Goal: Task Accomplishment & Management: Use online tool/utility

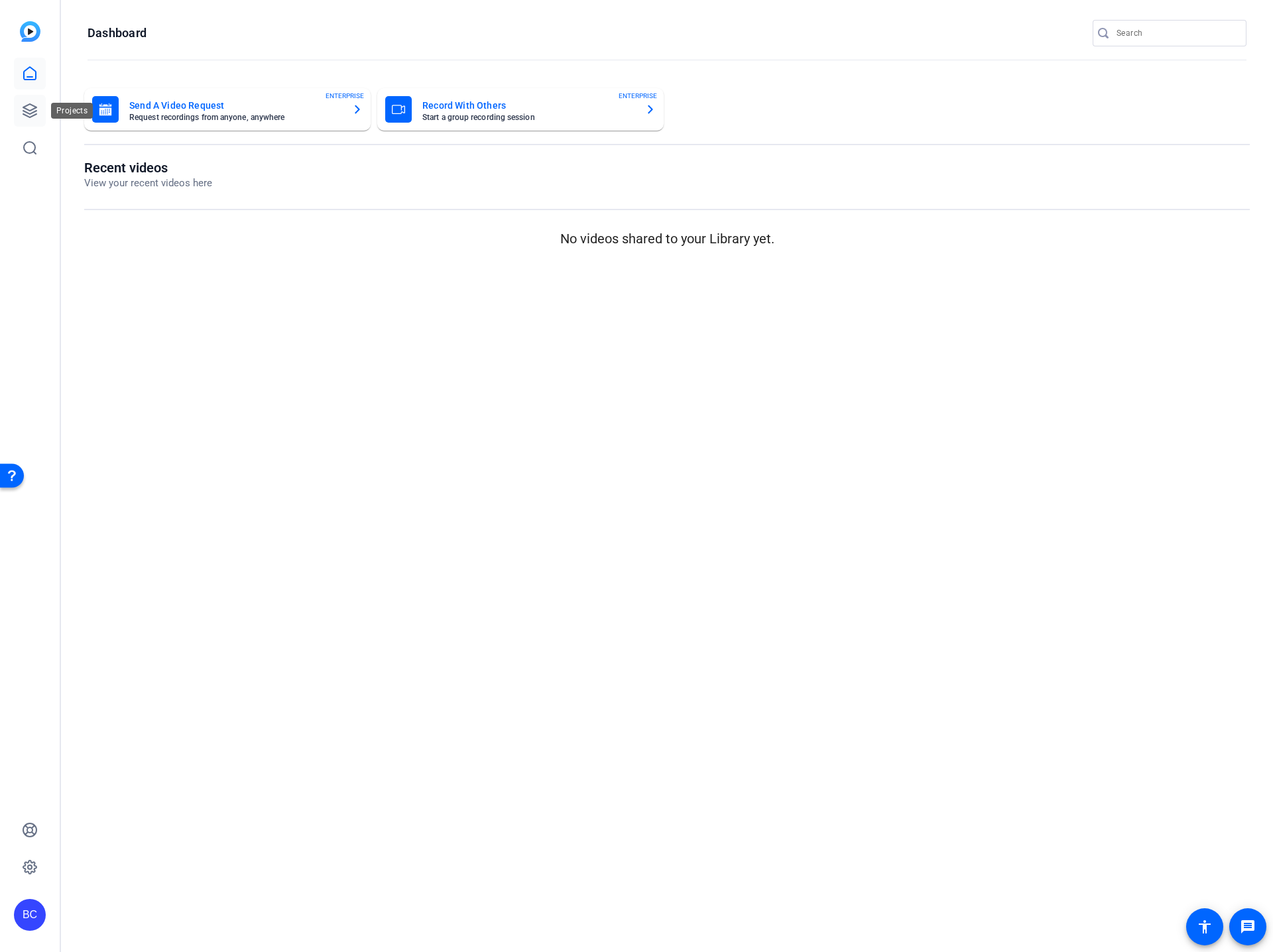
click at [31, 113] on icon at bounding box center [30, 111] width 13 height 13
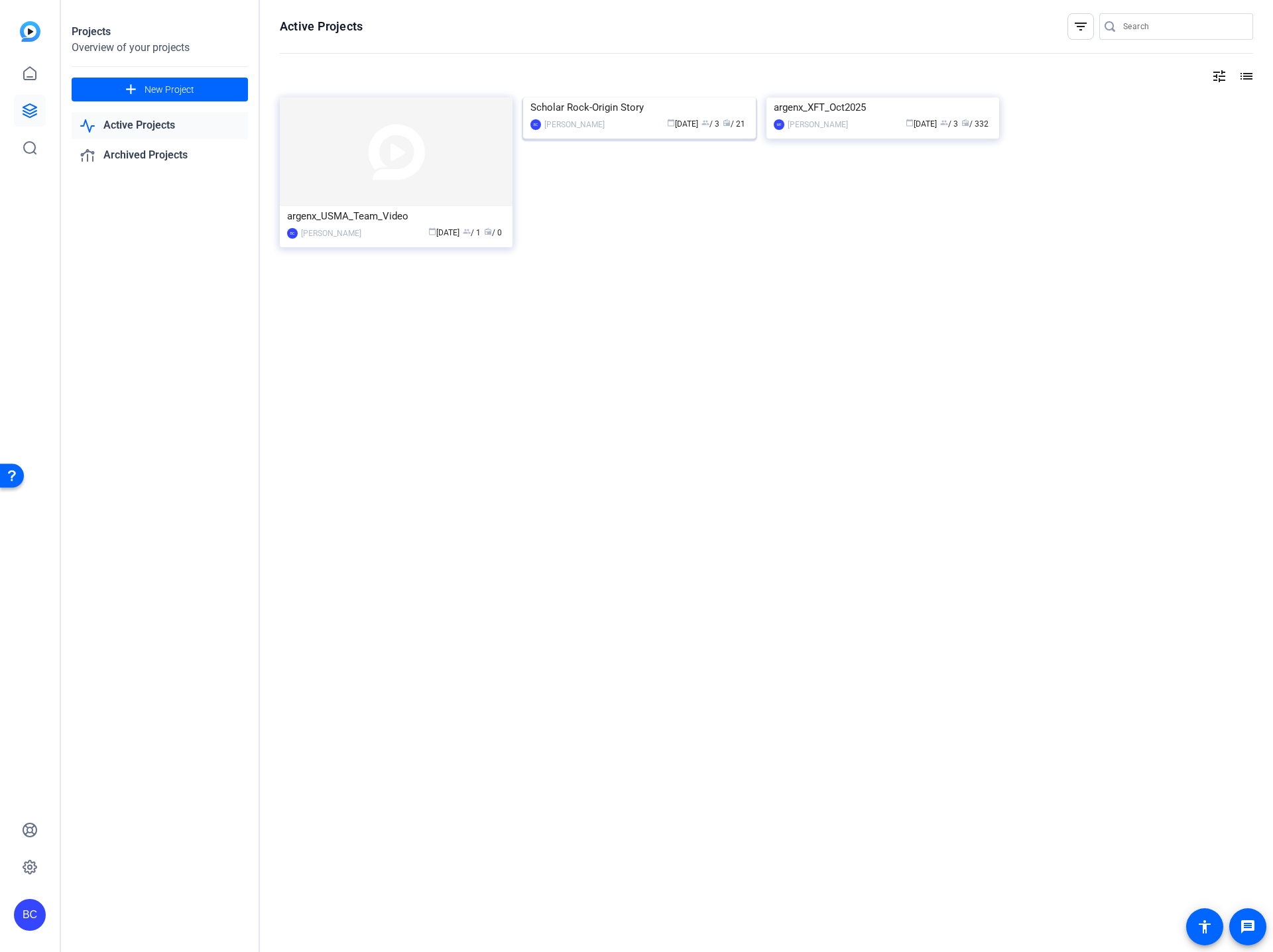
click at [602, 97] on img at bounding box center [639, 97] width 232 height 0
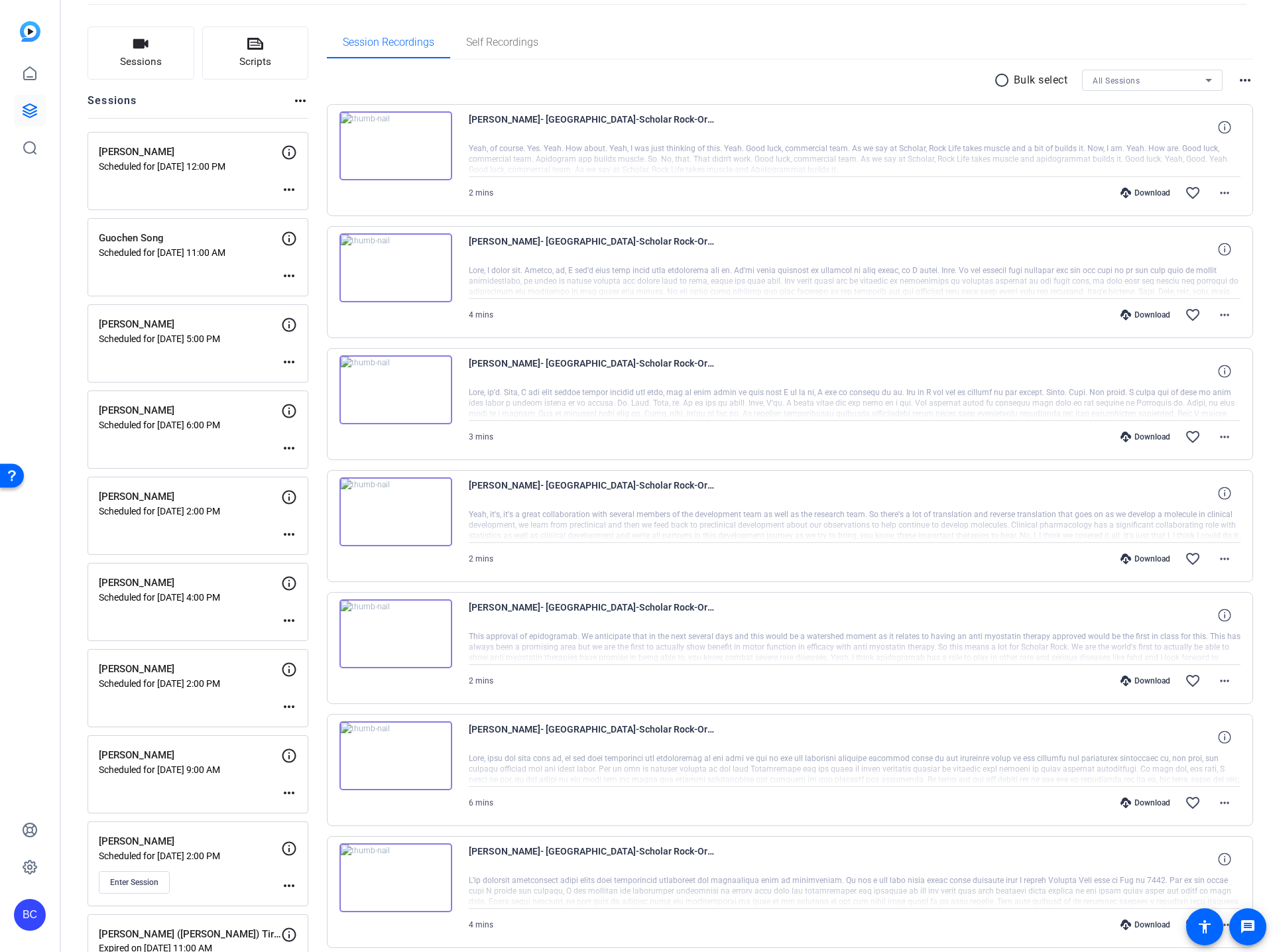
scroll to position [189, 0]
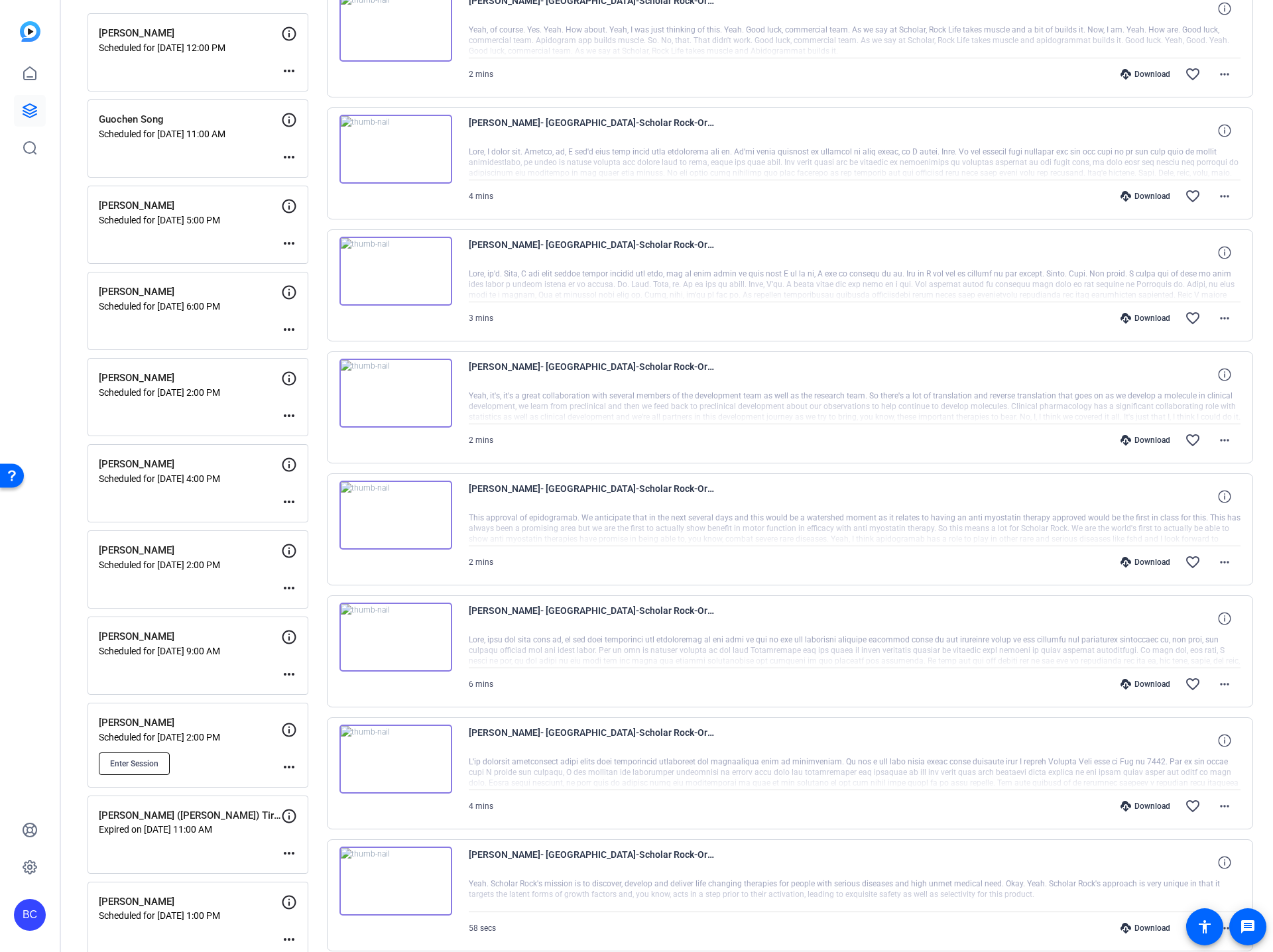
click at [145, 619] on span "Enter Session" at bounding box center [134, 764] width 49 height 11
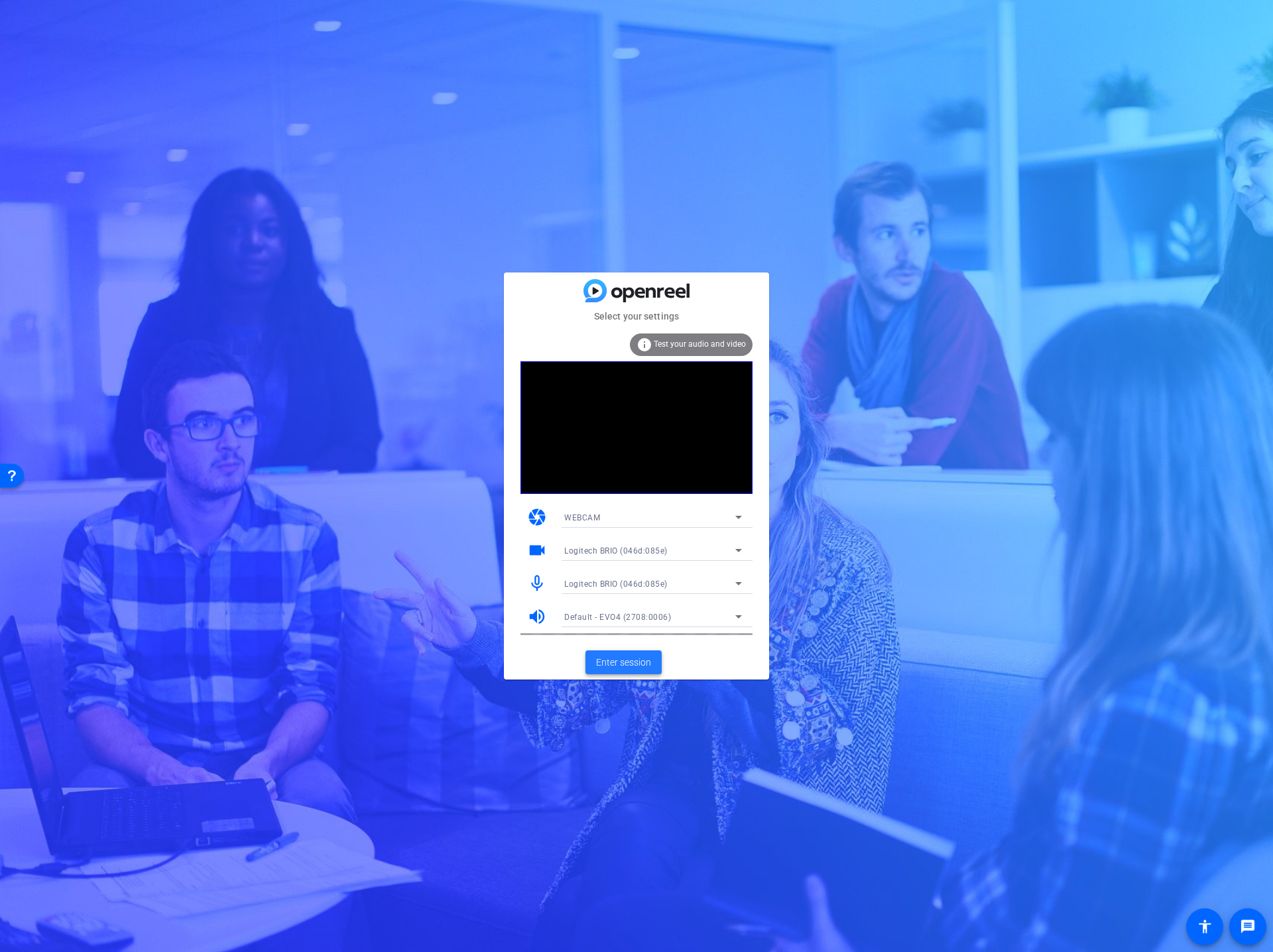
click at [628, 662] on span "Enter session" at bounding box center [624, 663] width 55 height 14
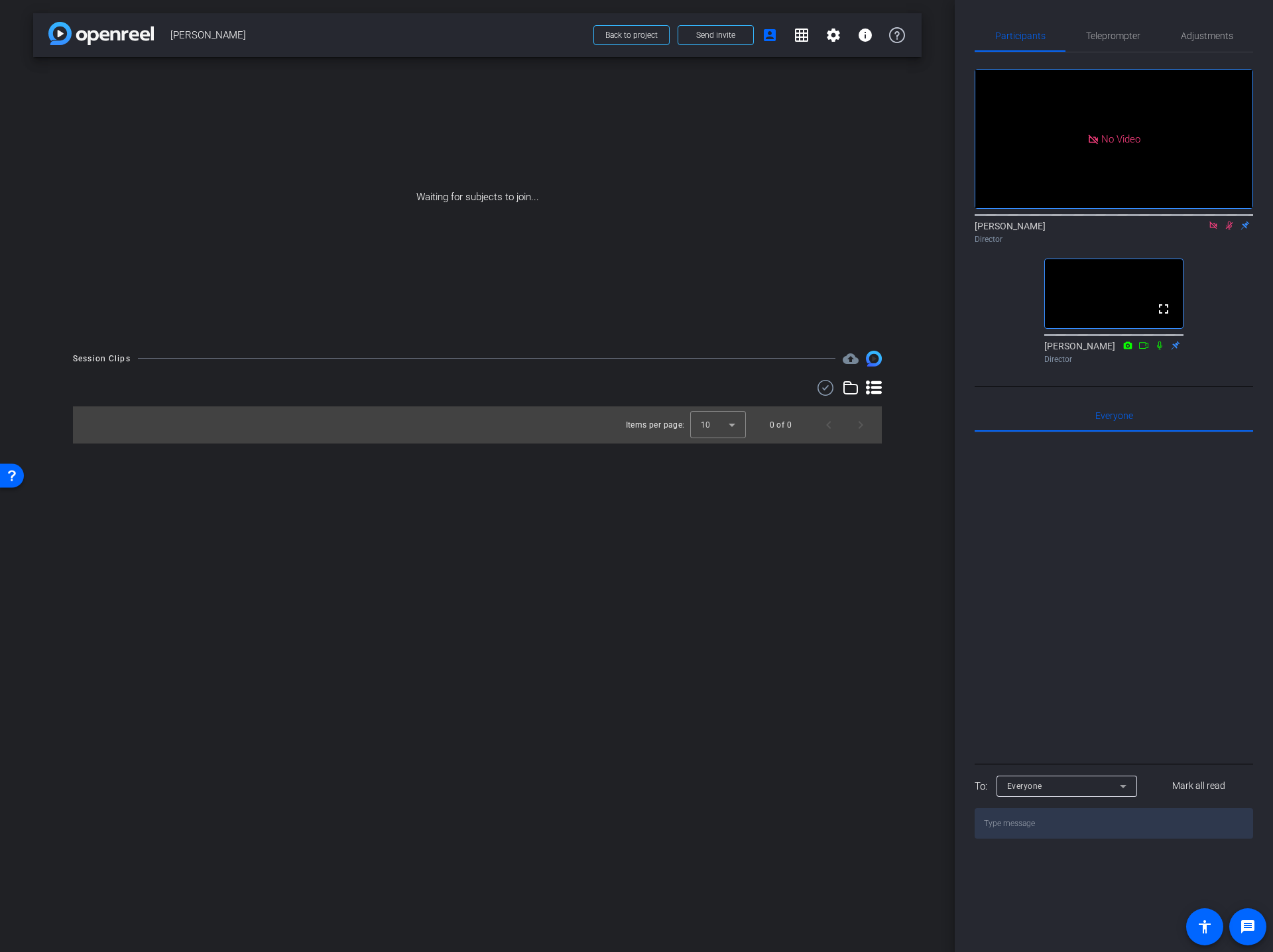
click at [1211, 230] on icon at bounding box center [1213, 225] width 11 height 9
click at [1212, 230] on icon at bounding box center [1213, 225] width 11 height 9
click at [990, 197] on mat-icon "settings" at bounding box center [991, 189] width 16 height 16
click at [1046, 242] on div "24" at bounding box center [1068, 242] width 53 height 21
click at [1053, 272] on span "30" at bounding box center [1056, 269] width 10 height 16
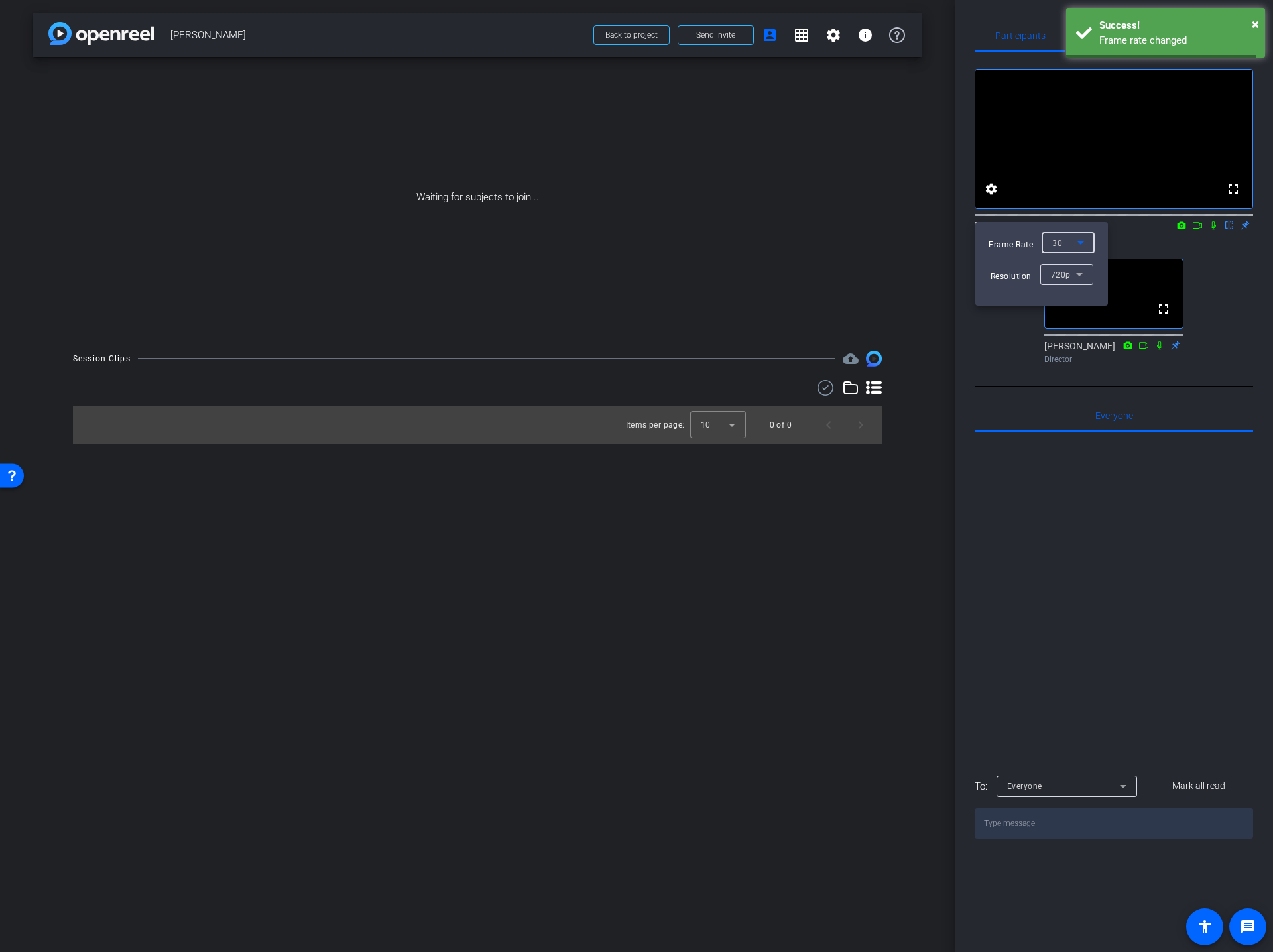
click at [925, 496] on div at bounding box center [636, 476] width 1273 height 952
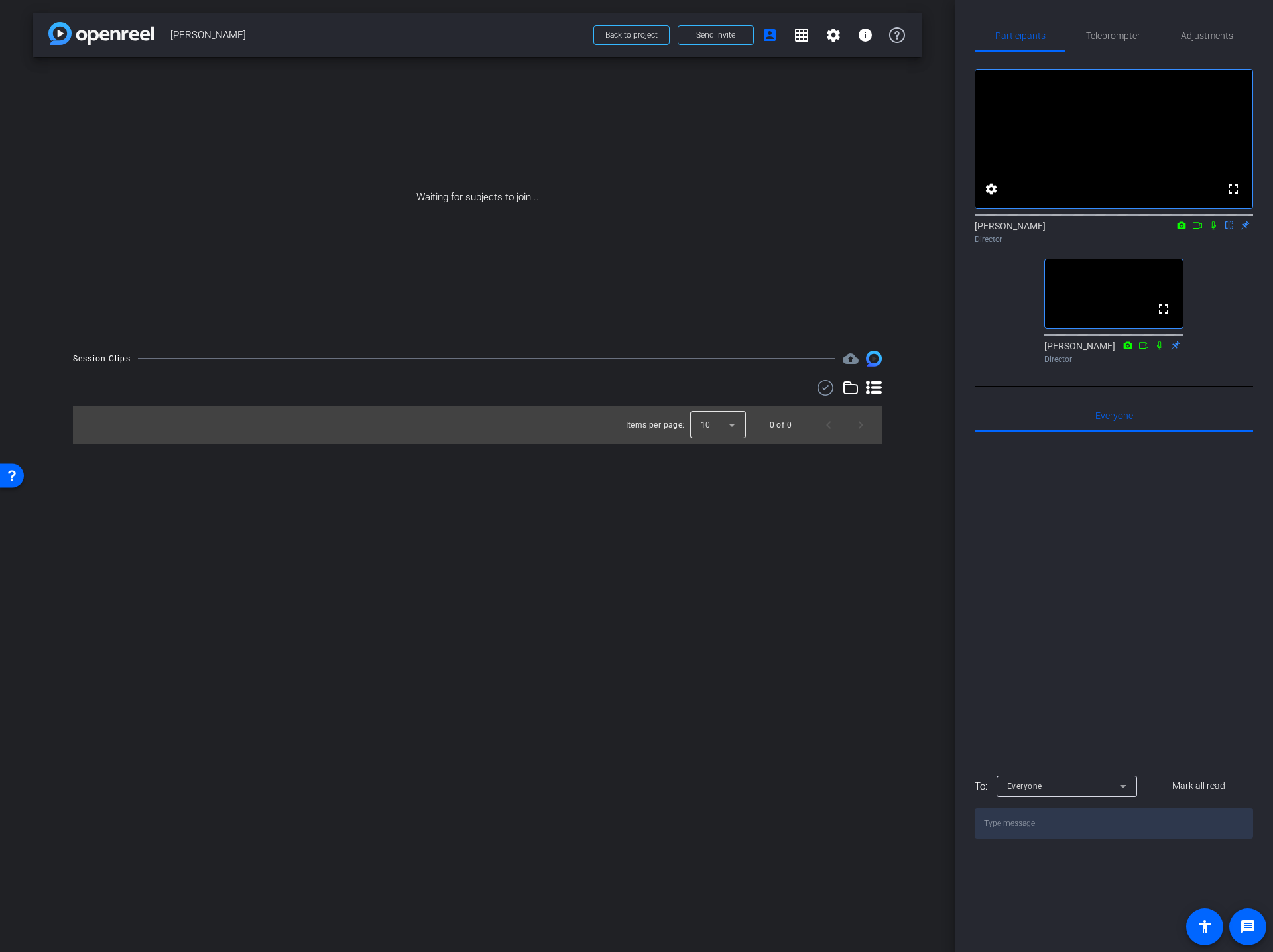
click at [713, 434] on div at bounding box center [718, 425] width 56 height 32
click at [709, 496] on span "25" at bounding box center [705, 497] width 10 height 16
click at [874, 389] on icon at bounding box center [874, 388] width 16 height 16
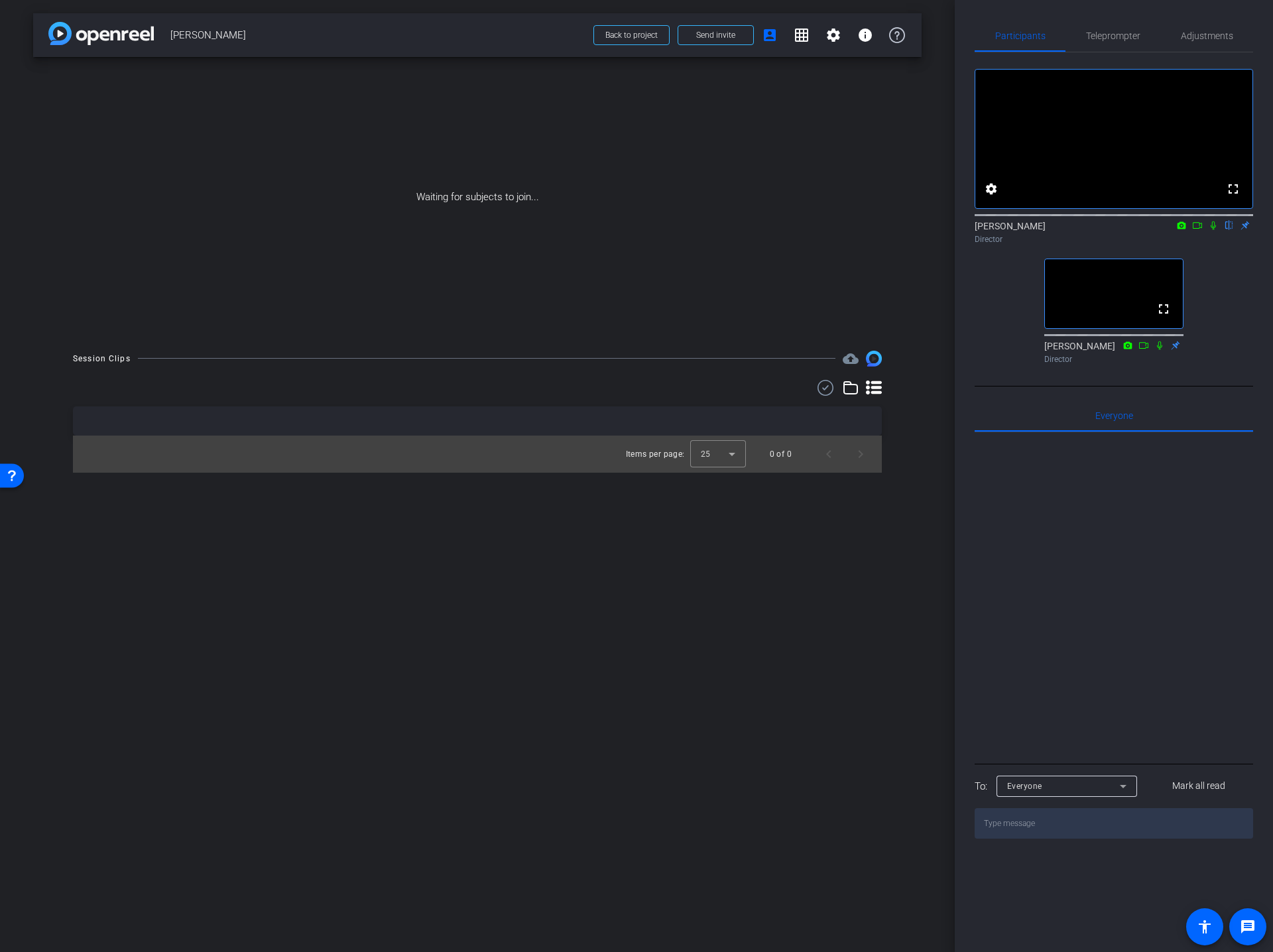
drag, startPoint x: 925, startPoint y: 528, endPoint x: 926, endPoint y: 517, distance: 11.0
click at [924, 528] on div "arrow_back Wei Liu Back to project Send invite account_box grid_on settings inf…" at bounding box center [477, 476] width 955 height 952
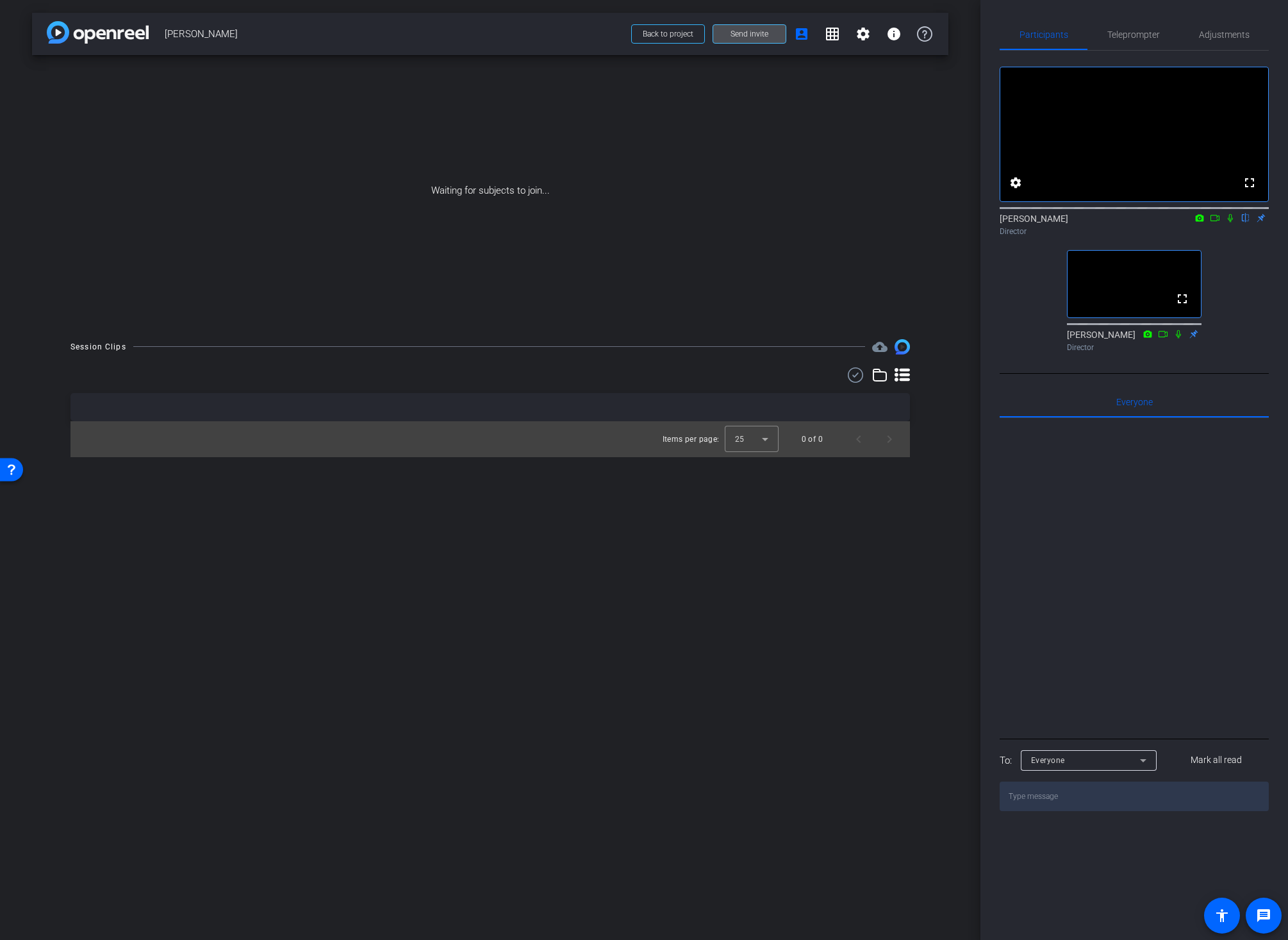
click at [742, 35] on span "Send invite" at bounding box center [749, 34] width 38 height 11
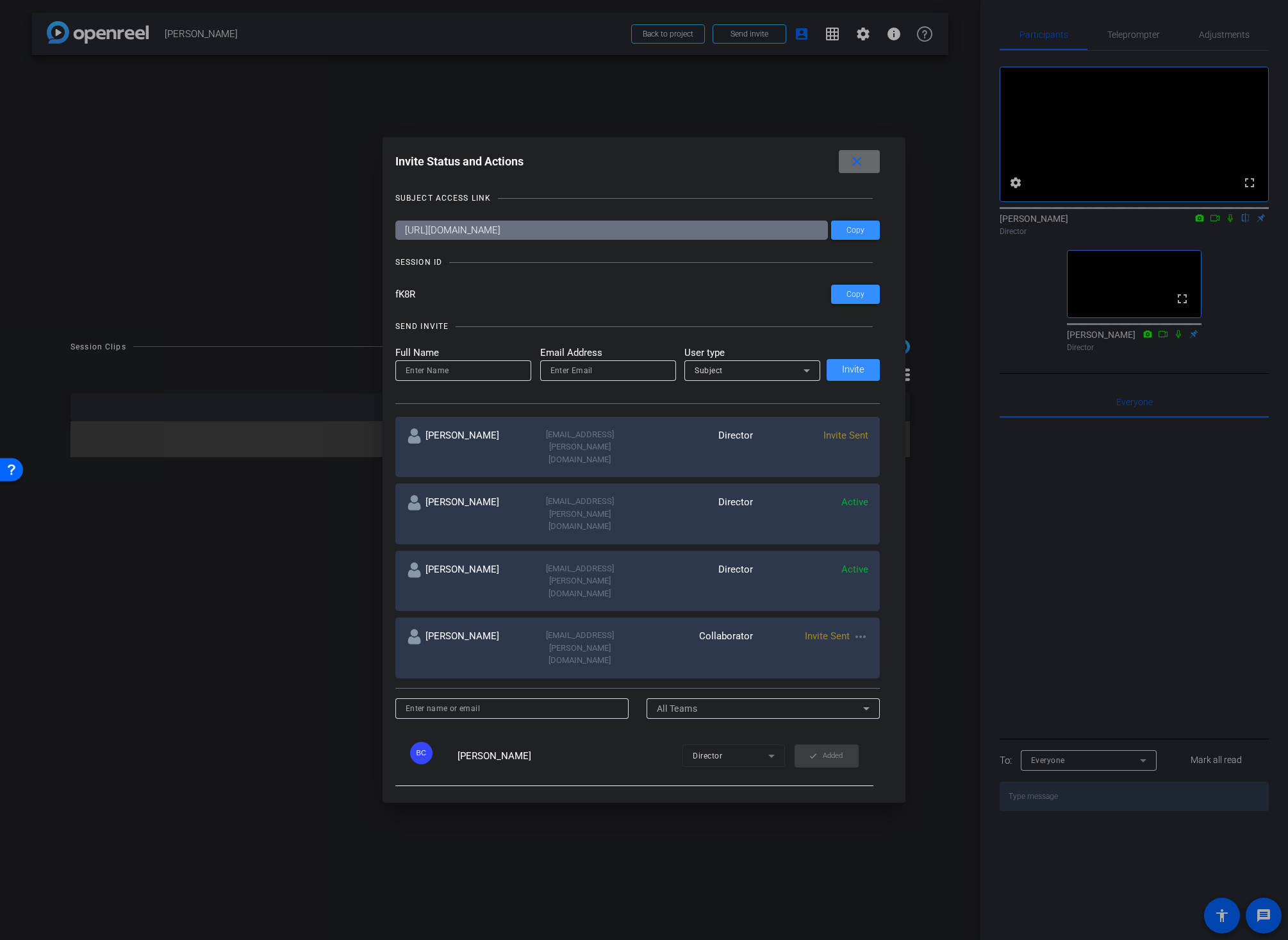
click at [861, 161] on mat-icon "close" at bounding box center [857, 162] width 16 height 16
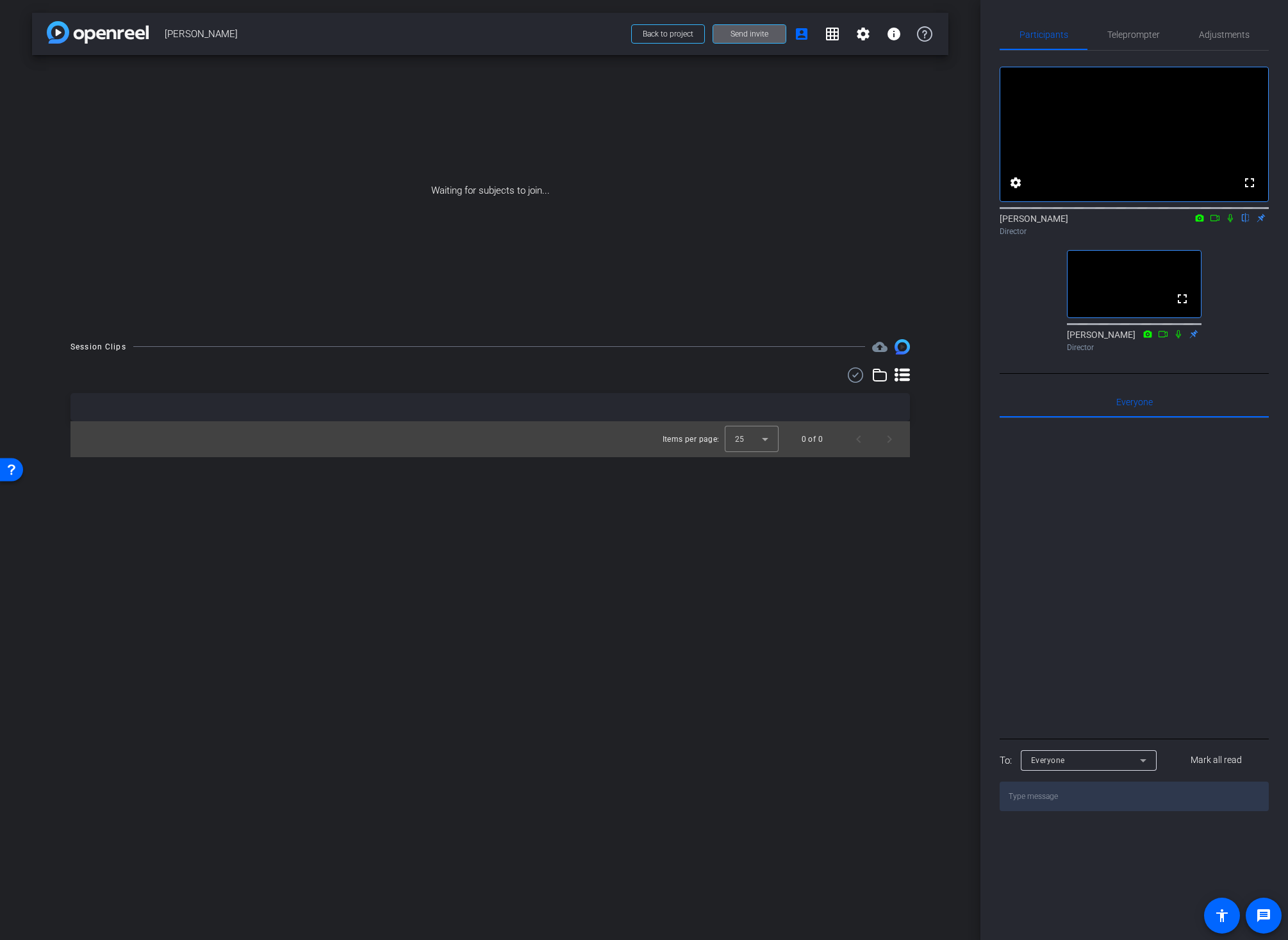
click at [496, 629] on div "arrow_back Wei Liu Back to project Send invite account_box grid_on settings inf…" at bounding box center [490, 470] width 981 height 940
click at [209, 529] on div "arrow_back Wei Liu Back to project Send invite account_box grid_on settings inf…" at bounding box center [490, 470] width 981 height 940
click at [924, 576] on div "arrow_back Wei Liu Back to project Send invite account_box grid_on settings inf…" at bounding box center [490, 470] width 981 height 940
click at [936, 466] on div "arrow_back Wei Liu Back to project Send invite account_box grid_on settings inf…" at bounding box center [490, 470] width 981 height 940
click at [199, 664] on div "arrow_back Wei Liu Back to project Send invite account_box grid_on settings inf…" at bounding box center [490, 470] width 981 height 940
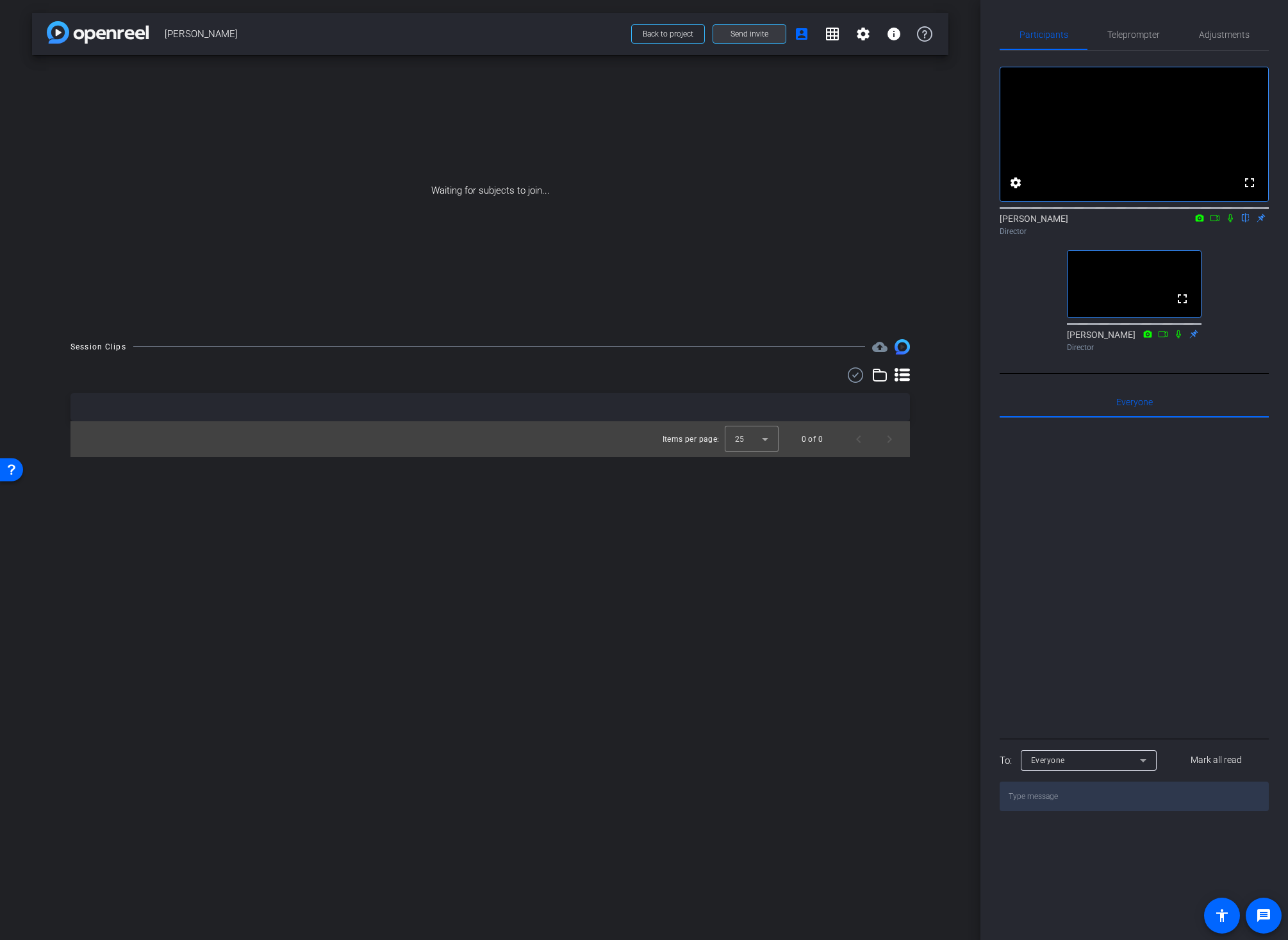
click at [766, 32] on span "Send invite" at bounding box center [749, 34] width 38 height 11
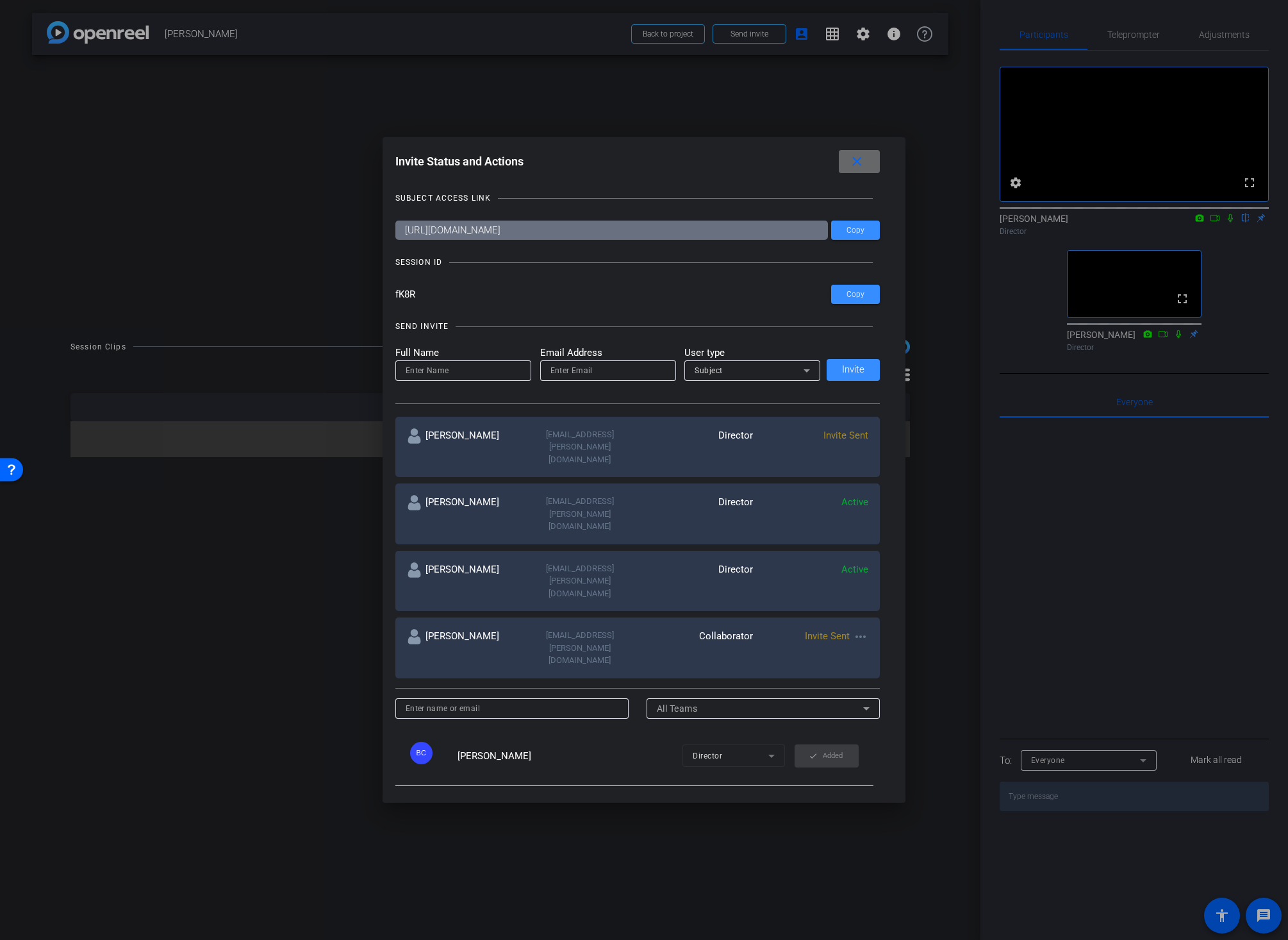
click at [853, 159] on mat-icon "close" at bounding box center [857, 162] width 16 height 16
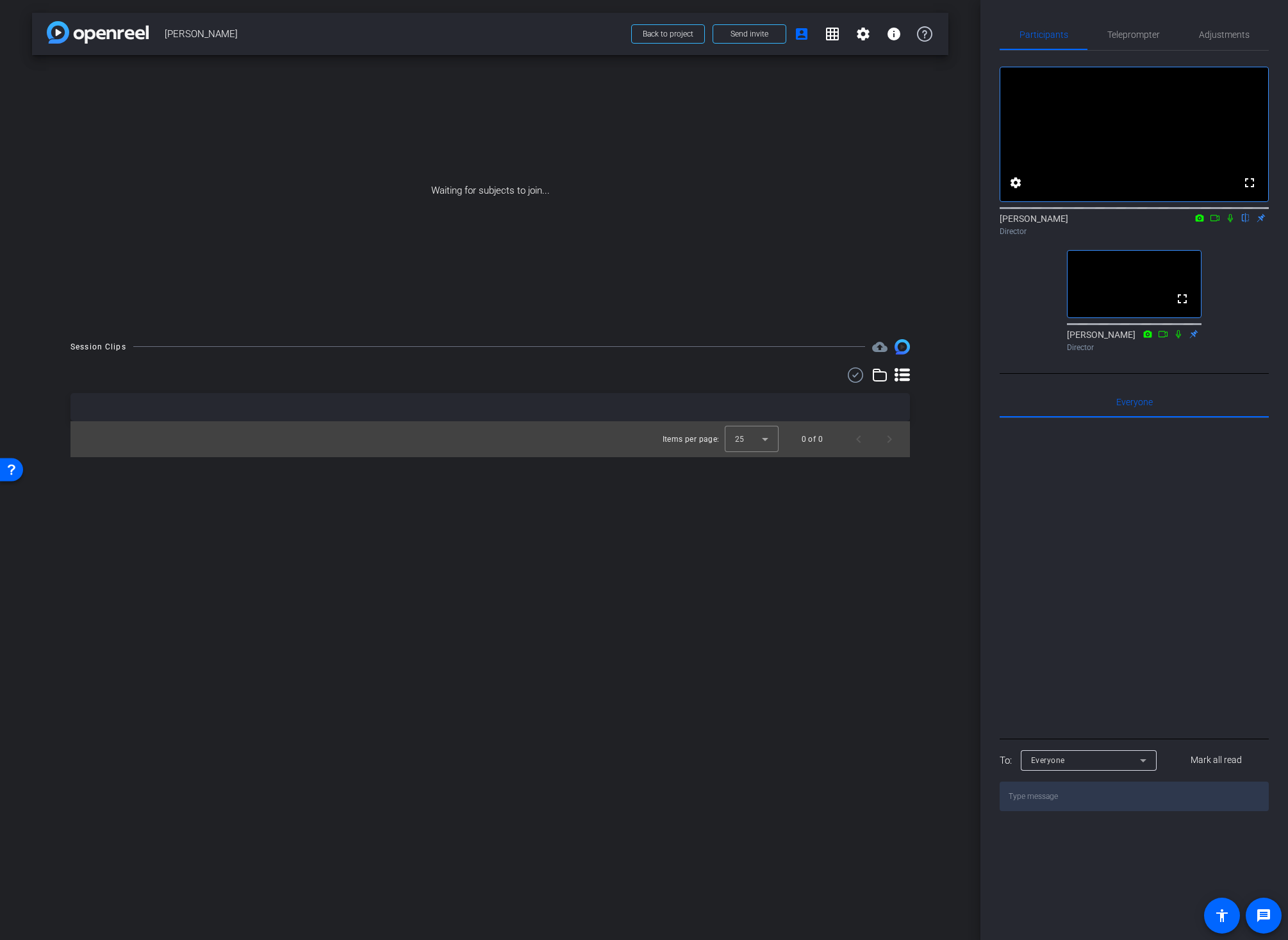
click at [1212, 222] on icon at bounding box center [1215, 218] width 11 height 9
drag, startPoint x: 1197, startPoint y: 241, endPoint x: 1211, endPoint y: 240, distance: 14.0
click at [1200, 237] on div "Brian Curp Director" at bounding box center [1134, 224] width 269 height 25
click at [1229, 222] on icon at bounding box center [1230, 218] width 11 height 9
click at [745, 32] on span "Send invite" at bounding box center [749, 34] width 38 height 11
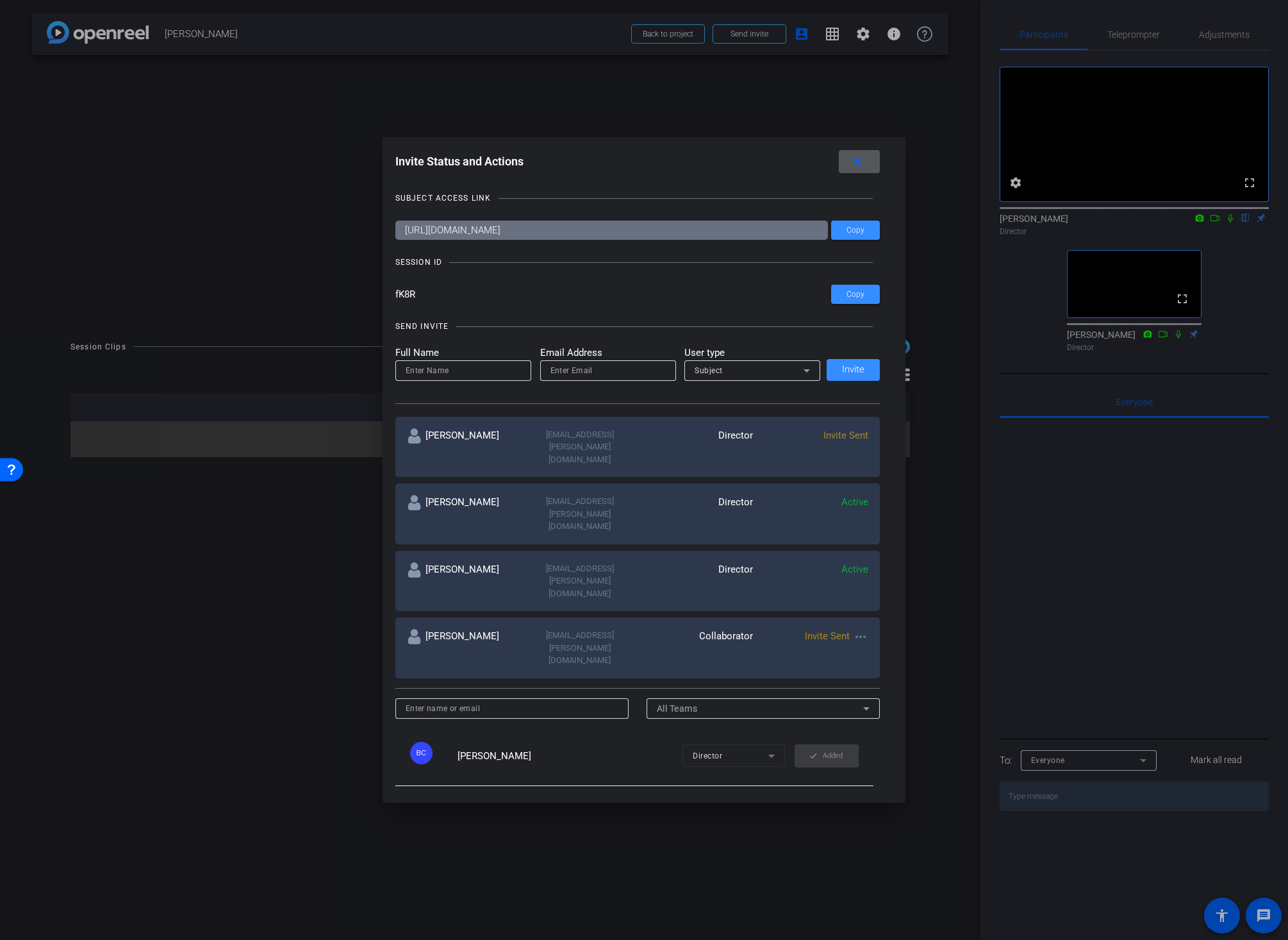
click at [855, 157] on mat-icon "close" at bounding box center [857, 162] width 16 height 16
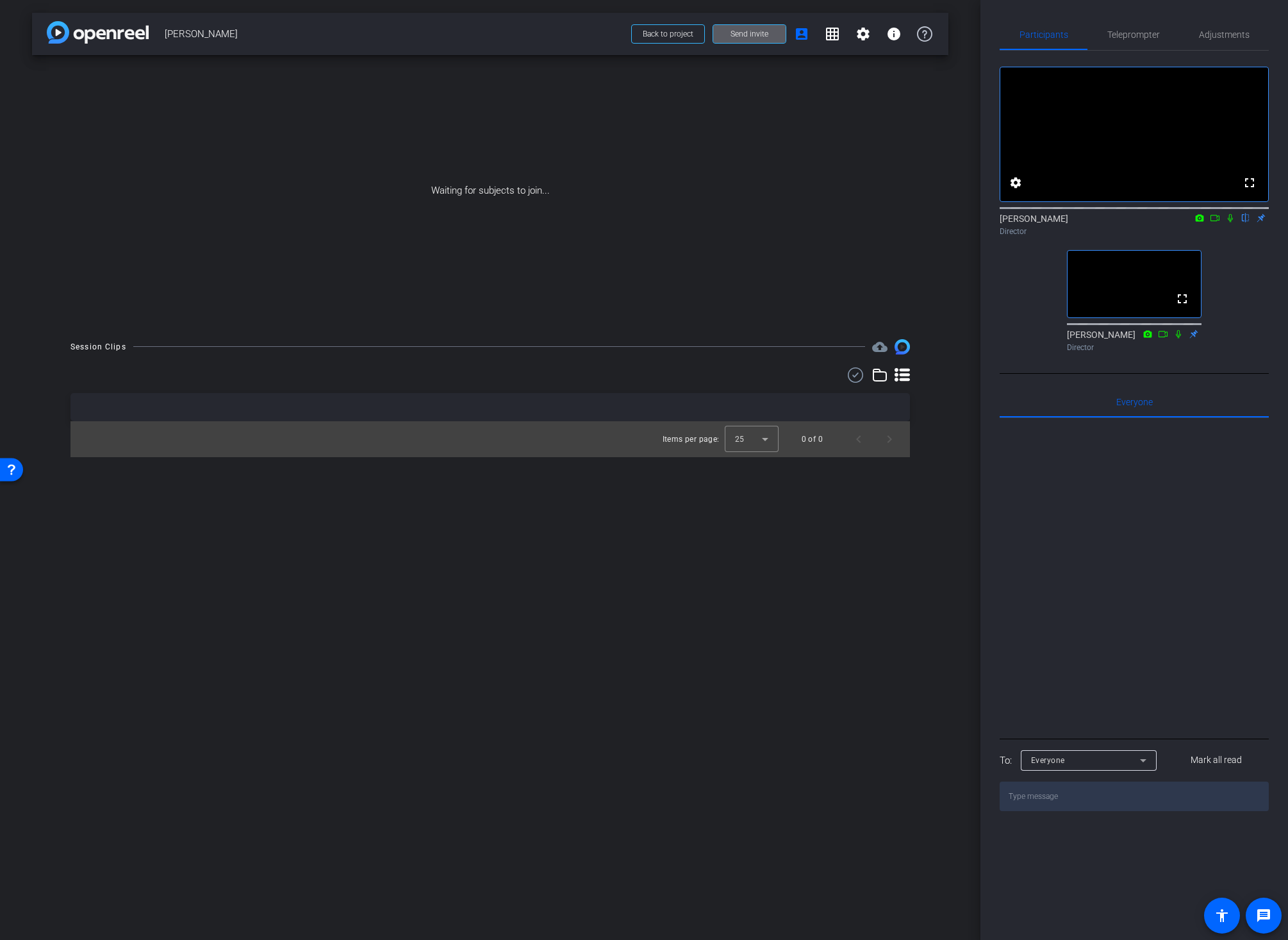
click at [934, 450] on div "Session Clips cloud_upload Items per page: 25 0 of 0" at bounding box center [490, 398] width 916 height 118
click at [943, 525] on div "arrow_back Wei Liu Back to project Send invite account_box grid_on settings inf…" at bounding box center [490, 470] width 981 height 940
click at [1213, 222] on icon at bounding box center [1215, 218] width 11 height 9
click at [1230, 222] on icon at bounding box center [1245, 218] width 11 height 9
click at [1230, 221] on icon at bounding box center [1230, 217] width 7 height 7
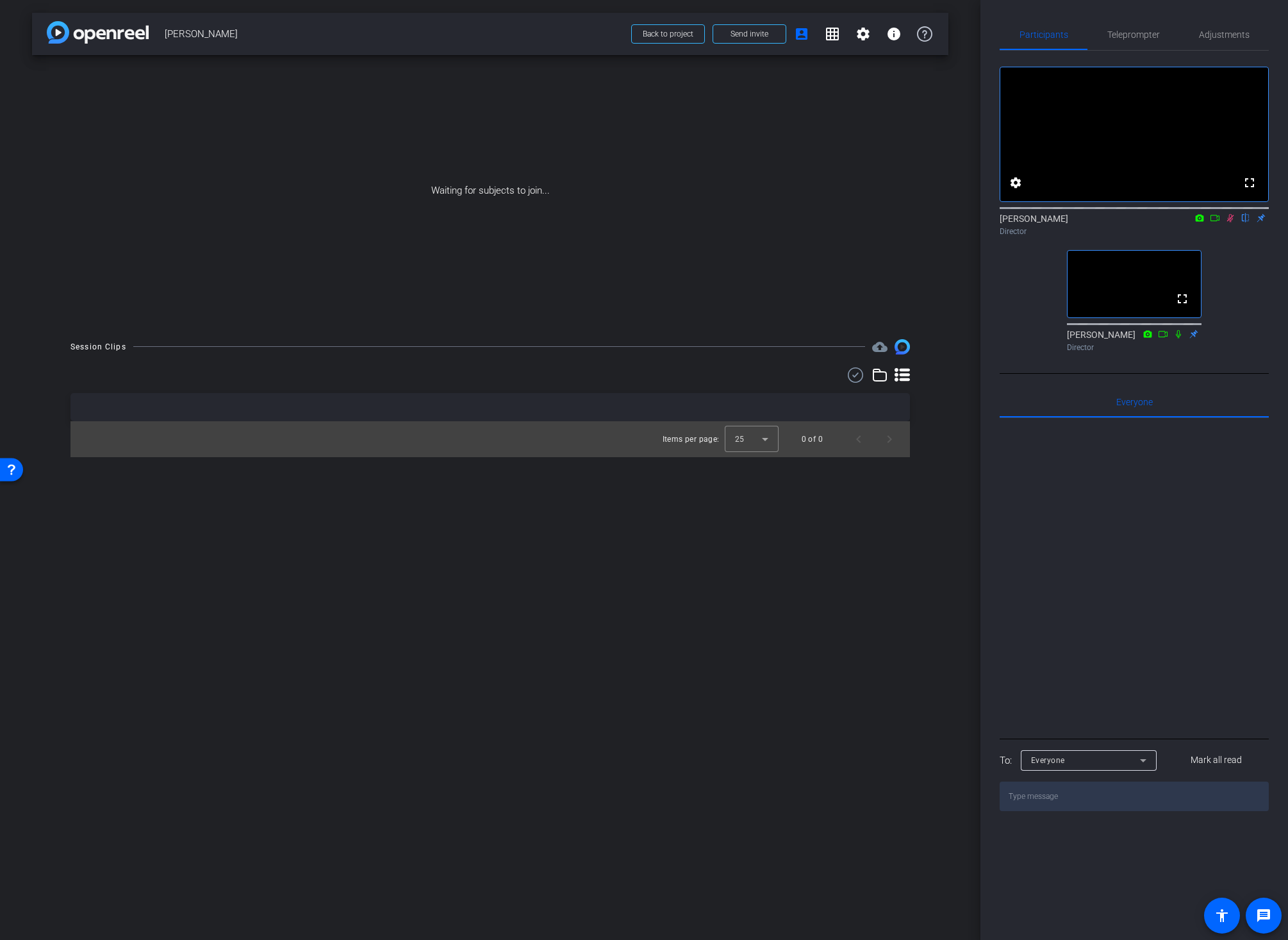
click at [1229, 222] on icon at bounding box center [1230, 218] width 7 height 8
click at [426, 636] on div "arrow_back Wei Liu Back to project Send invite account_box grid_on settings inf…" at bounding box center [490, 470] width 981 height 940
click at [355, 775] on div "arrow_back Wei Liu Back to project Send invite account_box grid_on settings inf…" at bounding box center [490, 470] width 981 height 940
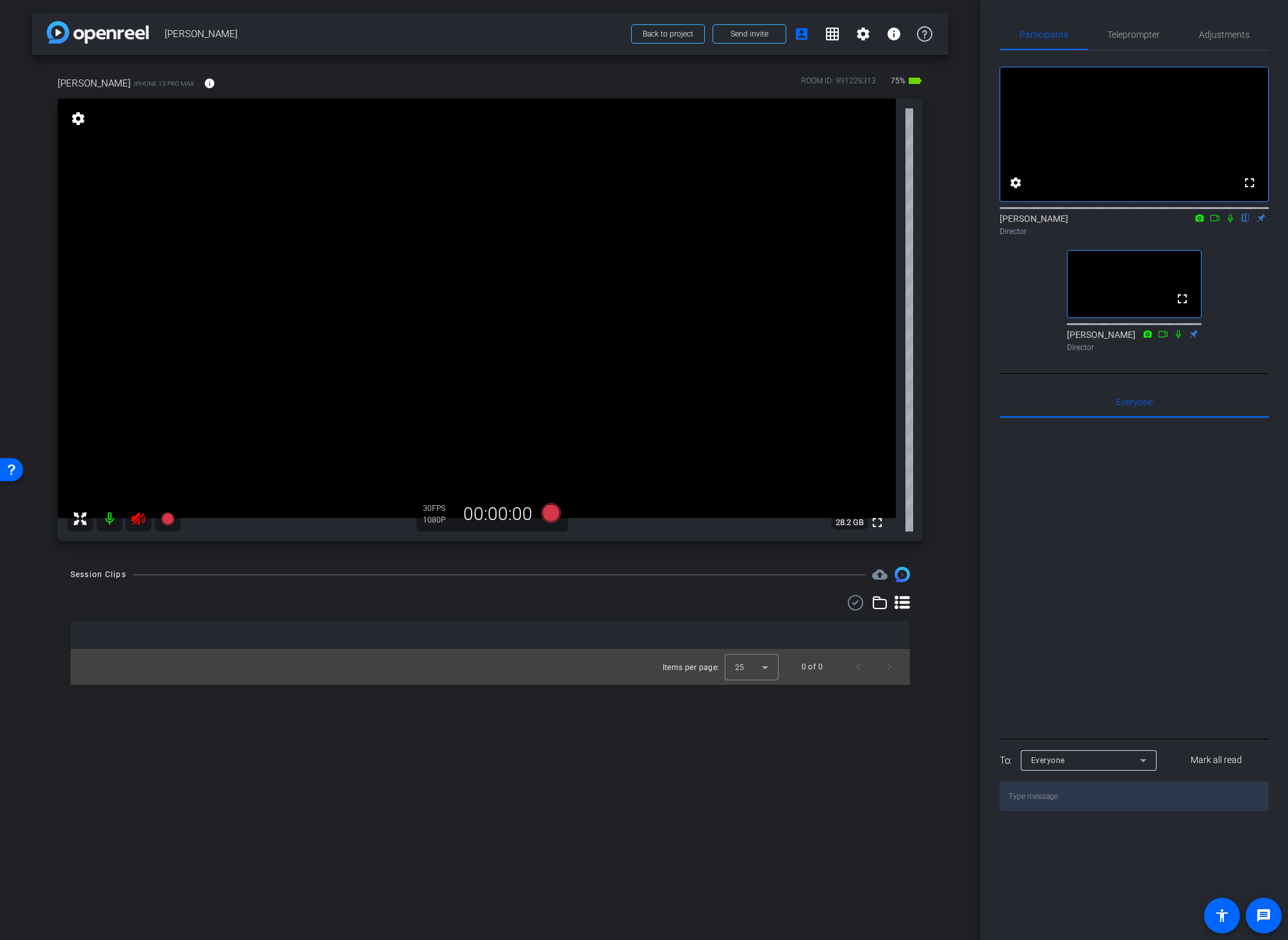
click at [138, 523] on icon at bounding box center [138, 519] width 14 height 13
click at [203, 80] on mat-icon "info" at bounding box center [209, 83] width 11 height 11
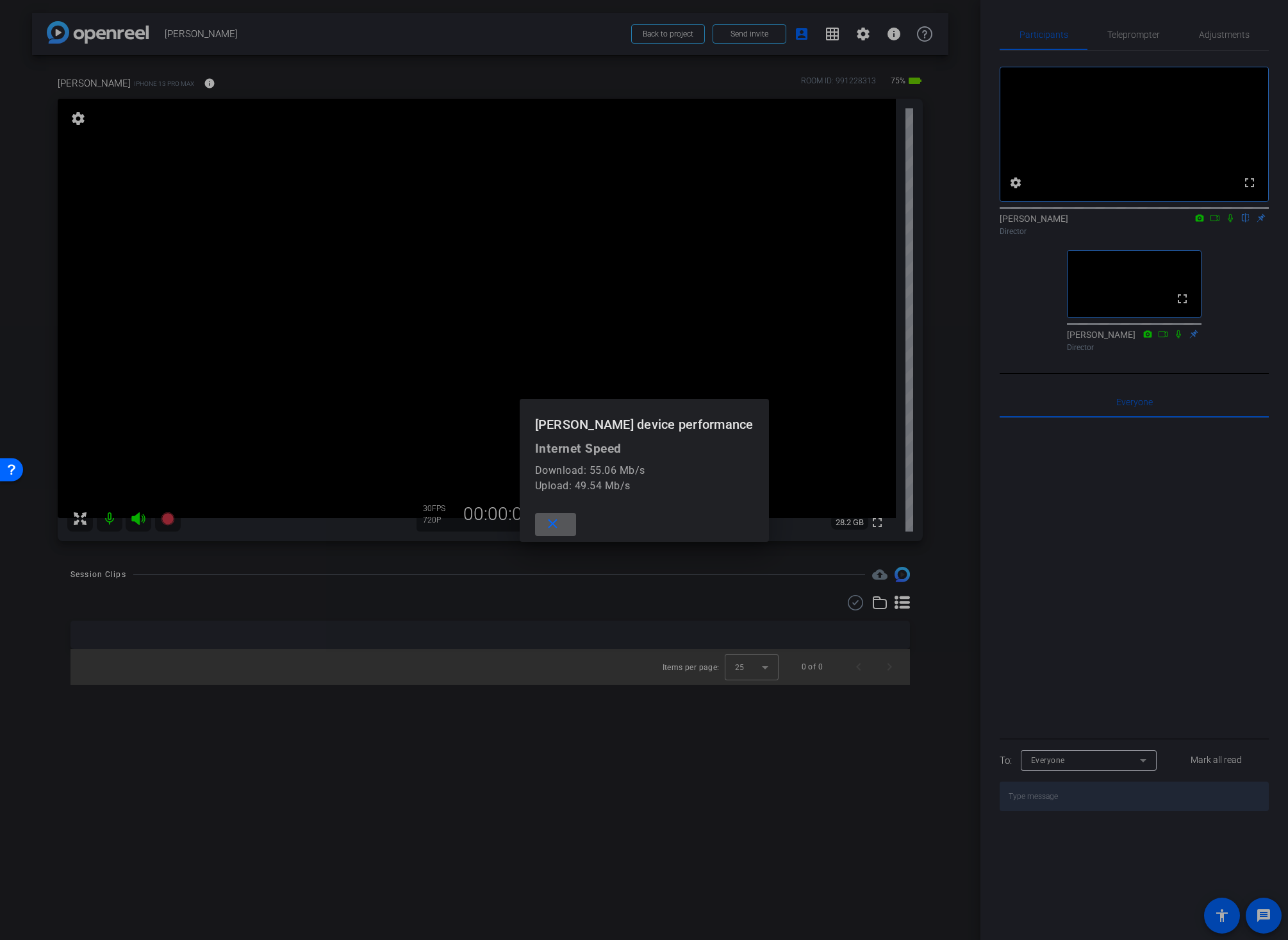
click at [561, 519] on mat-icon "close" at bounding box center [553, 524] width 16 height 16
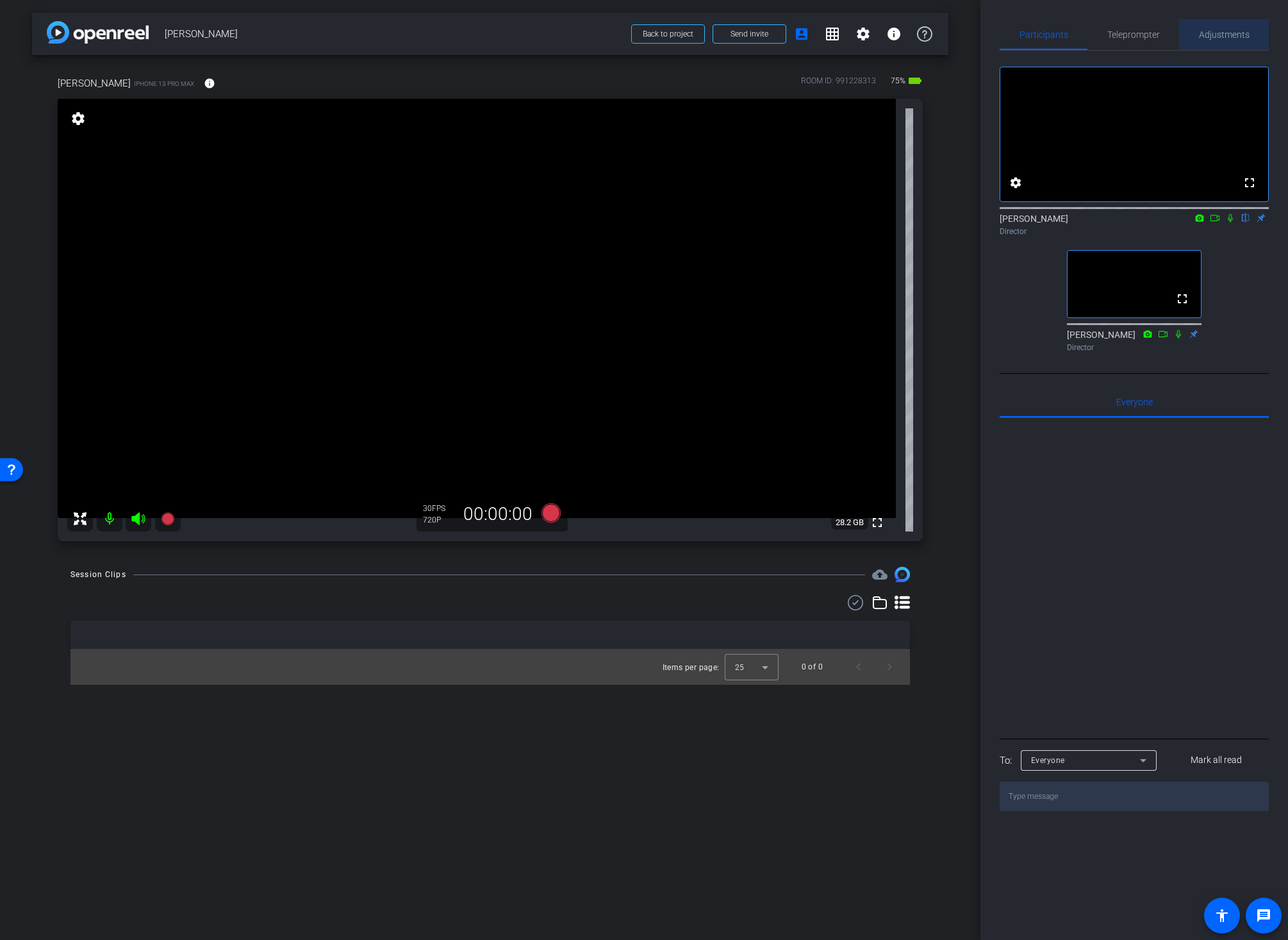
click at [1224, 33] on span "Adjustments" at bounding box center [1223, 35] width 51 height 9
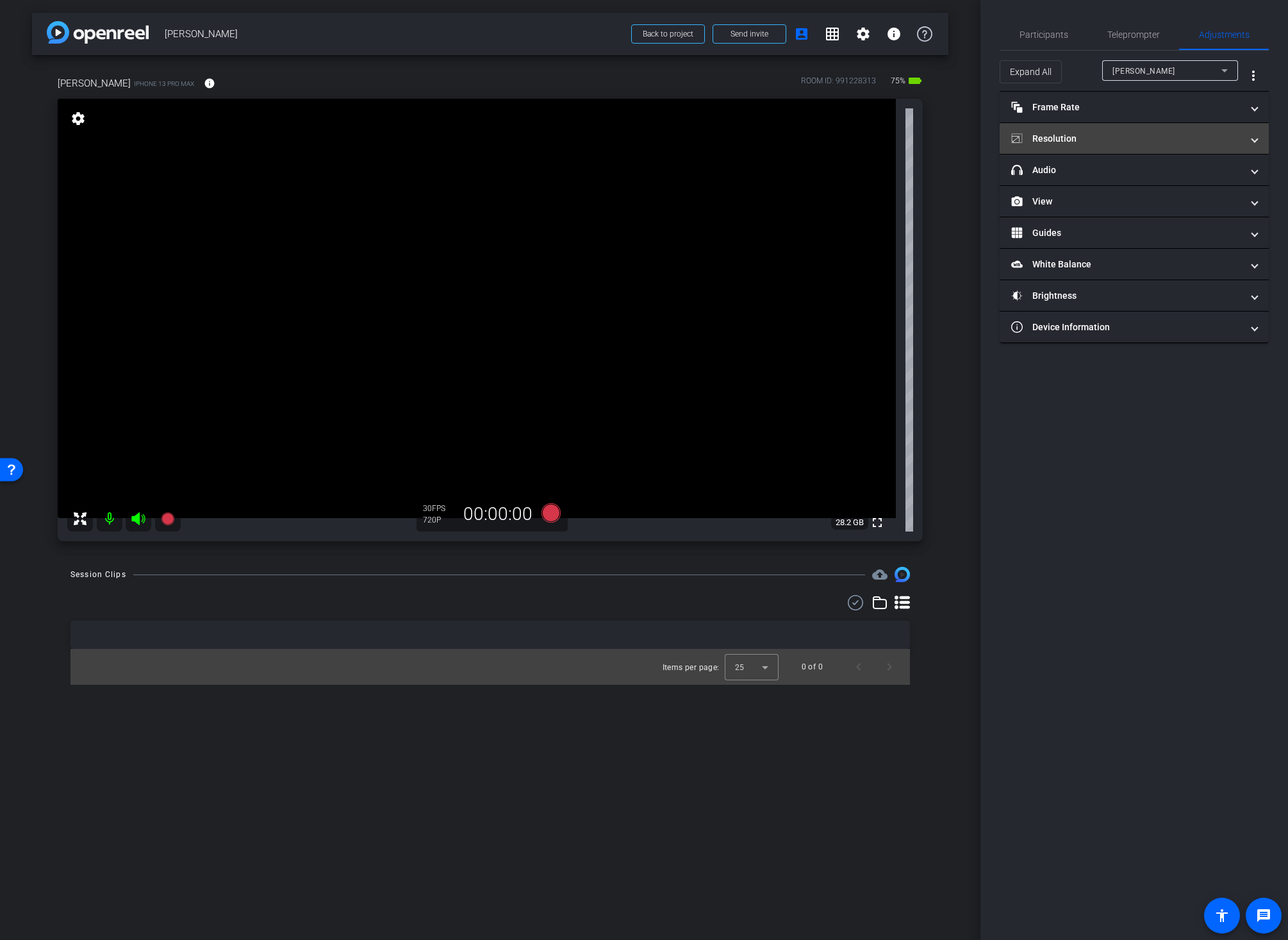
click at [1060, 138] on mat-panel-title "Resolution" at bounding box center [1126, 139] width 231 height 14
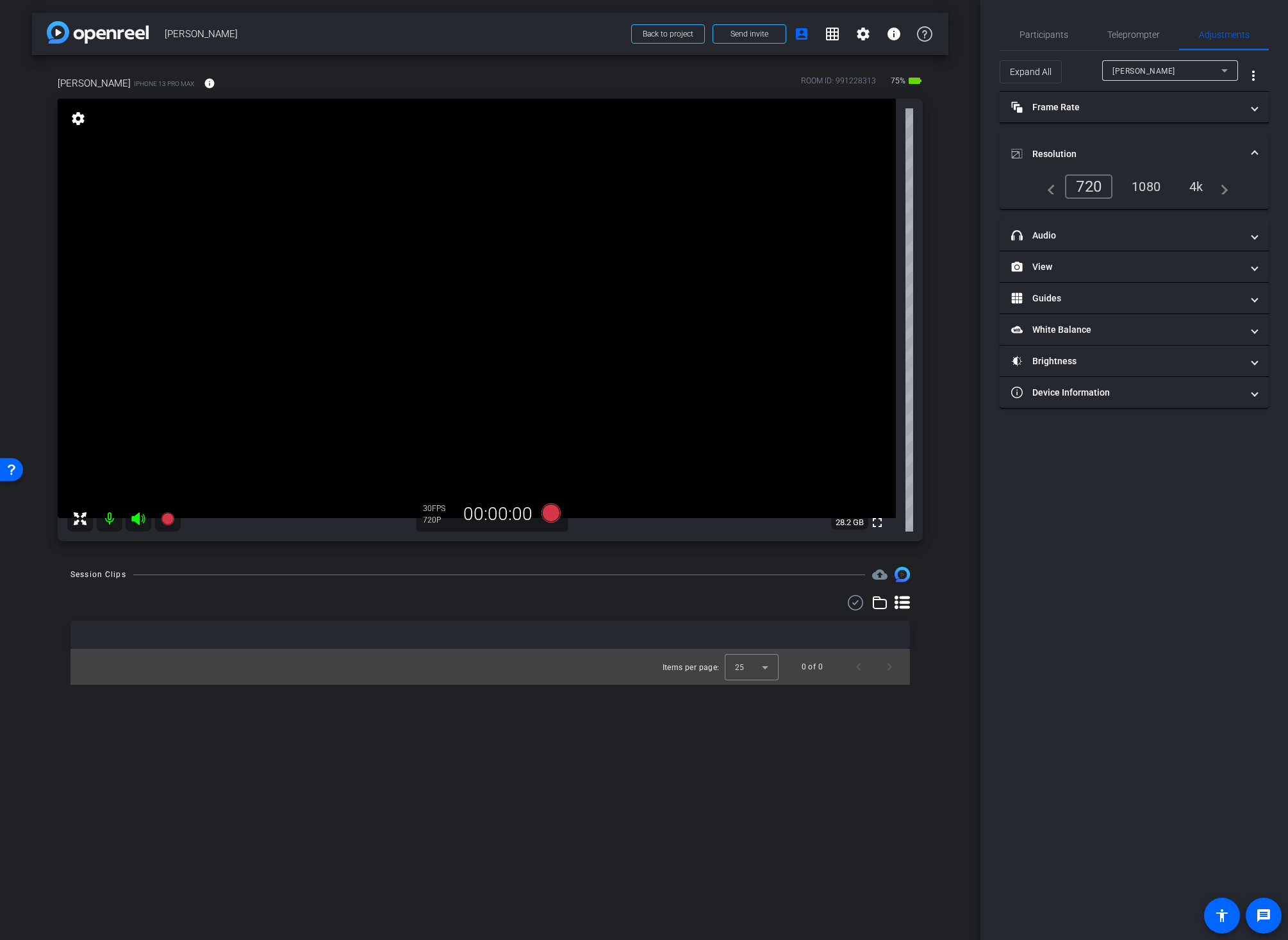
click at [1197, 185] on div "4k" at bounding box center [1196, 186] width 33 height 22
click at [1034, 31] on span "Participants" at bounding box center [1044, 35] width 49 height 9
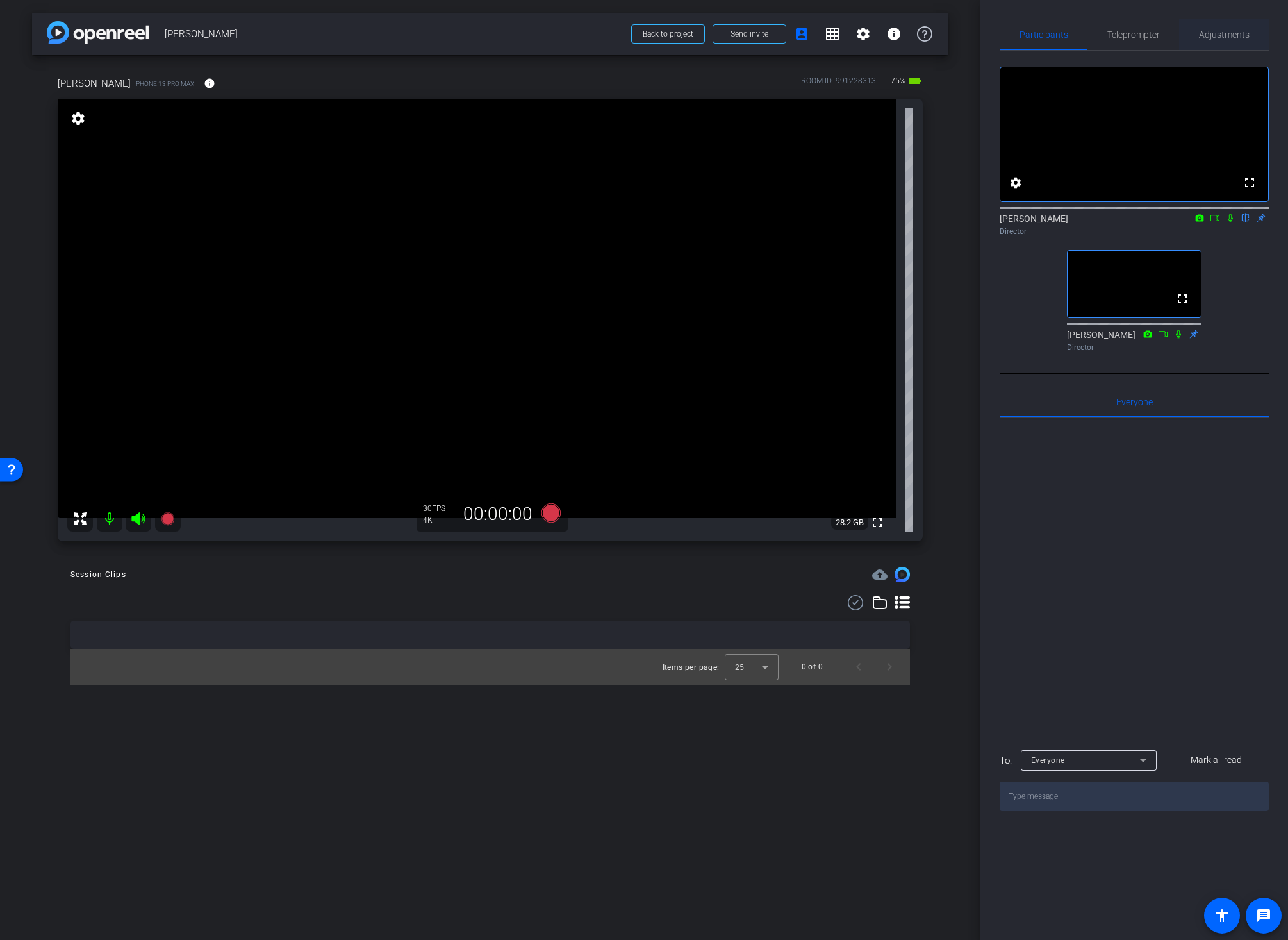
click at [1230, 35] on span "Adjustments" at bounding box center [1223, 35] width 51 height 9
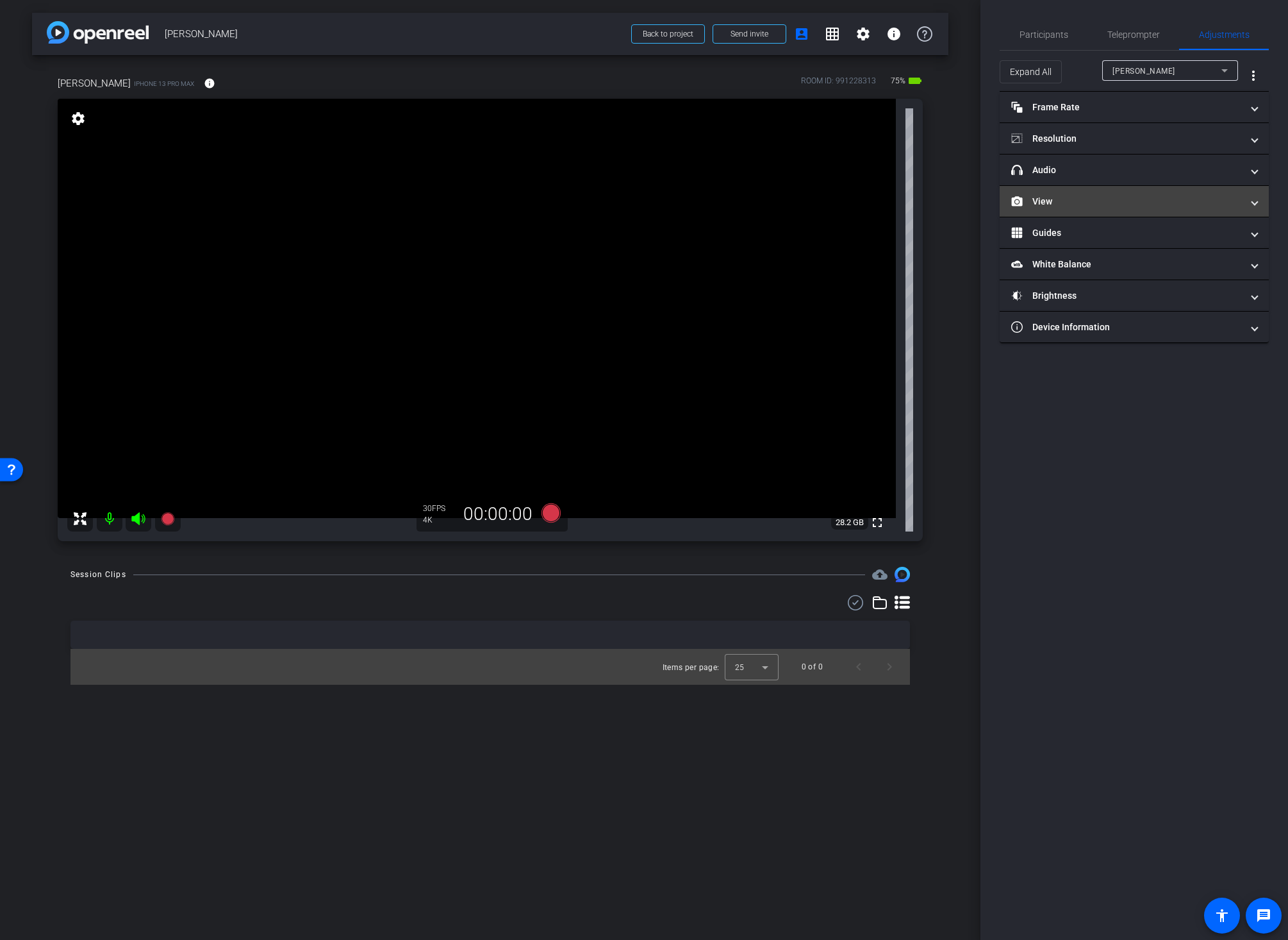
click at [1097, 205] on mat-panel-title "View" at bounding box center [1126, 202] width 231 height 14
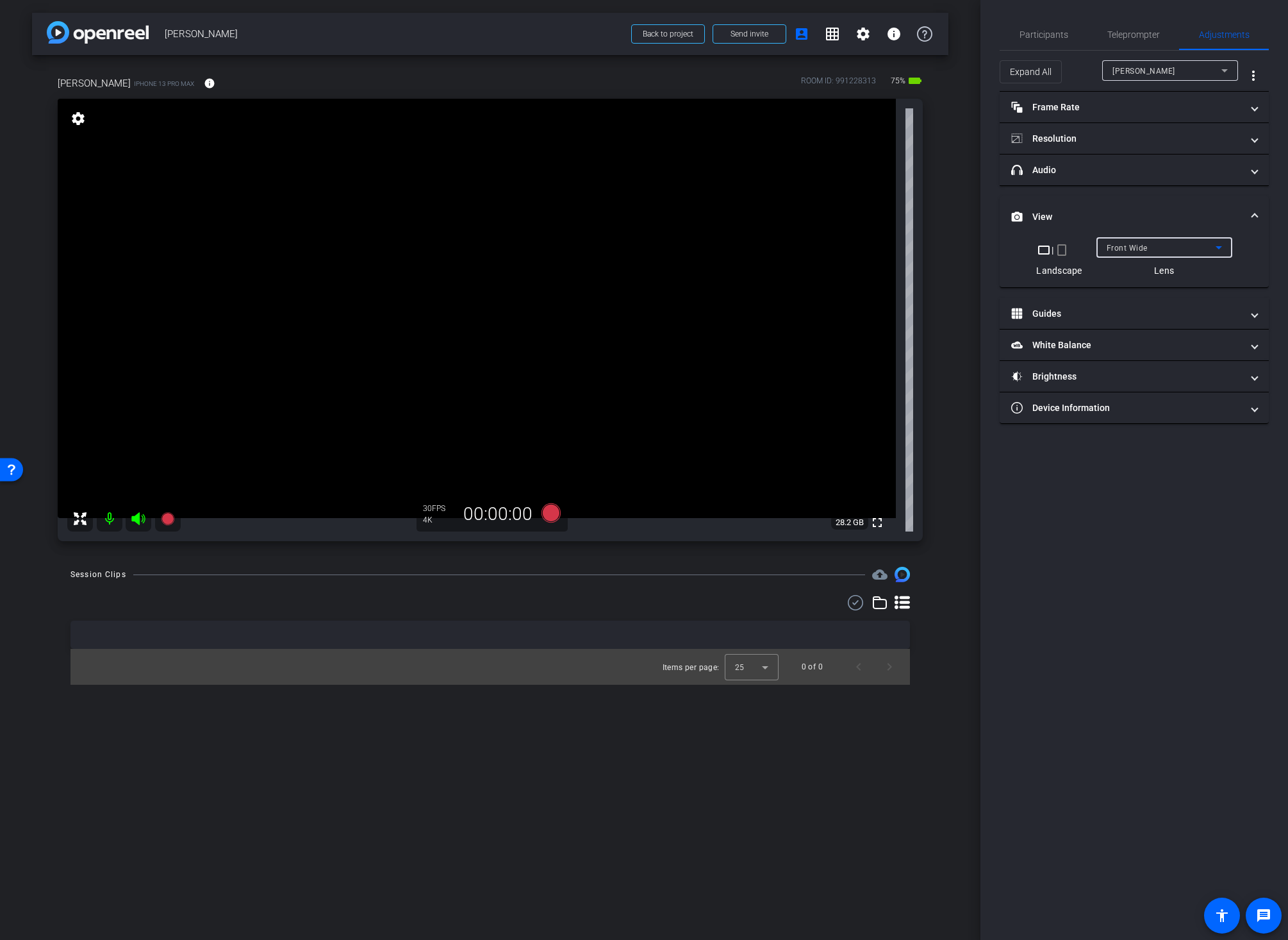
click at [1147, 251] on div "Front Wide" at bounding box center [1161, 248] width 109 height 16
click at [1145, 273] on span "Back Wide" at bounding box center [1126, 273] width 41 height 15
click at [1043, 35] on span "Participants" at bounding box center [1044, 35] width 49 height 9
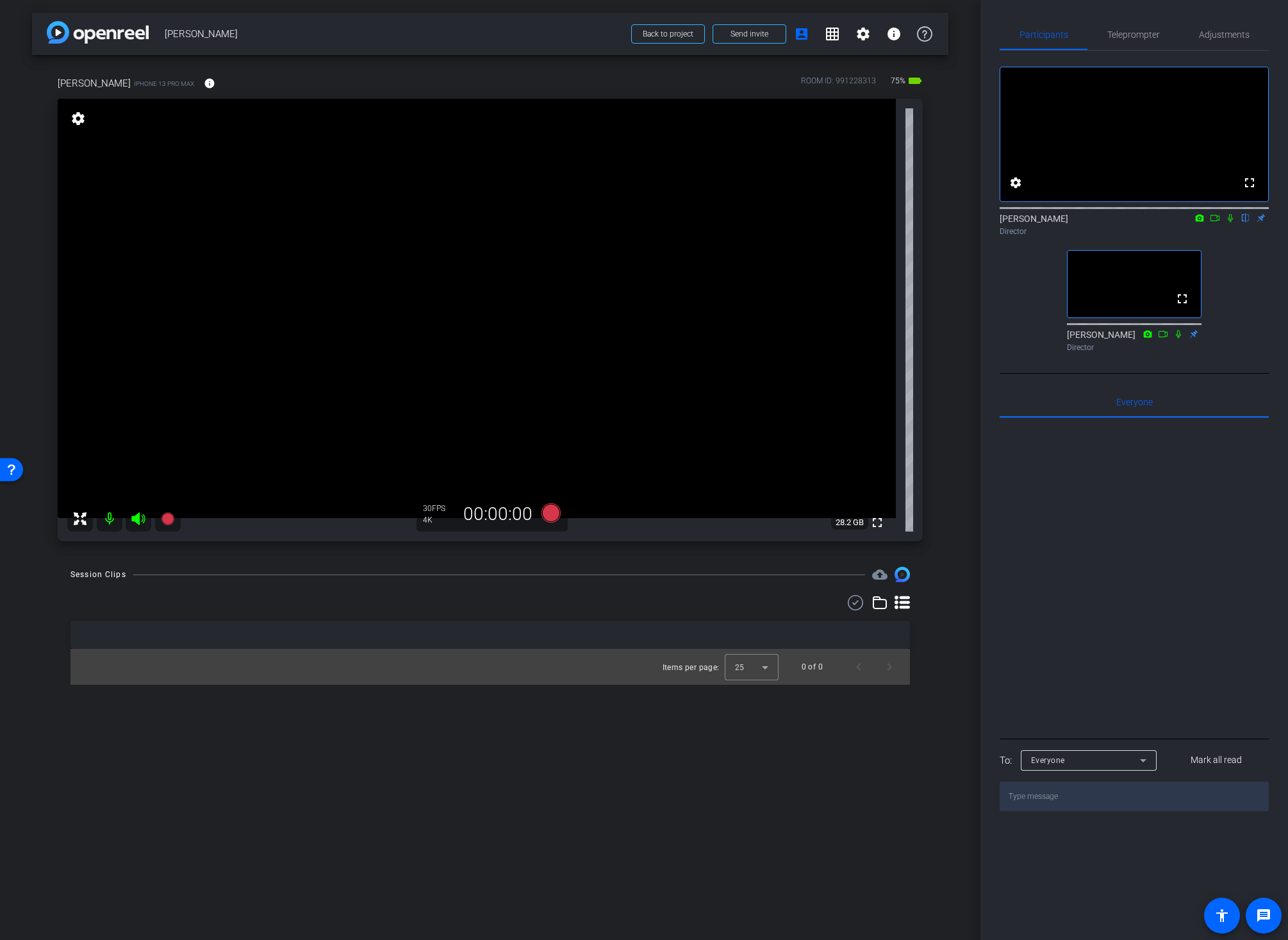
click at [1214, 222] on icon at bounding box center [1215, 218] width 11 height 9
click at [590, 250] on video at bounding box center [477, 308] width 838 height 419
click at [598, 390] on video at bounding box center [477, 308] width 838 height 419
click at [585, 263] on video at bounding box center [477, 308] width 838 height 419
click at [605, 369] on video at bounding box center [477, 308] width 838 height 419
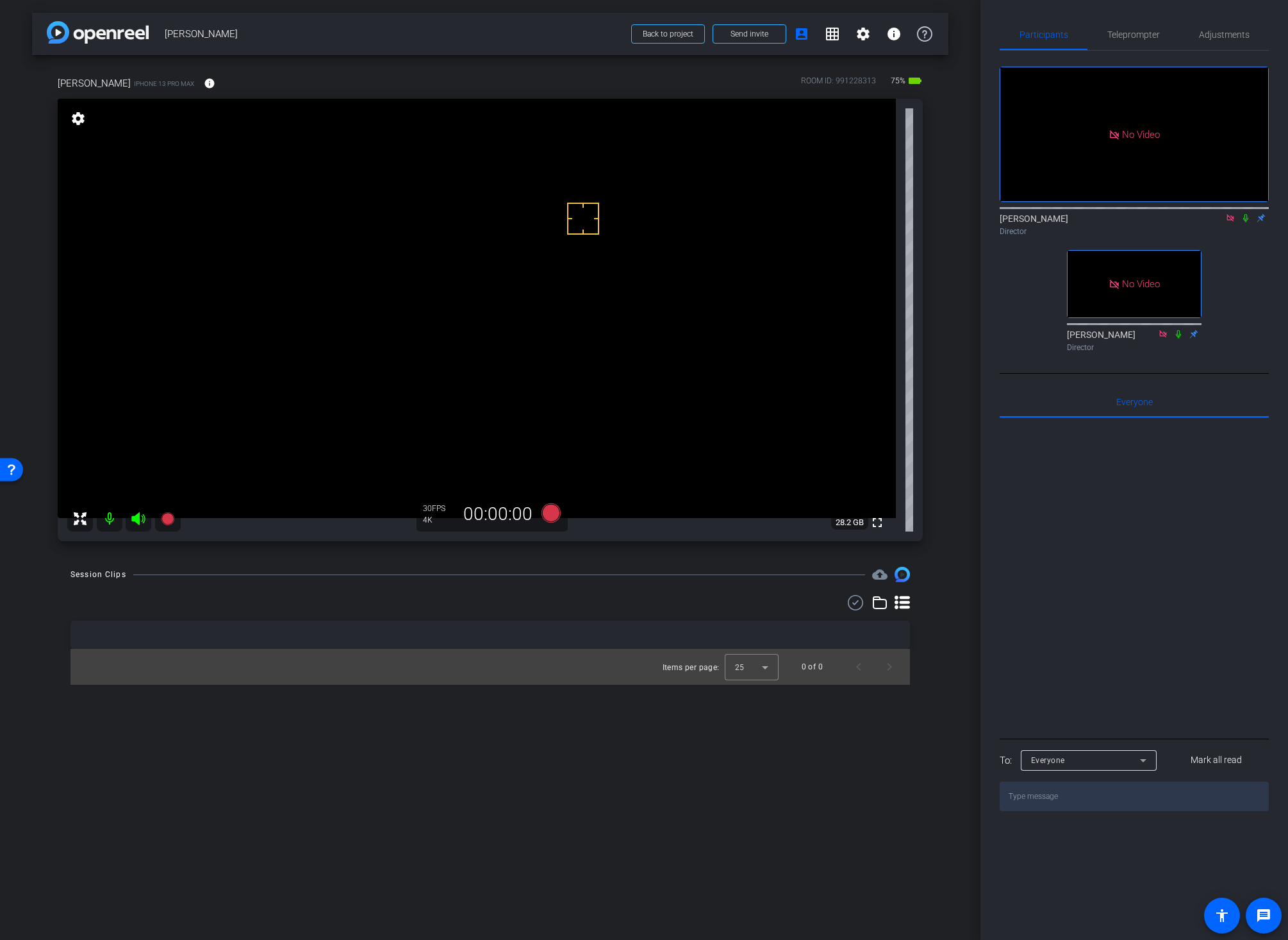
click at [584, 292] on video at bounding box center [477, 308] width 838 height 419
click at [559, 316] on video at bounding box center [477, 308] width 838 height 419
click at [360, 367] on video at bounding box center [477, 308] width 838 height 419
click at [565, 305] on video at bounding box center [477, 308] width 838 height 419
click at [549, 513] on icon at bounding box center [550, 513] width 19 height 19
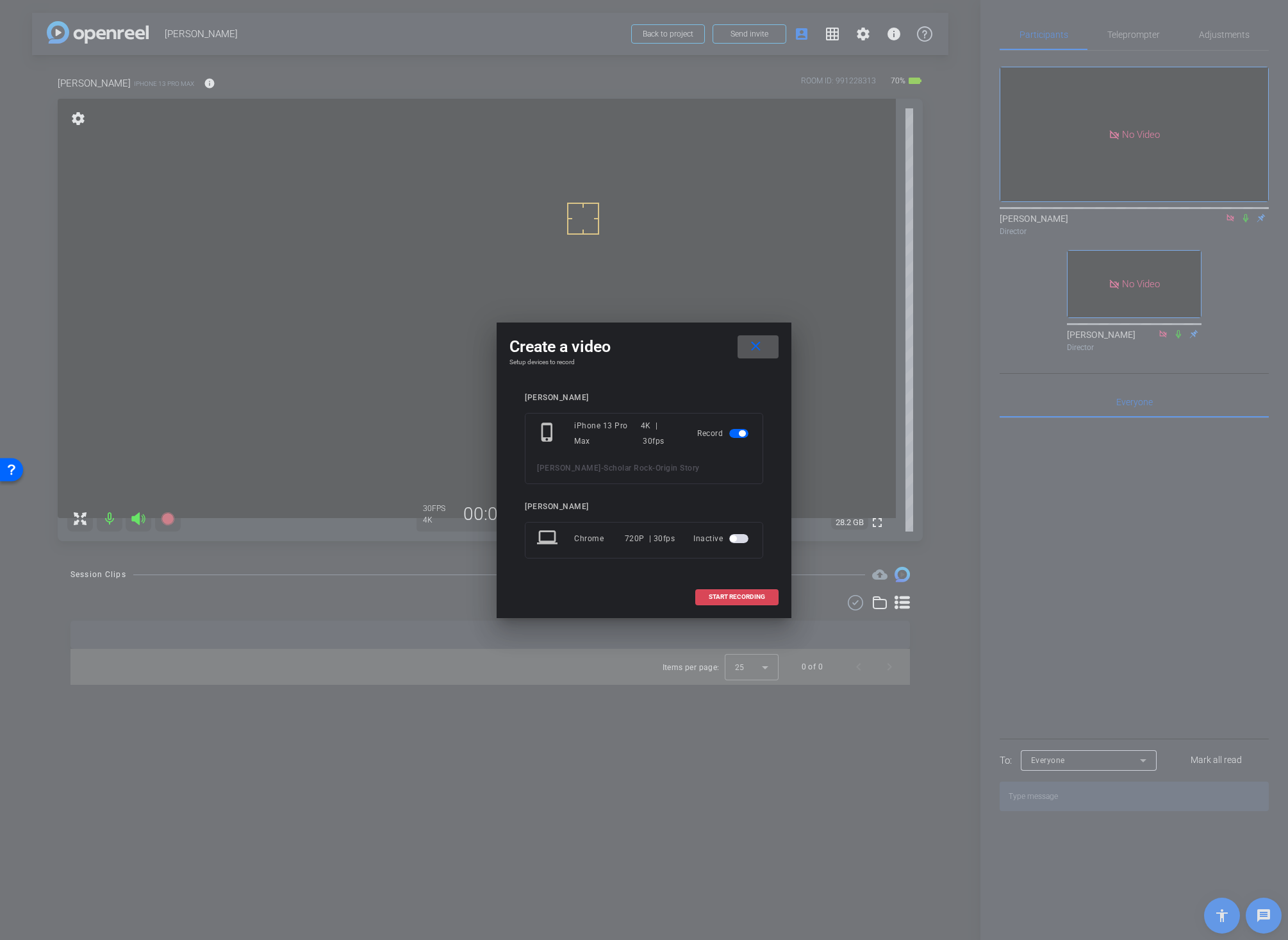
click at [746, 598] on span "START RECORDING" at bounding box center [737, 597] width 56 height 6
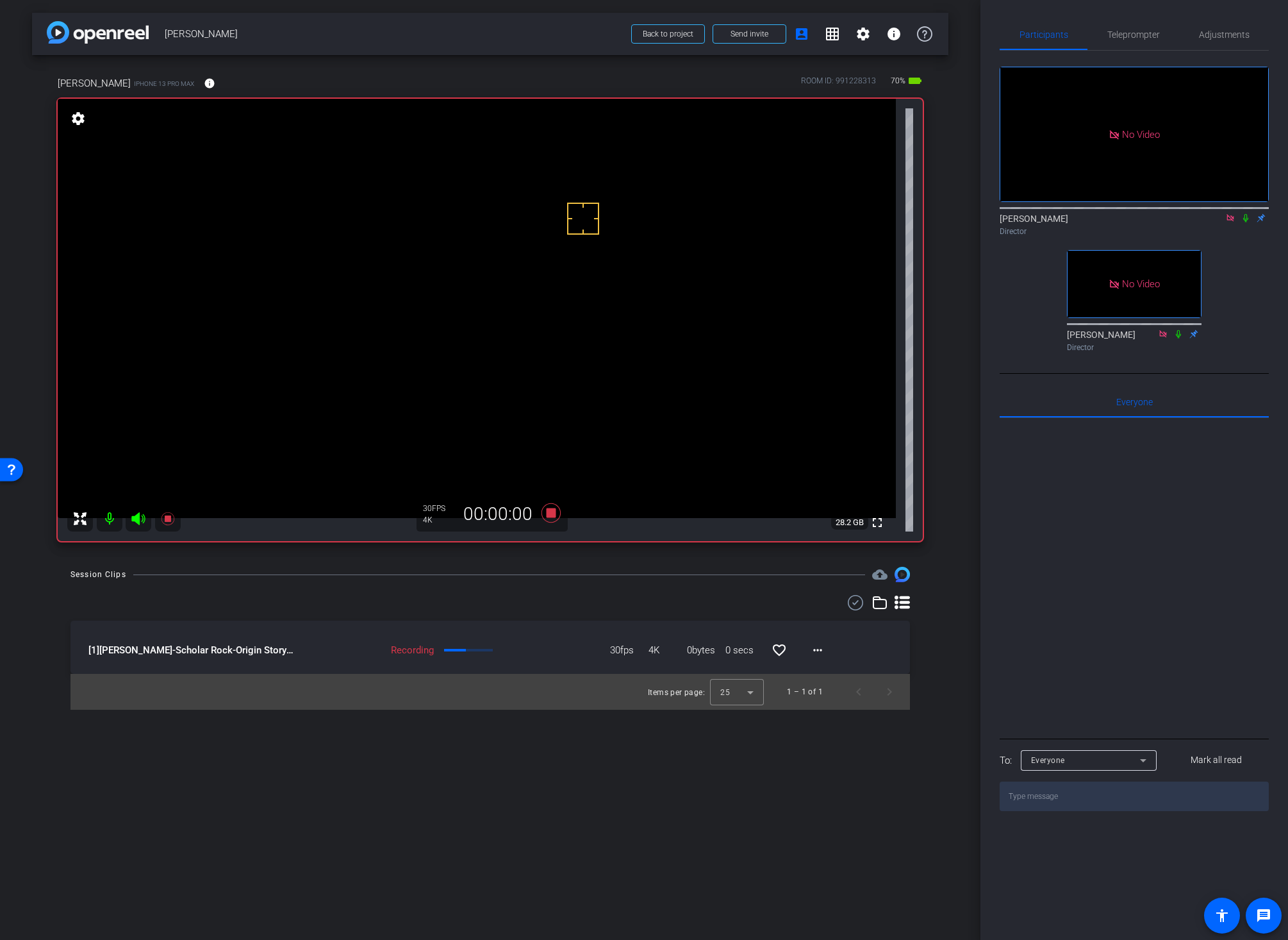
click at [1230, 222] on icon at bounding box center [1245, 218] width 11 height 9
click at [561, 573] on div "Session Clips cloud_upload" at bounding box center [490, 574] width 839 height 15
click at [549, 516] on icon at bounding box center [550, 513] width 19 height 19
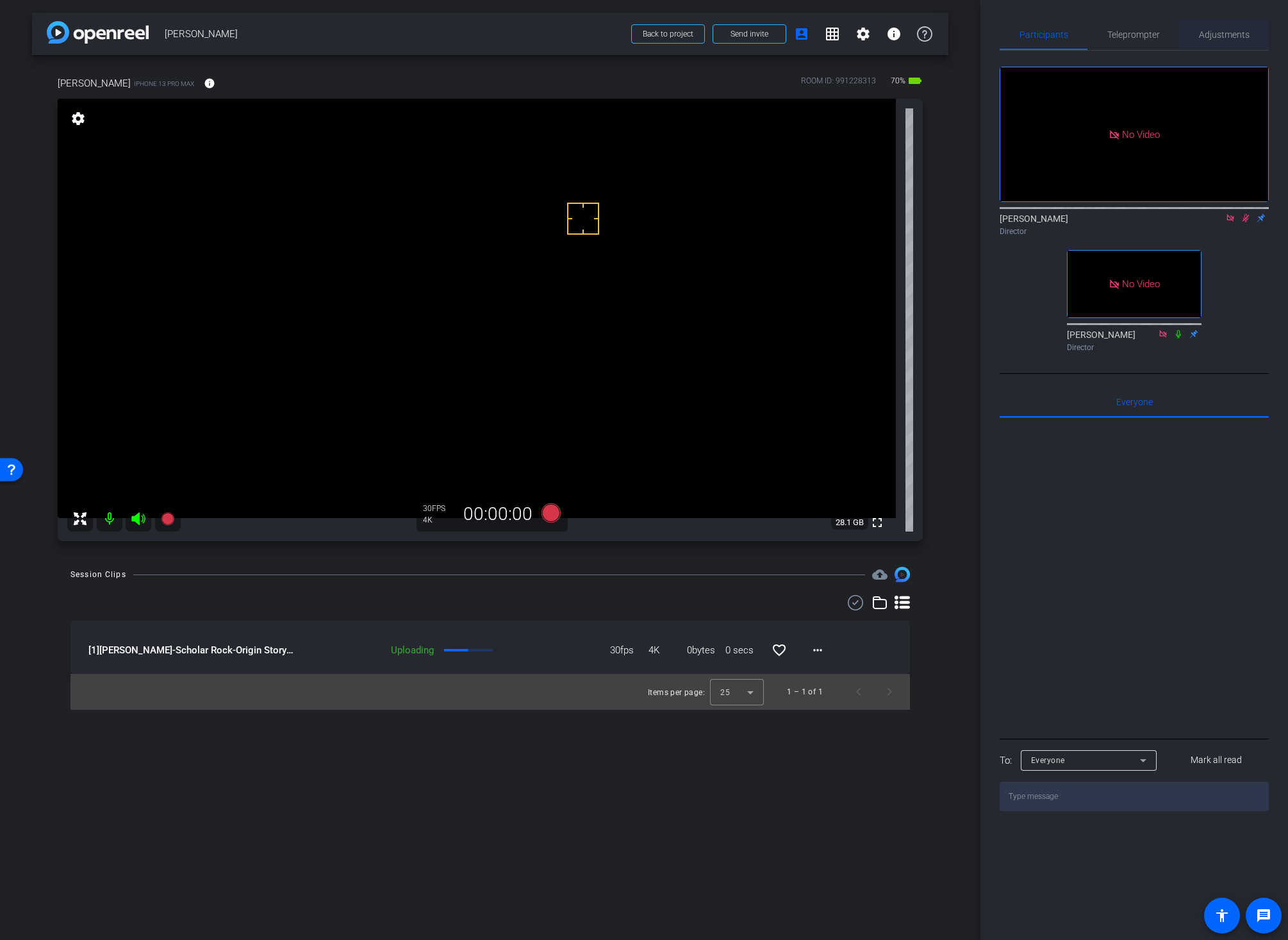
click at [1220, 37] on span "Adjustments" at bounding box center [1223, 35] width 51 height 9
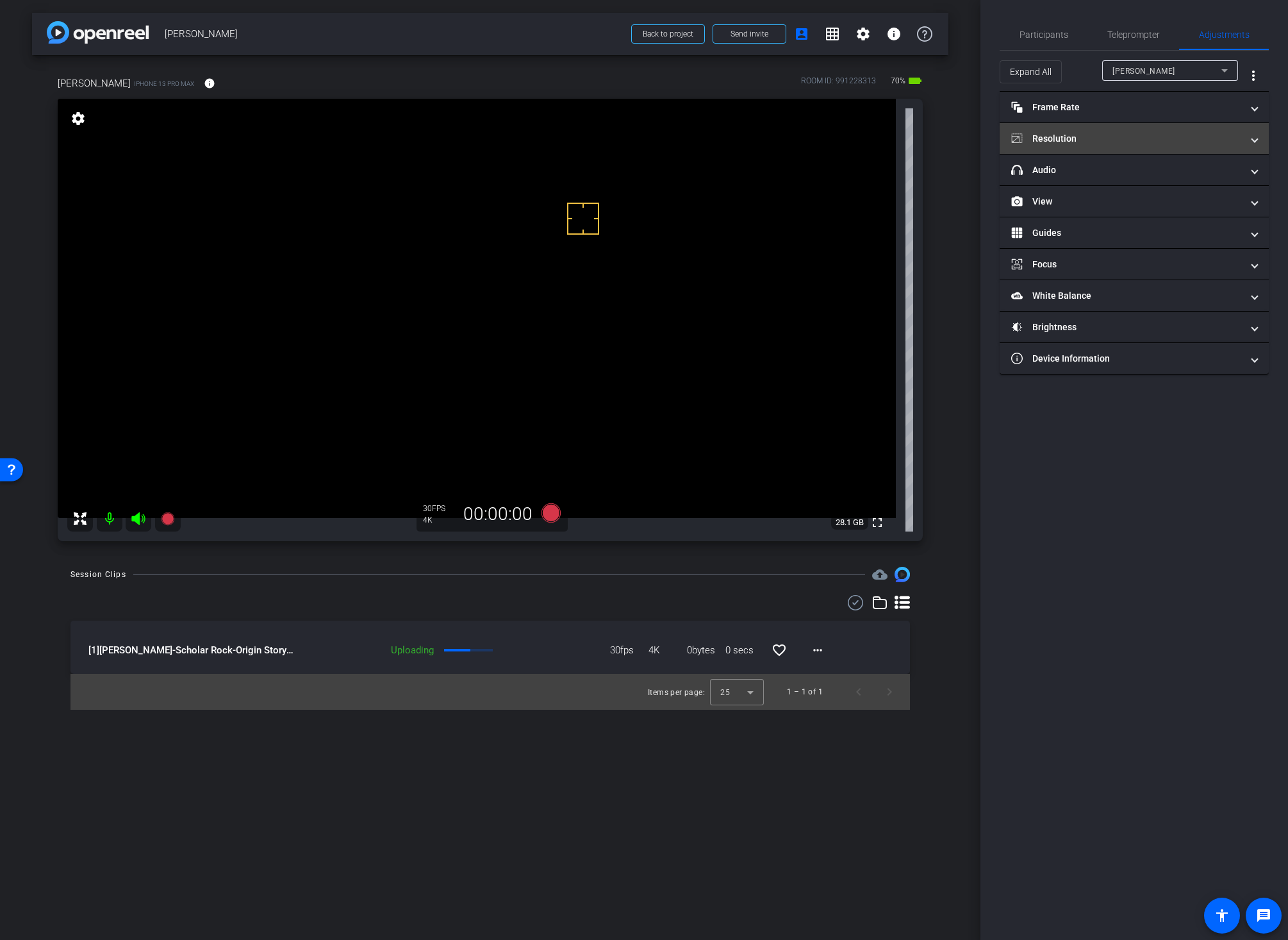
click at [1123, 144] on mat-panel-title "Resolution" at bounding box center [1126, 139] width 231 height 14
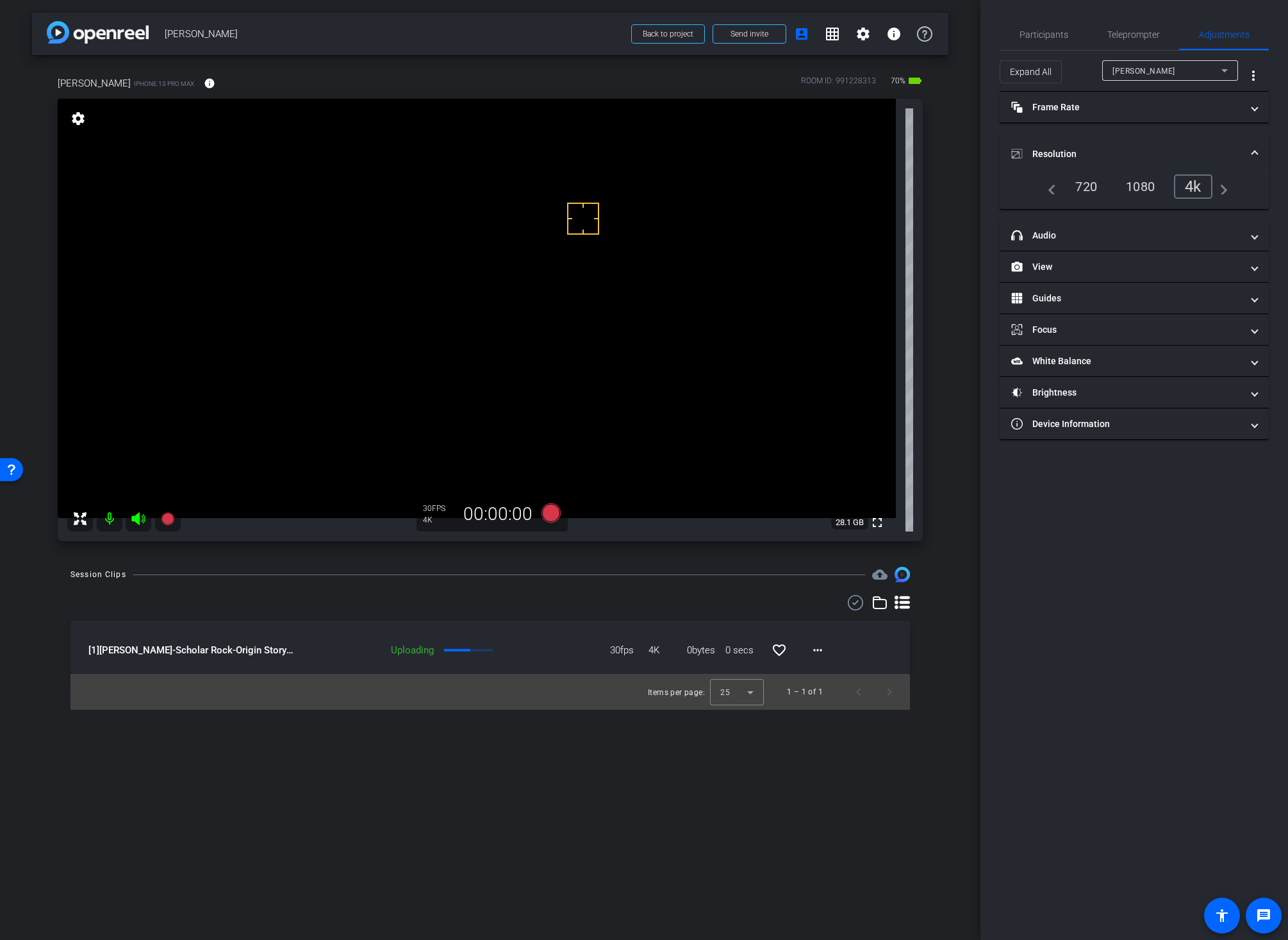
click at [1138, 181] on div "1080" at bounding box center [1140, 186] width 48 height 22
click at [565, 291] on video at bounding box center [477, 308] width 838 height 419
drag, startPoint x: 534, startPoint y: 216, endPoint x: 534, endPoint y: 224, distance: 8.0
drag, startPoint x: 567, startPoint y: 364, endPoint x: 569, endPoint y: 372, distance: 8.2
click at [557, 282] on video at bounding box center [477, 308] width 838 height 419
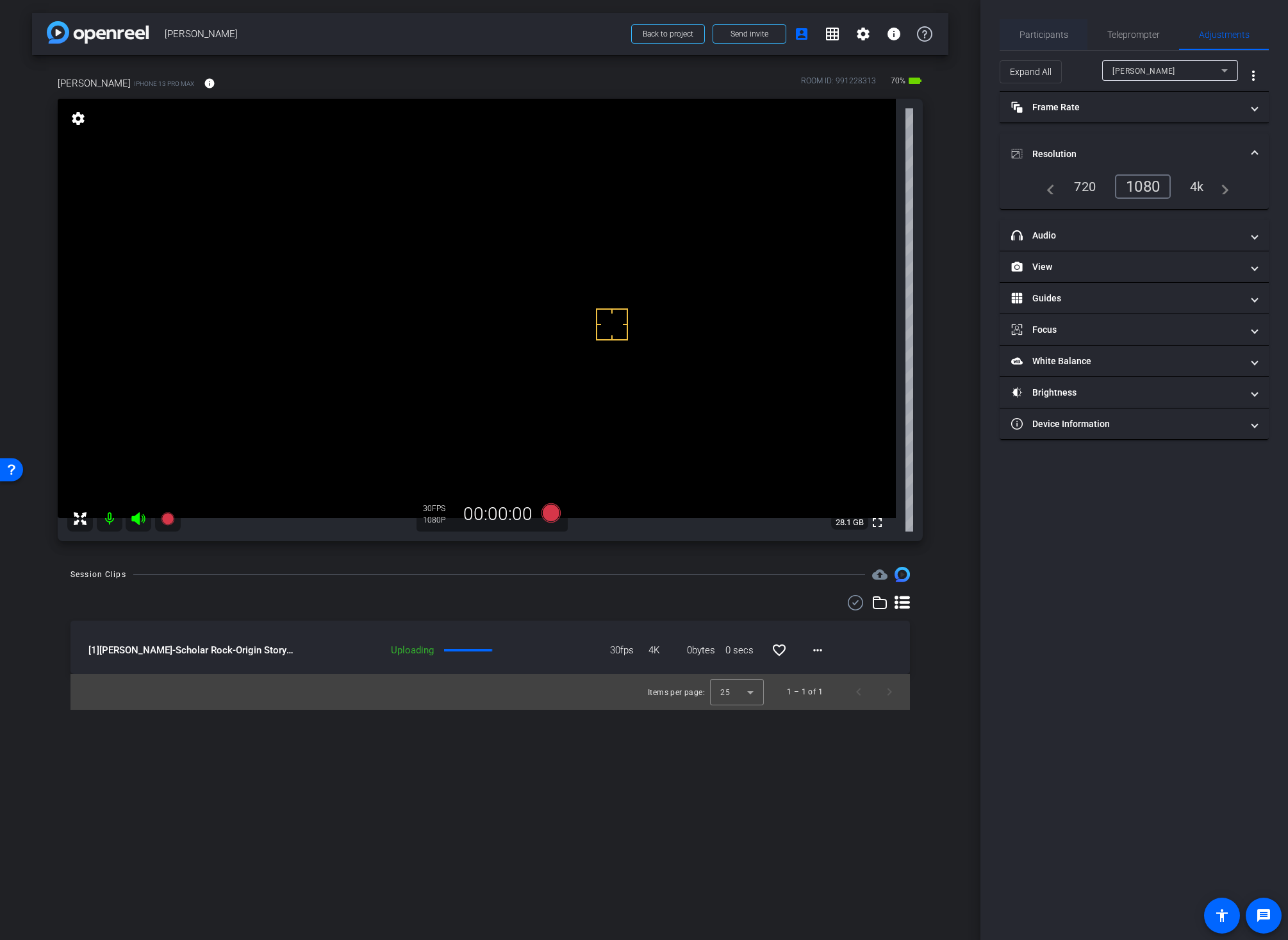
drag, startPoint x: 1040, startPoint y: 39, endPoint x: 1053, endPoint y: 42, distance: 13.3
click at [1040, 39] on span "Participants" at bounding box center [1044, 35] width 49 height 9
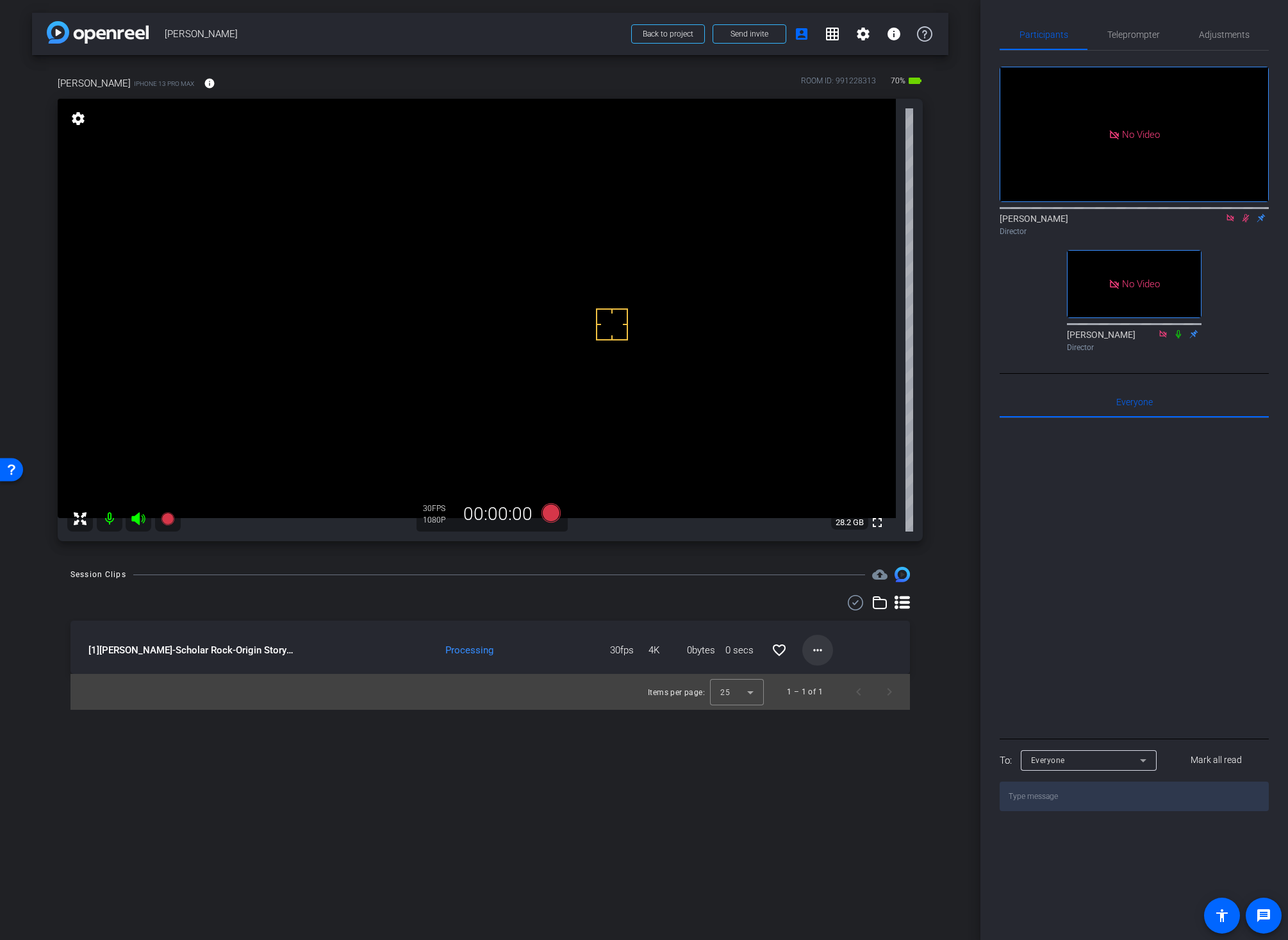
click at [817, 647] on mat-icon "more_horiz" at bounding box center [817, 650] width 15 height 15
click at [825, 677] on span "Download Original" at bounding box center [858, 677] width 93 height 15
click at [1230, 213] on icon at bounding box center [1245, 218] width 11 height 9
click at [578, 569] on div "Session Clips cloud_upload" at bounding box center [490, 574] width 839 height 15
click at [943, 401] on div "Wei Liu iPhone 13 Pro Max info ROOM ID: 991228313 70% battery_std fullscreen se…" at bounding box center [490, 304] width 916 height 499
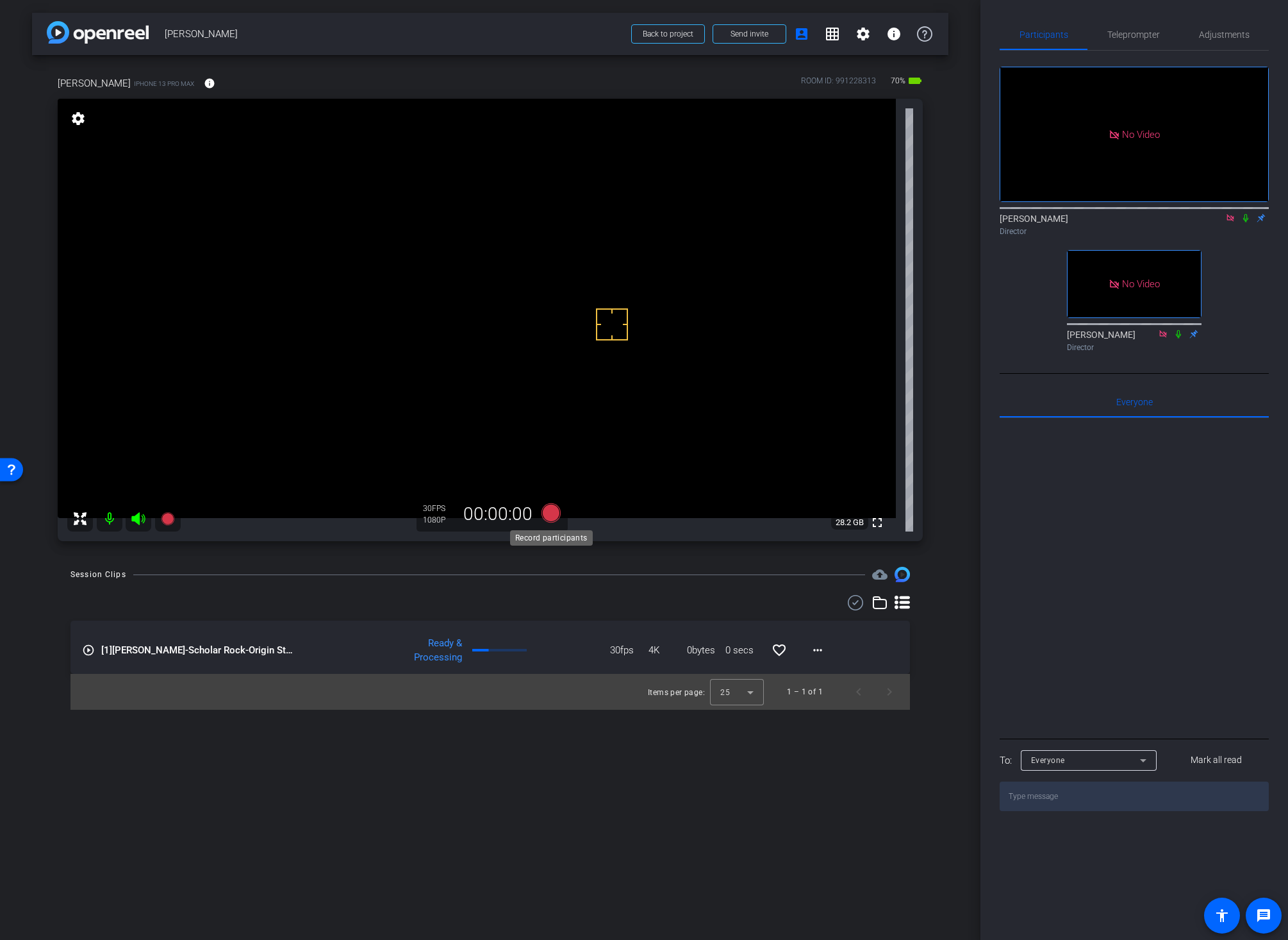
click at [551, 508] on icon at bounding box center [550, 513] width 19 height 19
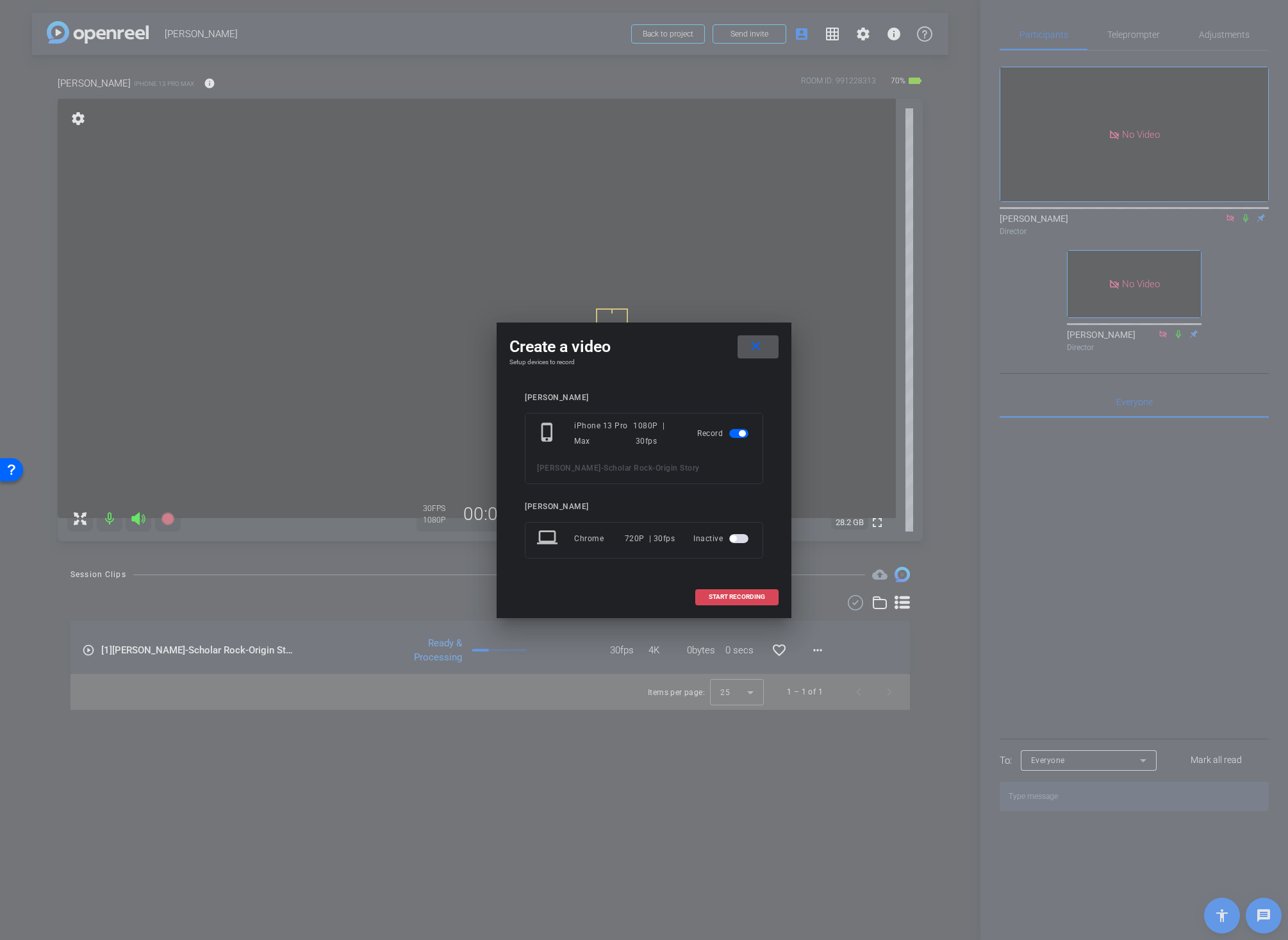
click at [718, 594] on span "START RECORDING" at bounding box center [737, 597] width 56 height 6
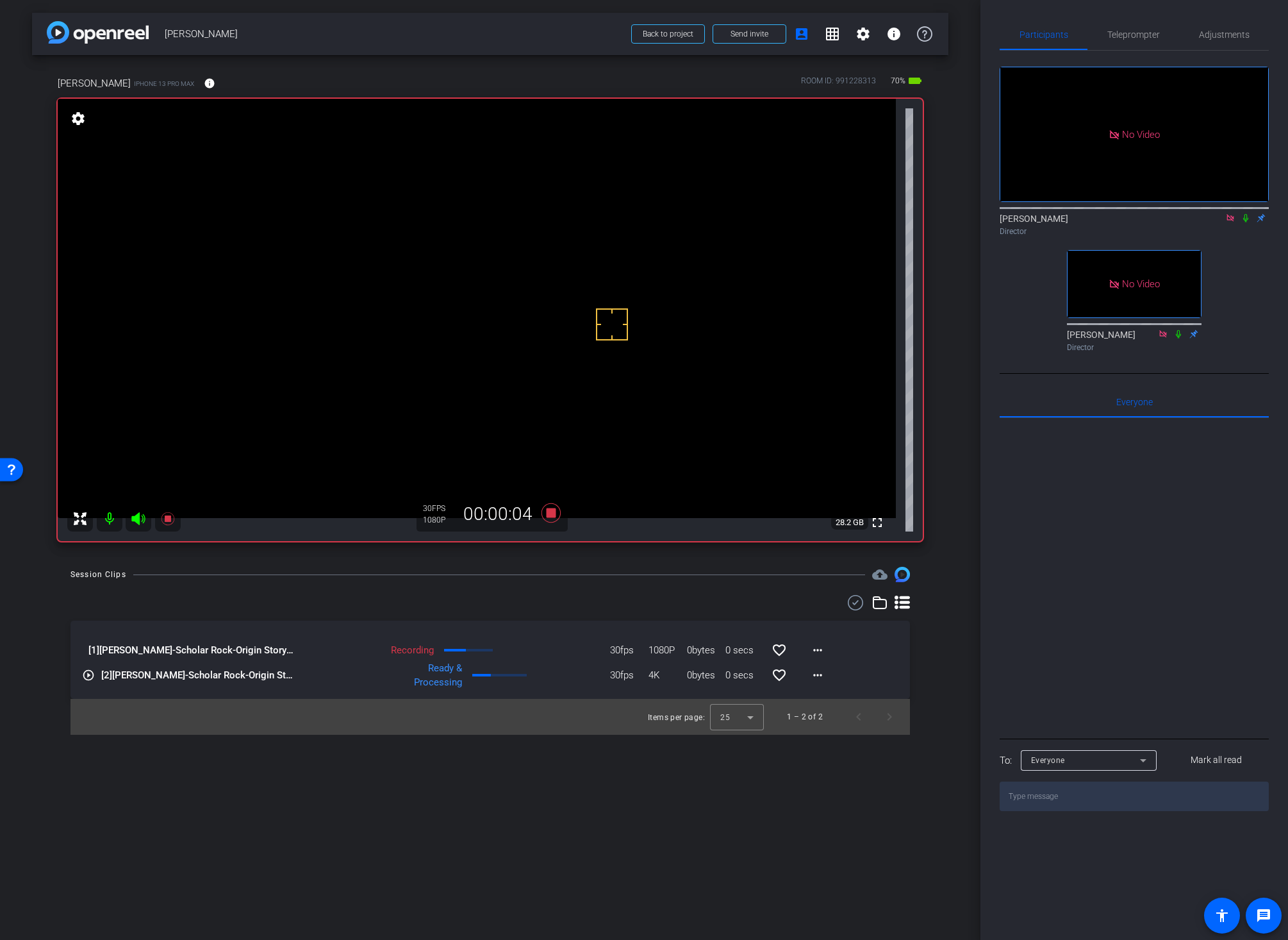
click at [644, 571] on div "Session Clips cloud_upload" at bounding box center [490, 574] width 839 height 15
click at [549, 513] on icon at bounding box center [550, 513] width 19 height 19
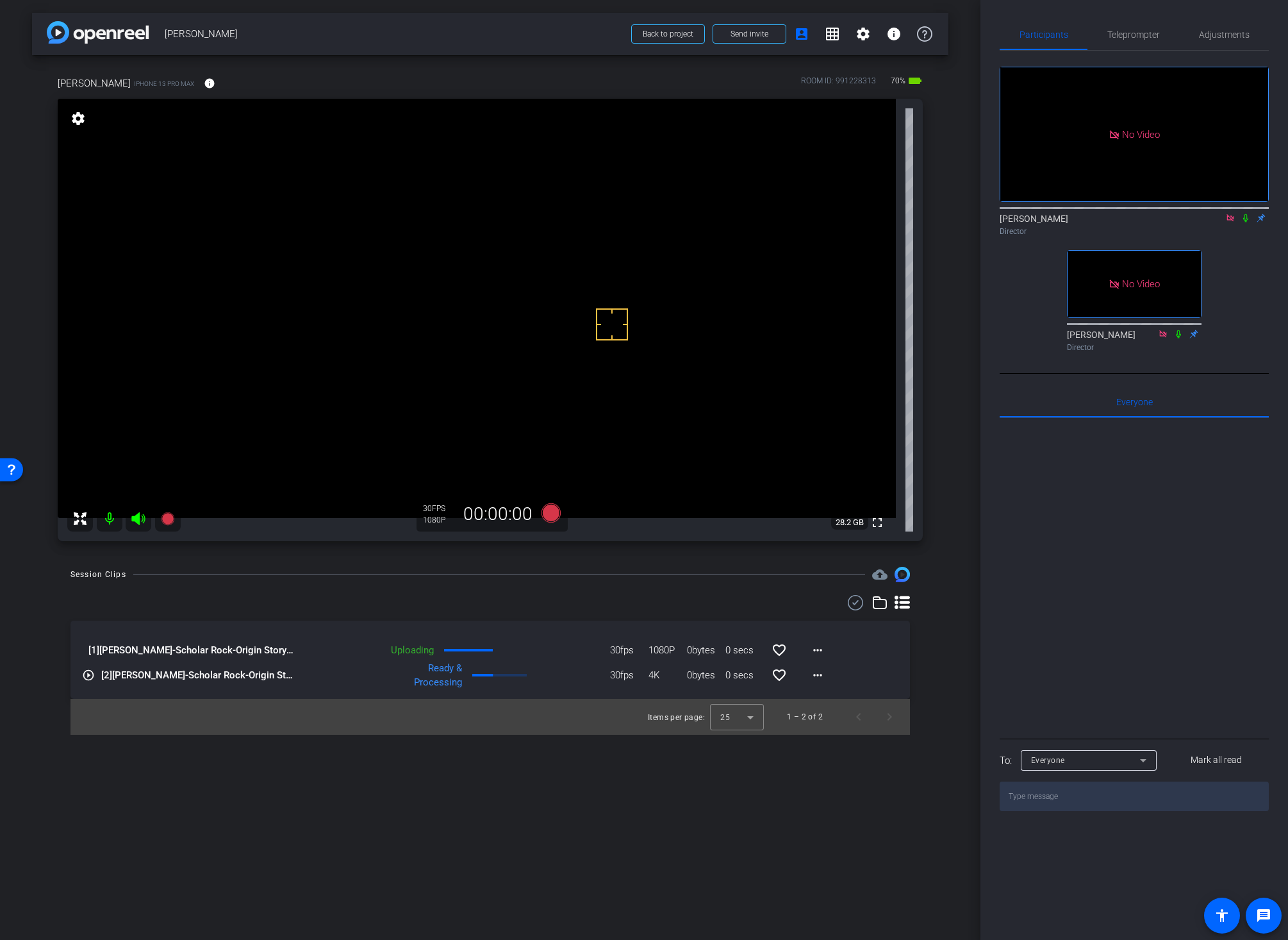
click at [1230, 214] on icon at bounding box center [1245, 218] width 5 height 8
click at [817, 645] on mat-icon "more_horiz" at bounding box center [817, 650] width 15 height 15
click at [827, 672] on span "Download Original" at bounding box center [858, 677] width 93 height 15
click at [1230, 212] on mat-icon at bounding box center [1245, 217] width 15 height 11
click at [1230, 213] on icon at bounding box center [1245, 218] width 11 height 9
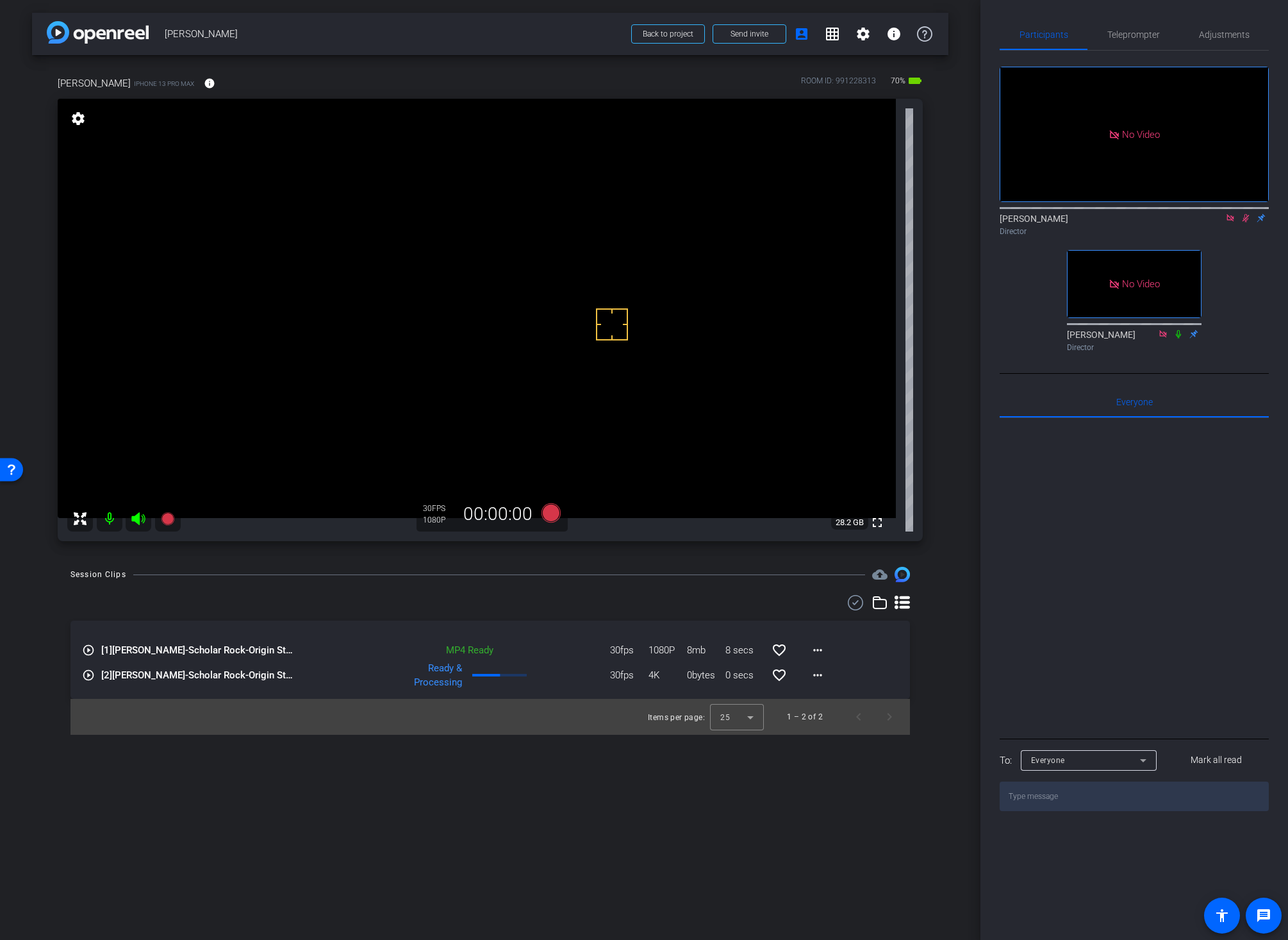
click at [956, 352] on div "arrow_back Wei Liu Back to project Send invite account_box grid_on settings inf…" at bounding box center [490, 470] width 981 height 940
click at [1230, 212] on mat-icon at bounding box center [1245, 217] width 15 height 11
drag, startPoint x: 605, startPoint y: 580, endPoint x: 563, endPoint y: 534, distance: 62.3
click at [605, 580] on div "Session Clips cloud_upload" at bounding box center [490, 574] width 839 height 15
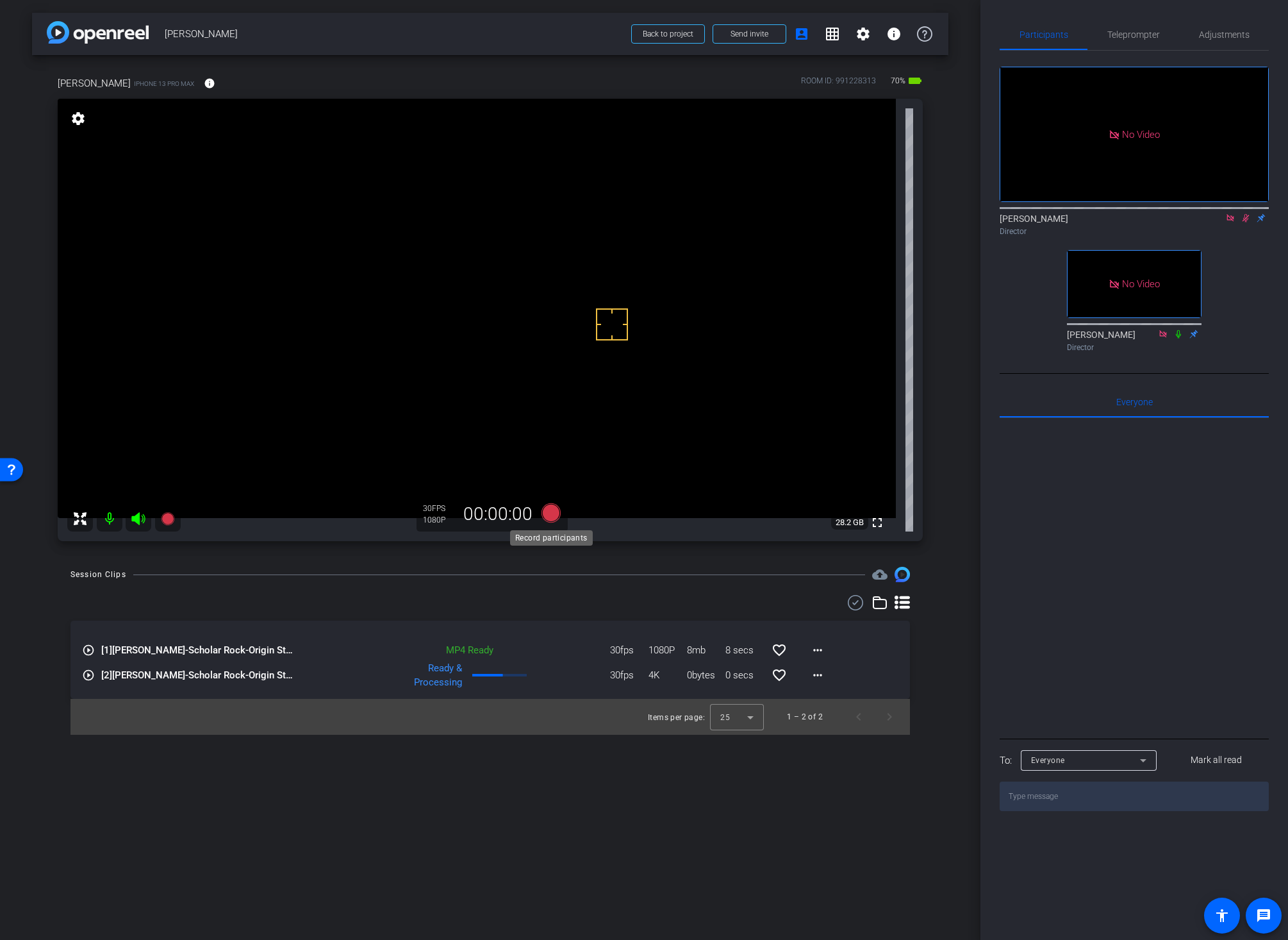
click at [553, 512] on icon at bounding box center [550, 513] width 19 height 19
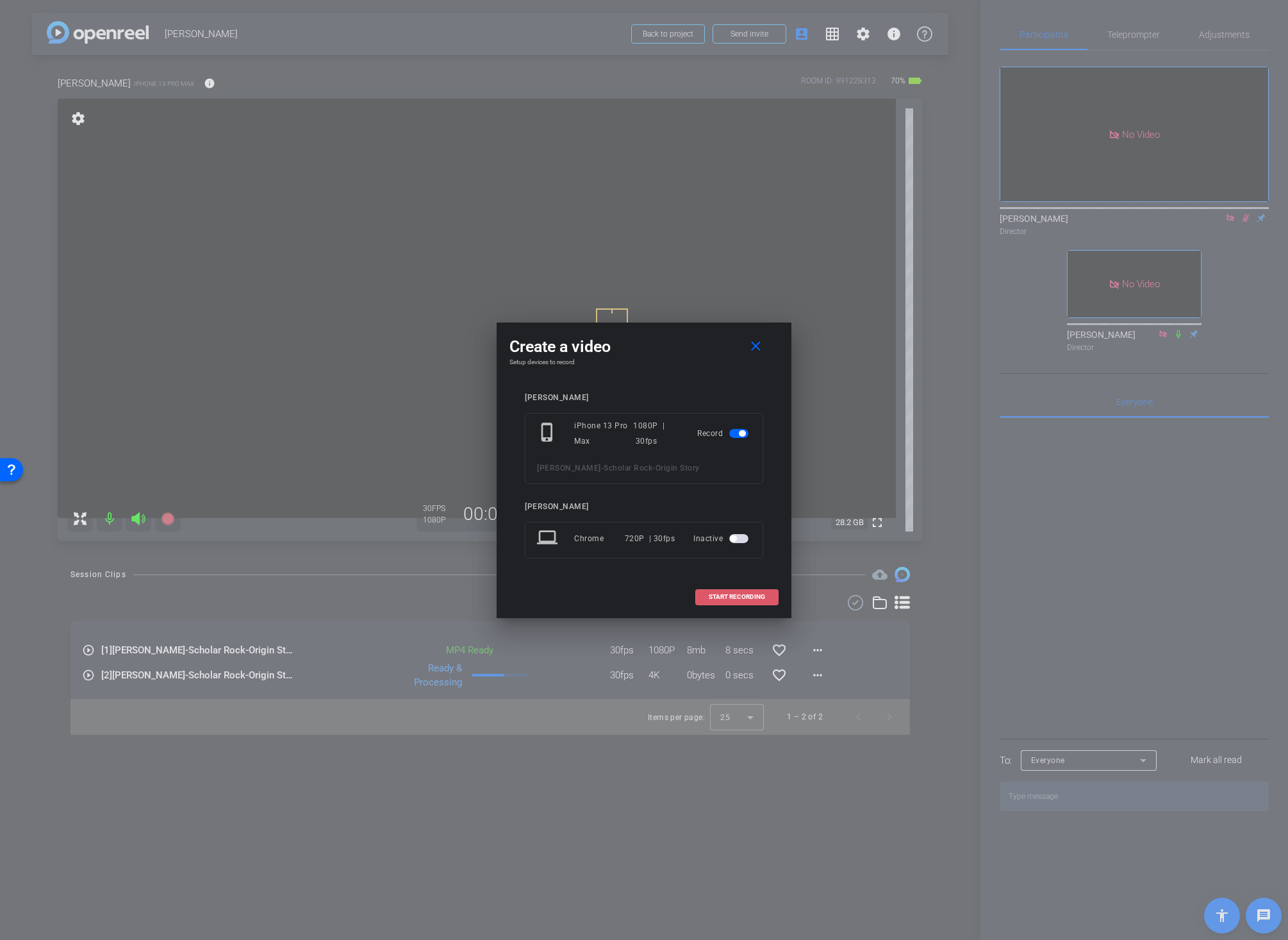
click at [720, 595] on span "START RECORDING" at bounding box center [737, 597] width 56 height 6
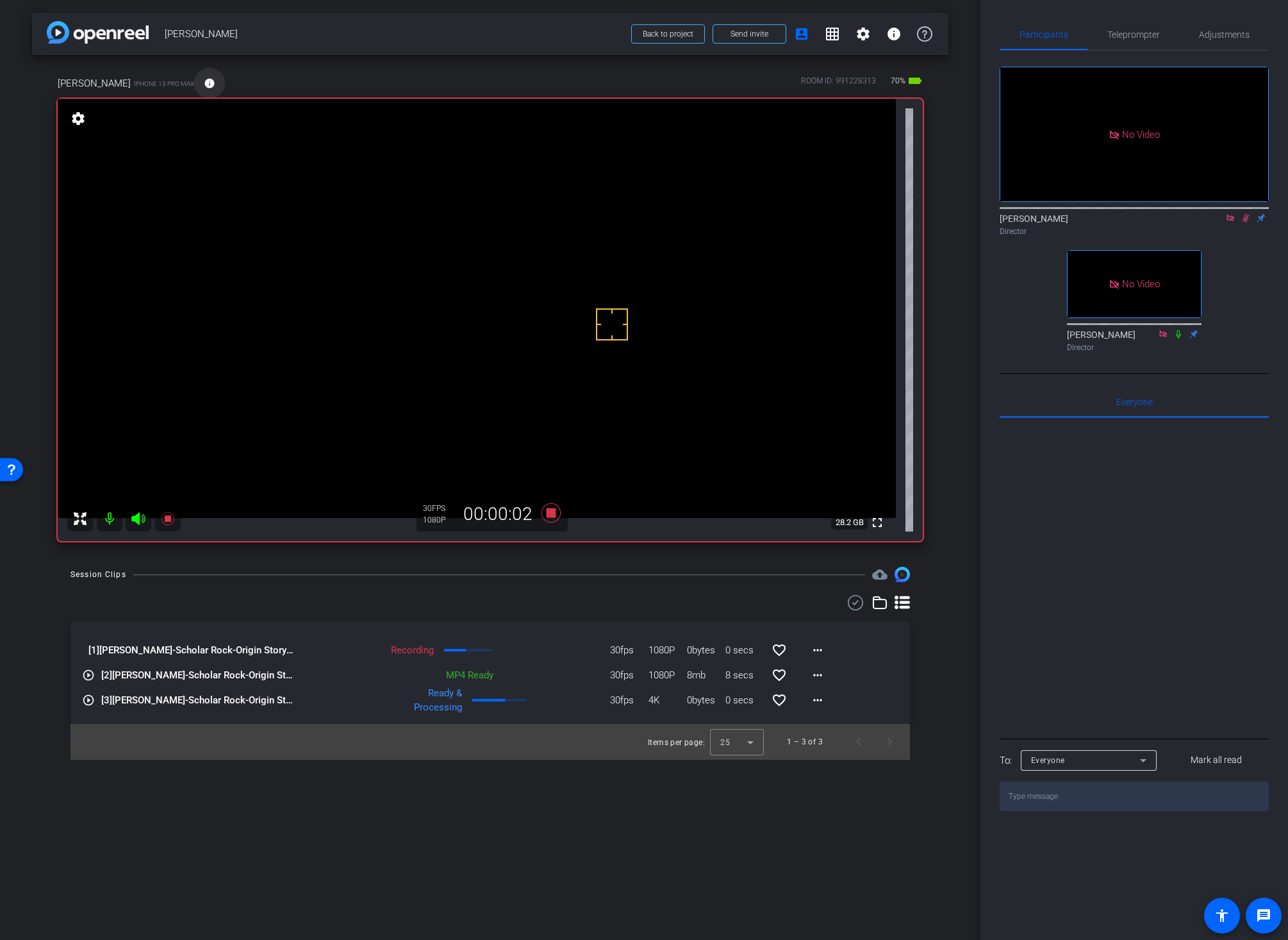
click at [203, 81] on mat-icon "info" at bounding box center [209, 83] width 11 height 11
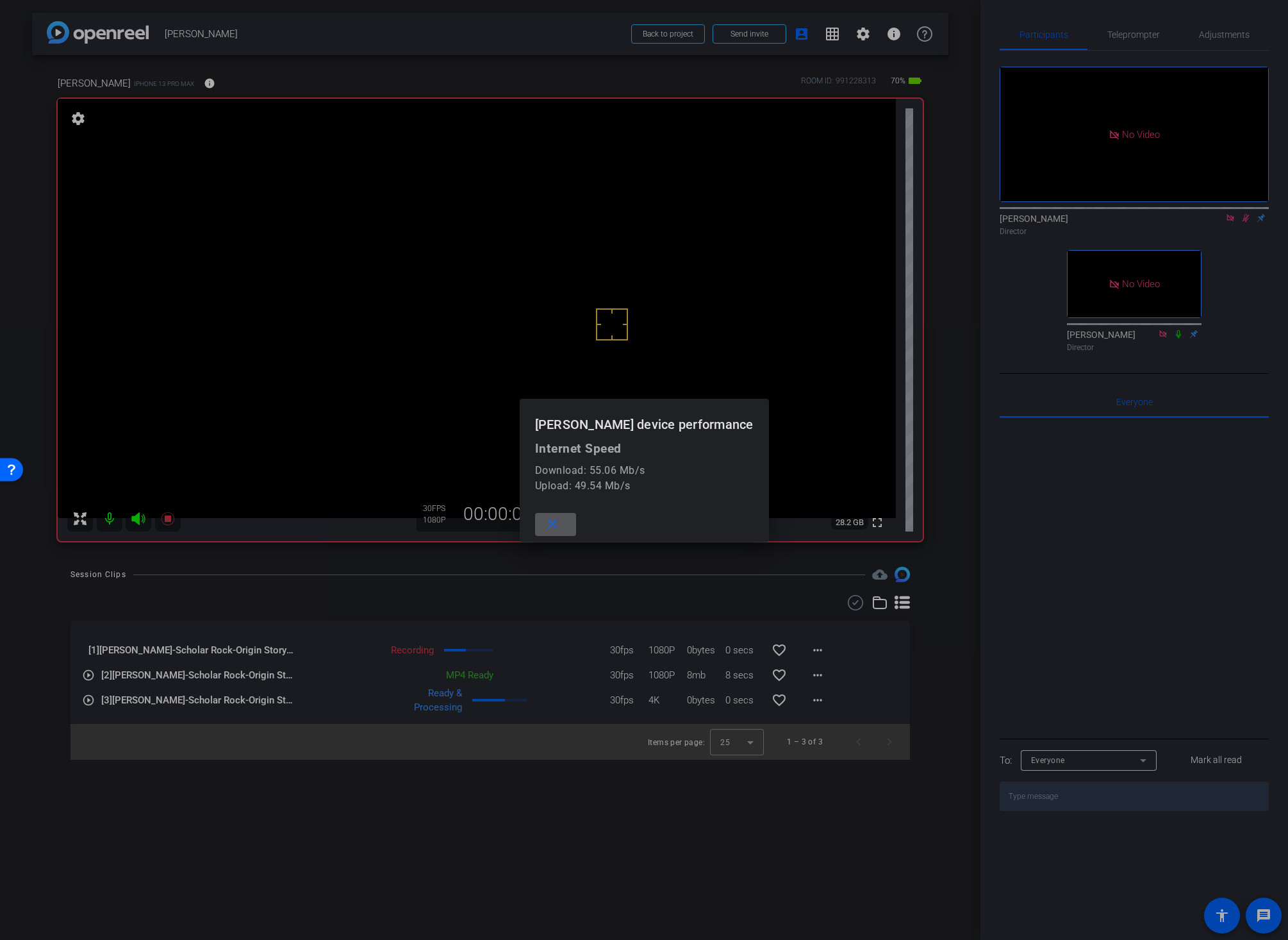
click at [561, 523] on mat-icon "close" at bounding box center [553, 524] width 16 height 16
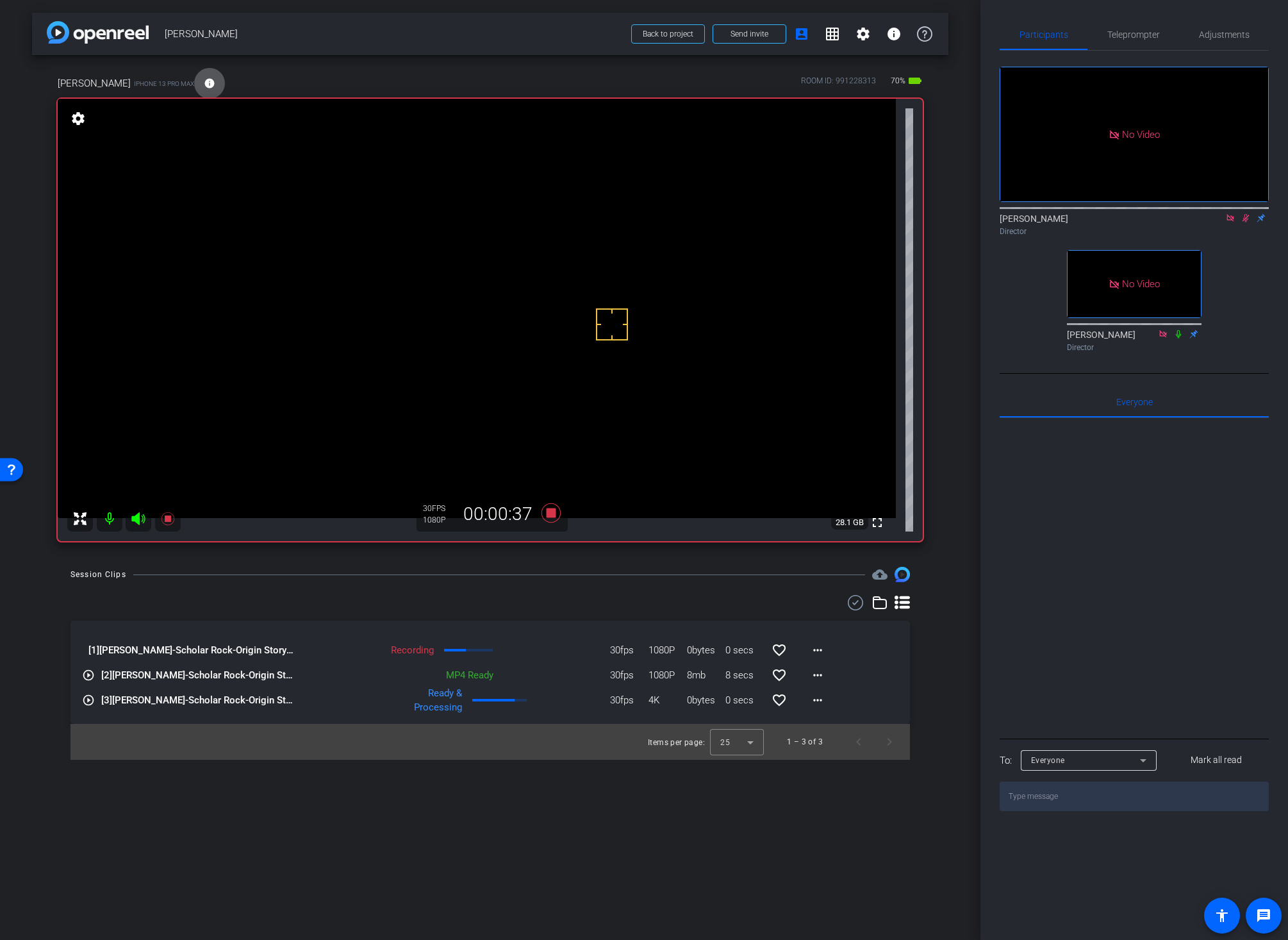
click at [1230, 214] on icon at bounding box center [1245, 218] width 7 height 8
click at [549, 513] on icon at bounding box center [550, 513] width 19 height 19
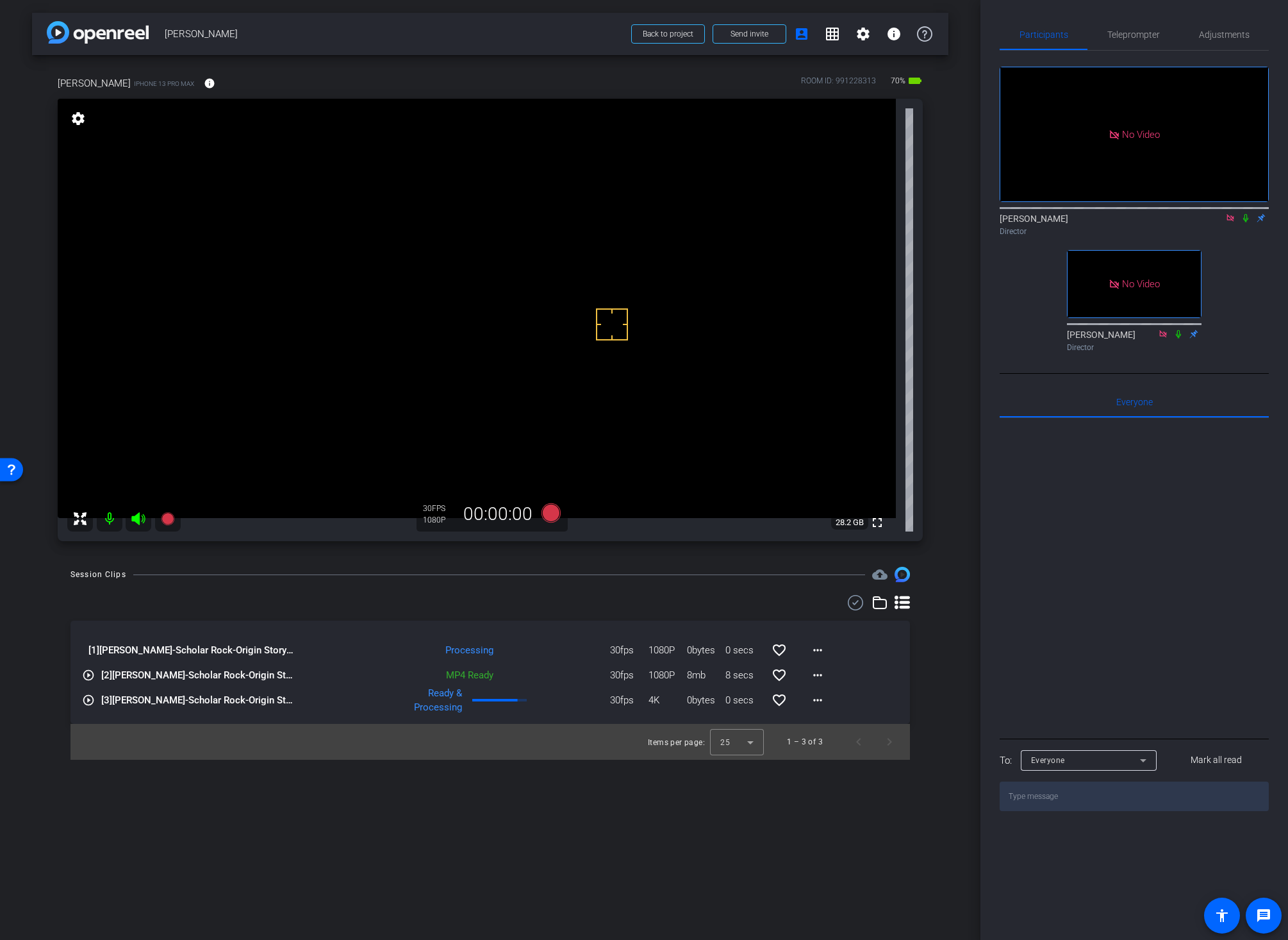
click at [636, 572] on div "Session Clips cloud_upload" at bounding box center [490, 574] width 839 height 15
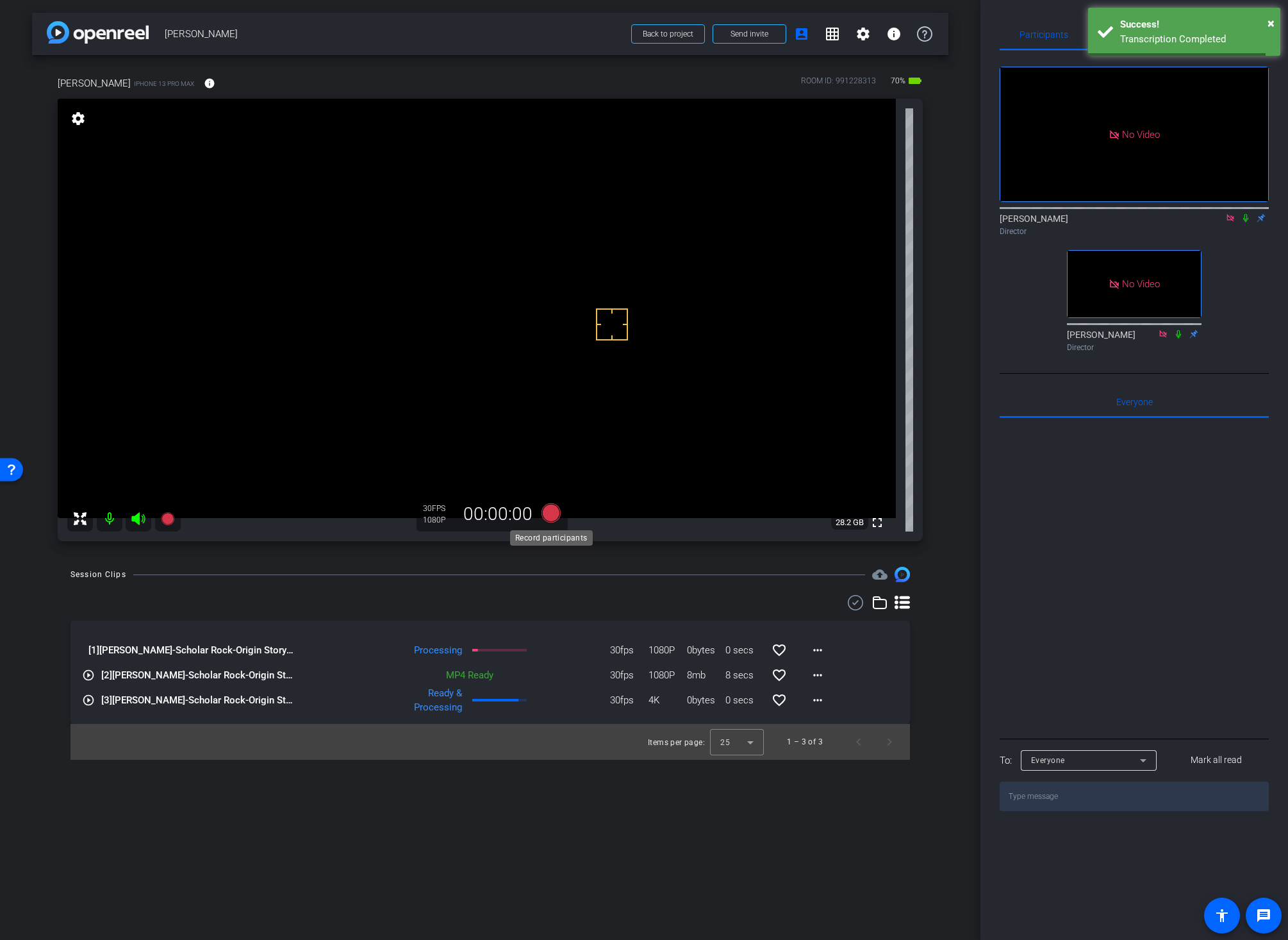
click at [554, 516] on icon at bounding box center [550, 513] width 19 height 19
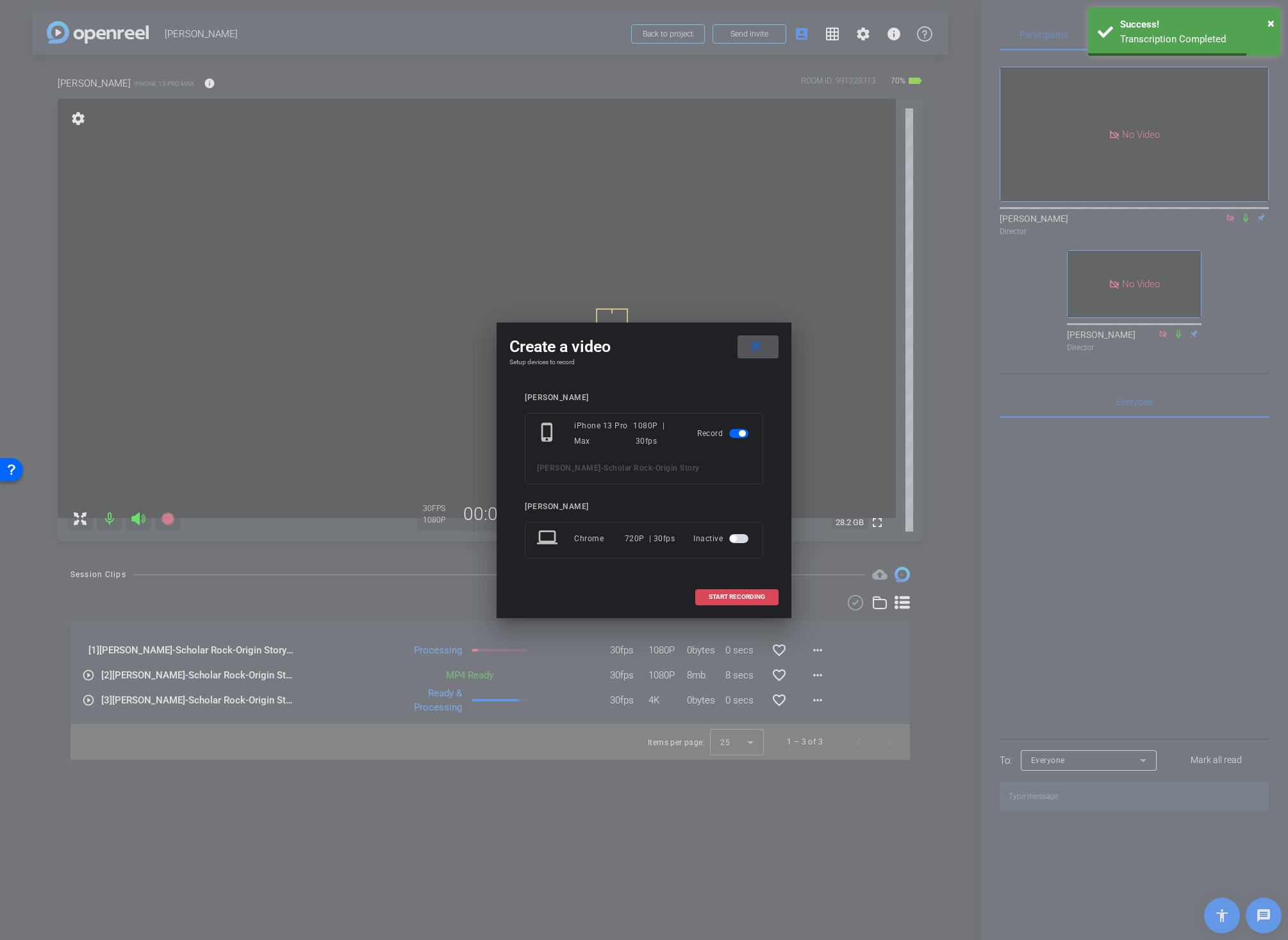
click at [732, 591] on span at bounding box center [737, 597] width 82 height 31
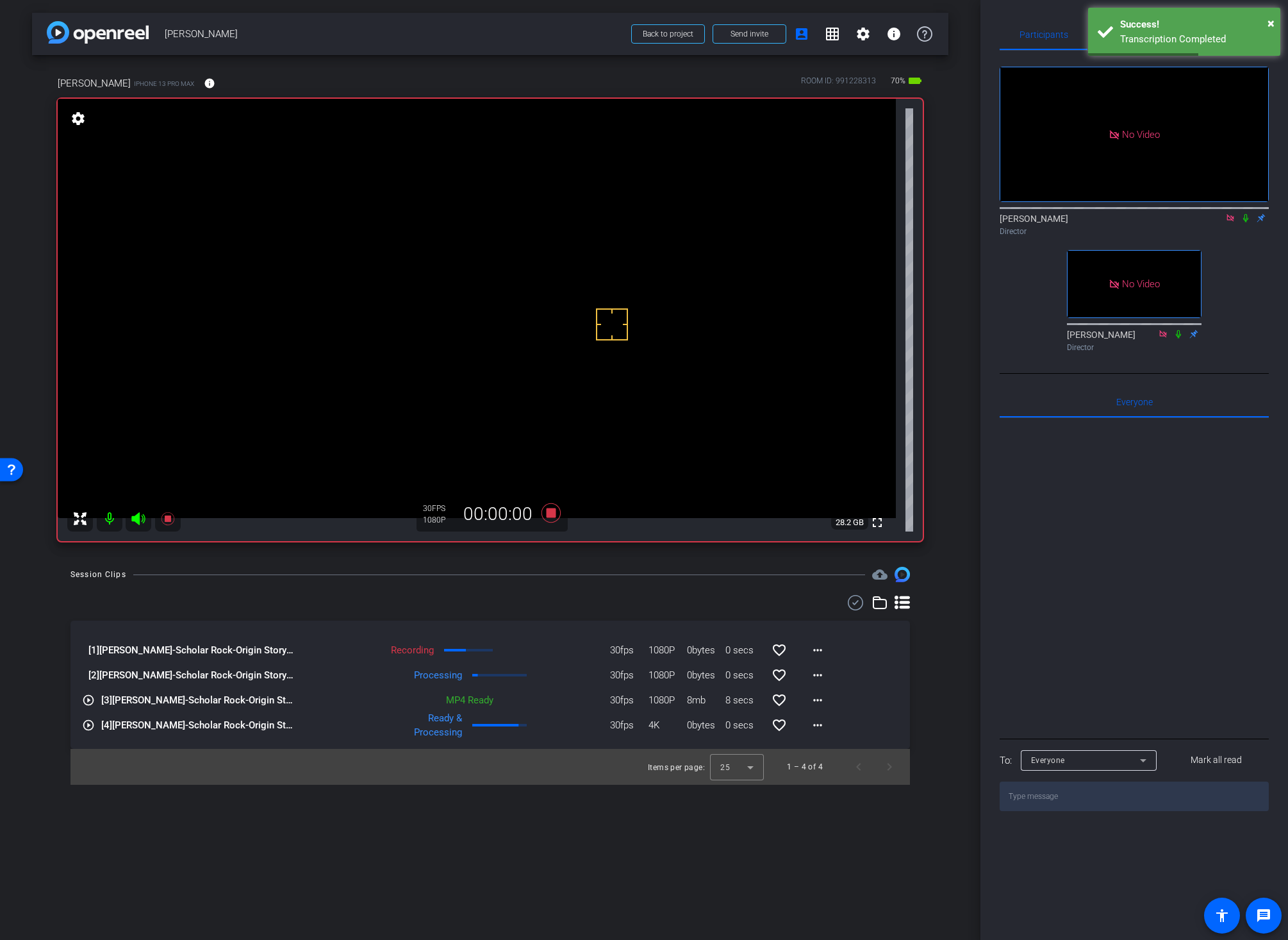
click at [1230, 213] on icon at bounding box center [1245, 218] width 11 height 9
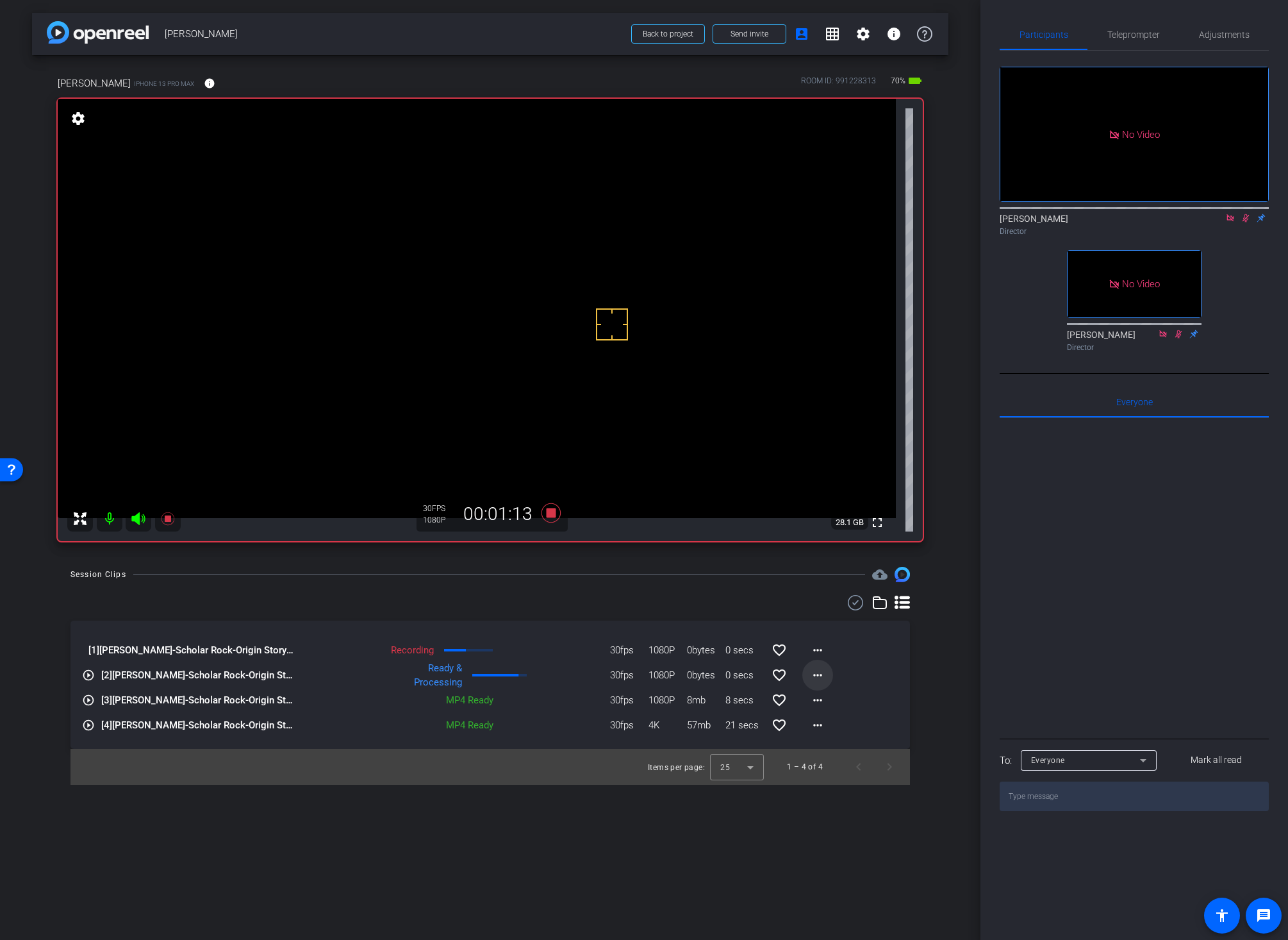
click at [820, 677] on mat-icon "more_horiz" at bounding box center [817, 675] width 15 height 15
click at [829, 698] on span "Download Original" at bounding box center [850, 702] width 77 height 15
click at [549, 516] on icon at bounding box center [550, 513] width 19 height 19
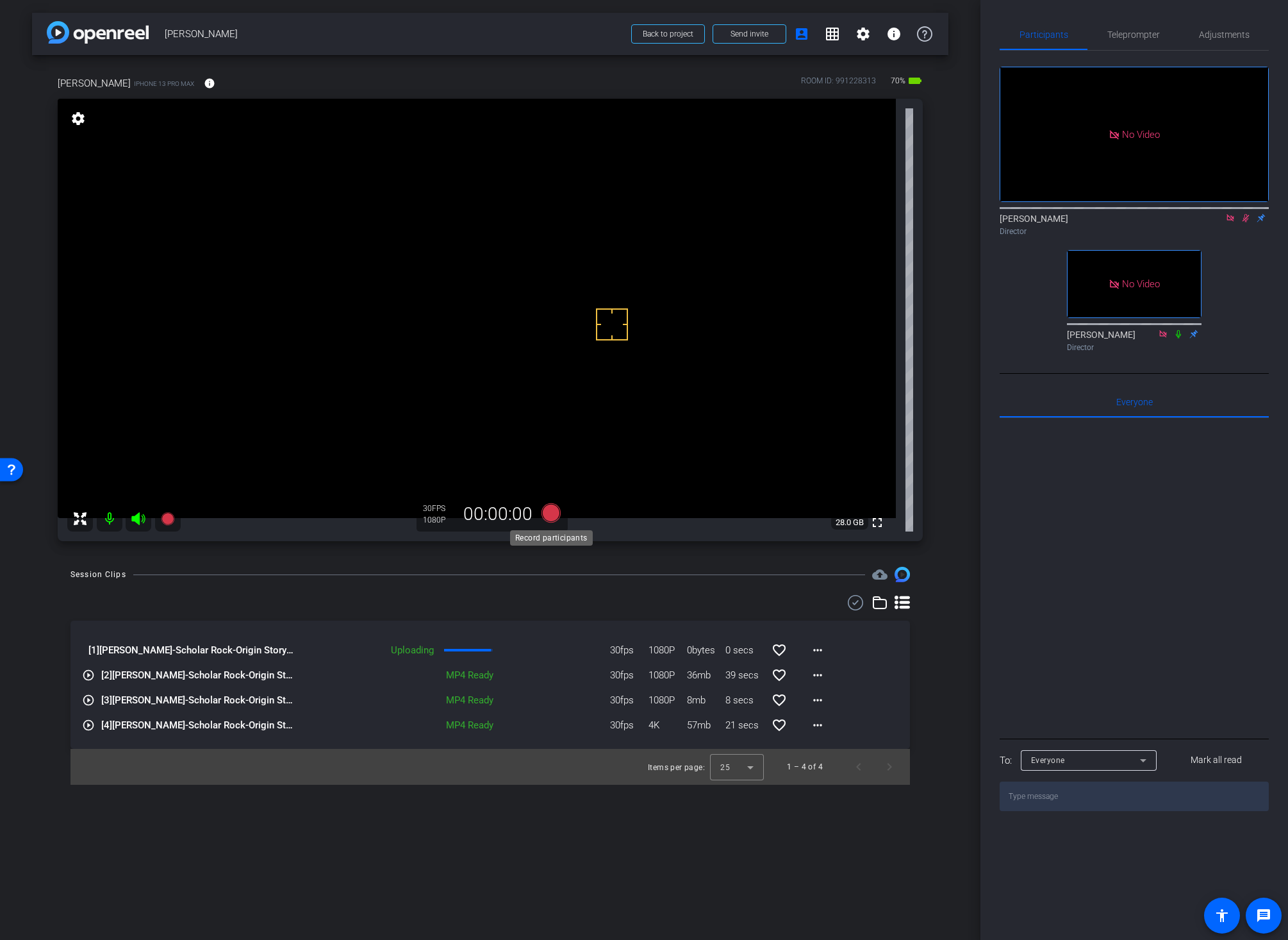
click at [549, 516] on icon at bounding box center [550, 513] width 19 height 19
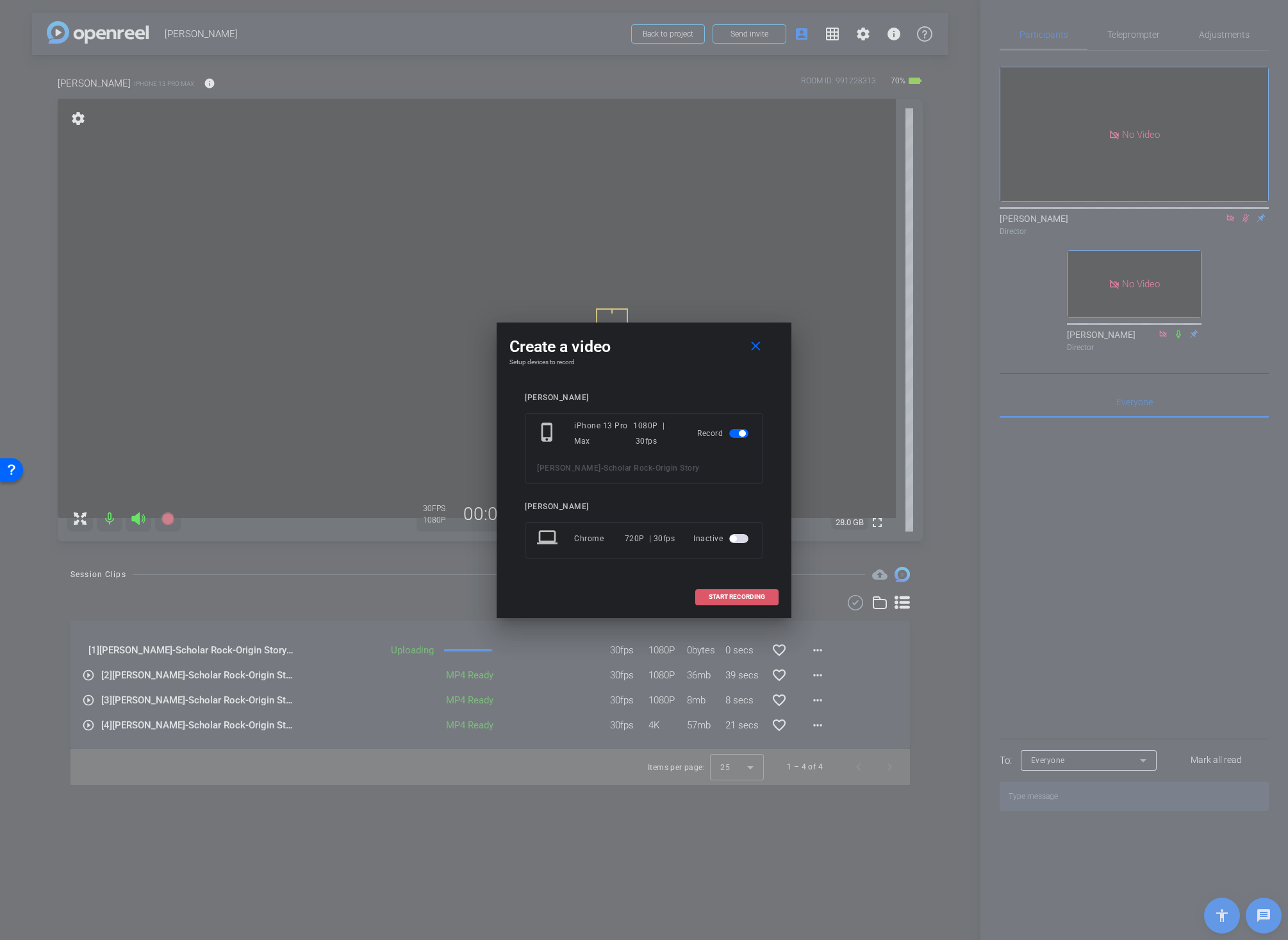
click at [710, 599] on span "START RECORDING" at bounding box center [737, 597] width 56 height 6
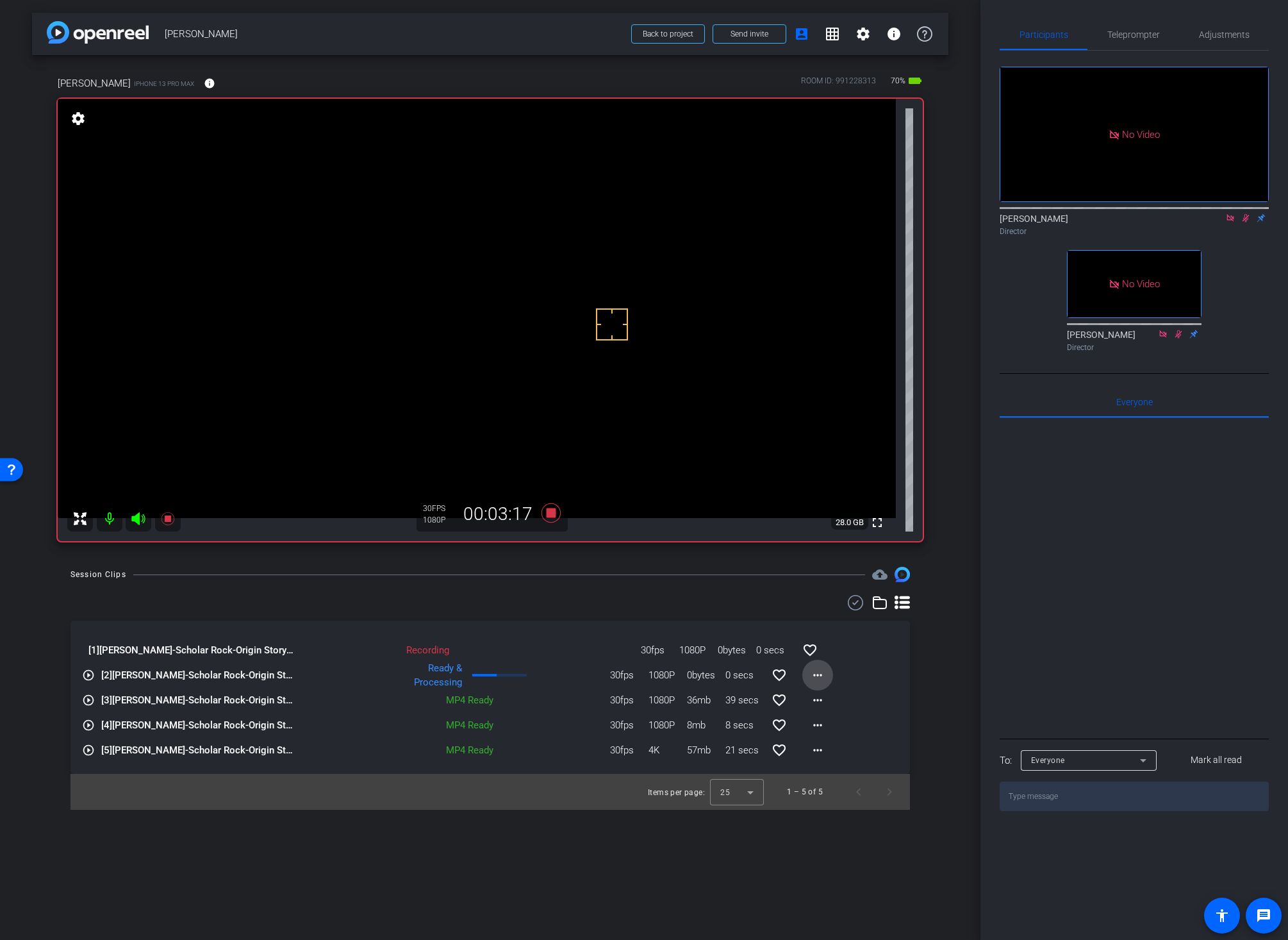
click at [814, 676] on mat-icon "more_horiz" at bounding box center [817, 675] width 15 height 15
click at [550, 905] on div at bounding box center [644, 470] width 1288 height 940
click at [569, 576] on div "Session Clips cloud_upload" at bounding box center [490, 574] width 839 height 15
click at [549, 515] on icon at bounding box center [550, 513] width 19 height 19
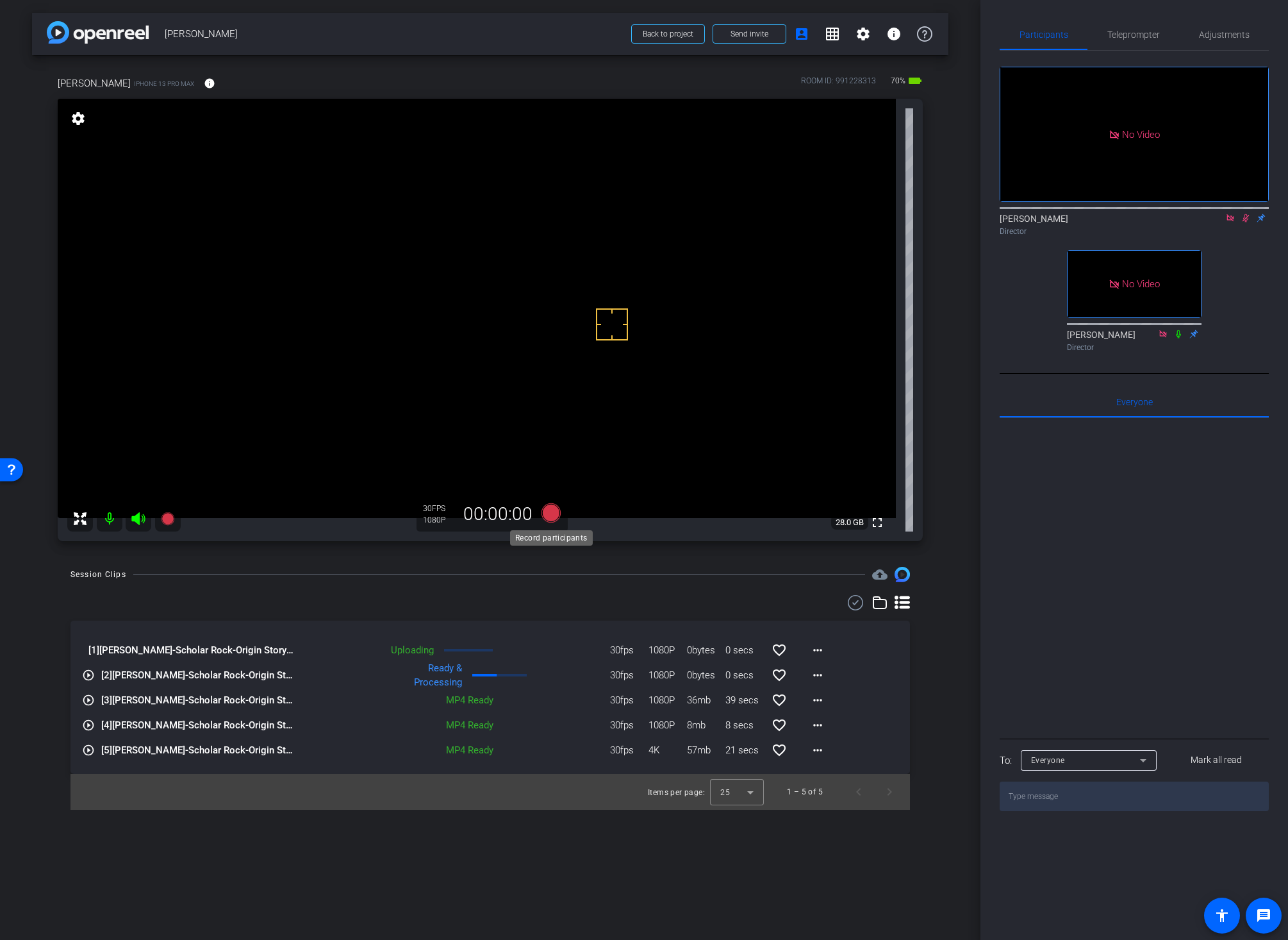
click at [549, 516] on icon at bounding box center [550, 513] width 19 height 19
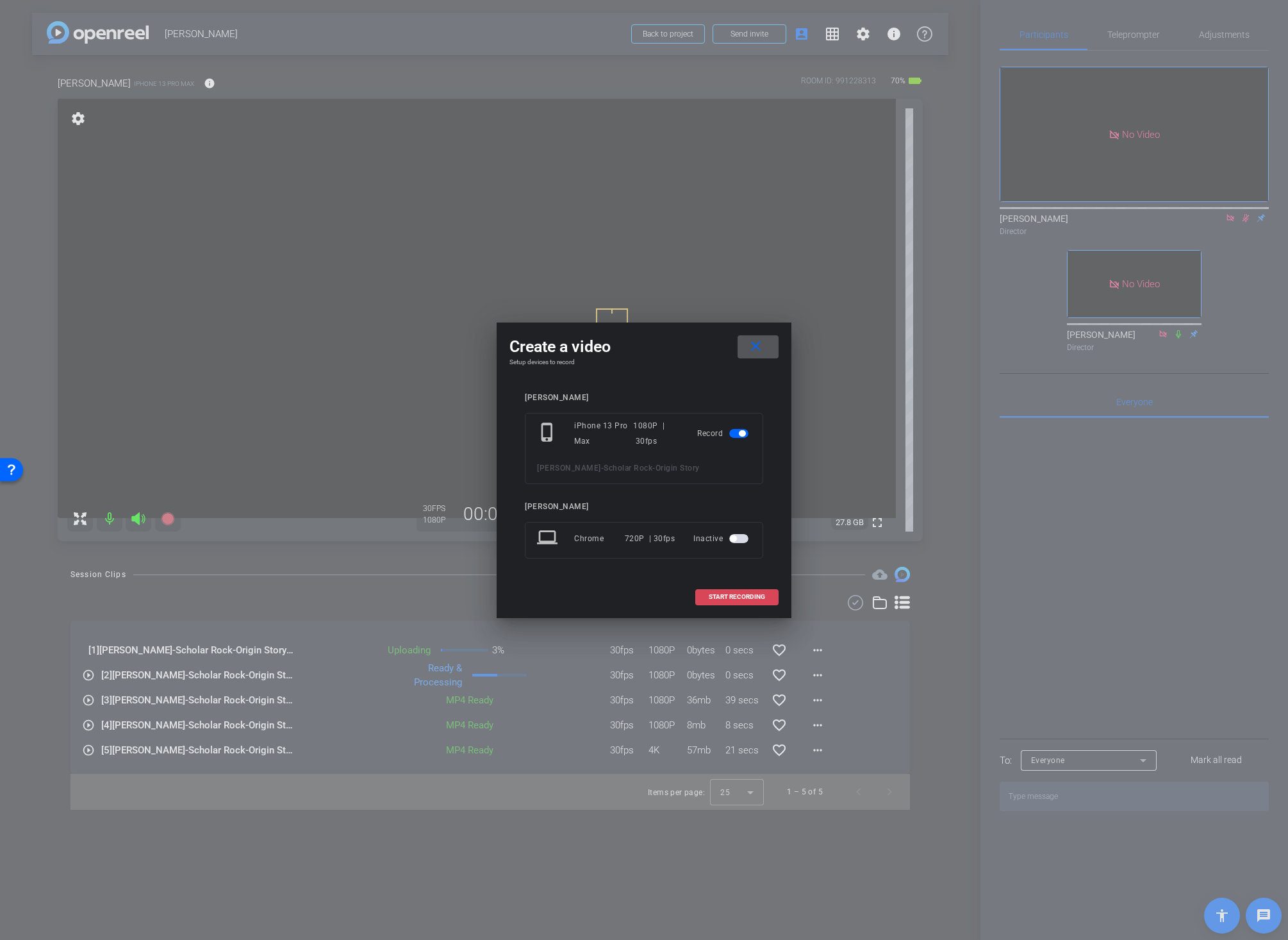
click at [722, 595] on span "START RECORDING" at bounding box center [737, 597] width 56 height 6
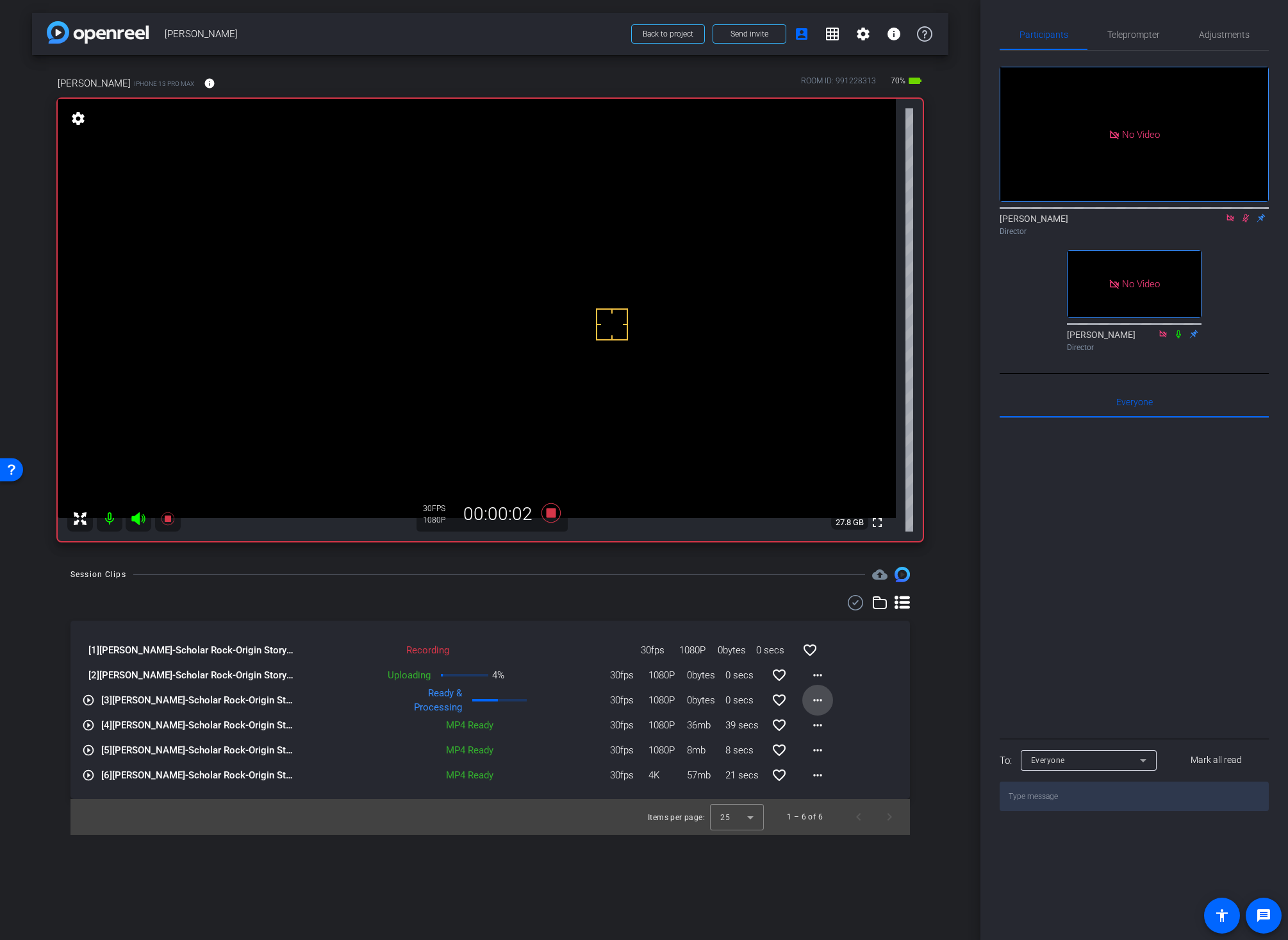
click at [814, 692] on mat-icon "more_horiz" at bounding box center [817, 700] width 15 height 15
click at [838, 722] on span "Download Original" at bounding box center [850, 727] width 77 height 15
click at [577, 579] on div "Session Clips cloud_upload" at bounding box center [490, 574] width 839 height 15
click at [551, 513] on icon at bounding box center [550, 513] width 19 height 19
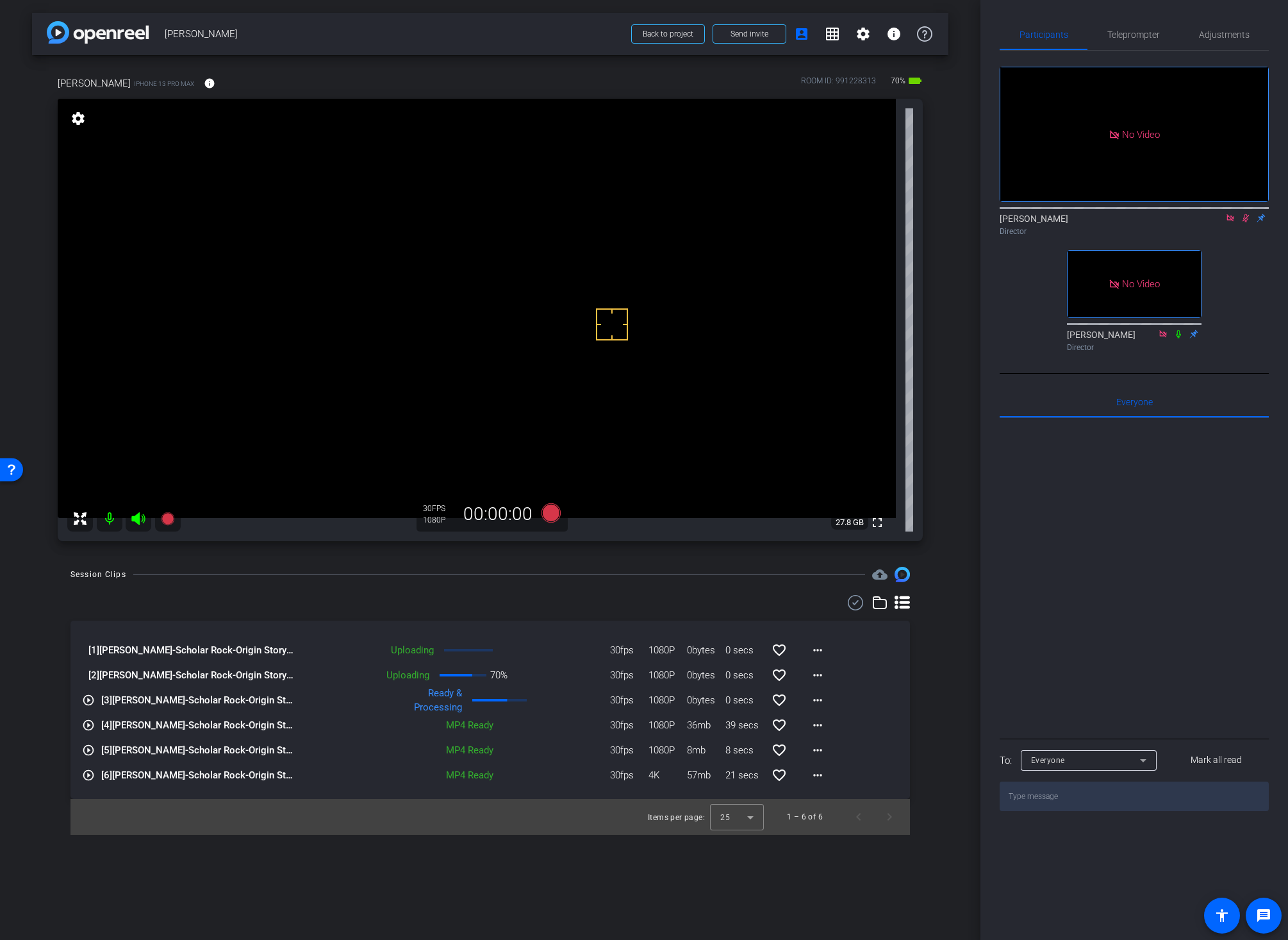
click at [578, 303] on video at bounding box center [477, 308] width 838 height 419
click at [620, 579] on div "Session Clips cloud_upload" at bounding box center [490, 574] width 839 height 15
click at [547, 511] on icon at bounding box center [550, 513] width 19 height 19
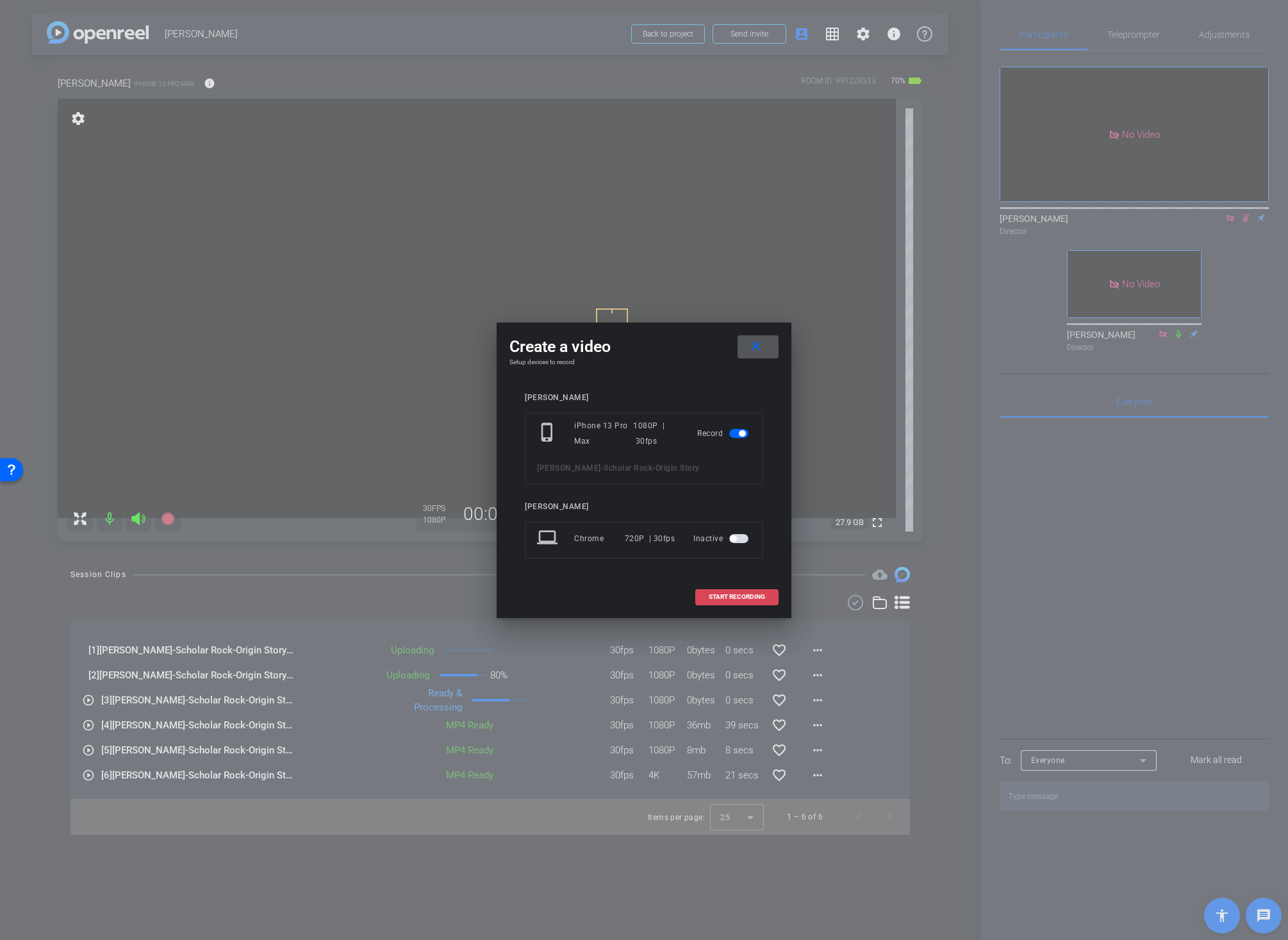
click at [713, 594] on span "START RECORDING" at bounding box center [737, 597] width 56 height 6
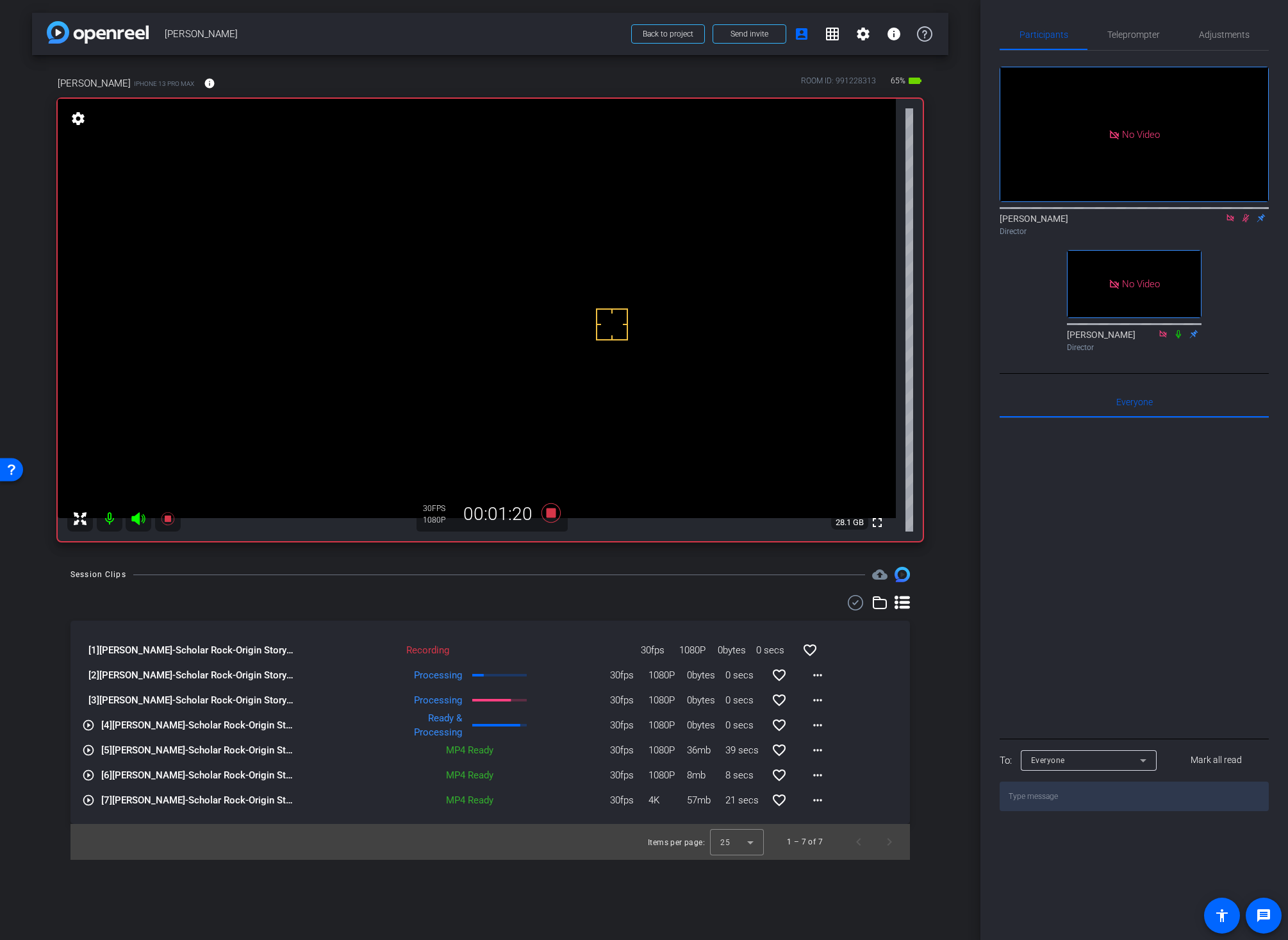
click at [935, 627] on div "Session Clips cloud_upload [1] Wei Liu-Scholar Rock-Origin Story-2025-09-10-14-…" at bounding box center [490, 713] width 916 height 293
click at [552, 514] on icon at bounding box center [550, 513] width 19 height 19
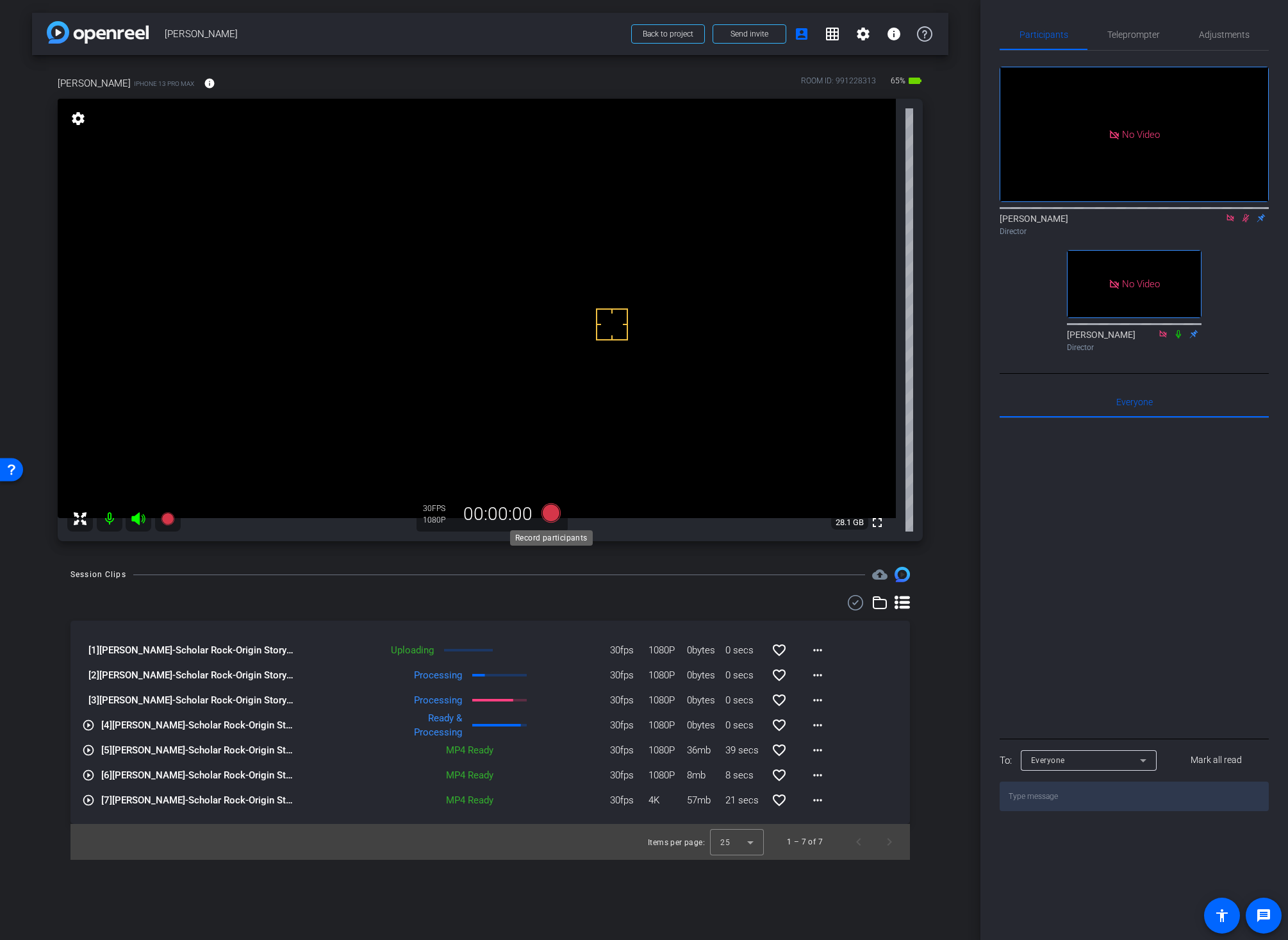
click at [550, 512] on icon at bounding box center [550, 513] width 19 height 19
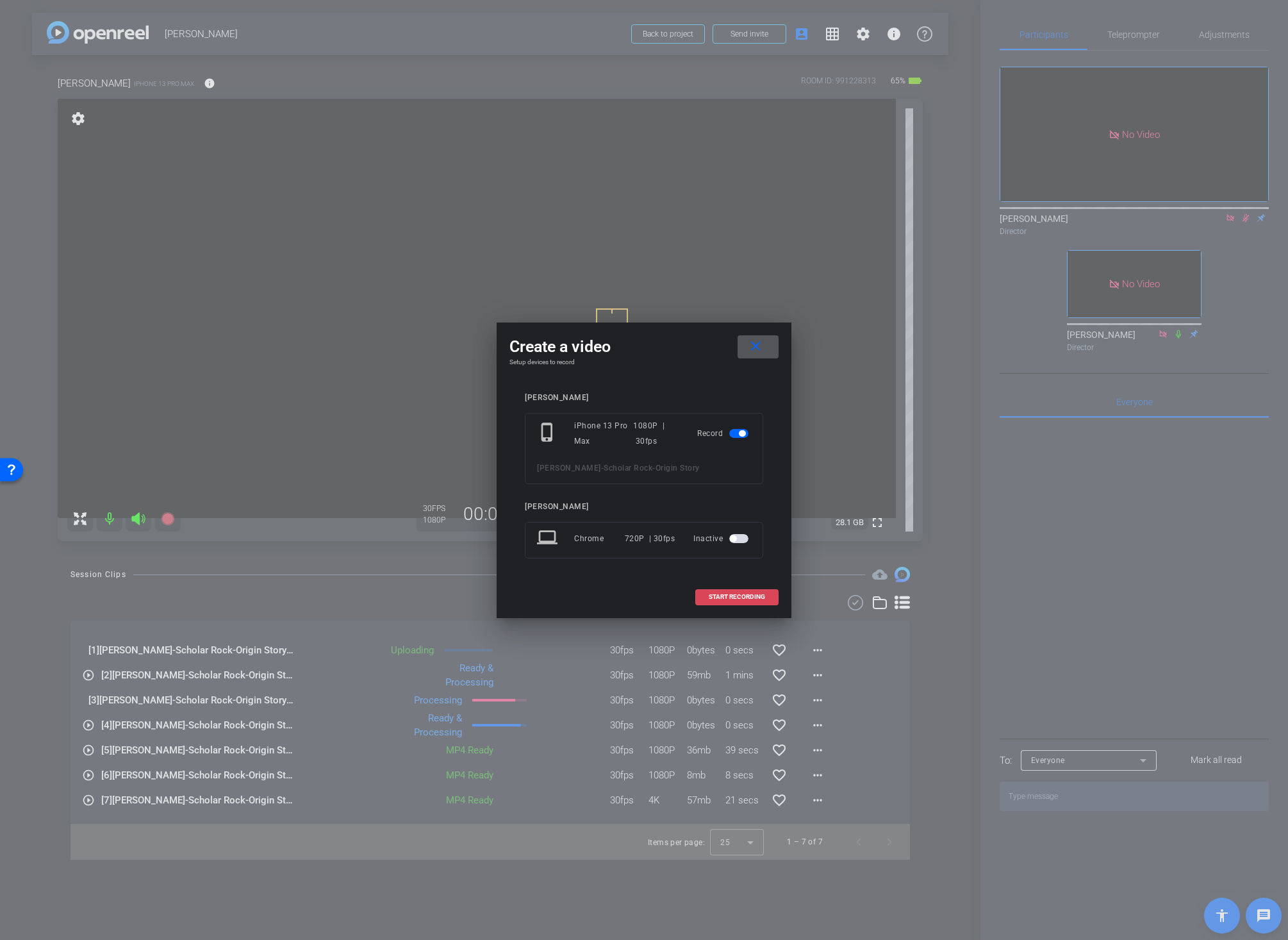
click at [726, 598] on span "START RECORDING" at bounding box center [737, 597] width 56 height 6
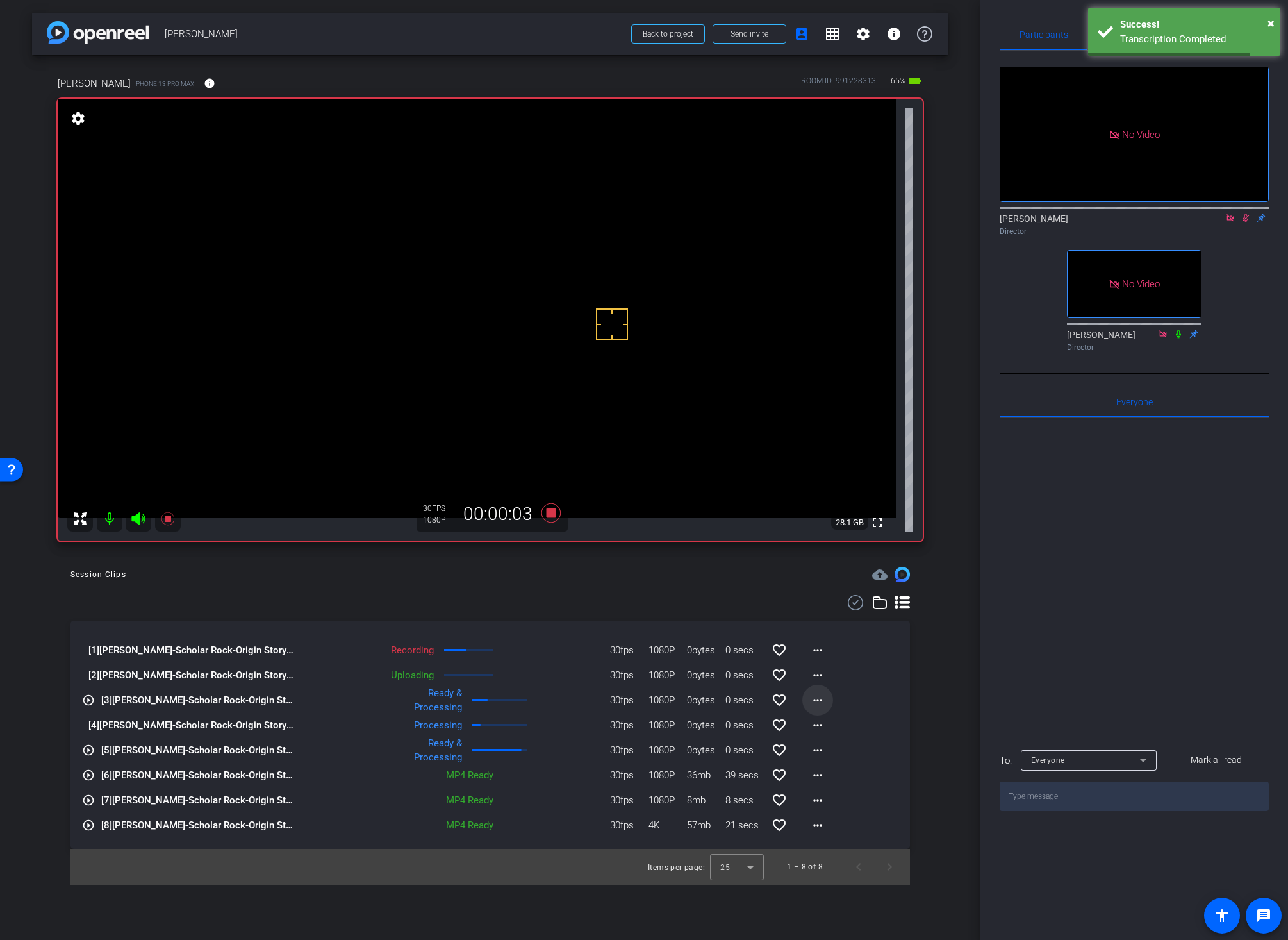
click at [818, 702] on mat-icon "more_horiz" at bounding box center [817, 700] width 15 height 15
click at [823, 724] on span "Download Original" at bounding box center [850, 727] width 77 height 15
click at [814, 726] on mat-icon "more_horiz" at bounding box center [817, 725] width 15 height 15
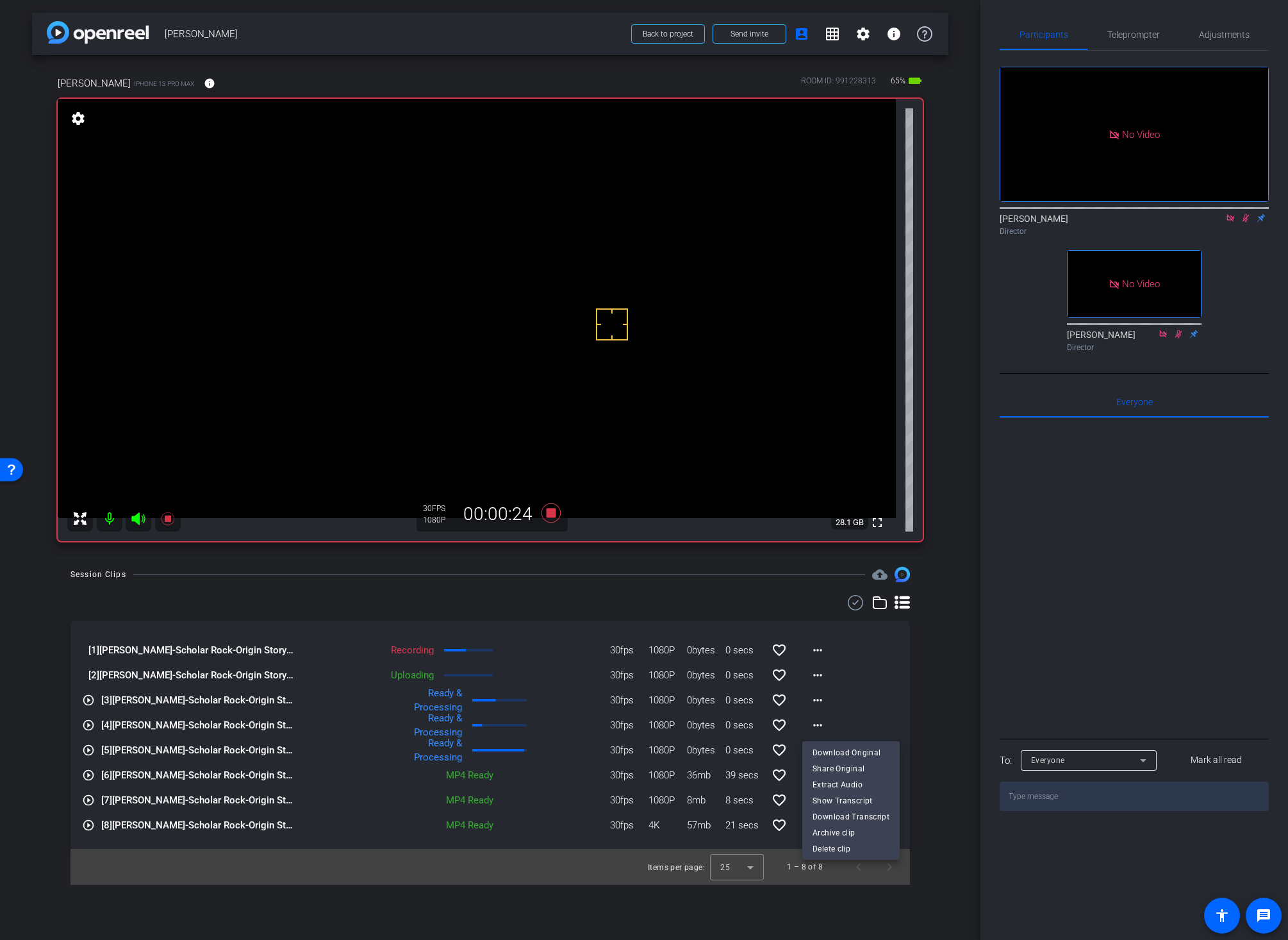
click at [827, 747] on span "Download Original" at bounding box center [850, 752] width 77 height 15
click at [580, 267] on video at bounding box center [477, 308] width 838 height 419
click at [511, 588] on div "Session Clips cloud_upload [1] Wei Liu-Scholar Rock-Origin Story-2025-09-10-14-…" at bounding box center [490, 725] width 916 height 318
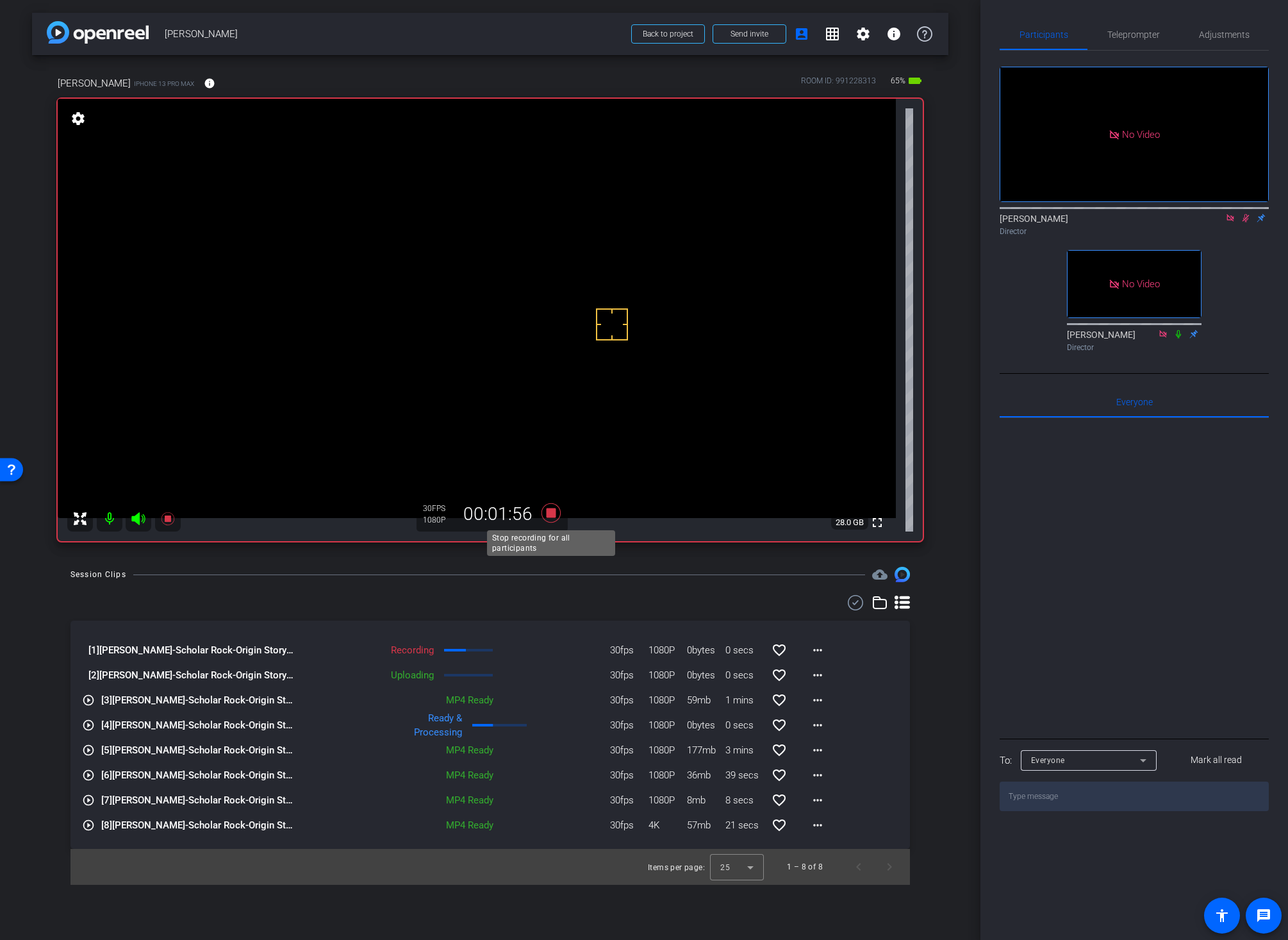
click at [546, 513] on icon at bounding box center [550, 513] width 19 height 19
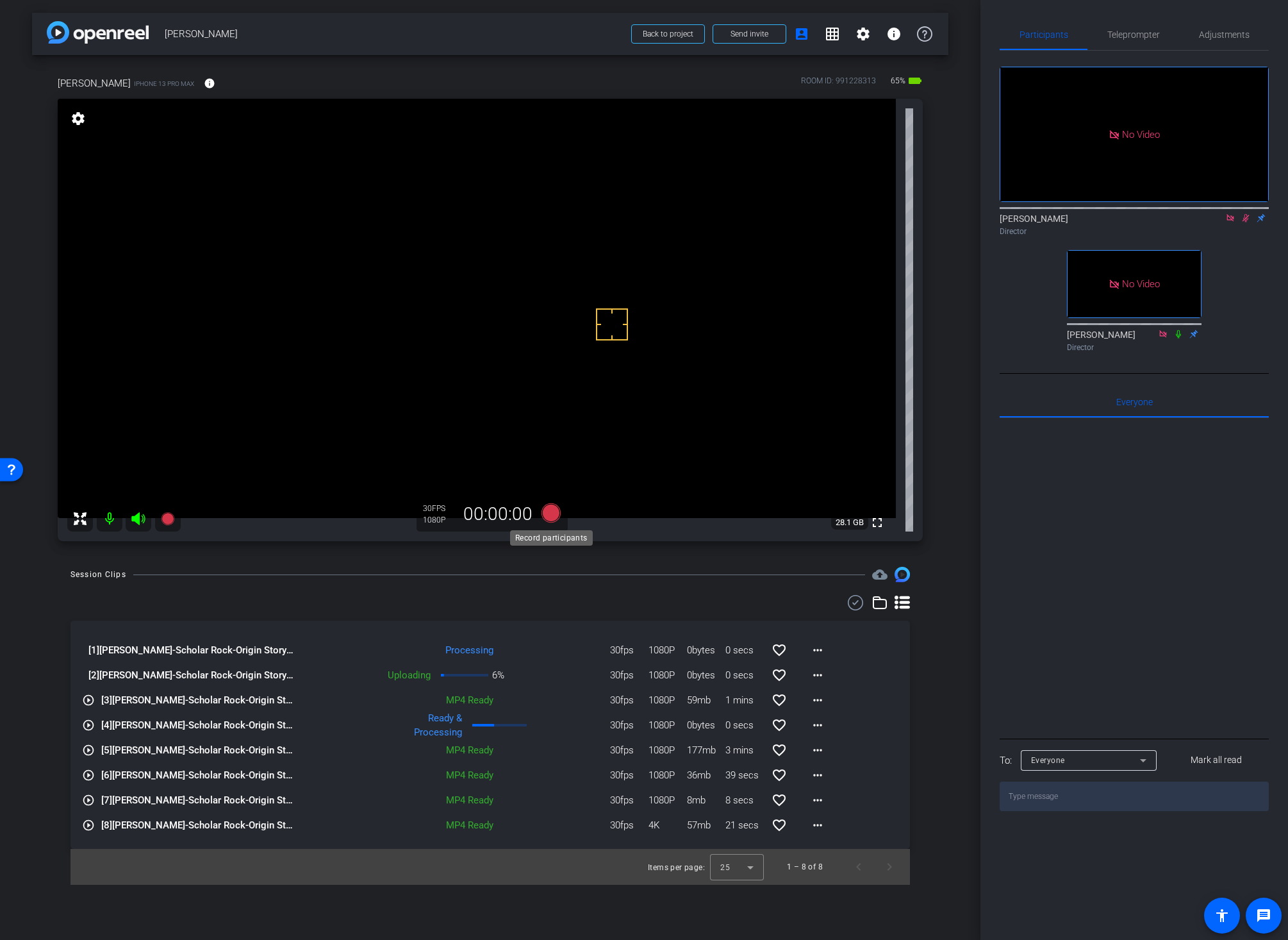
click at [549, 513] on icon at bounding box center [550, 513] width 19 height 19
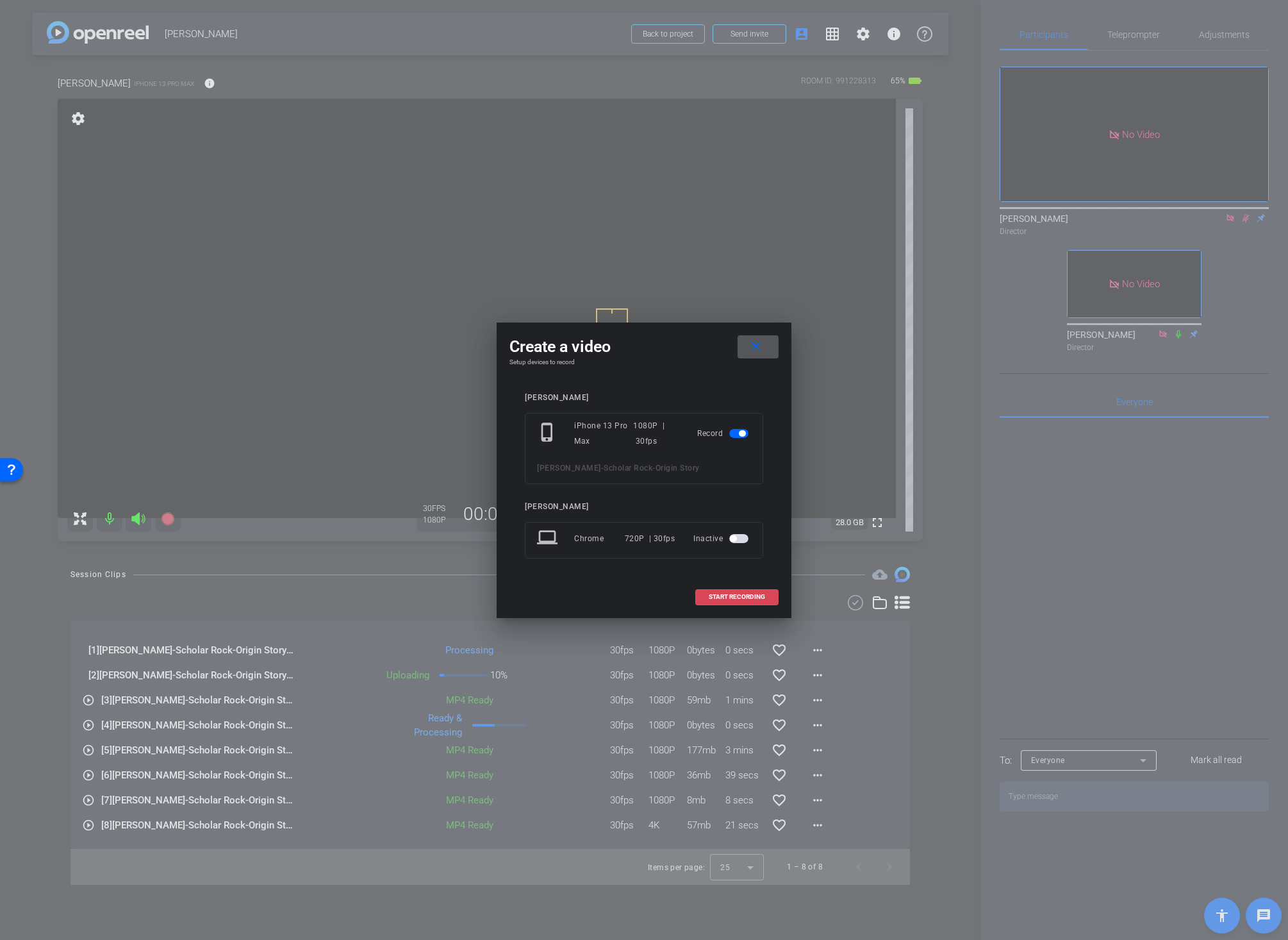
click at [748, 595] on span "START RECORDING" at bounding box center [737, 597] width 56 height 6
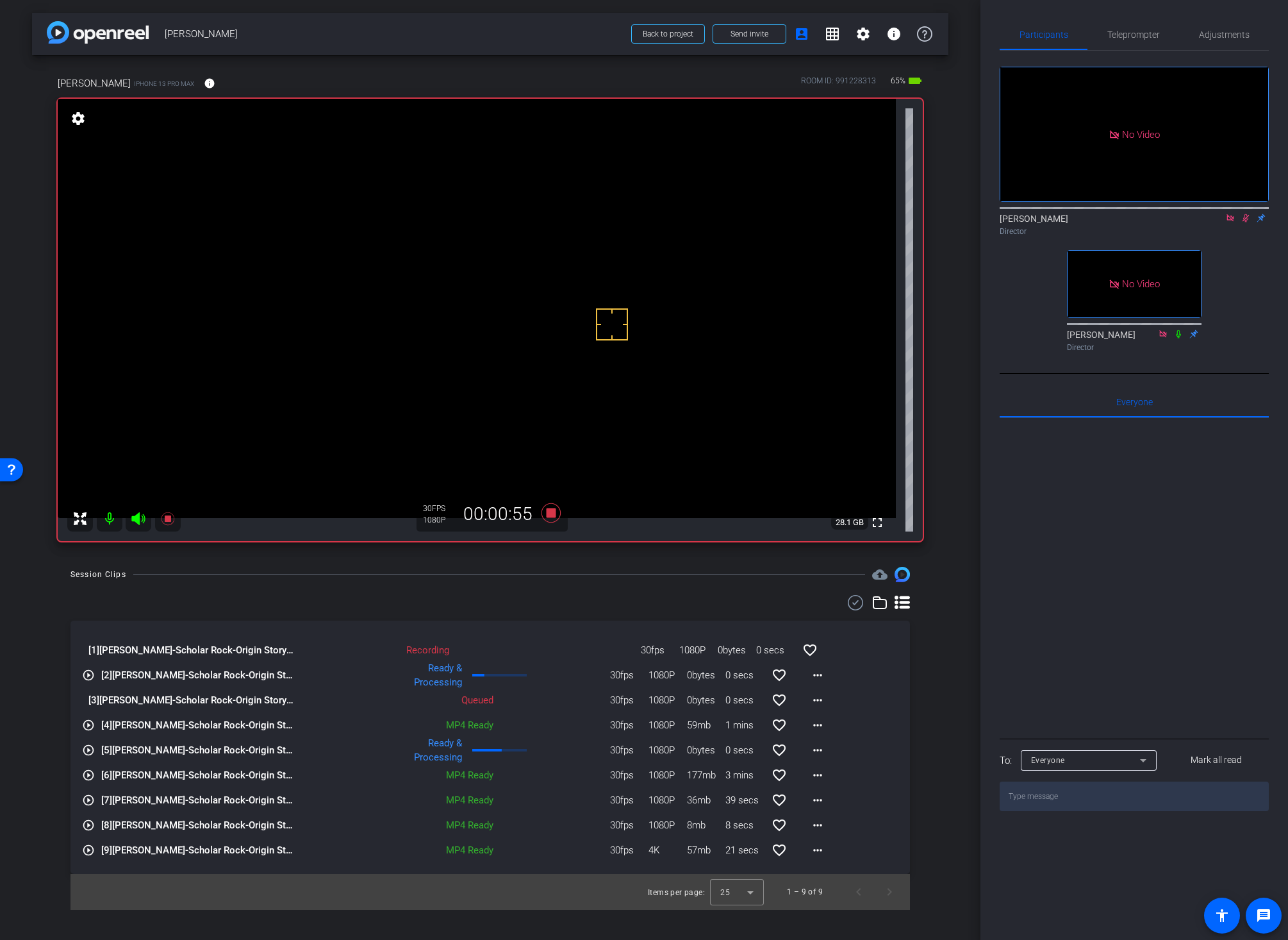
drag, startPoint x: 570, startPoint y: 569, endPoint x: 546, endPoint y: 528, distance: 47.5
click at [570, 569] on div "Session Clips cloud_upload" at bounding box center [490, 574] width 839 height 15
click at [551, 512] on icon at bounding box center [550, 513] width 19 height 19
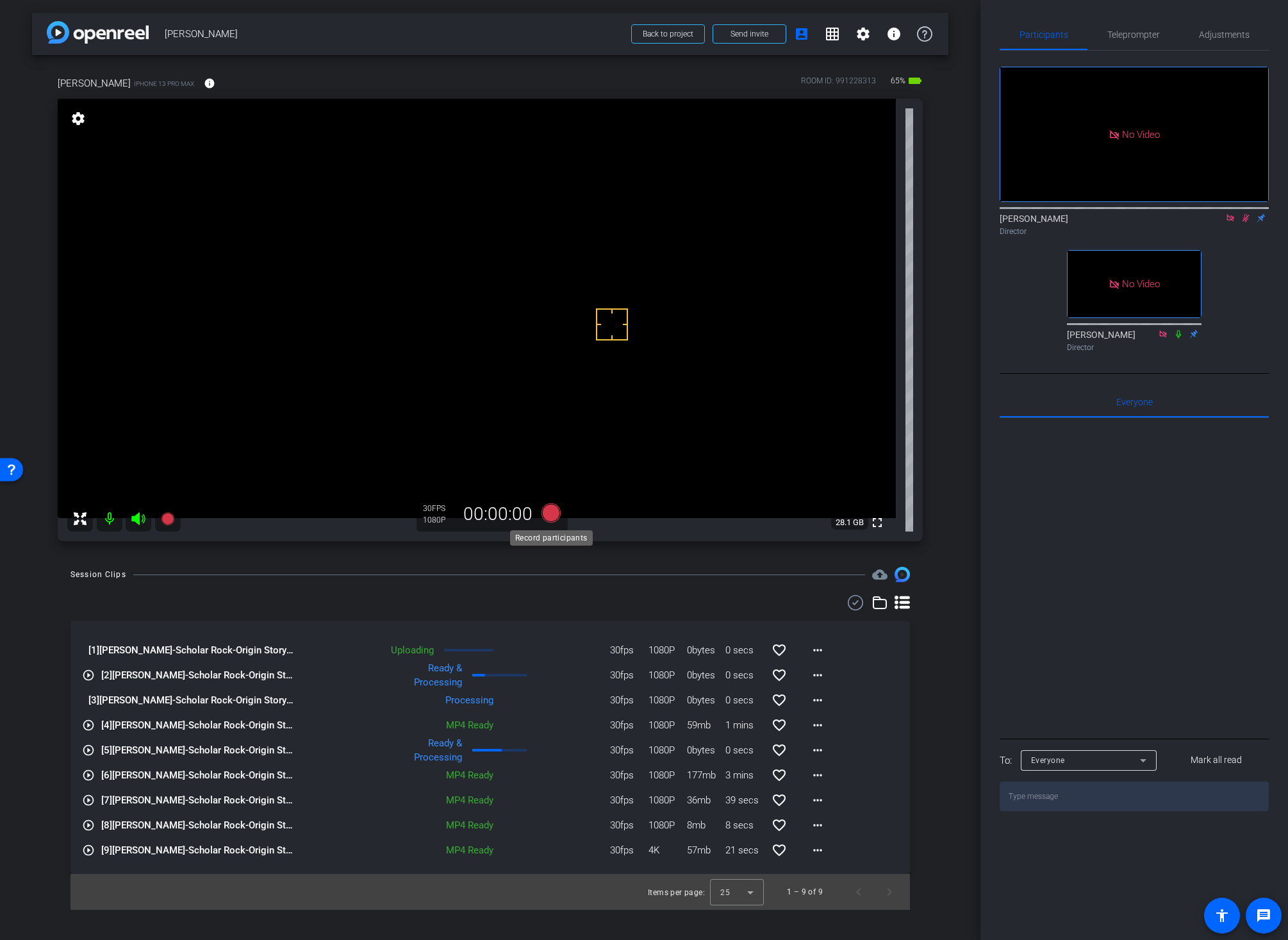
click at [551, 512] on icon at bounding box center [550, 513] width 19 height 19
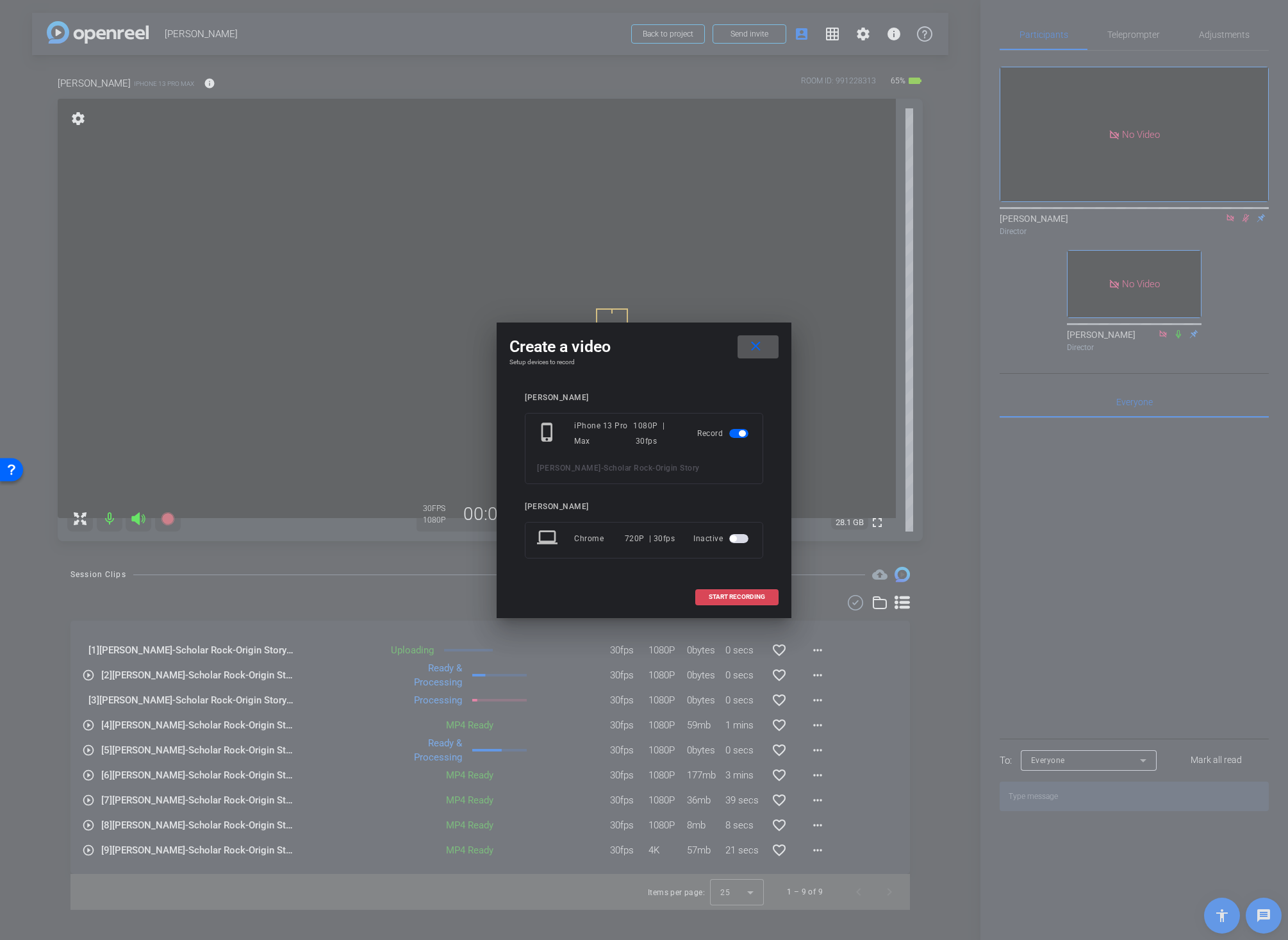
click at [726, 591] on span at bounding box center [737, 597] width 82 height 31
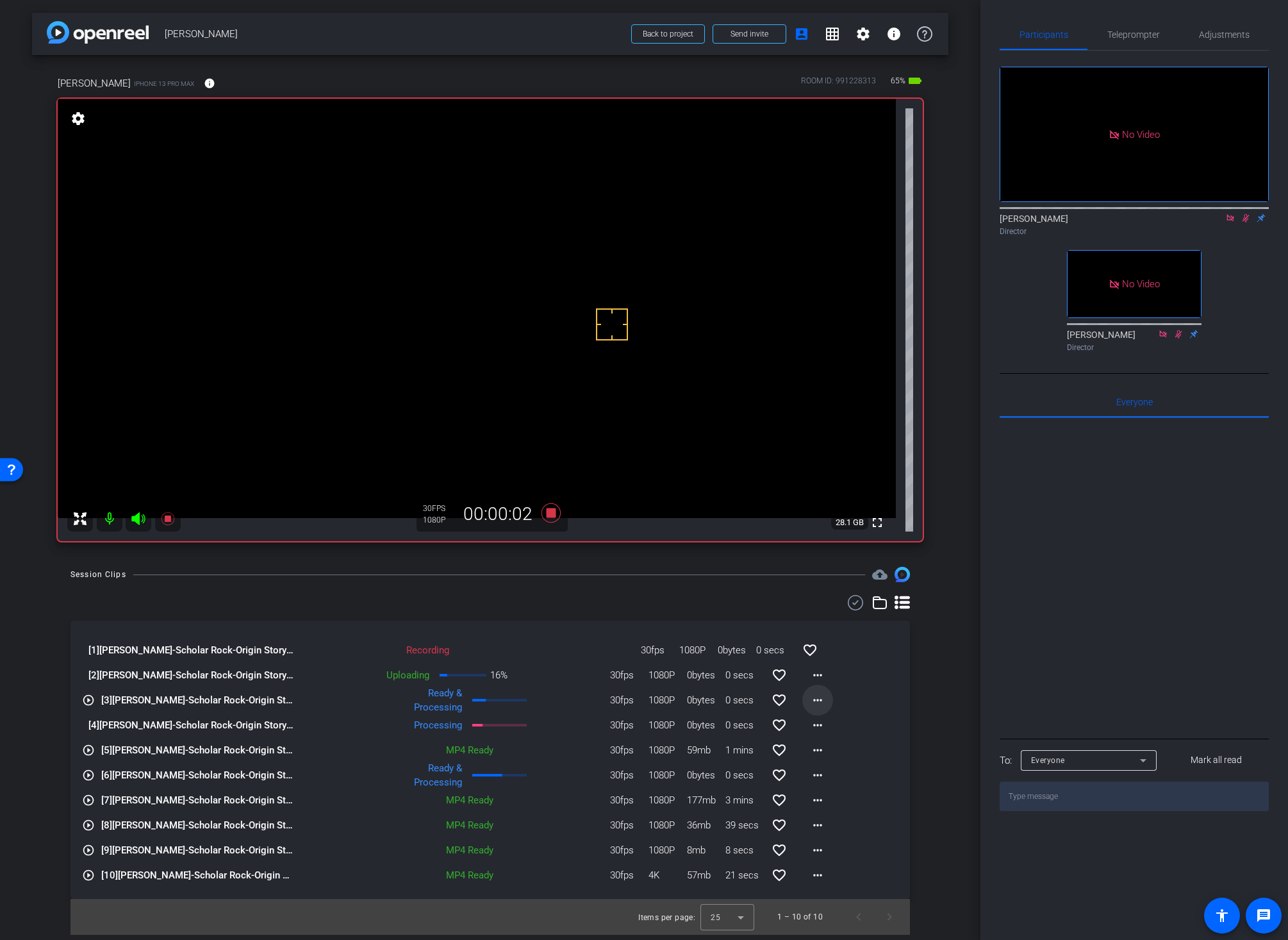
click at [817, 699] on mat-icon "more_horiz" at bounding box center [817, 700] width 15 height 15
click at [820, 724] on span "Download Original" at bounding box center [850, 727] width 77 height 15
click at [813, 725] on mat-icon "more_horiz" at bounding box center [817, 725] width 15 height 15
click at [837, 754] on span "Download Original" at bounding box center [850, 752] width 77 height 15
click at [817, 675] on mat-icon "more_horiz" at bounding box center [817, 675] width 15 height 15
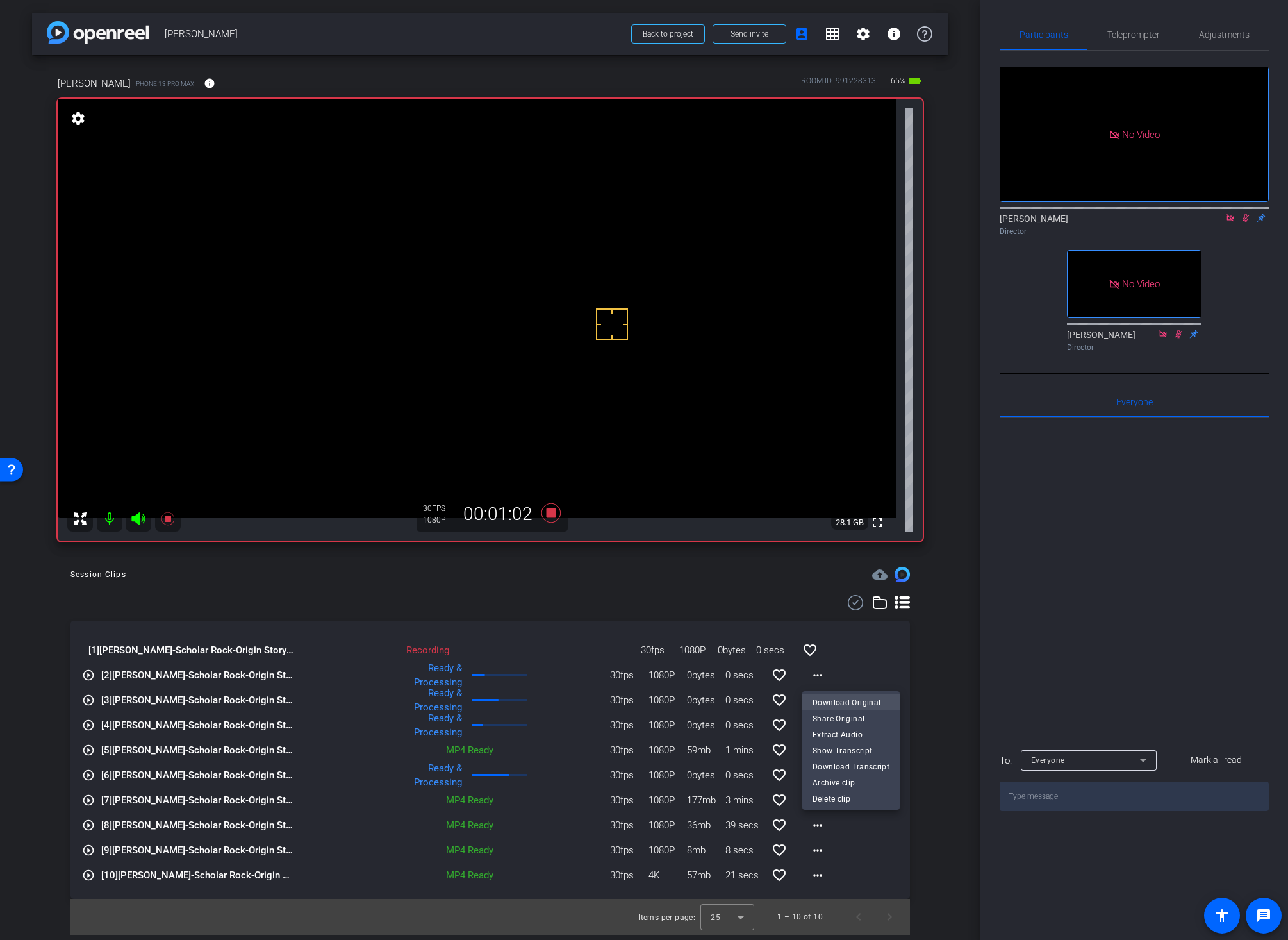
click at [825, 697] on span "Download Original" at bounding box center [850, 702] width 77 height 15
click at [524, 572] on div "Session Clips cloud_upload" at bounding box center [490, 574] width 839 height 15
click at [551, 513] on icon at bounding box center [550, 513] width 19 height 19
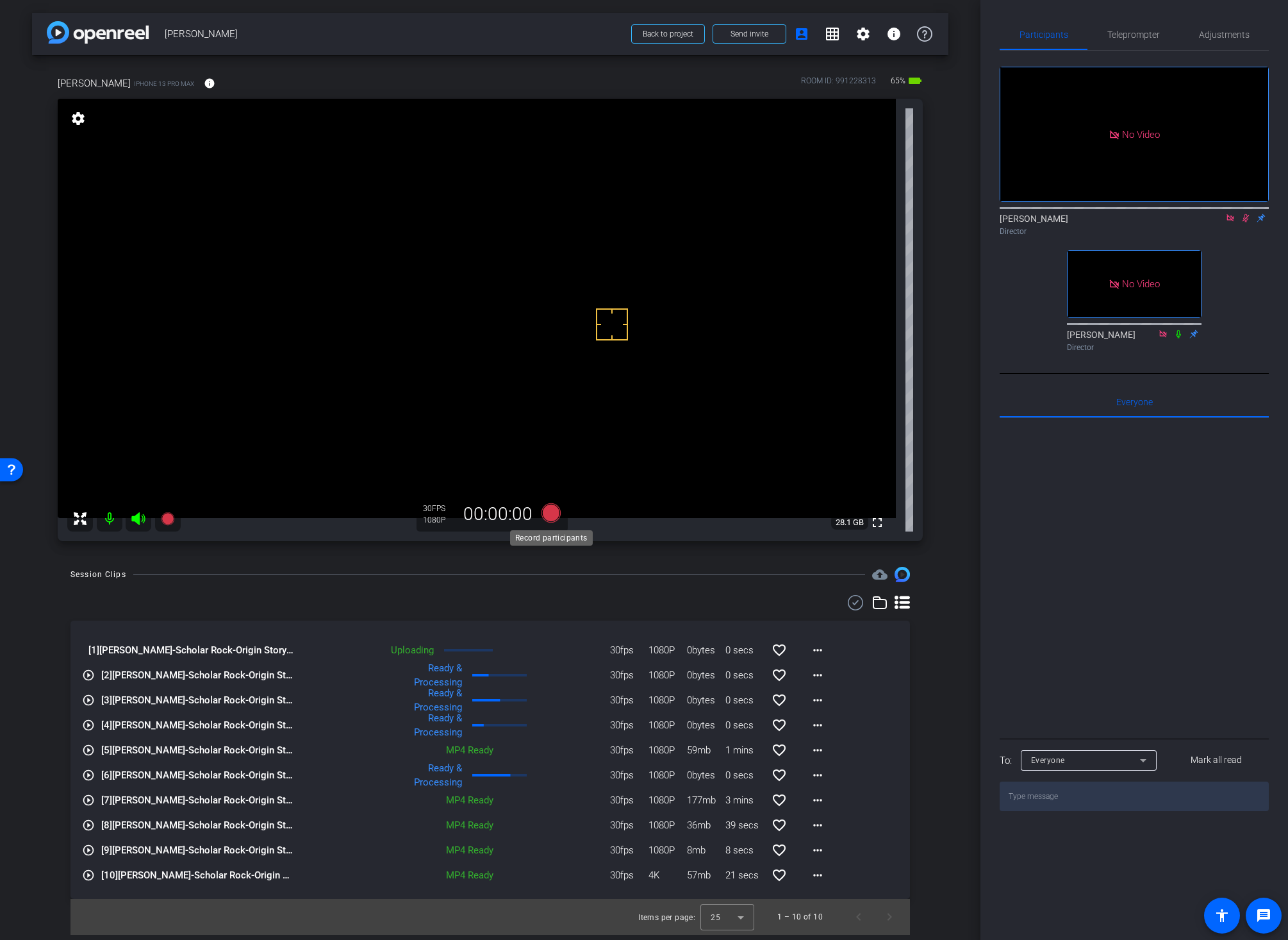
click at [551, 513] on icon at bounding box center [550, 513] width 19 height 19
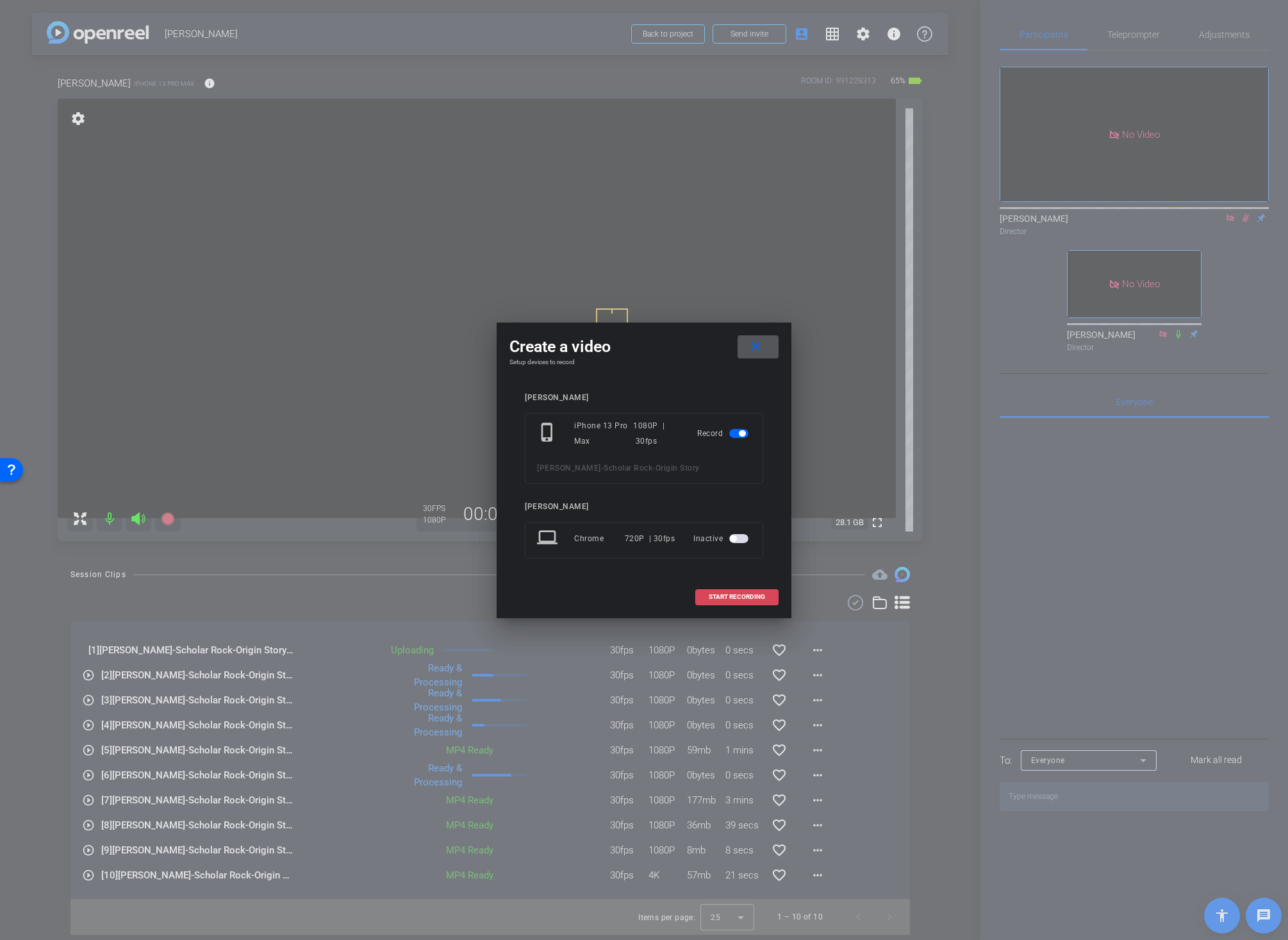
click at [722, 597] on span "START RECORDING" at bounding box center [737, 597] width 56 height 6
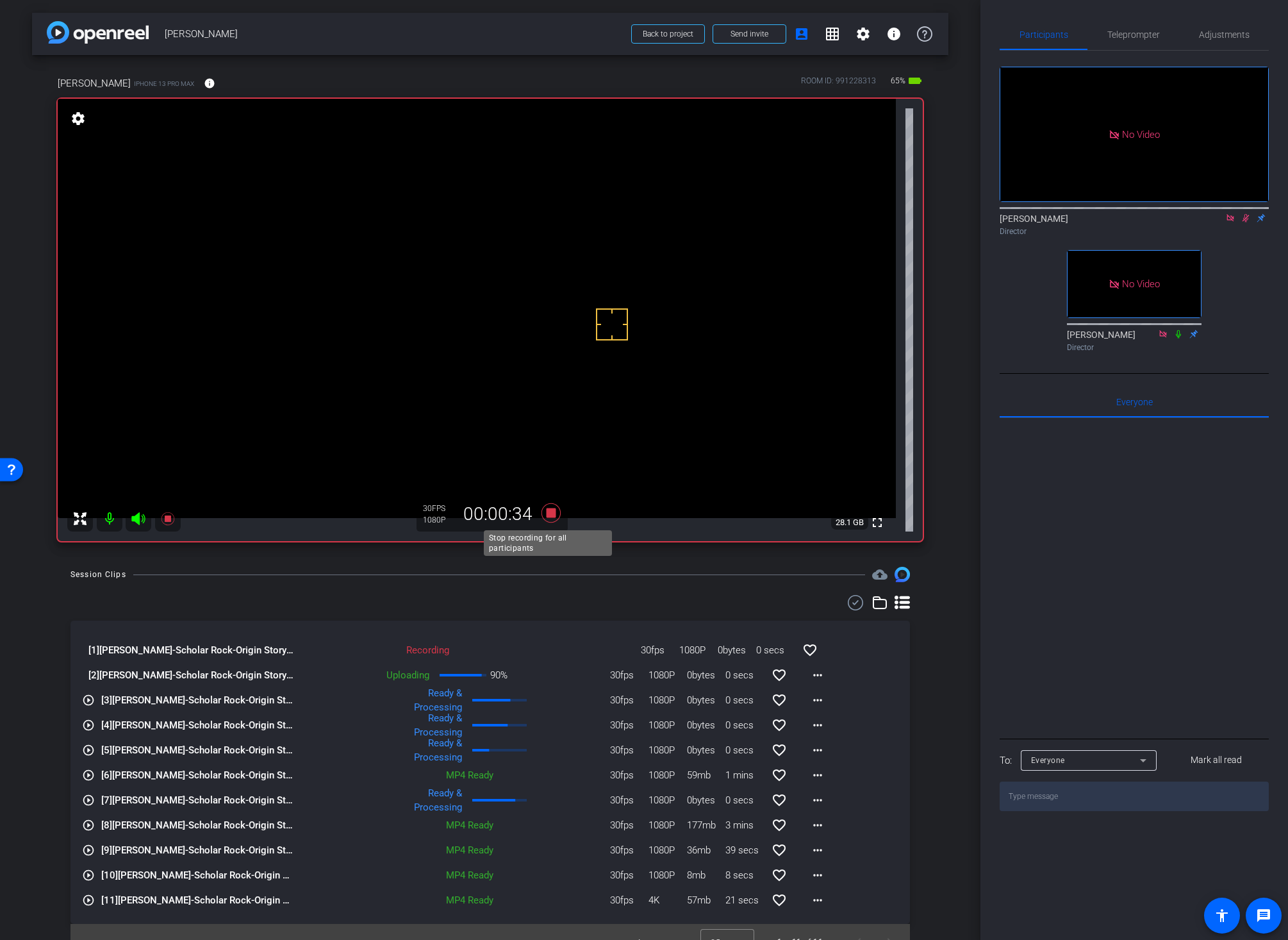
click at [546, 515] on icon at bounding box center [550, 513] width 19 height 19
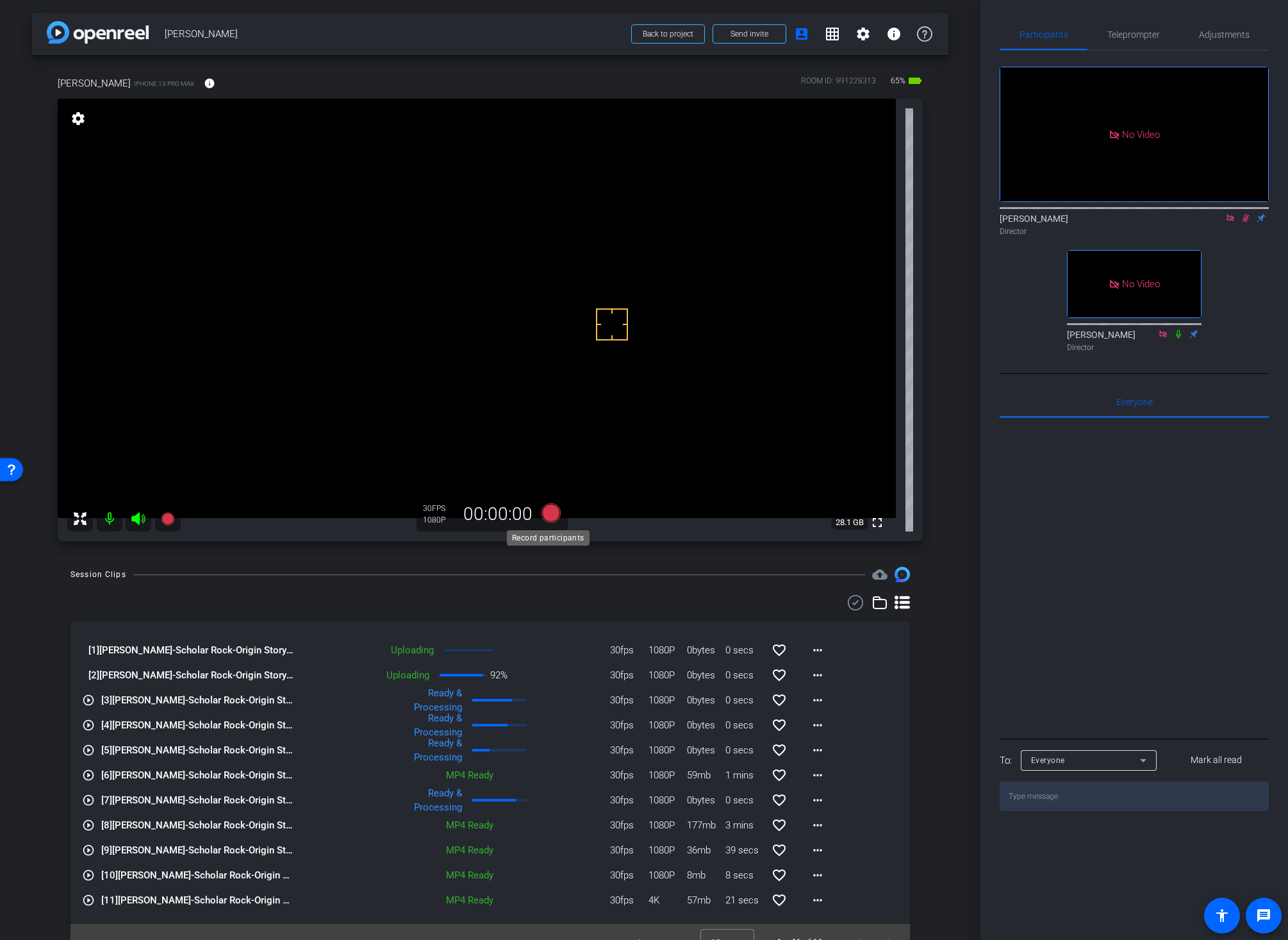
click at [546, 515] on icon at bounding box center [550, 513] width 19 height 19
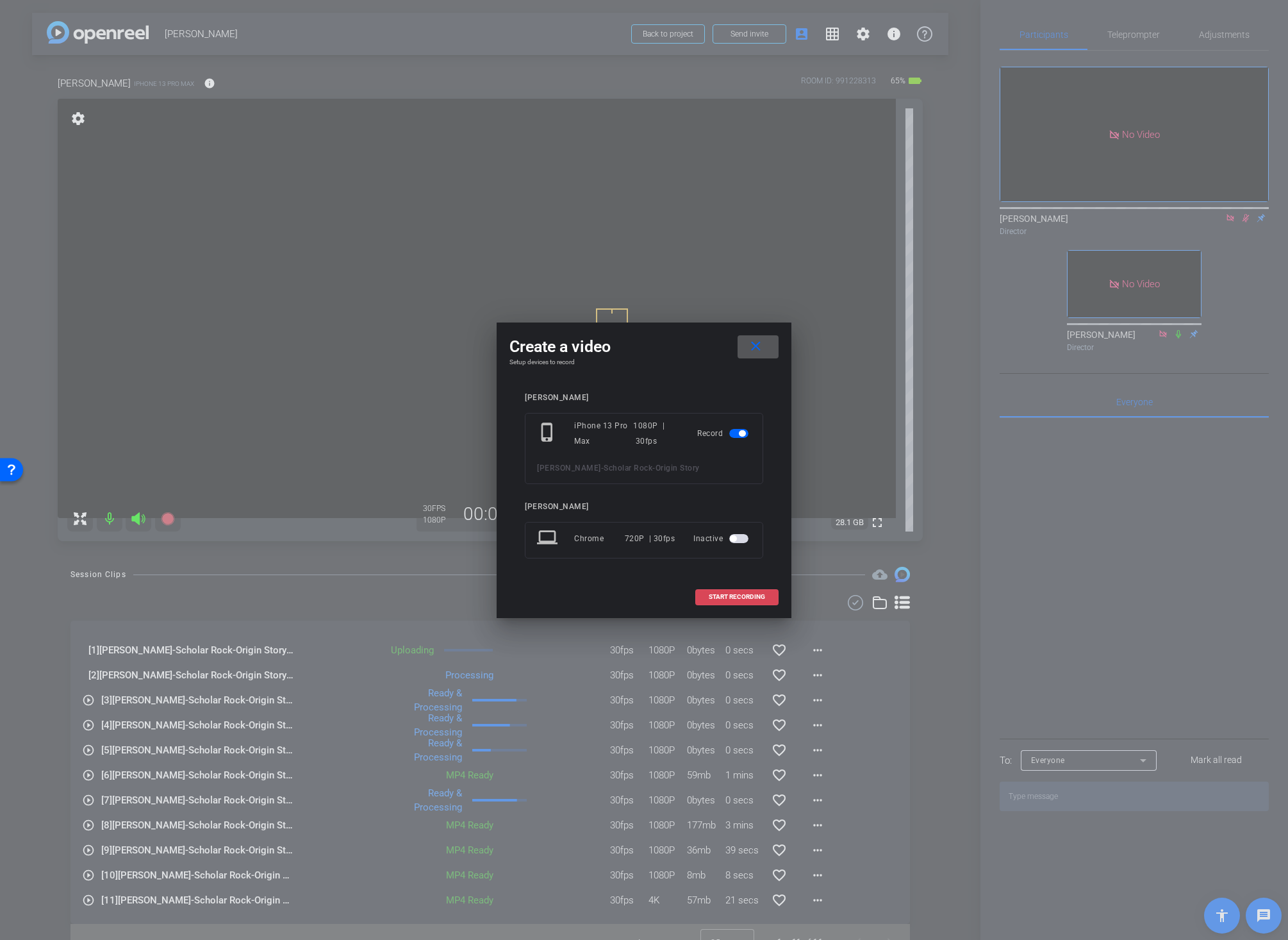
click at [716, 595] on span "START RECORDING" at bounding box center [737, 597] width 56 height 6
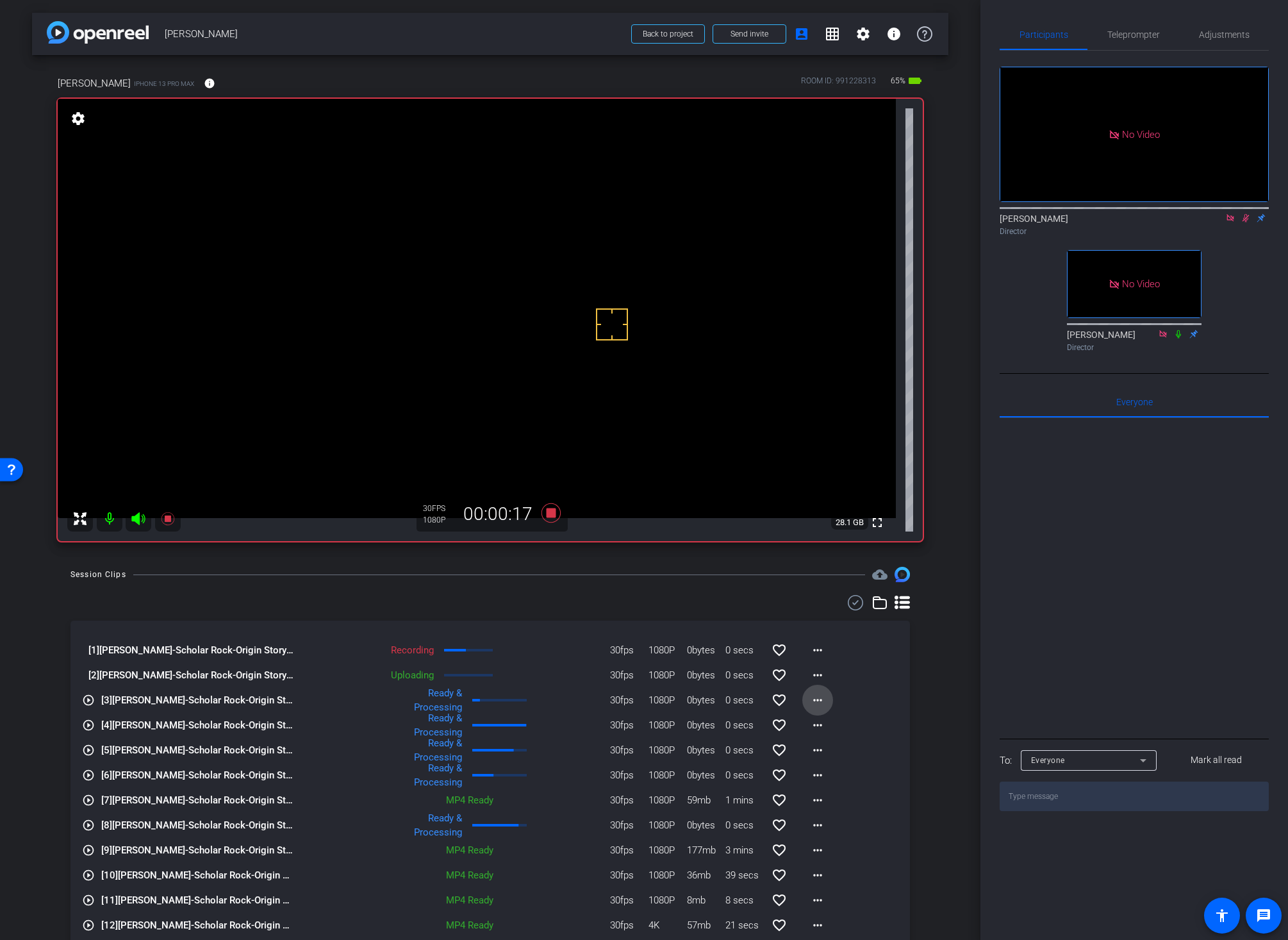
click at [810, 698] on mat-icon "more_horiz" at bounding box center [817, 700] width 15 height 15
click at [810, 725] on span "Download Original" at bounding box center [844, 727] width 77 height 15
click at [516, 559] on div "arrow_back Wei Liu Back to project Send invite account_box grid_on settings inf…" at bounding box center [490, 470] width 981 height 940
click at [545, 511] on icon at bounding box center [550, 513] width 19 height 19
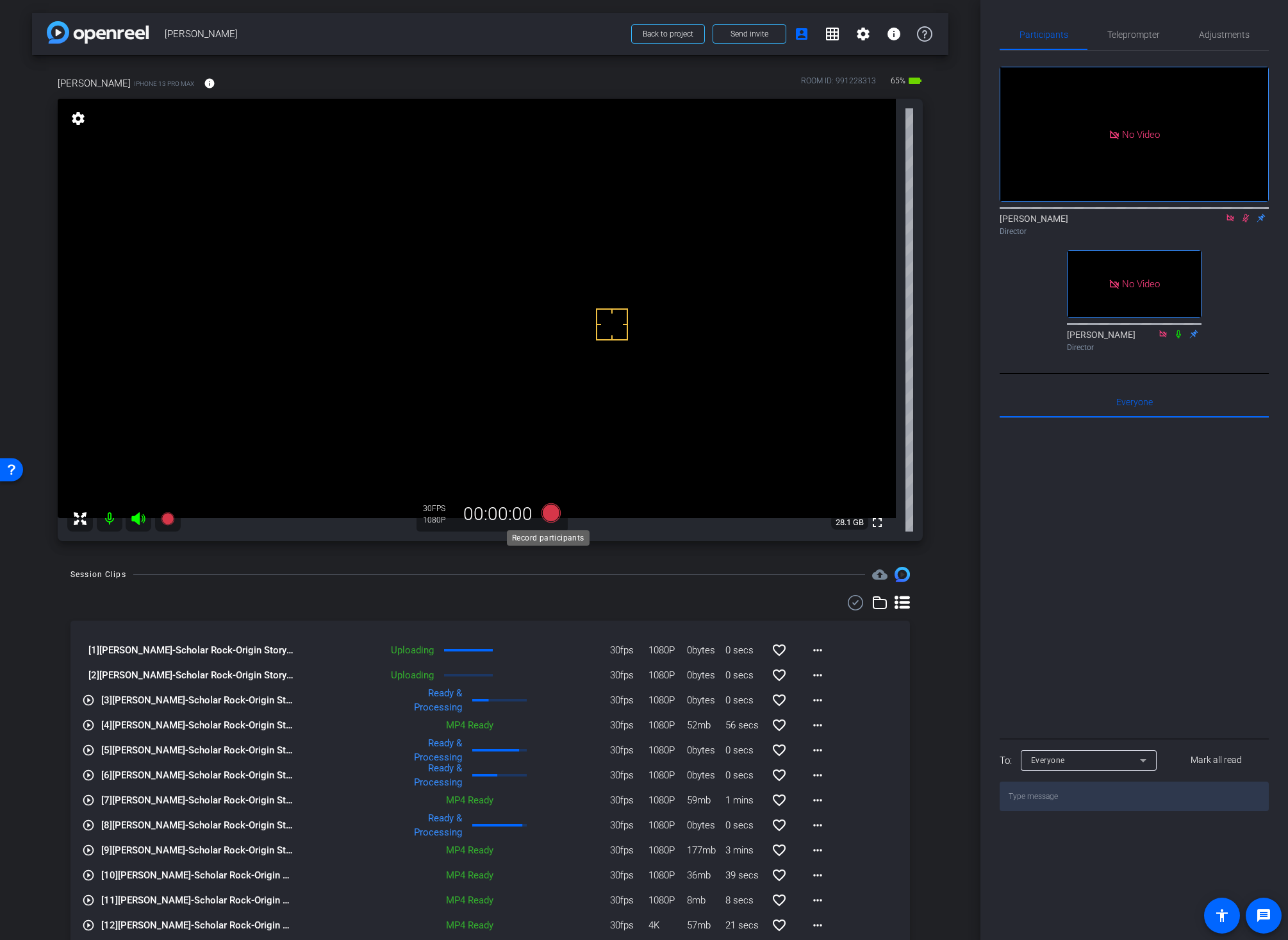
click at [545, 511] on icon at bounding box center [550, 513] width 19 height 19
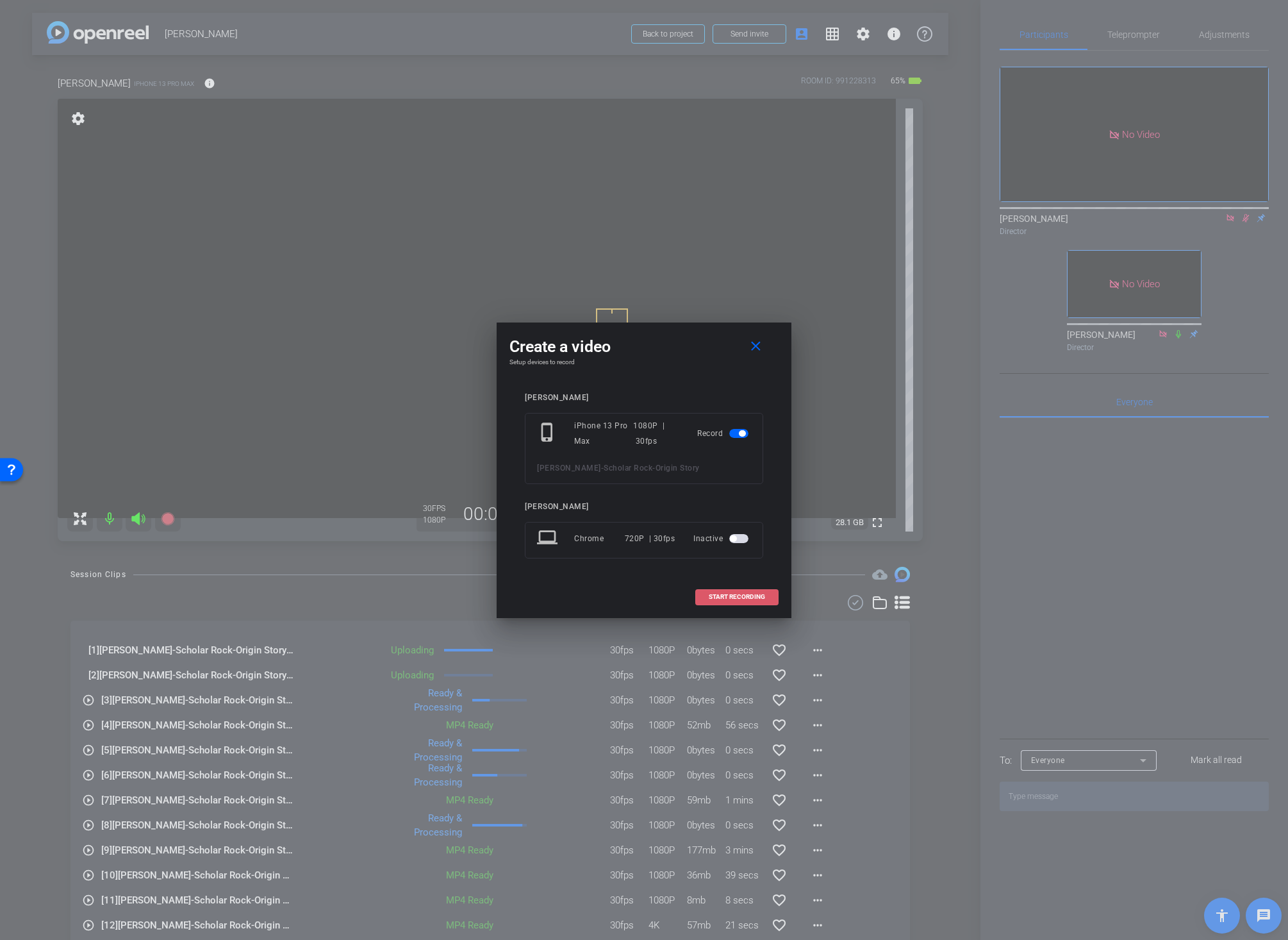
click at [750, 598] on span "START RECORDING" at bounding box center [737, 597] width 56 height 6
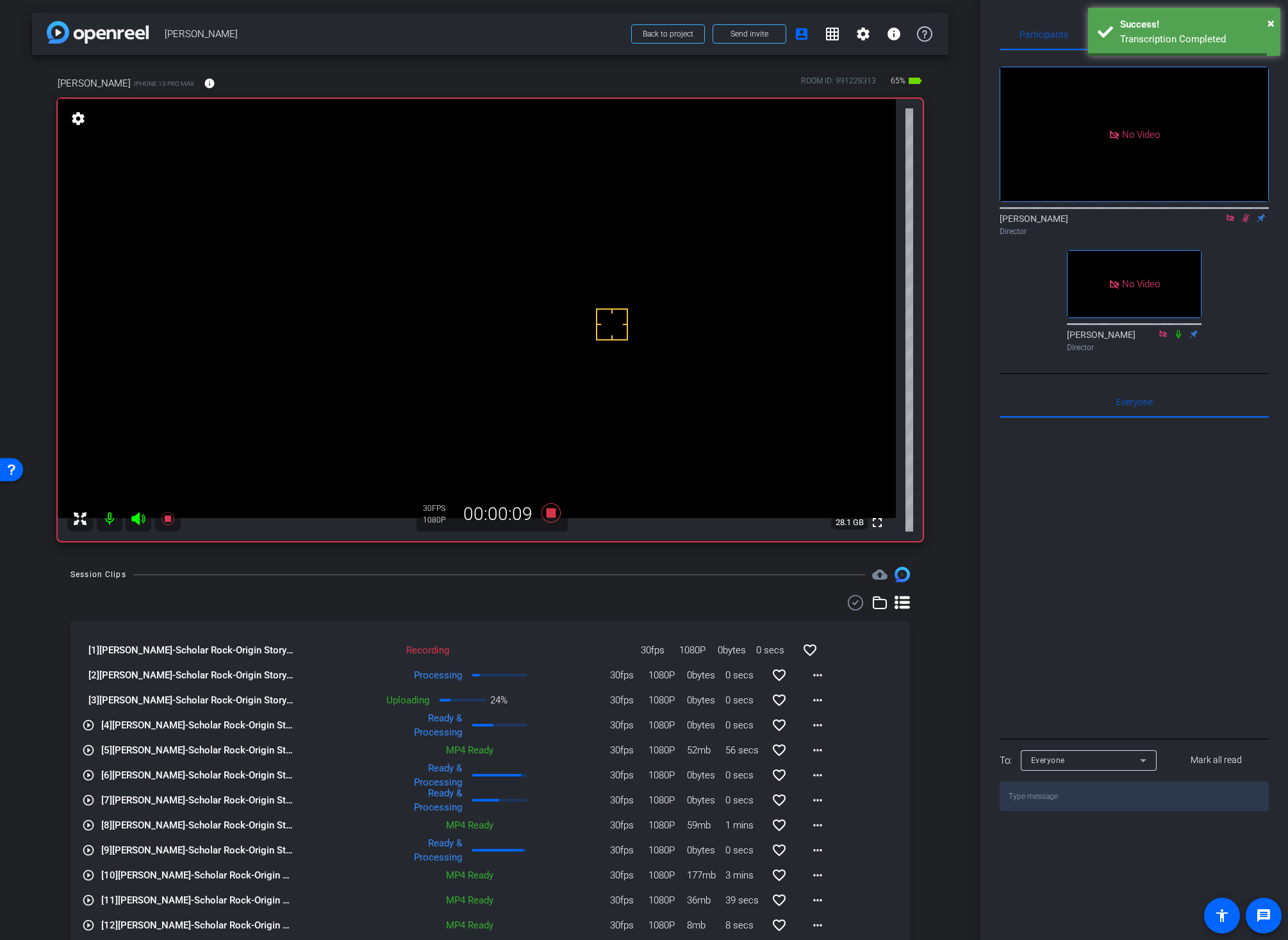
click at [645, 567] on div "Session Clips cloud_upload" at bounding box center [490, 574] width 839 height 15
click at [546, 510] on icon at bounding box center [550, 513] width 19 height 19
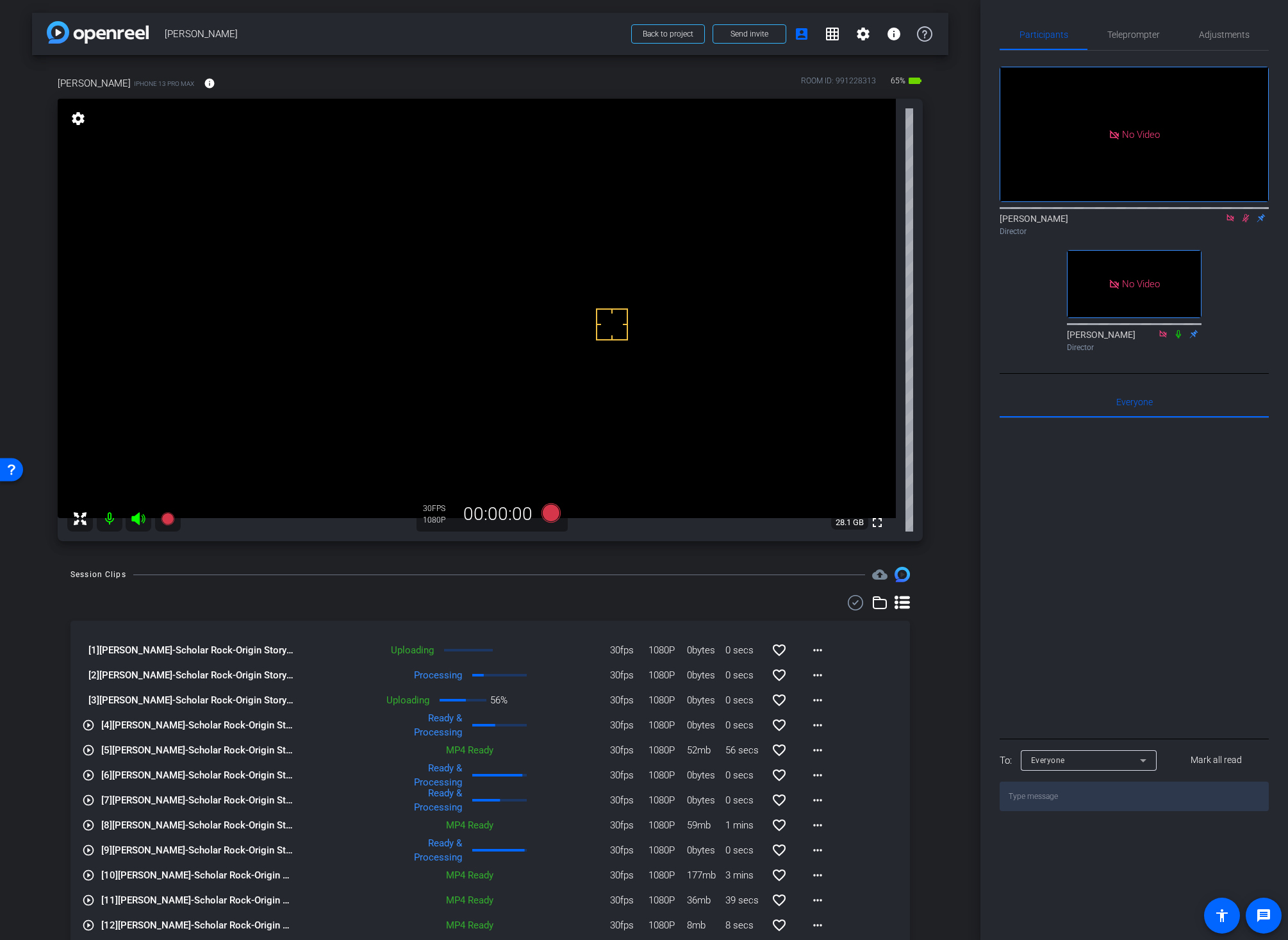
click at [1228, 214] on icon at bounding box center [1230, 217] width 7 height 7
click at [1207, 31] on span "Adjustments" at bounding box center [1223, 35] width 51 height 9
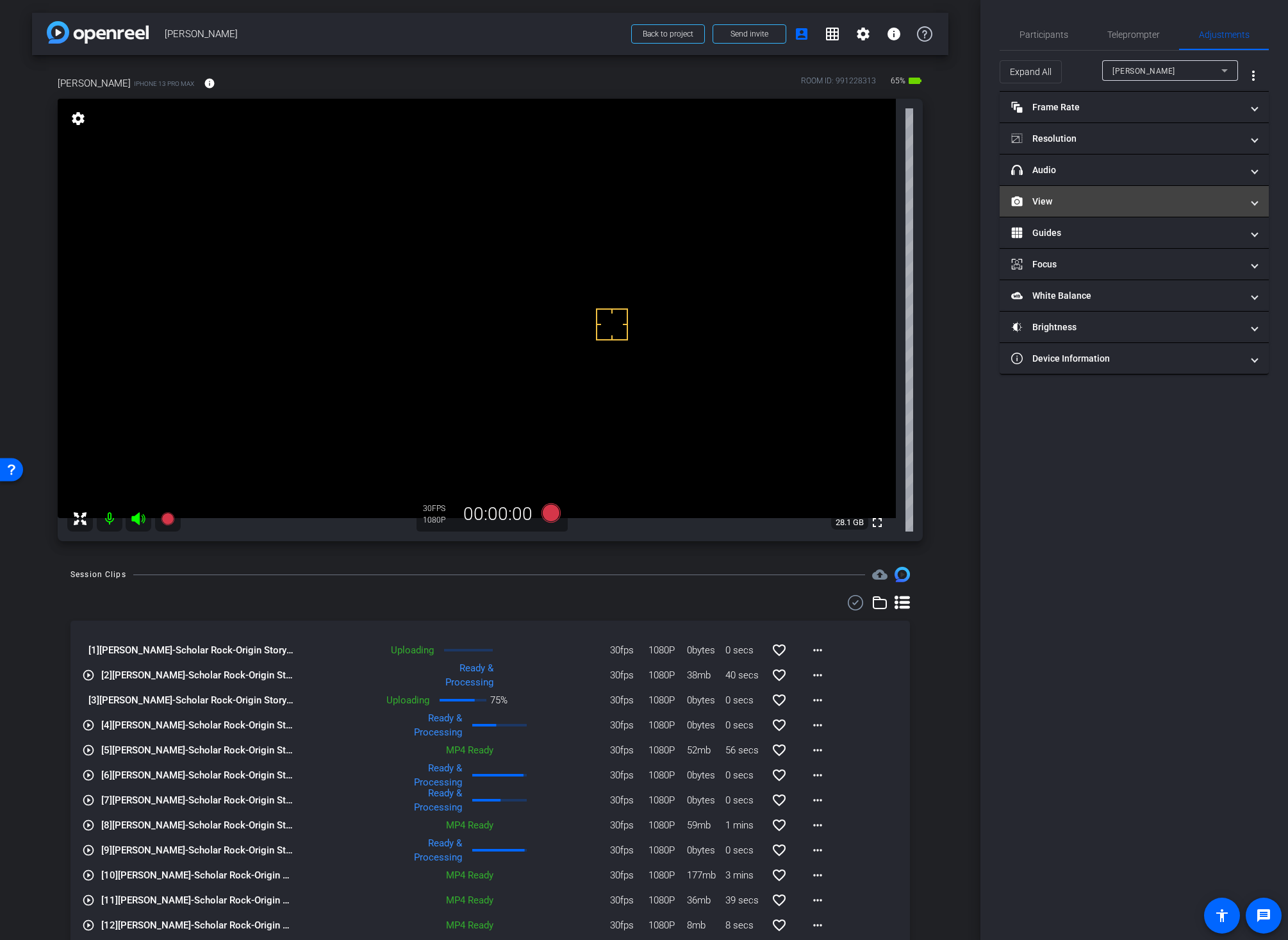
click at [1075, 200] on mat-panel-title "View" at bounding box center [1126, 202] width 231 height 14
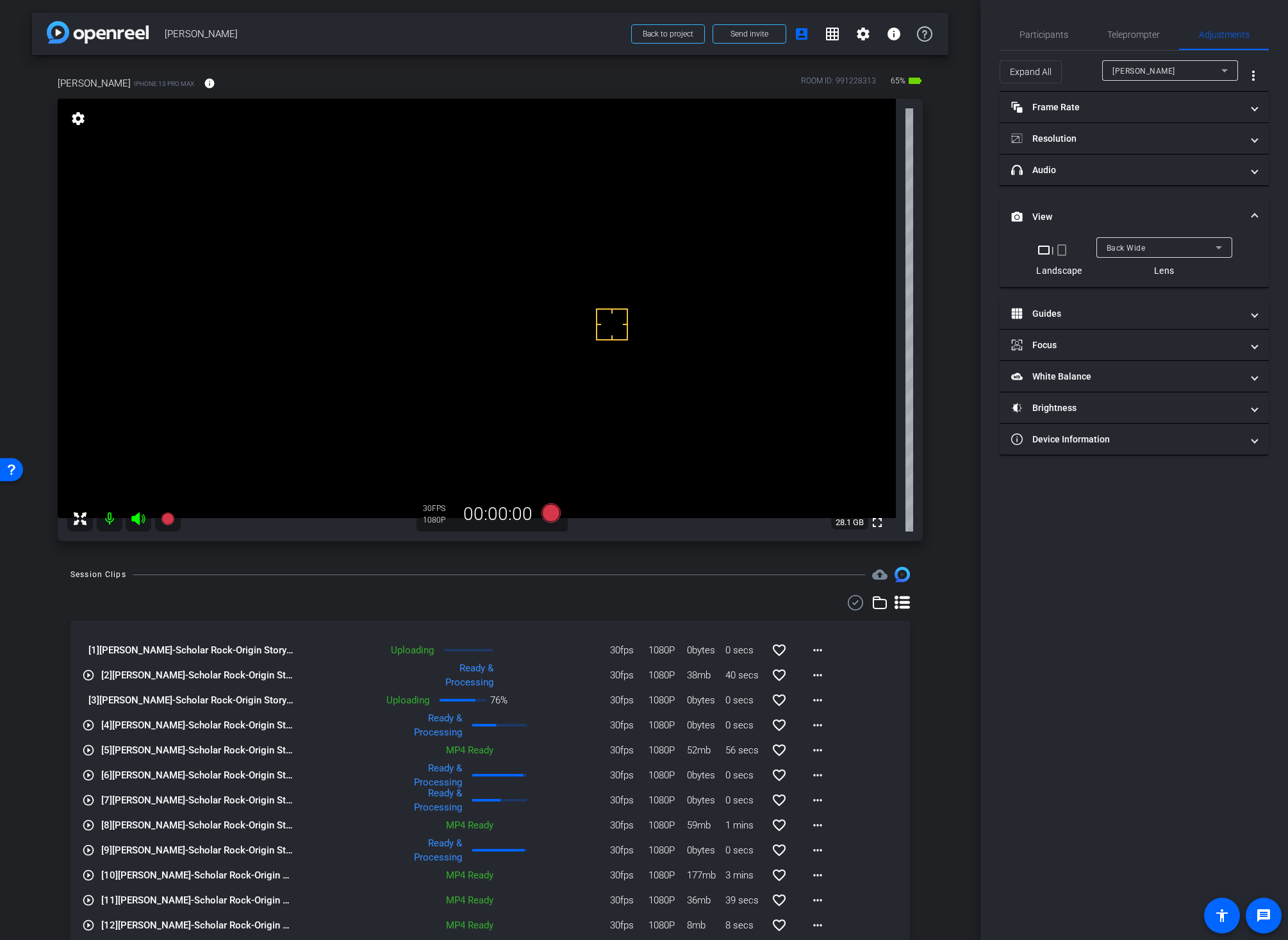
click at [1130, 245] on span "Back Wide" at bounding box center [1126, 248] width 39 height 9
click at [1126, 292] on span "Front Wide" at bounding box center [1126, 294] width 42 height 15
click at [810, 671] on mat-icon "more_horiz" at bounding box center [817, 675] width 15 height 15
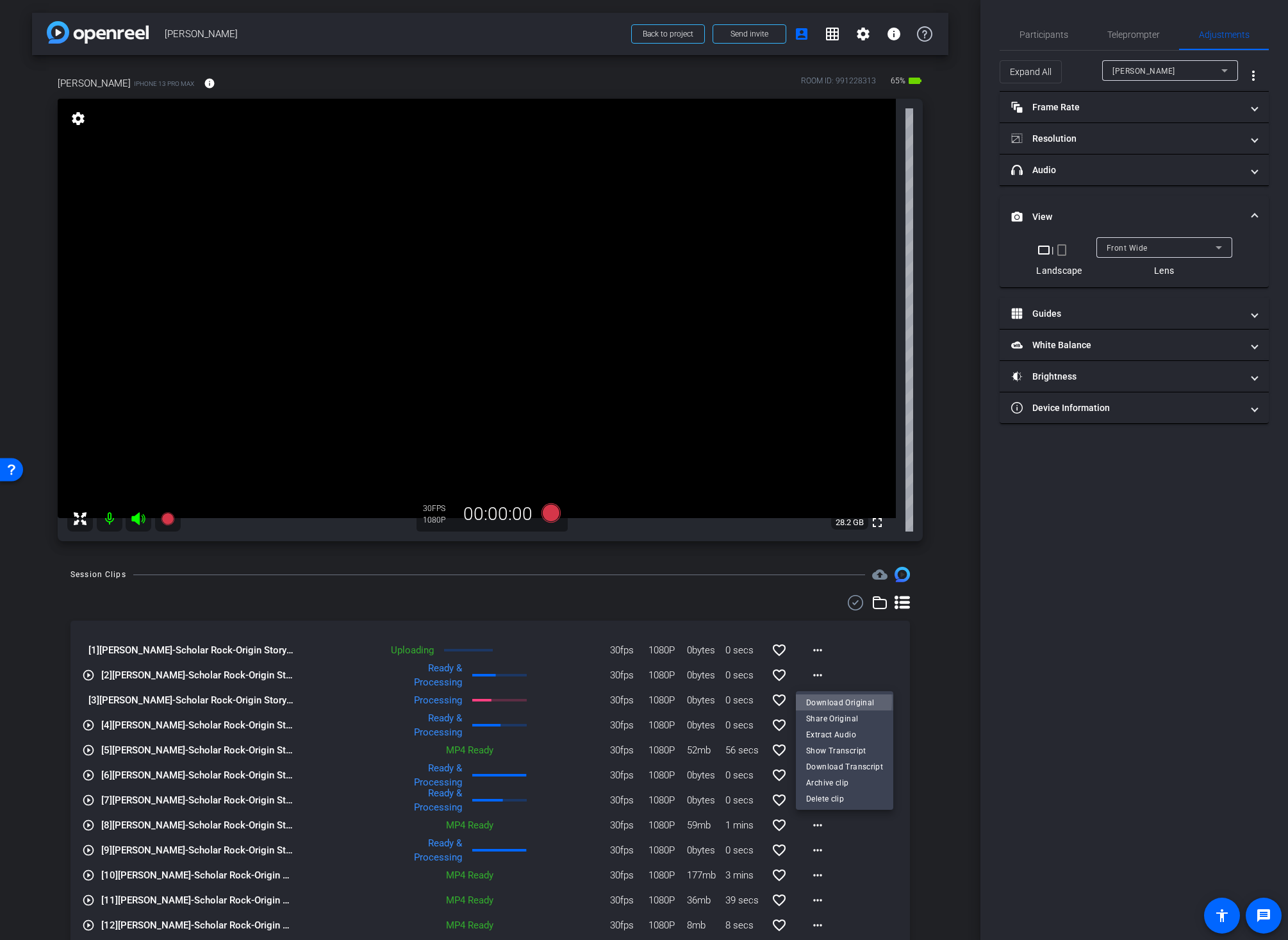
click at [809, 700] on span "Download Original" at bounding box center [844, 702] width 77 height 15
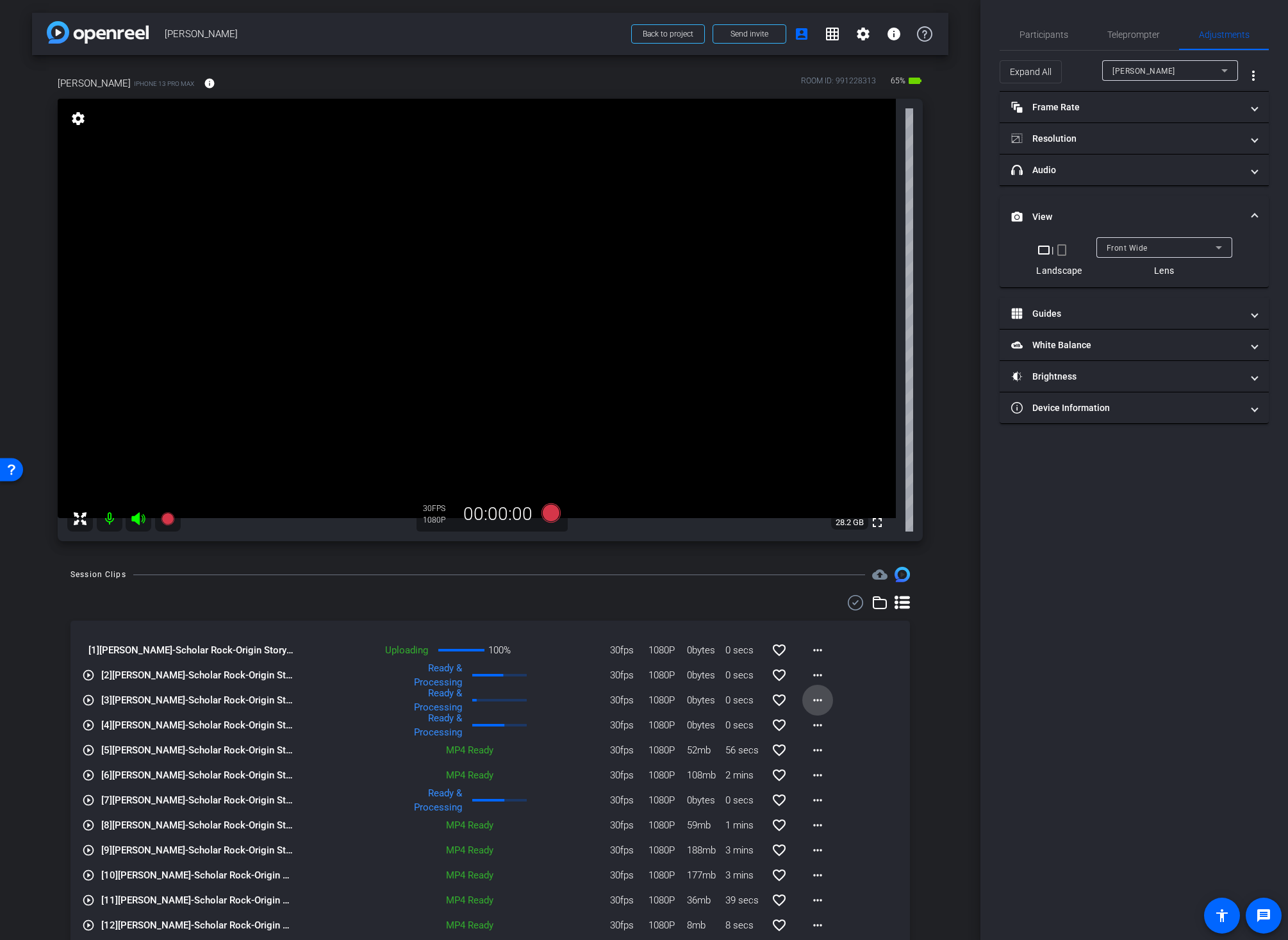
click at [810, 699] on mat-icon "more_horiz" at bounding box center [817, 700] width 15 height 15
click at [812, 729] on span "Download Original" at bounding box center [844, 727] width 77 height 15
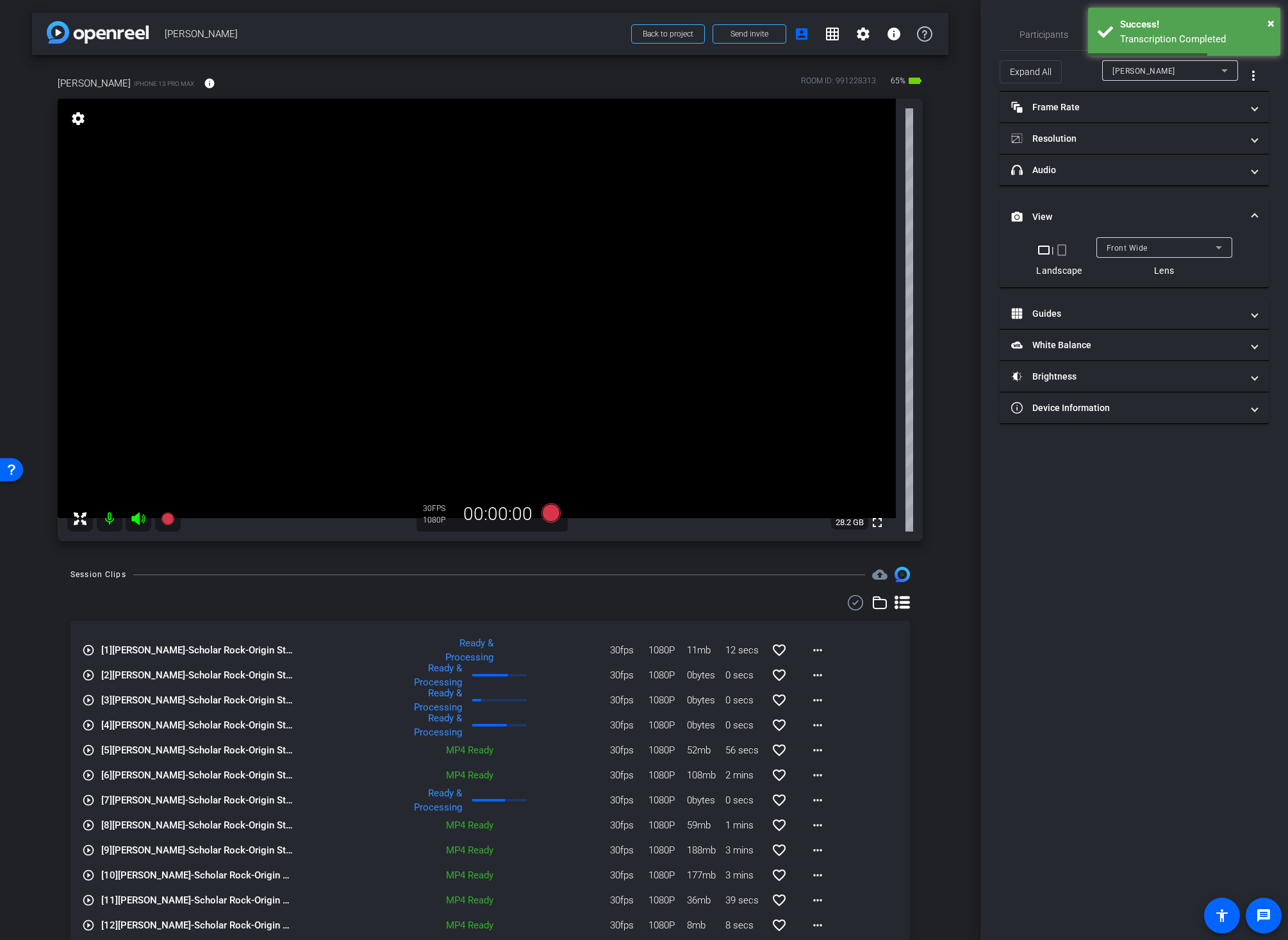
click at [877, 648] on div "play_circle_outline [1] Wei Liu-Scholar Rock-Origin Story-2025-09-10-14-28-39-9…" at bounding box center [490, 642] width 817 height 15
click at [1025, 36] on span "Participants" at bounding box center [1044, 35] width 49 height 9
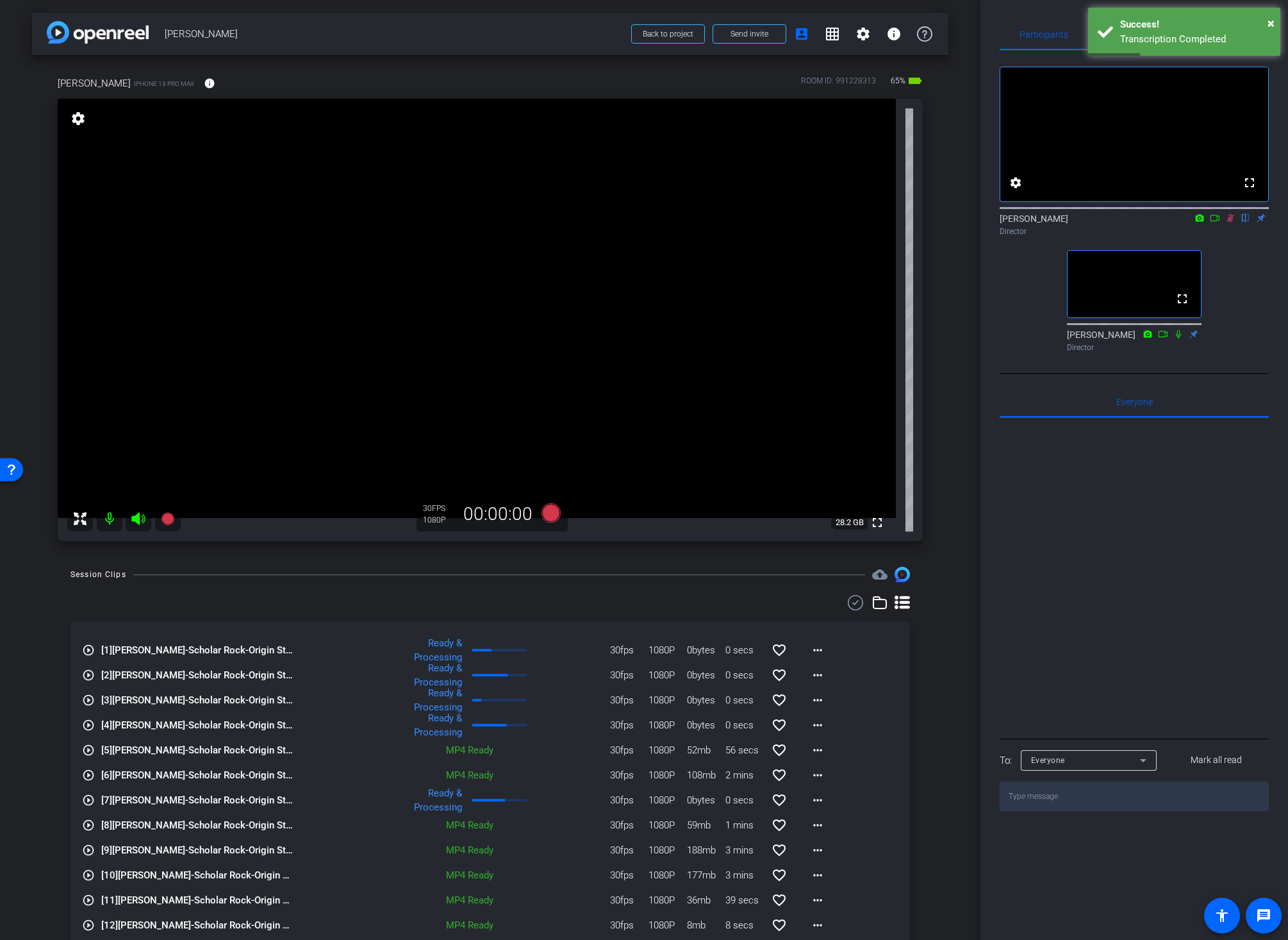
click at [1226, 222] on icon at bounding box center [1230, 218] width 11 height 9
click at [926, 631] on div "Session Clips cloud_upload play_circle_outline [1] Wei Liu-Scholar Rock-Origin …" at bounding box center [490, 787] width 916 height 443
click at [810, 655] on mat-icon "more_horiz" at bounding box center [817, 650] width 15 height 15
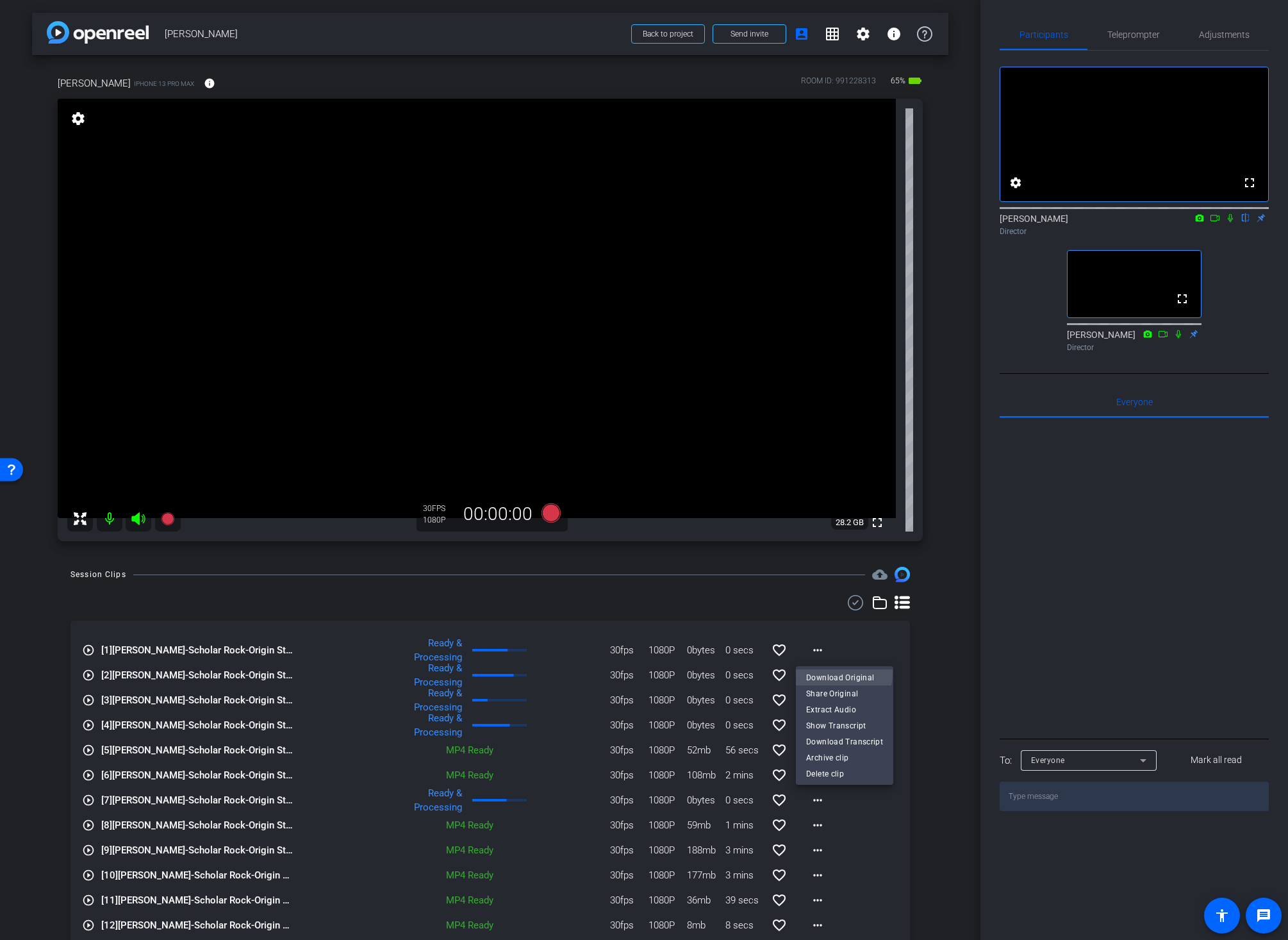
click at [816, 672] on span "Download Original" at bounding box center [844, 677] width 77 height 15
click at [934, 733] on div "Session Clips cloud_upload play_circle_outline [1] Wei Liu-Scholar Rock-Origin …" at bounding box center [490, 787] width 916 height 443
click at [933, 696] on div "Session Clips cloud_upload play_circle_outline [1] Wei Liu-Scholar Rock-Origin …" at bounding box center [490, 787] width 916 height 443
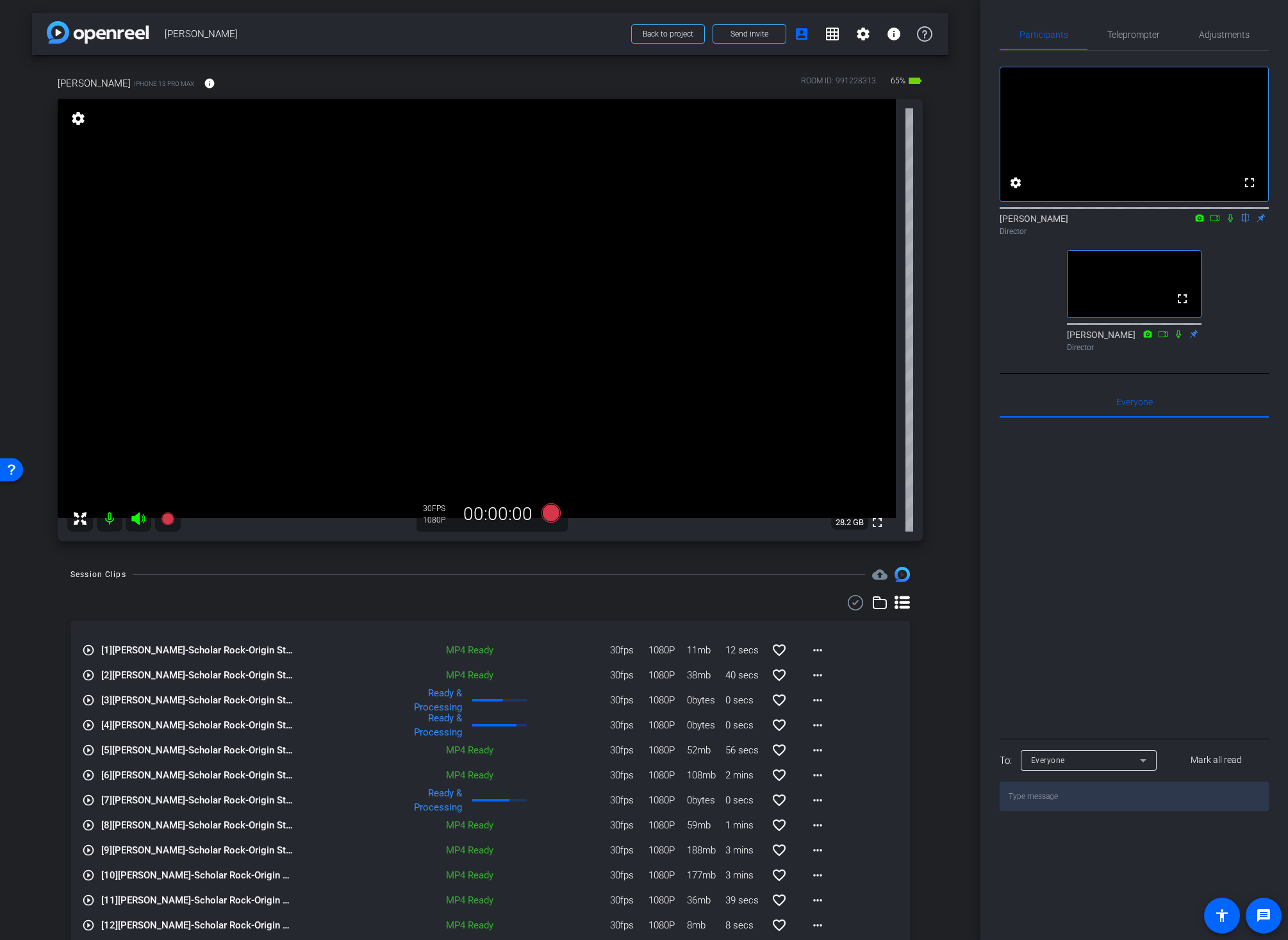
click at [943, 491] on div "arrow_back Wei Liu Back to project Send invite account_box grid_on settings inf…" at bounding box center [490, 470] width 981 height 940
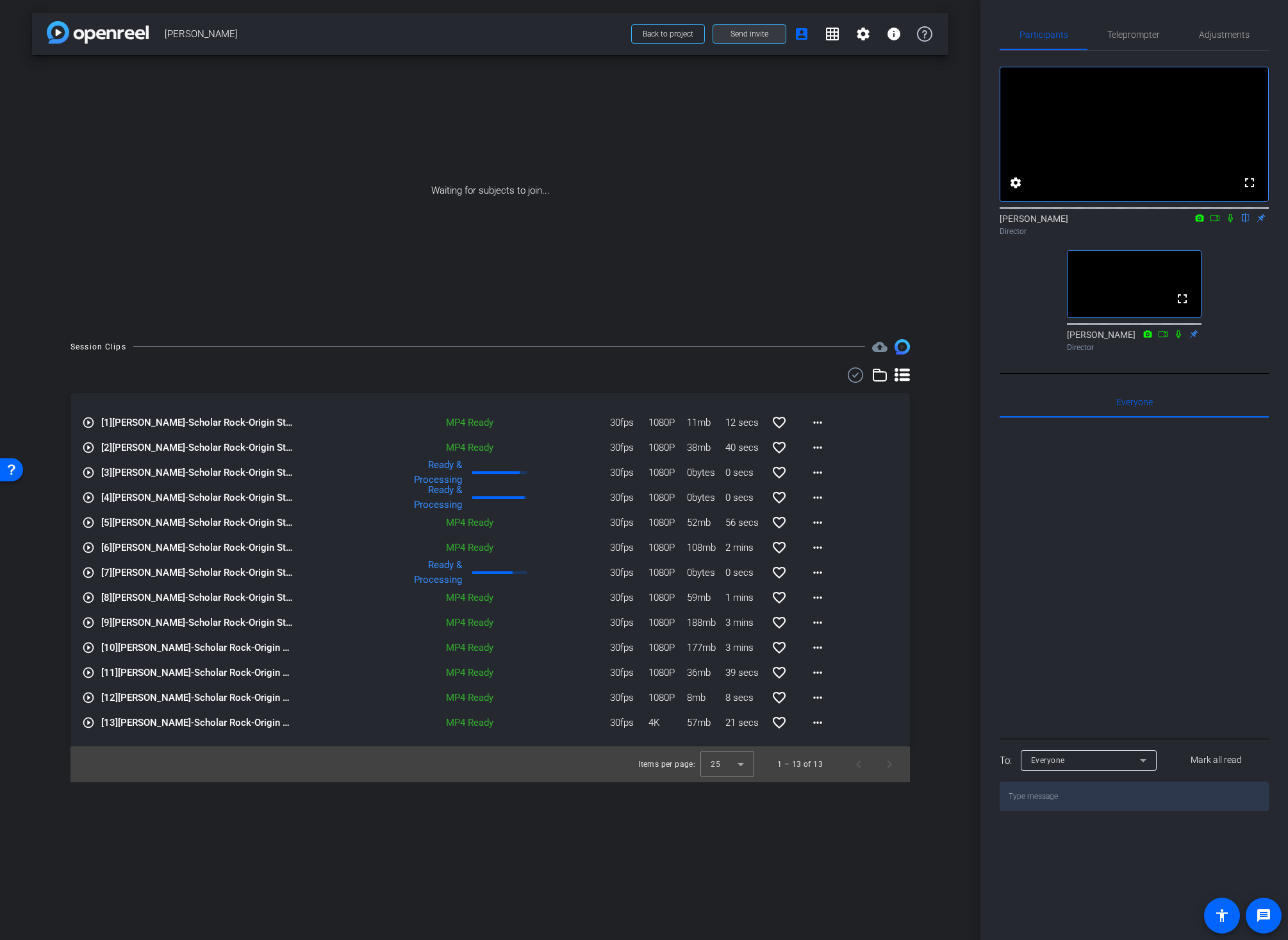
click at [748, 34] on span "Send invite" at bounding box center [749, 34] width 38 height 11
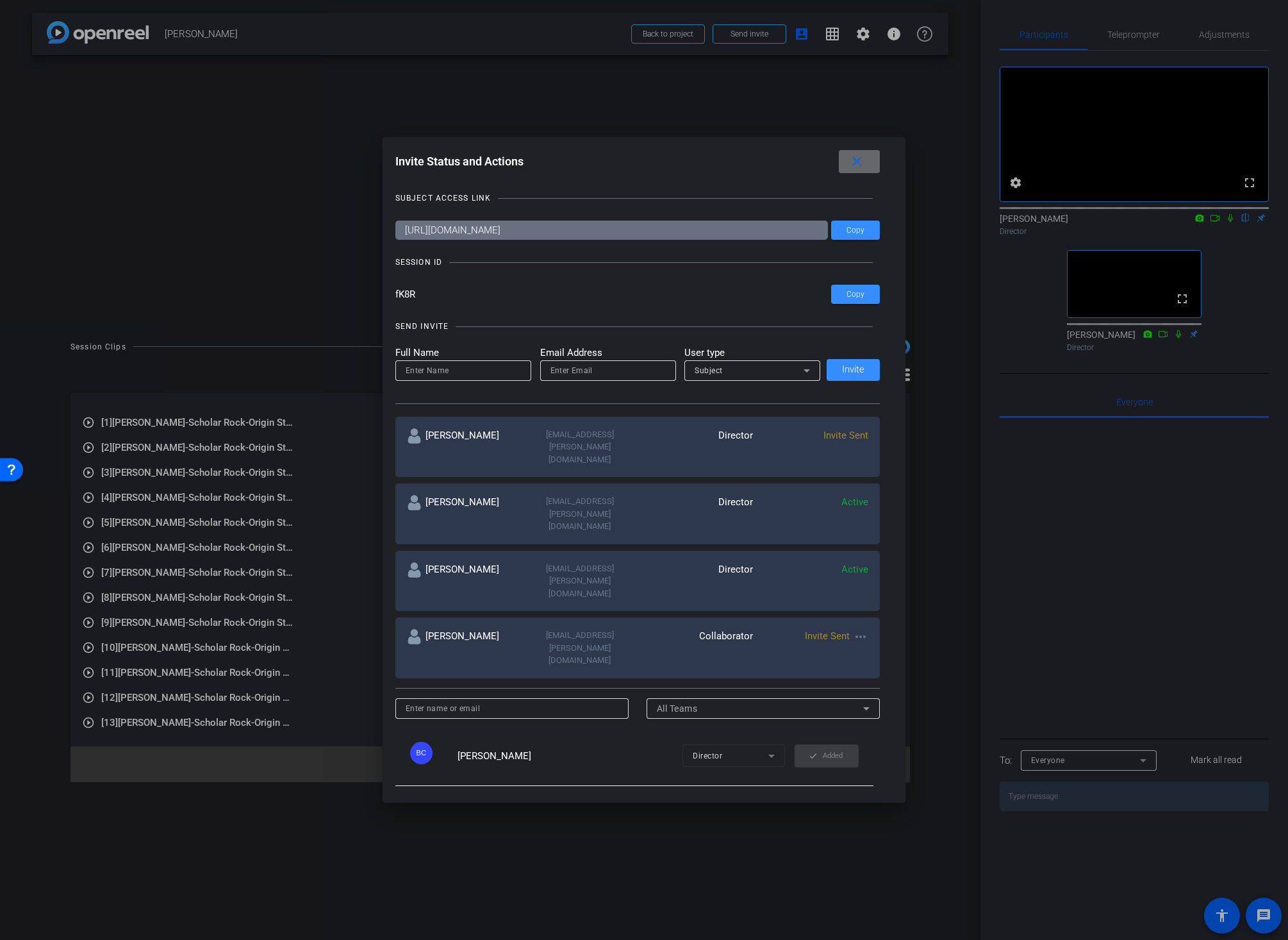
click at [860, 162] on mat-icon "close" at bounding box center [857, 162] width 16 height 16
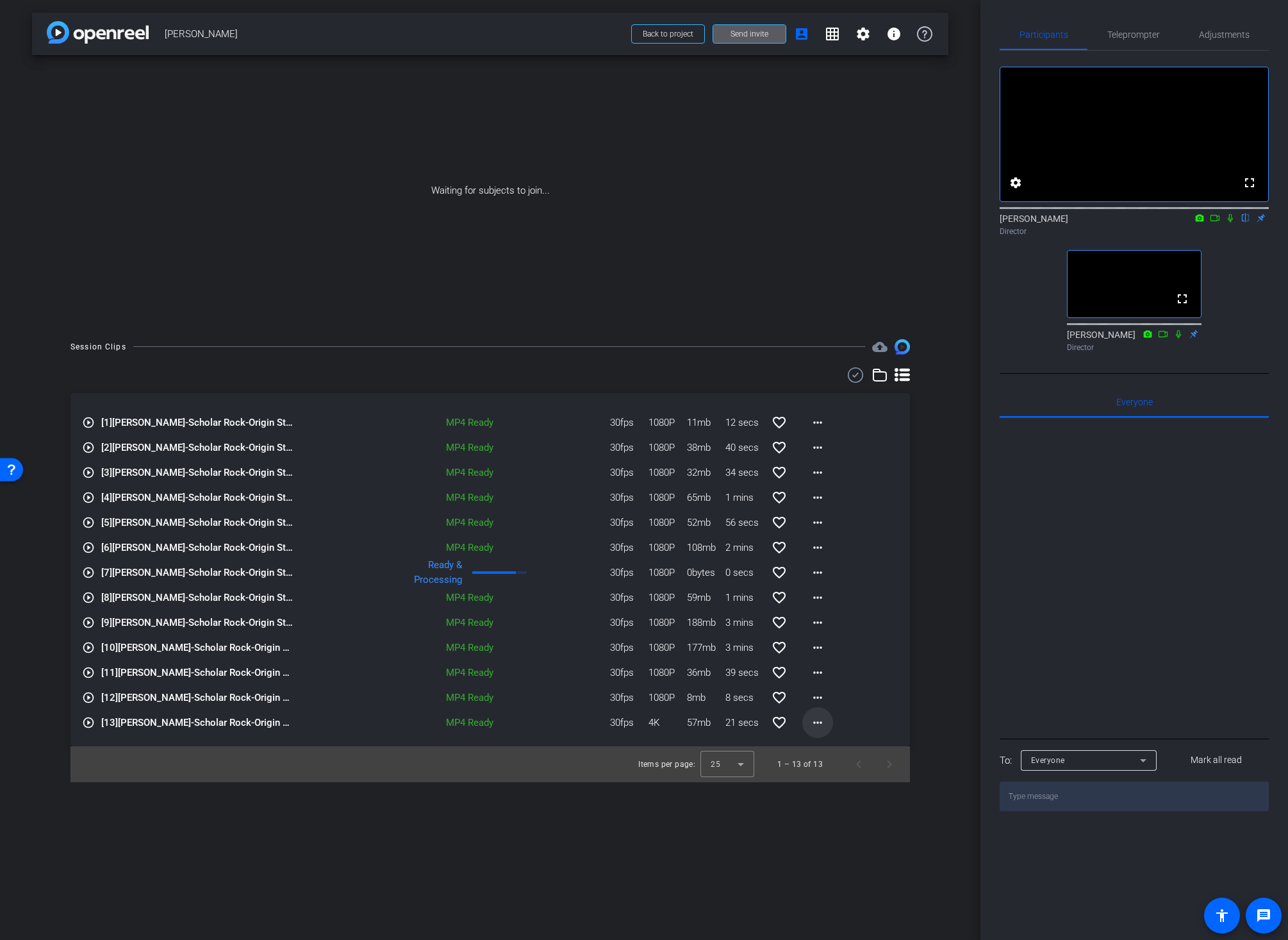
click at [816, 723] on mat-icon "more_horiz" at bounding box center [817, 722] width 15 height 15
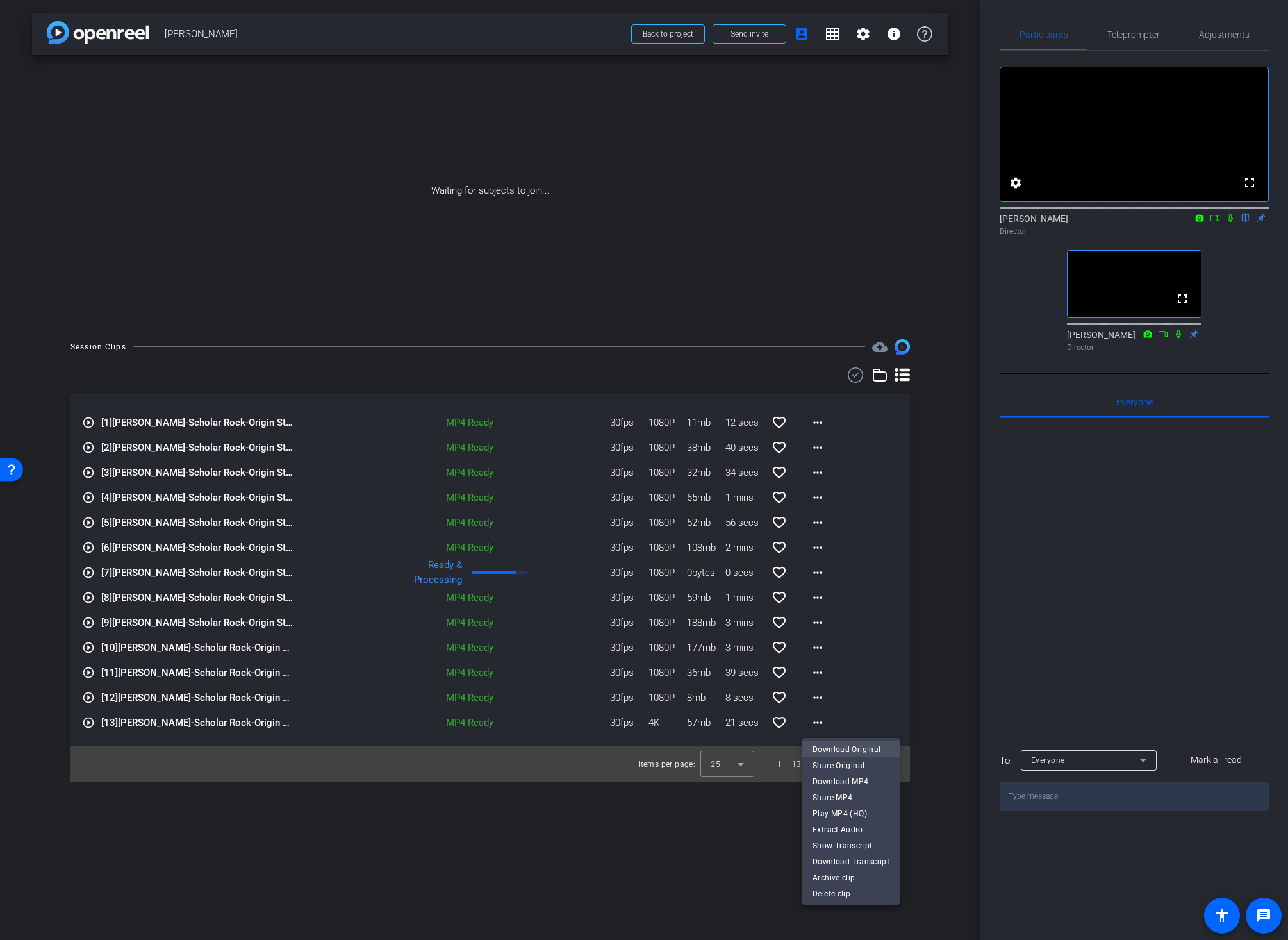
click at [824, 746] on span "Download Original" at bounding box center [850, 749] width 77 height 15
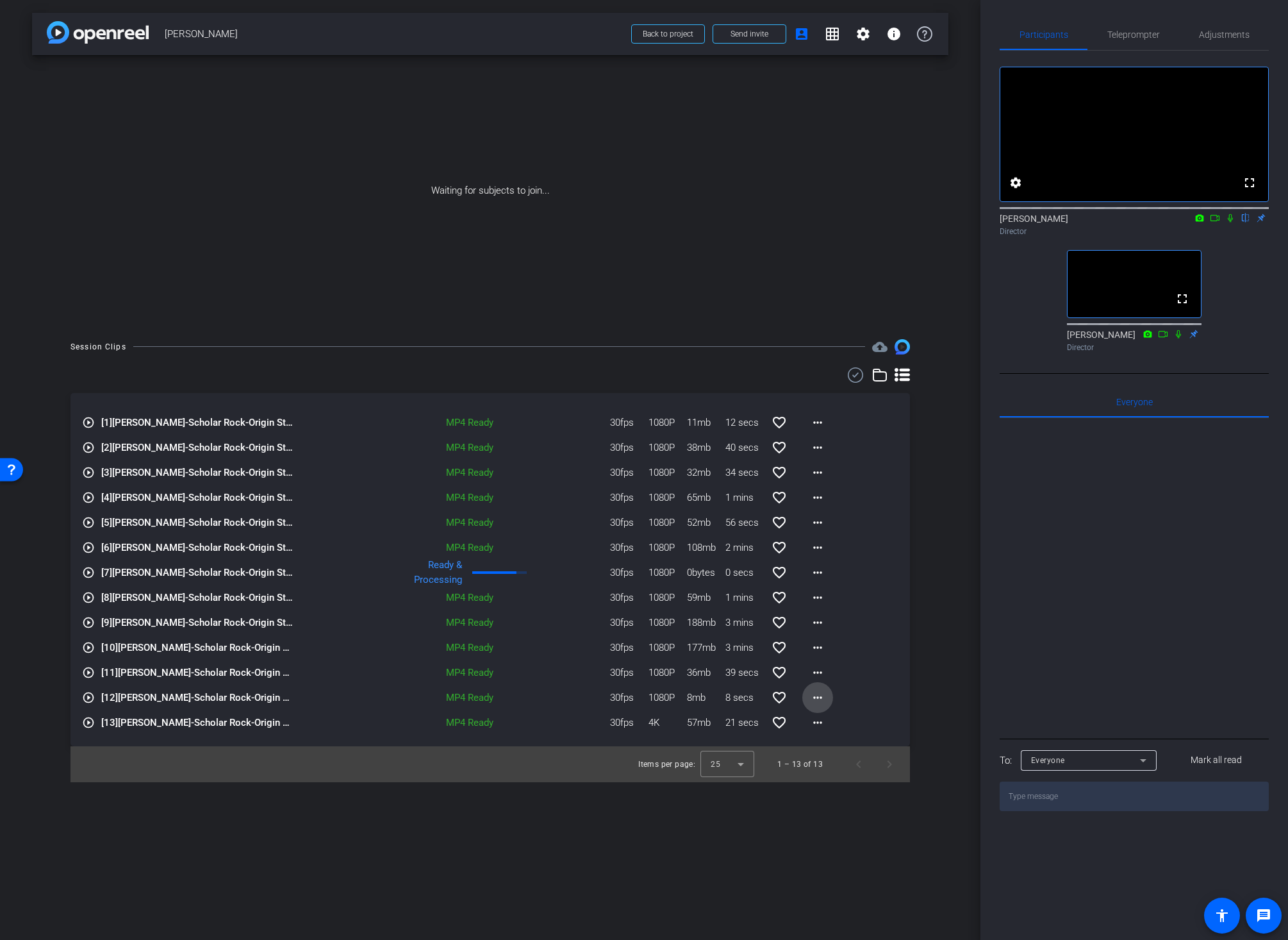
click at [814, 699] on mat-icon "more_horiz" at bounding box center [817, 697] width 15 height 15
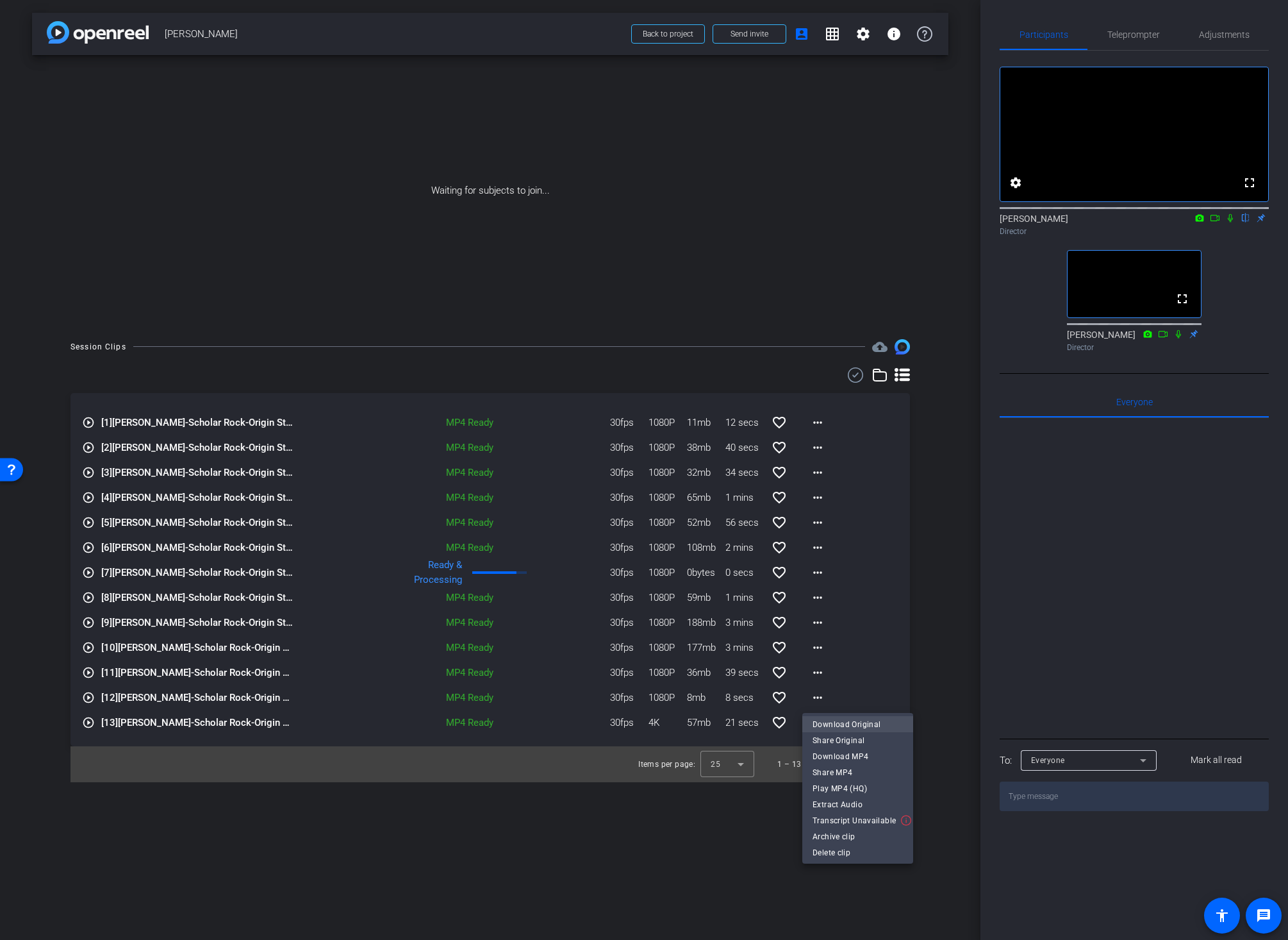
click at [820, 721] on span "Download Original" at bounding box center [857, 724] width 90 height 15
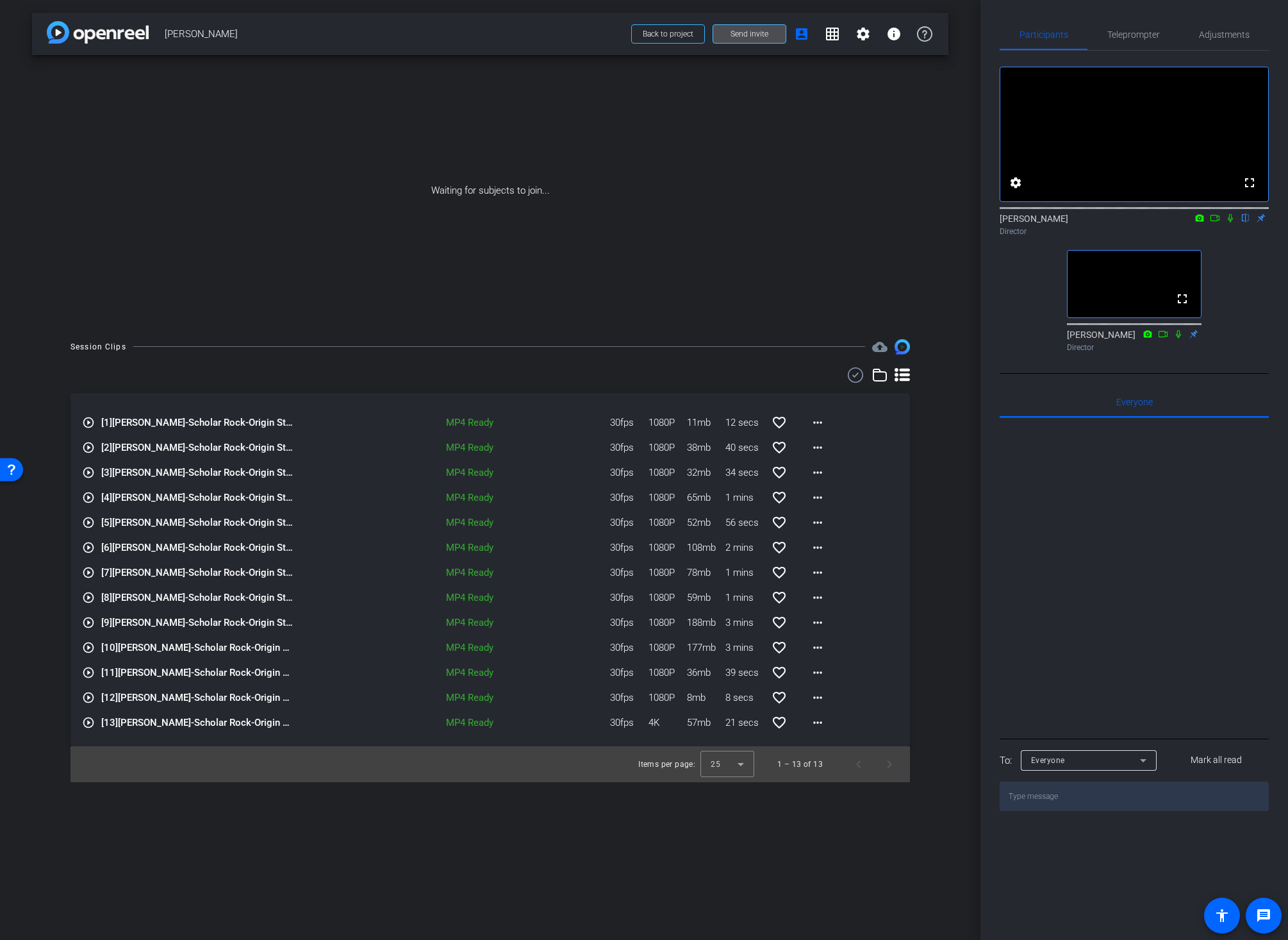
click at [764, 32] on span "Send invite" at bounding box center [749, 34] width 38 height 11
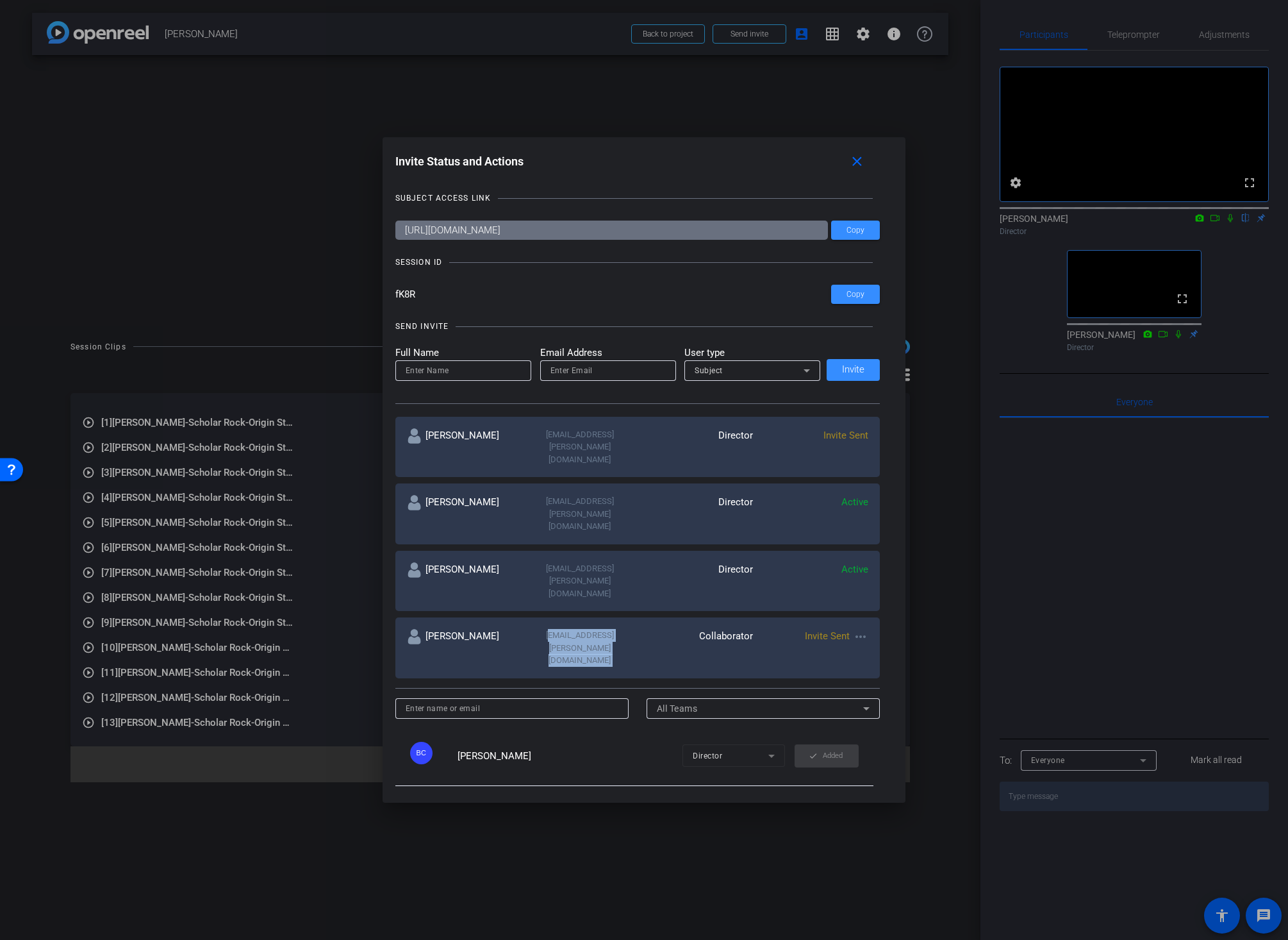
drag, startPoint x: 528, startPoint y: 568, endPoint x: 644, endPoint y: 569, distance: 116.0
click at [647, 617] on div "Linda Pizzico lpizzico@broadstreet.com Collaborator Invite Sent more_horiz" at bounding box center [638, 648] width 485 height 61
click at [591, 629] on div "lpizzico@broadstreet.com" at bounding box center [580, 648] width 115 height 38
drag, startPoint x: 531, startPoint y: 569, endPoint x: 589, endPoint y: 569, distance: 58.0
click at [590, 629] on div "lpizzico@broadstreet.com" at bounding box center [580, 648] width 115 height 38
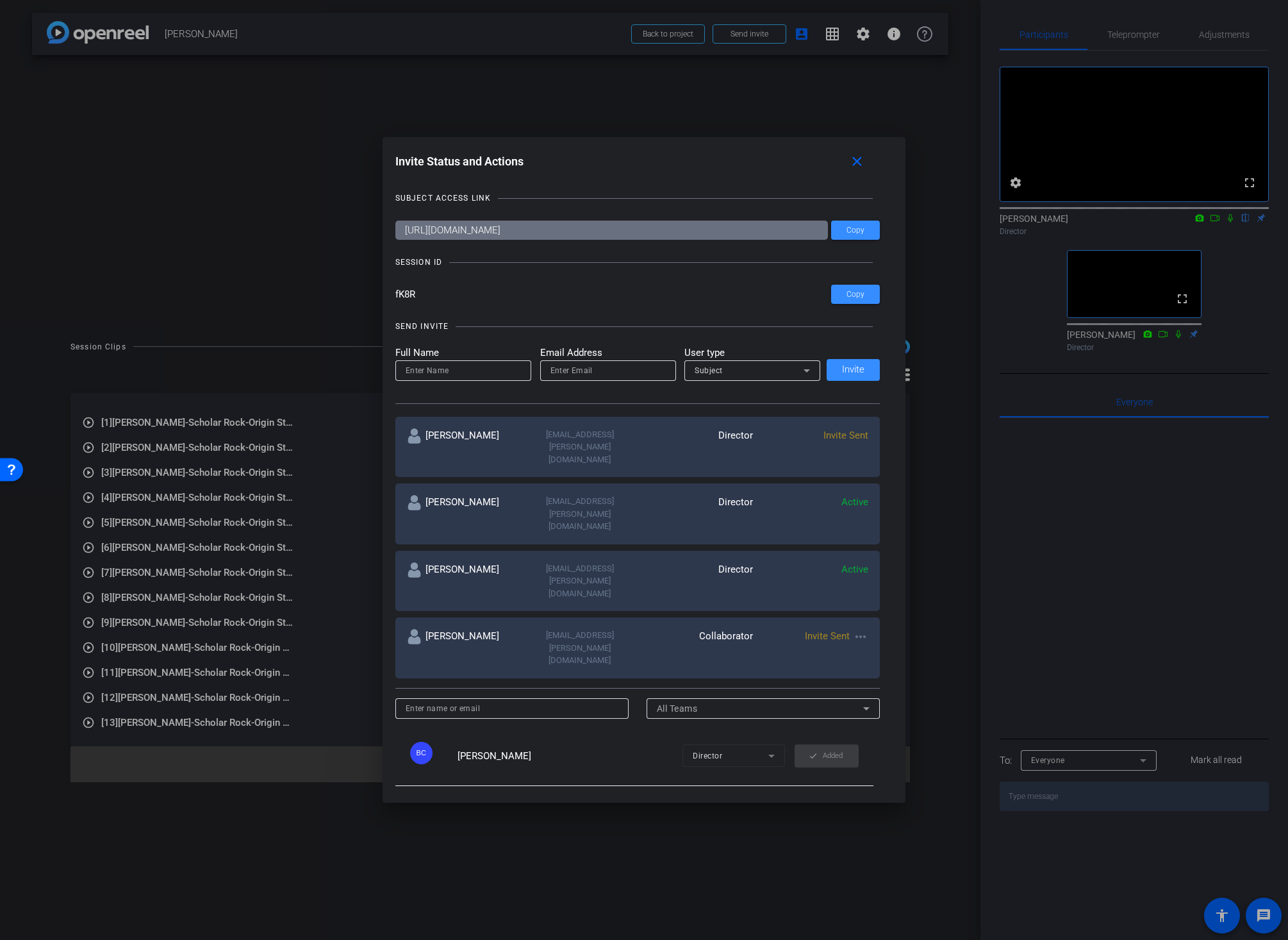
click at [622, 629] on div "lpizzico@broadstreet.com" at bounding box center [580, 648] width 115 height 38
drag, startPoint x: 622, startPoint y: 569, endPoint x: 523, endPoint y: 568, distance: 99.0
click at [523, 629] on div "lpizzico@broadstreet.com" at bounding box center [580, 648] width 115 height 38
click at [858, 629] on mat-icon "more_horiz" at bounding box center [861, 636] width 15 height 15
click at [738, 566] on div at bounding box center [644, 470] width 1288 height 940
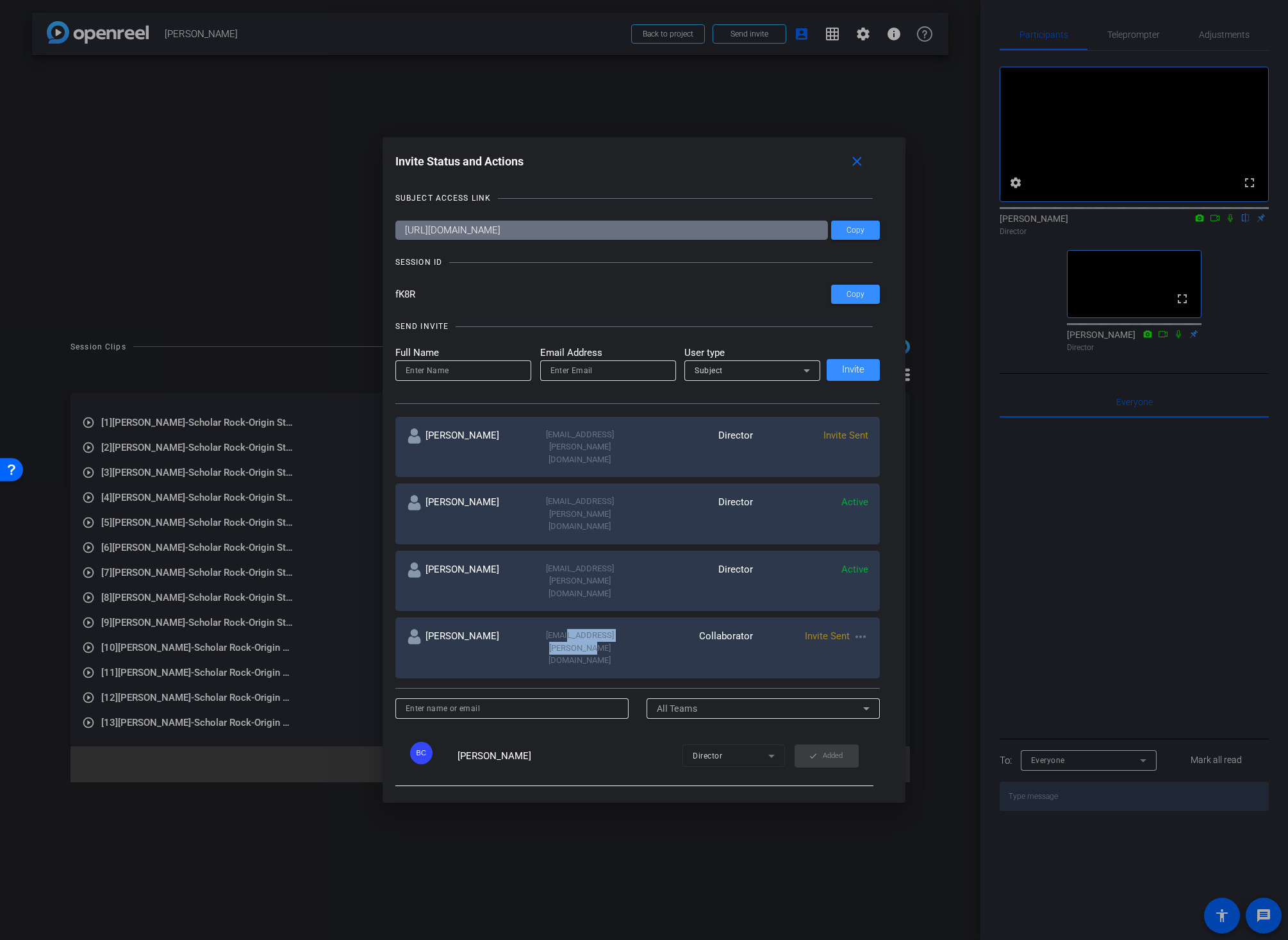
drag, startPoint x: 539, startPoint y: 569, endPoint x: 625, endPoint y: 572, distance: 86.1
click at [625, 629] on div "lpizzico@broadstreet.com" at bounding box center [580, 648] width 115 height 38
click at [631, 629] on div "lpizzico@broadstreet.com" at bounding box center [580, 648] width 115 height 38
click at [858, 157] on mat-icon "close" at bounding box center [857, 162] width 16 height 16
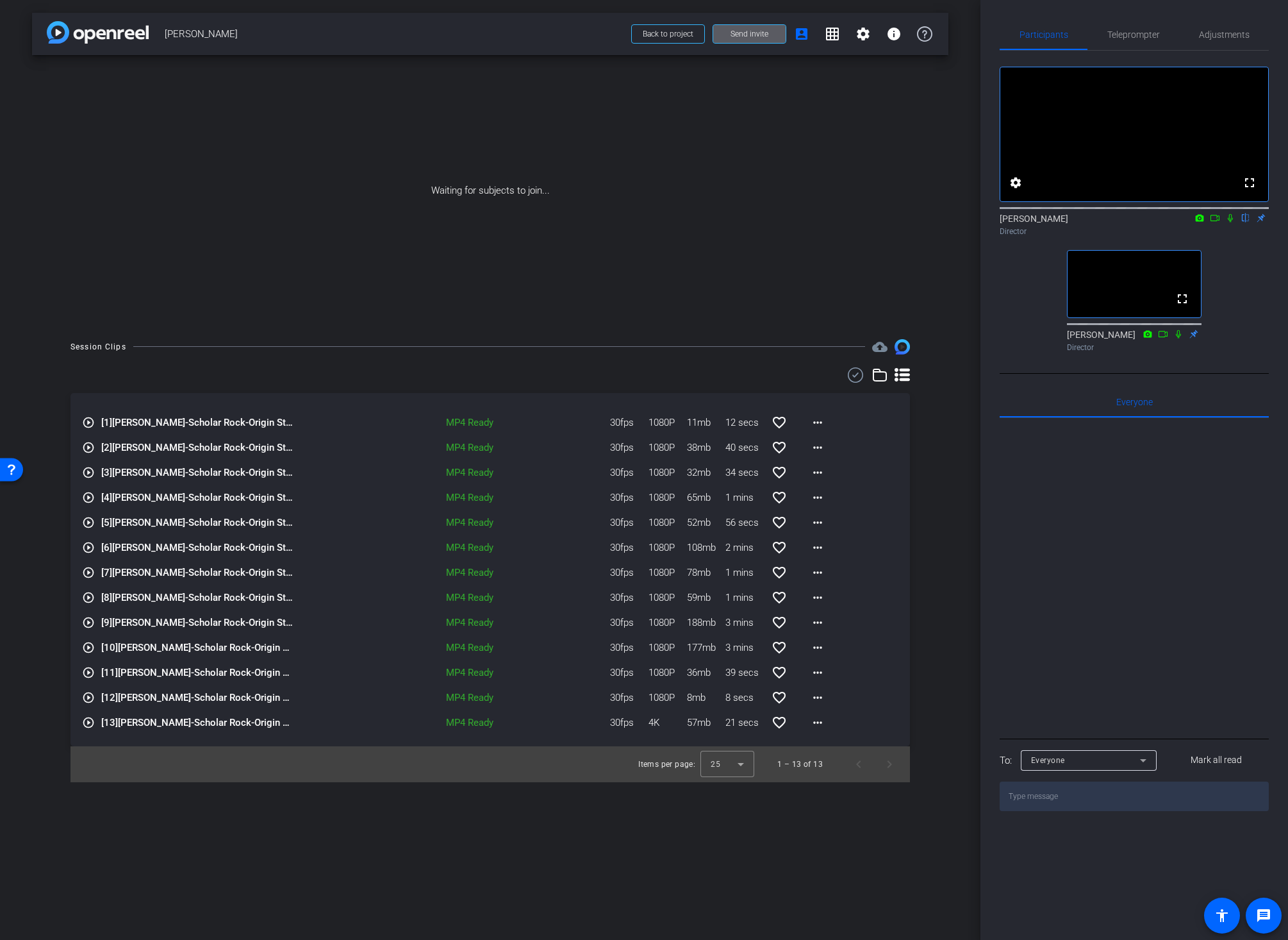
click at [931, 572] on div "Session Clips cloud_upload play_circle_outline [1] Wei Liu-Scholar Rock-Origin …" at bounding box center [490, 560] width 916 height 443
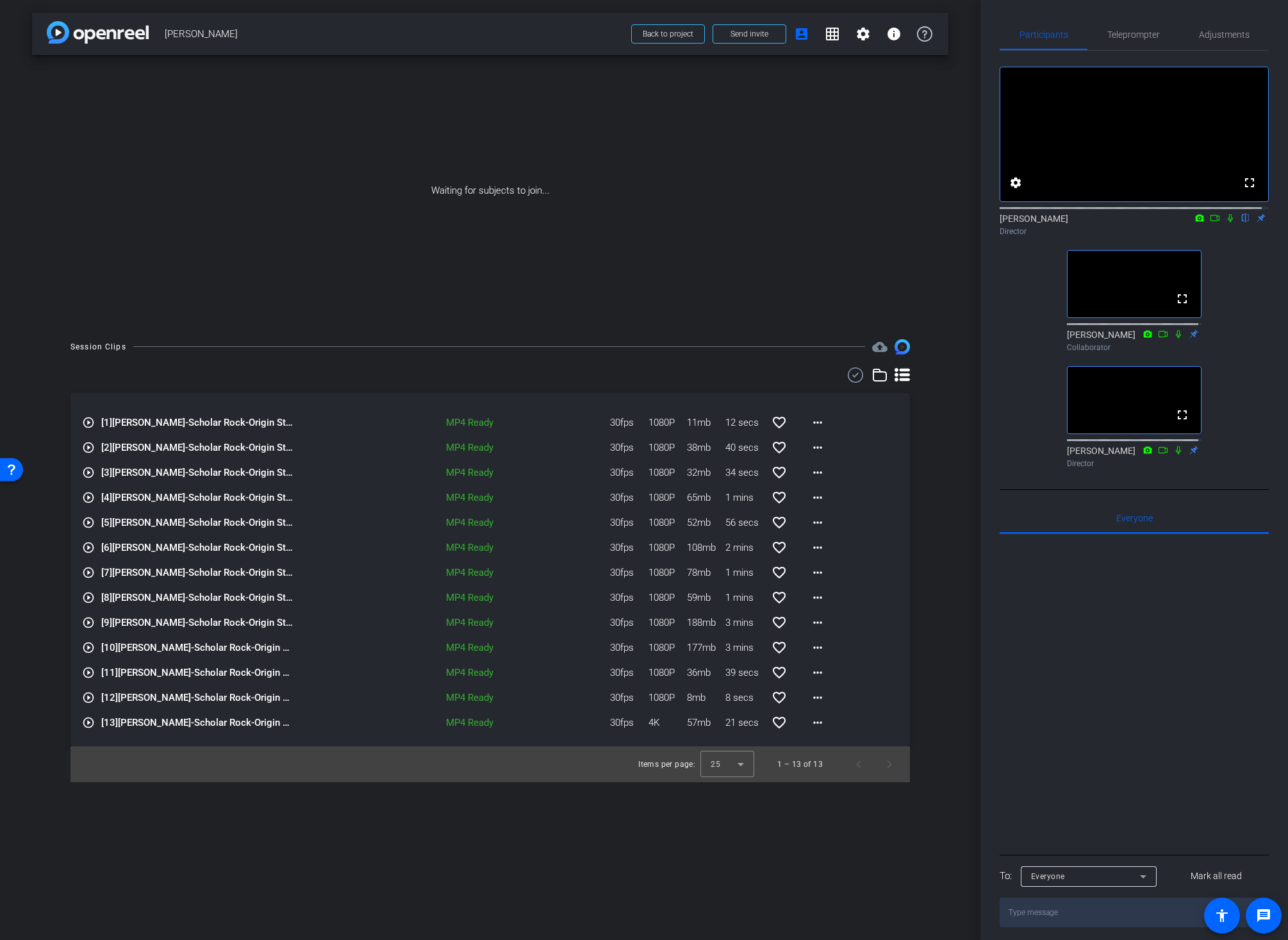
click at [959, 484] on div "arrow_back Wei Liu Back to project Send invite account_box grid_on settings inf…" at bounding box center [490, 470] width 981 height 940
click at [965, 496] on div "arrow_back Wei Liu Back to project Send invite account_box grid_on settings inf…" at bounding box center [490, 470] width 981 height 940
click at [954, 443] on div "arrow_back Wei Liu Back to project Send invite account_box grid_on settings inf…" at bounding box center [490, 470] width 981 height 940
click at [957, 462] on div "arrow_back Wei Liu Back to project Send invite account_box grid_on settings inf…" at bounding box center [490, 470] width 981 height 940
click at [965, 497] on div "arrow_back Wei Liu Back to project Send invite account_box grid_on settings inf…" at bounding box center [490, 470] width 981 height 940
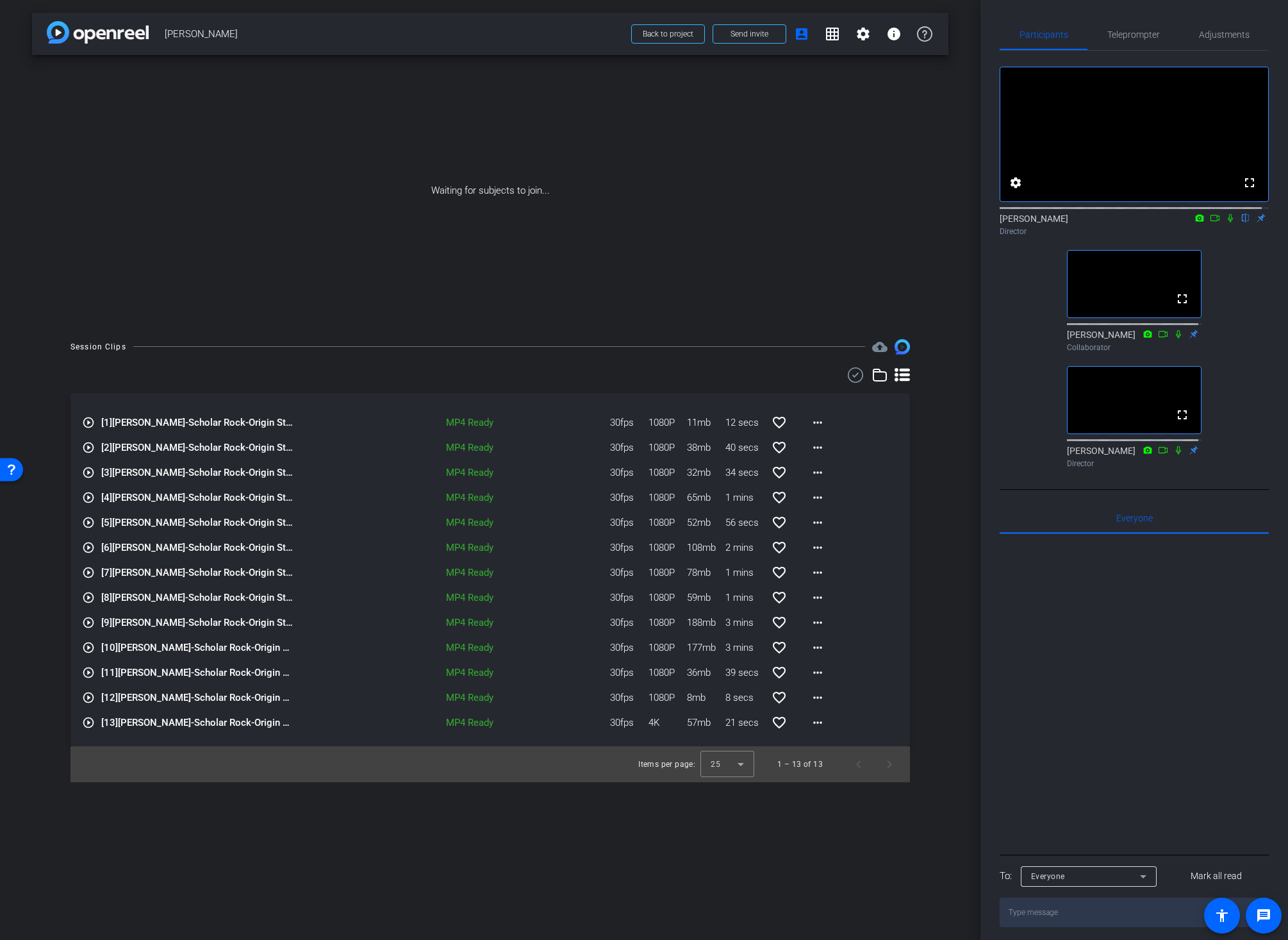
click at [713, 811] on div "arrow_back Wei Liu Back to project Send invite account_box grid_on settings inf…" at bounding box center [490, 470] width 981 height 940
click at [937, 781] on div "Session Clips cloud_upload play_circle_outline [1] Wei Liu-Scholar Rock-Origin …" at bounding box center [490, 560] width 916 height 443
click at [929, 808] on div "arrow_back Wei Liu Back to project Send invite account_box grid_on settings inf…" at bounding box center [490, 470] width 981 height 940
click at [849, 837] on div "arrow_back Wei Liu Back to project Send invite account_box grid_on settings inf…" at bounding box center [490, 470] width 981 height 940
click at [948, 418] on div "arrow_back Wei Liu Back to project Send invite account_box grid_on settings inf…" at bounding box center [490, 470] width 981 height 940
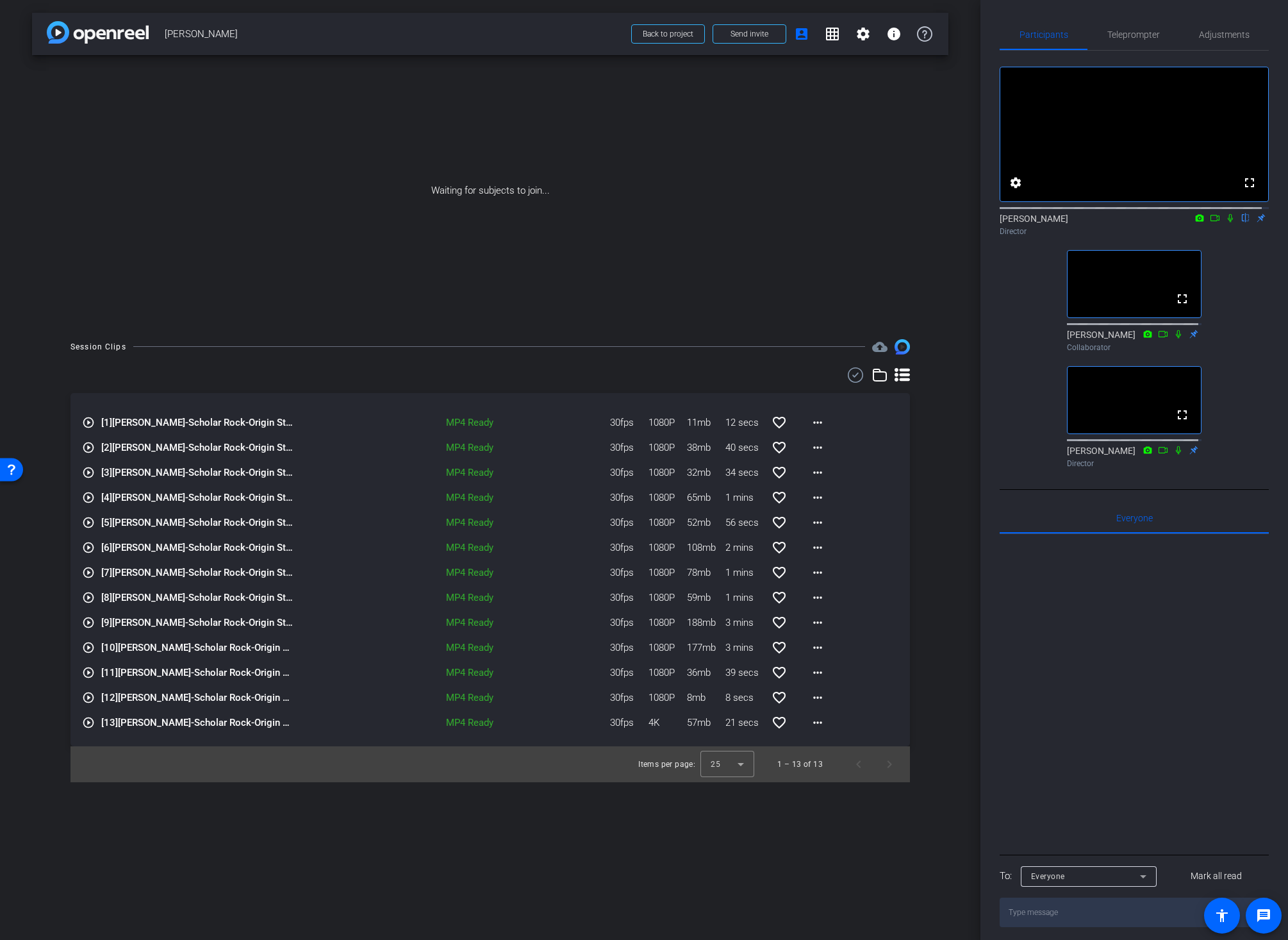
click at [948, 481] on div "arrow_back Wei Liu Back to project Send invite account_box grid_on settings inf…" at bounding box center [490, 470] width 981 height 940
click at [950, 498] on div "arrow_back Wei Liu Back to project Send invite account_box grid_on settings inf…" at bounding box center [490, 470] width 981 height 940
click at [952, 597] on div "arrow_back Wei Liu Back to project Send invite account_box grid_on settings inf…" at bounding box center [490, 470] width 981 height 940
click at [936, 556] on div "Session Clips cloud_upload play_circle_outline [1] Wei Liu-Scholar Rock-Origin …" at bounding box center [490, 560] width 916 height 443
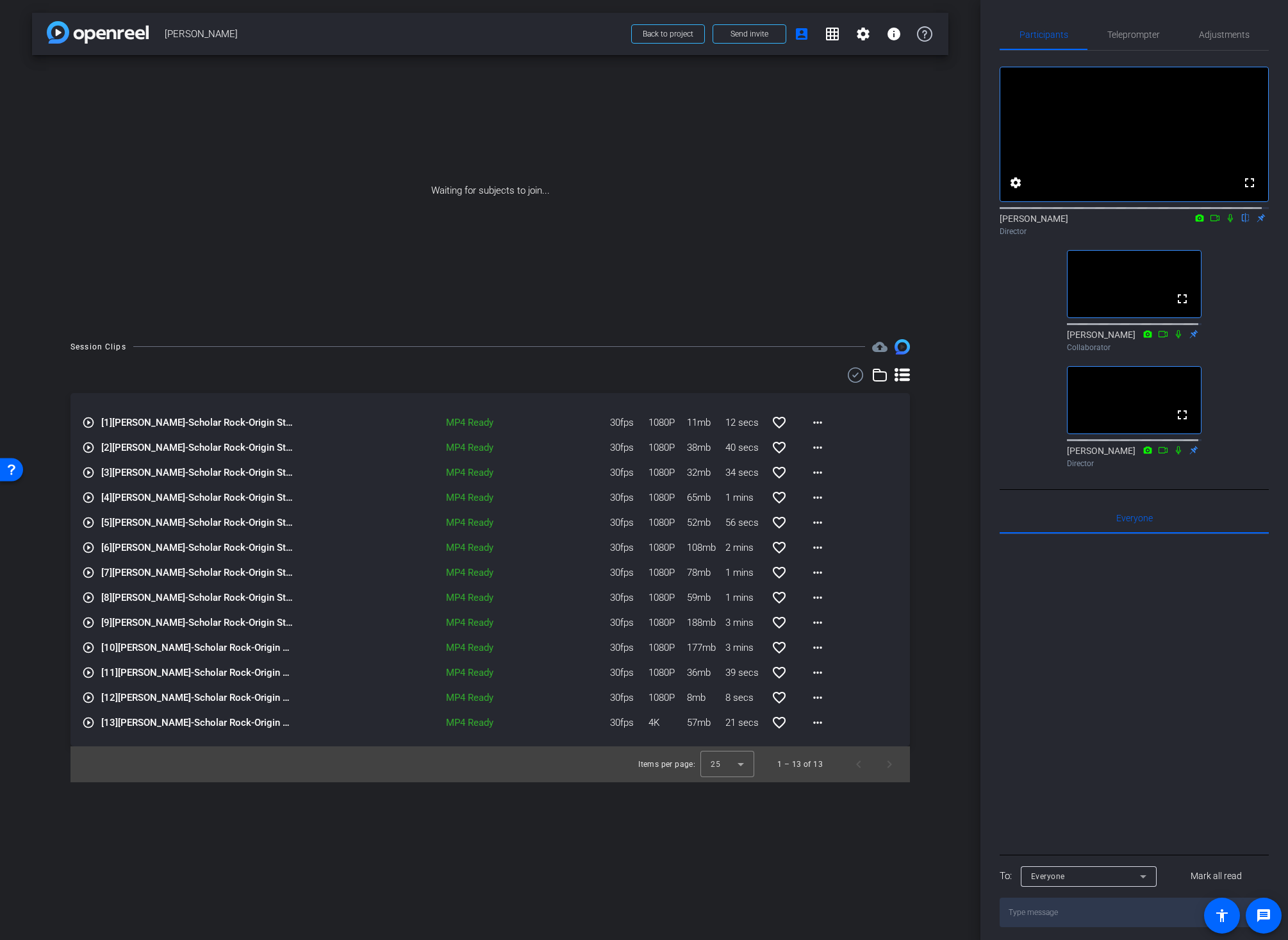
click at [590, 23] on span "[PERSON_NAME]" at bounding box center [394, 34] width 458 height 26
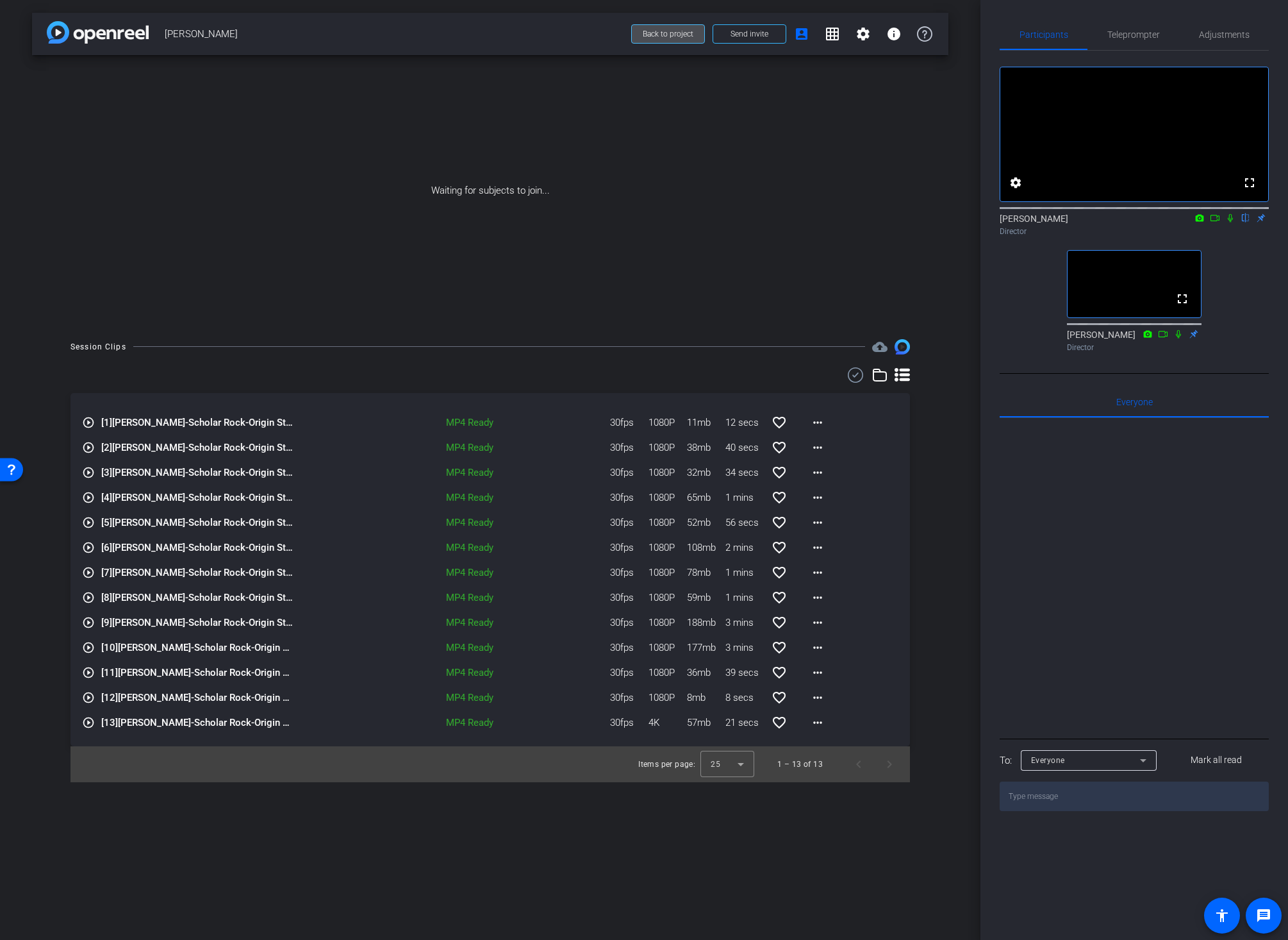
click at [657, 30] on span "Back to project" at bounding box center [668, 34] width 51 height 9
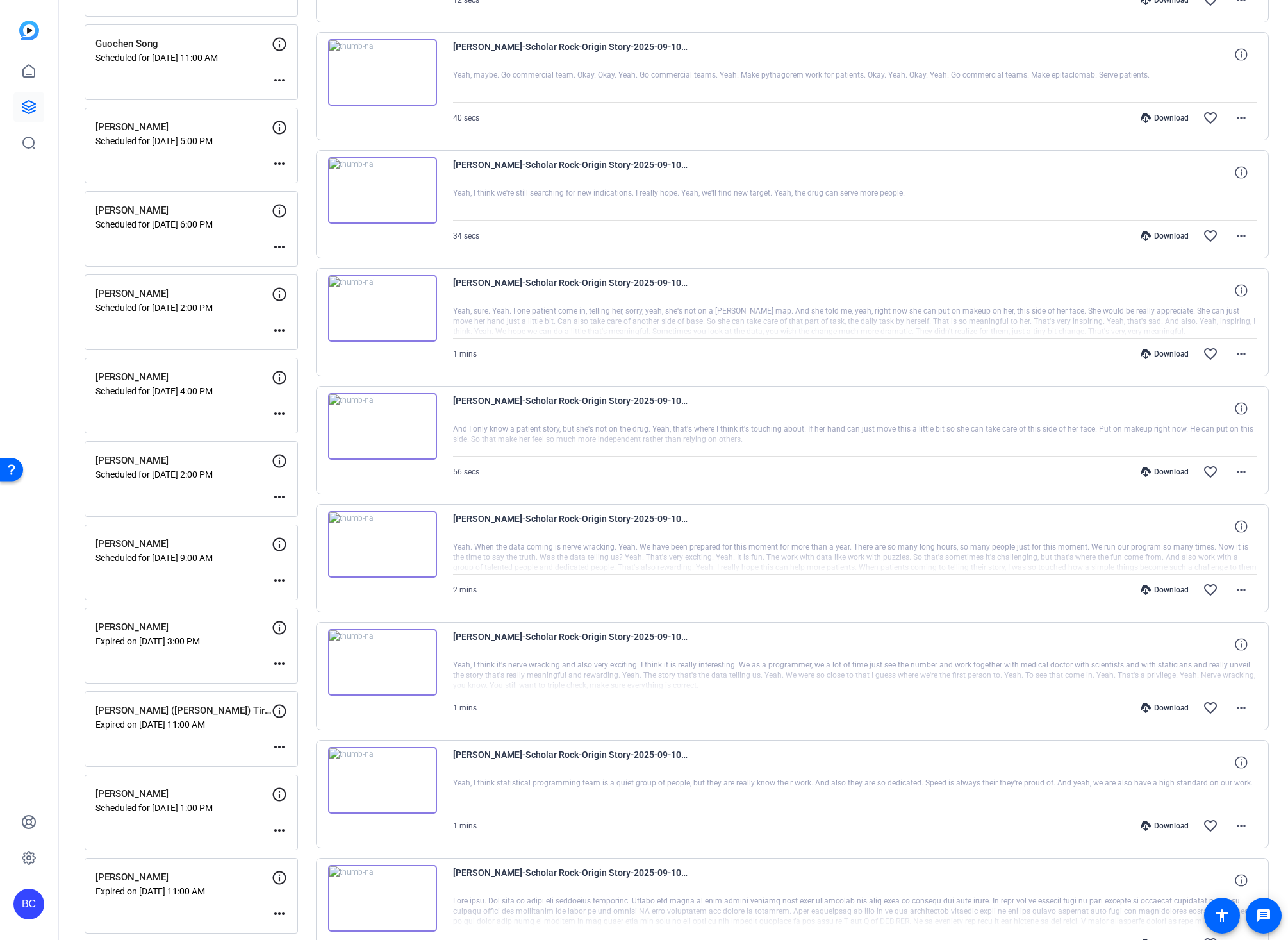
scroll to position [704, 0]
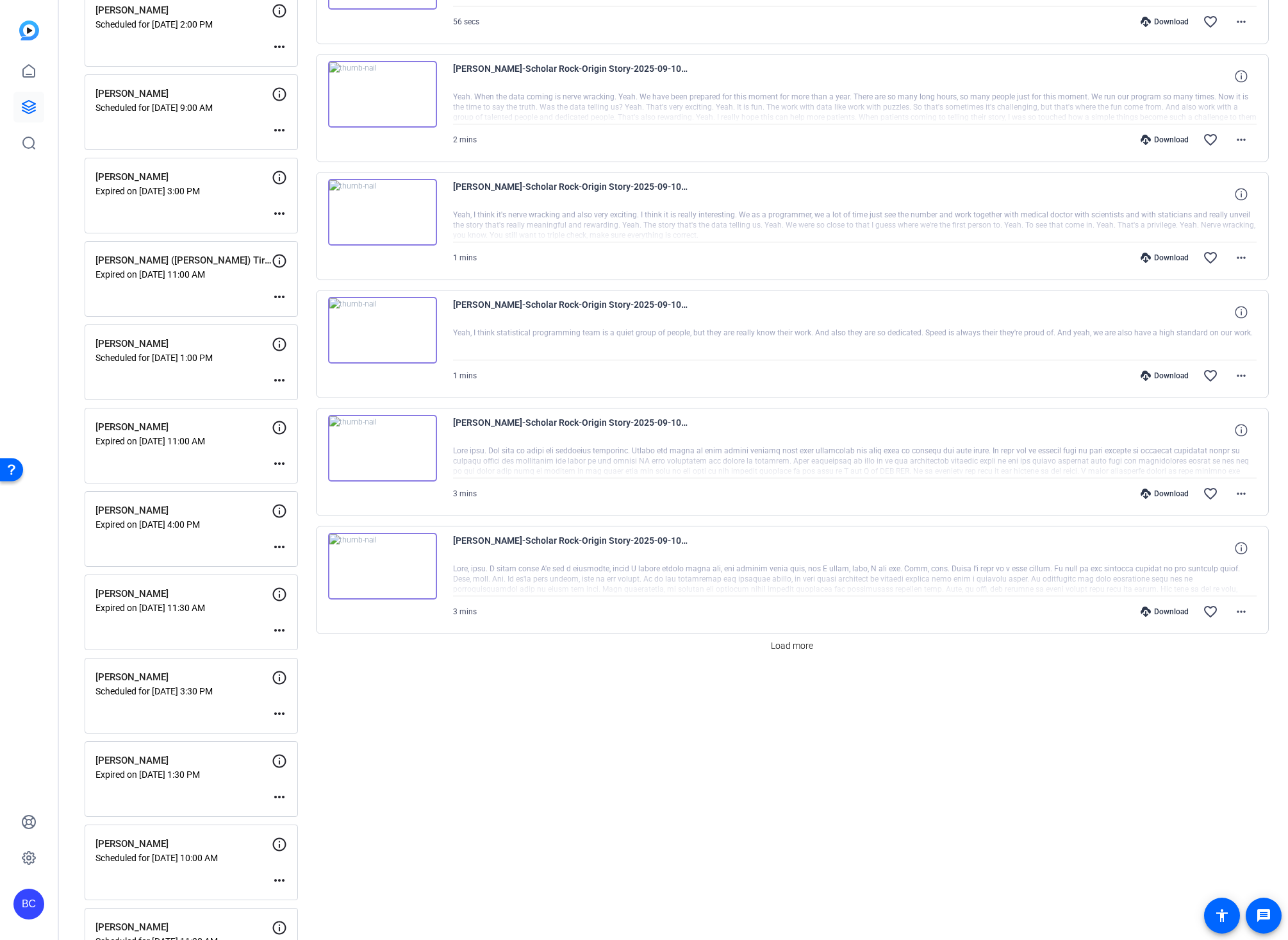
click at [278, 711] on mat-icon "more_horiz" at bounding box center [279, 713] width 15 height 15
click at [291, 730] on span "Edit Session" at bounding box center [310, 732] width 58 height 15
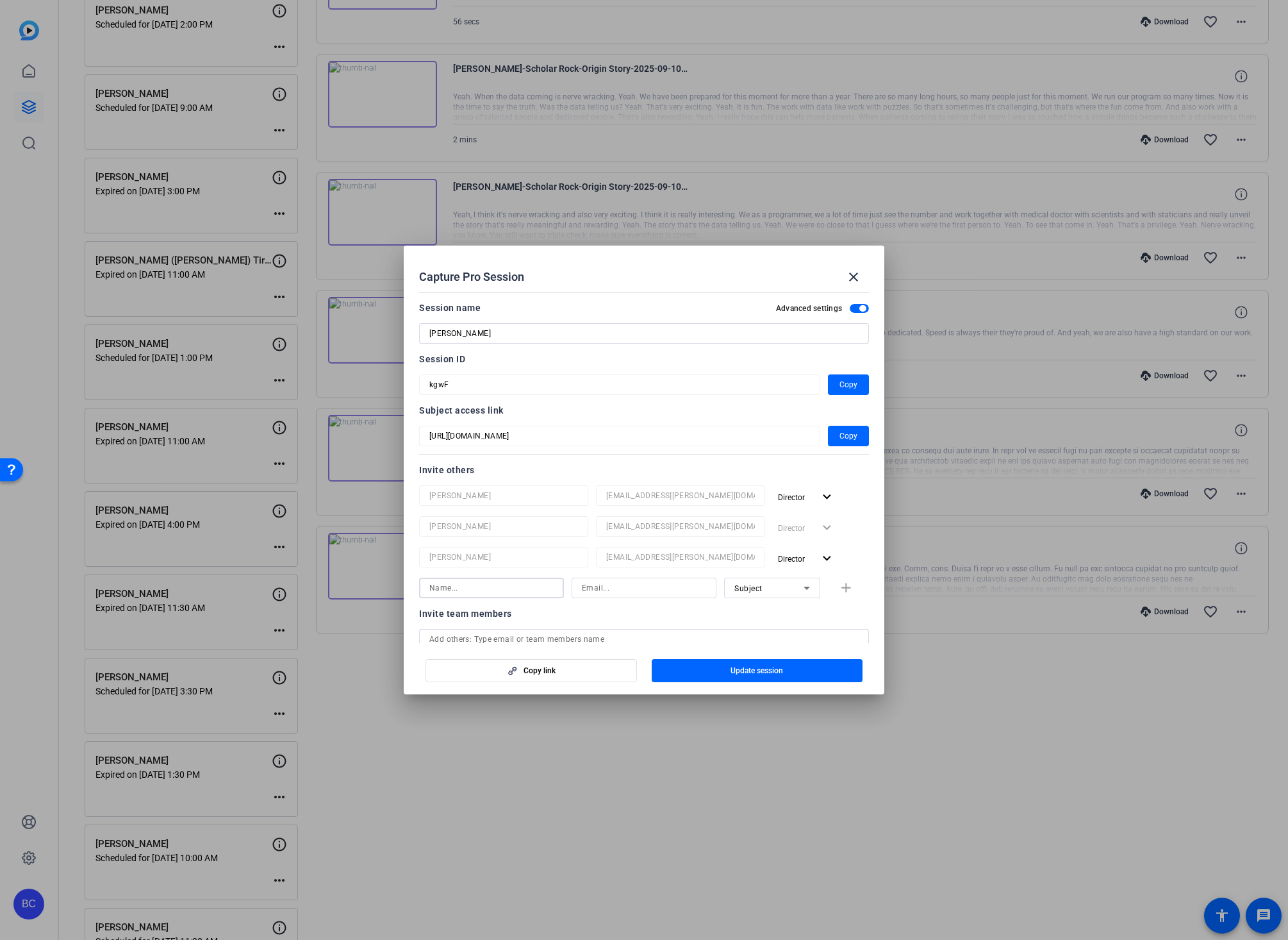
click at [488, 589] on input at bounding box center [492, 588] width 124 height 15
paste input "Linda Pizzico"
type input "Linda Pizzico"
paste input "lpizzico@broadstreet.com"
type input "lpizzico@broadstreet.com"
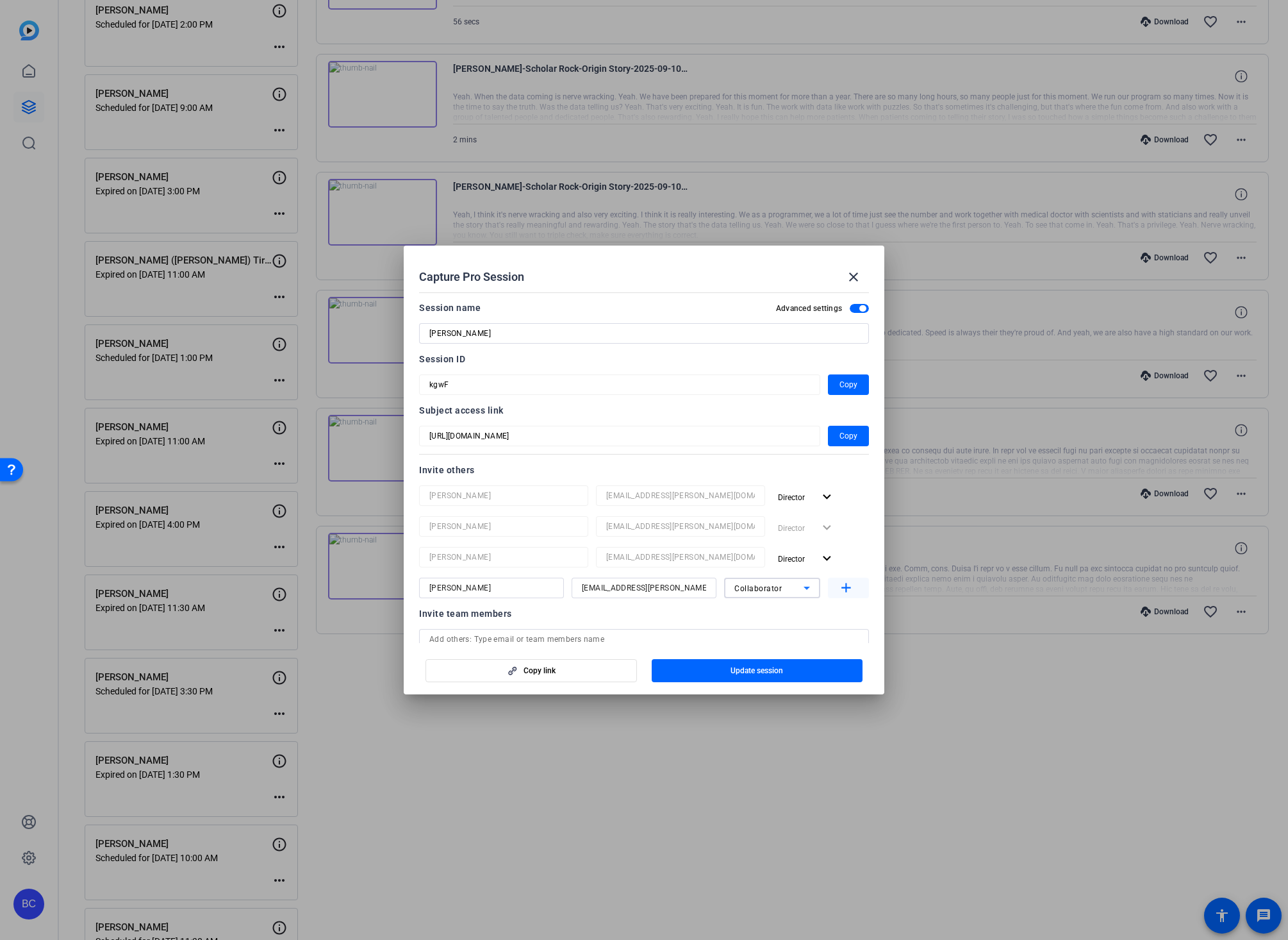
click at [838, 591] on mat-icon "add" at bounding box center [846, 588] width 16 height 16
click at [769, 668] on span "Update session" at bounding box center [756, 670] width 52 height 11
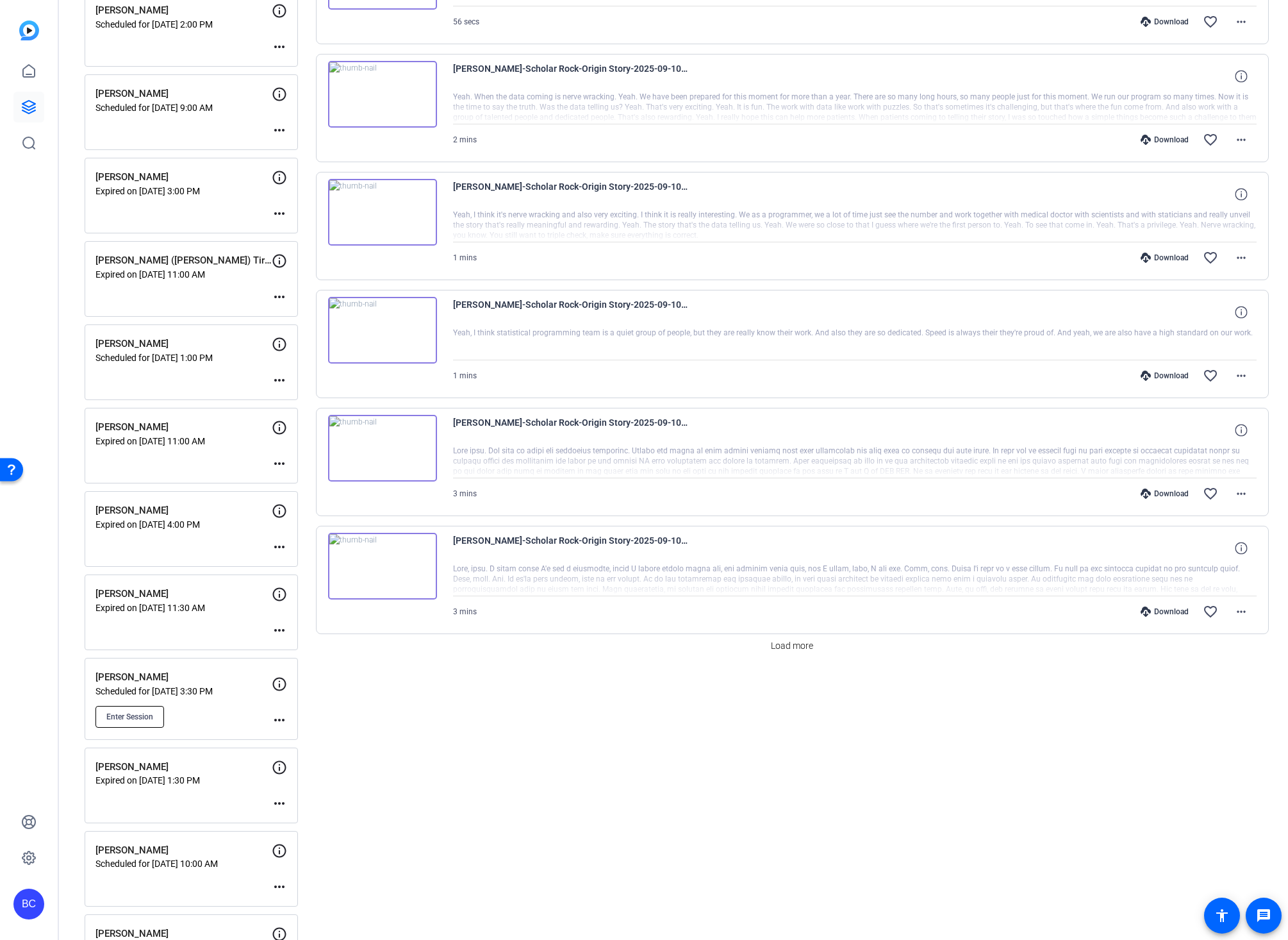
click at [135, 718] on span "Enter Session" at bounding box center [130, 717] width 47 height 11
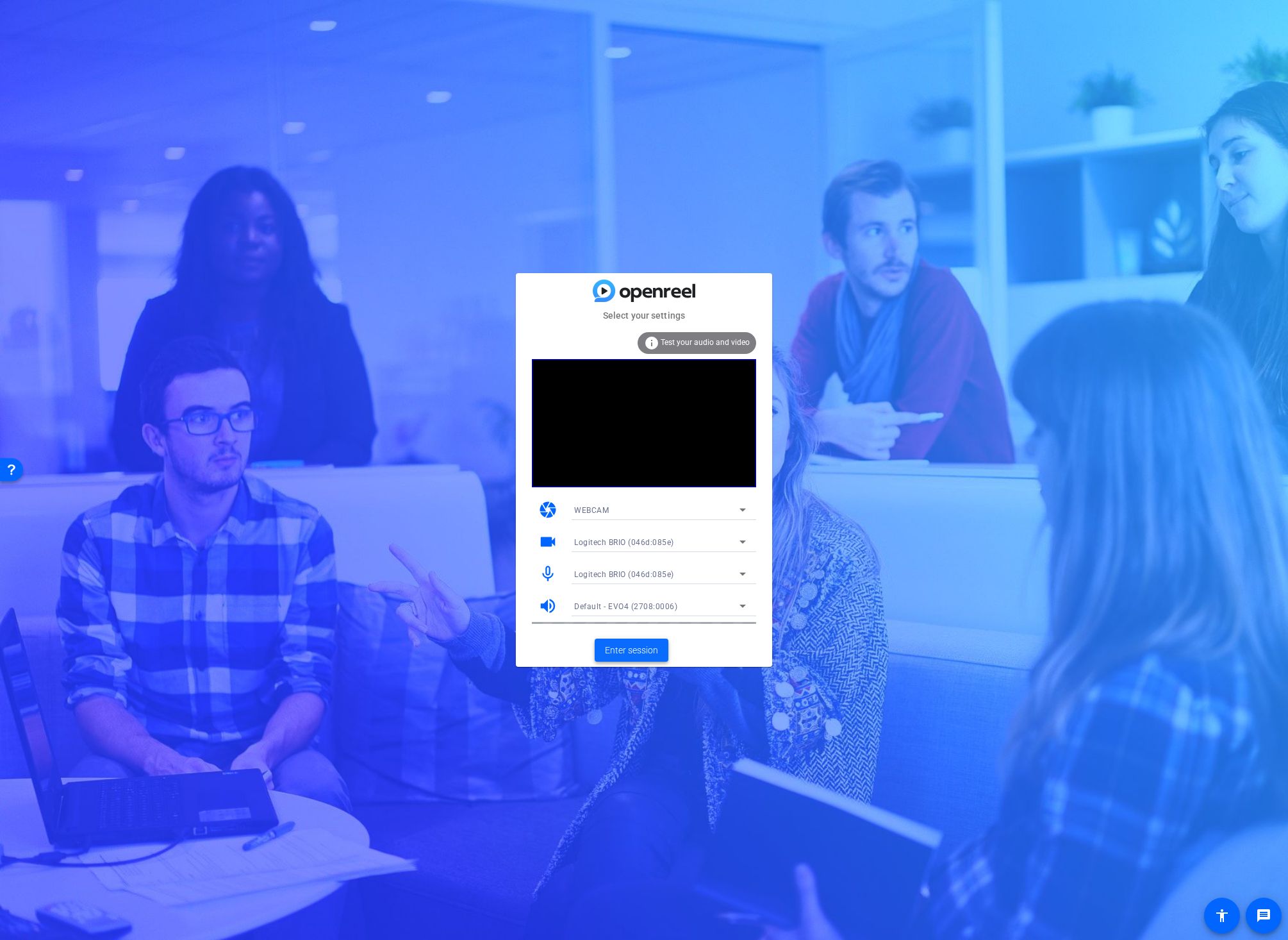
click at [610, 655] on span "Enter session" at bounding box center [631, 651] width 53 height 14
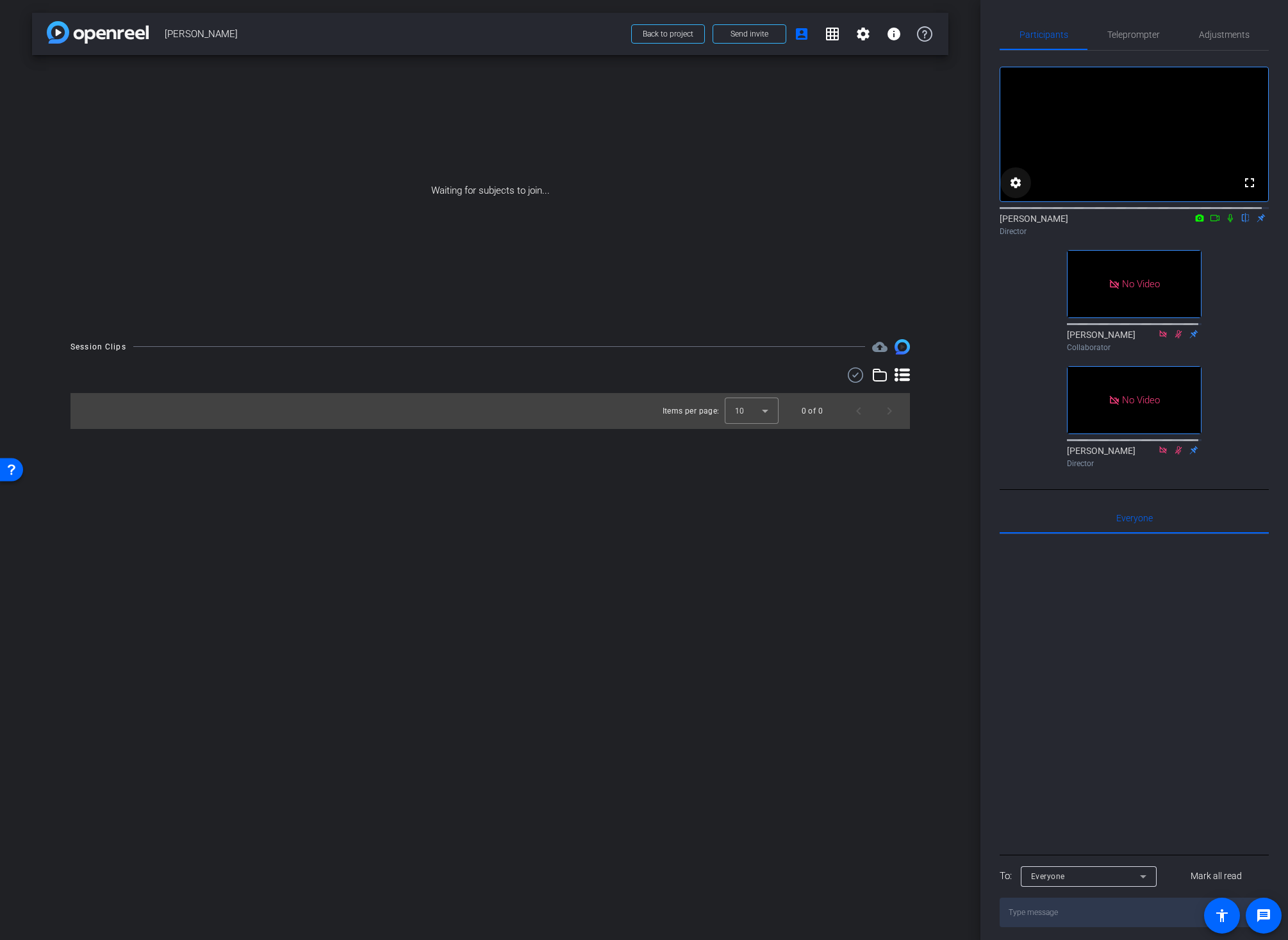
click at [1013, 191] on mat-icon "settings" at bounding box center [1016, 182] width 15 height 15
click at [1016, 194] on div at bounding box center [644, 470] width 1288 height 940
click at [1210, 222] on icon at bounding box center [1215, 218] width 11 height 9
click at [1243, 222] on icon at bounding box center [1245, 218] width 5 height 8
click at [941, 359] on div "Session Clips cloud_upload Items per page: 10 0 of 0" at bounding box center [490, 384] width 916 height 90
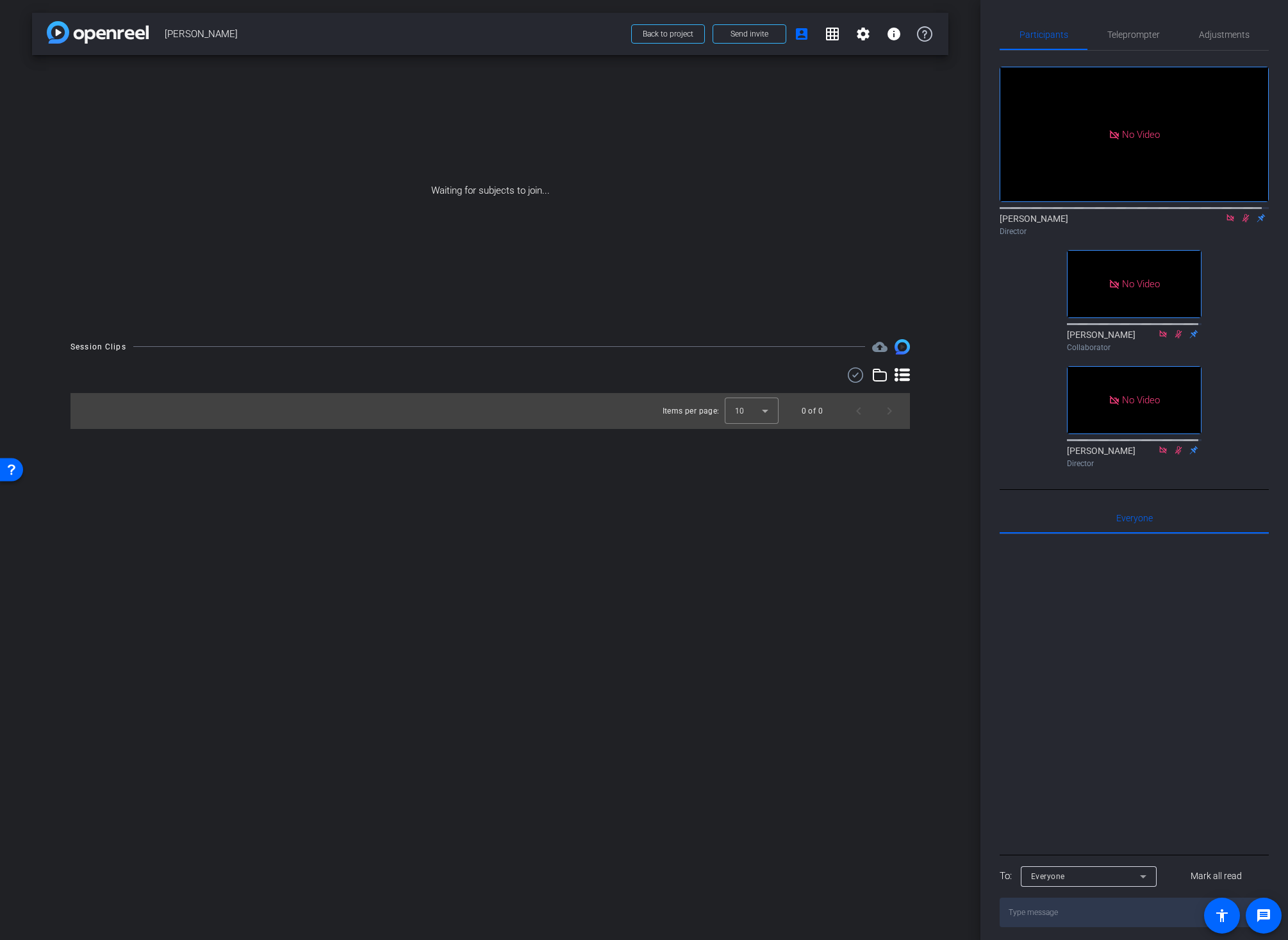
click at [1240, 222] on icon at bounding box center [1245, 218] width 11 height 9
drag, startPoint x: 743, startPoint y: 457, endPoint x: 744, endPoint y: 446, distance: 11.0
click at [742, 459] on div "arrow_back Chuck Streich Back to project Send invite account_box grid_on settin…" at bounding box center [490, 470] width 981 height 940
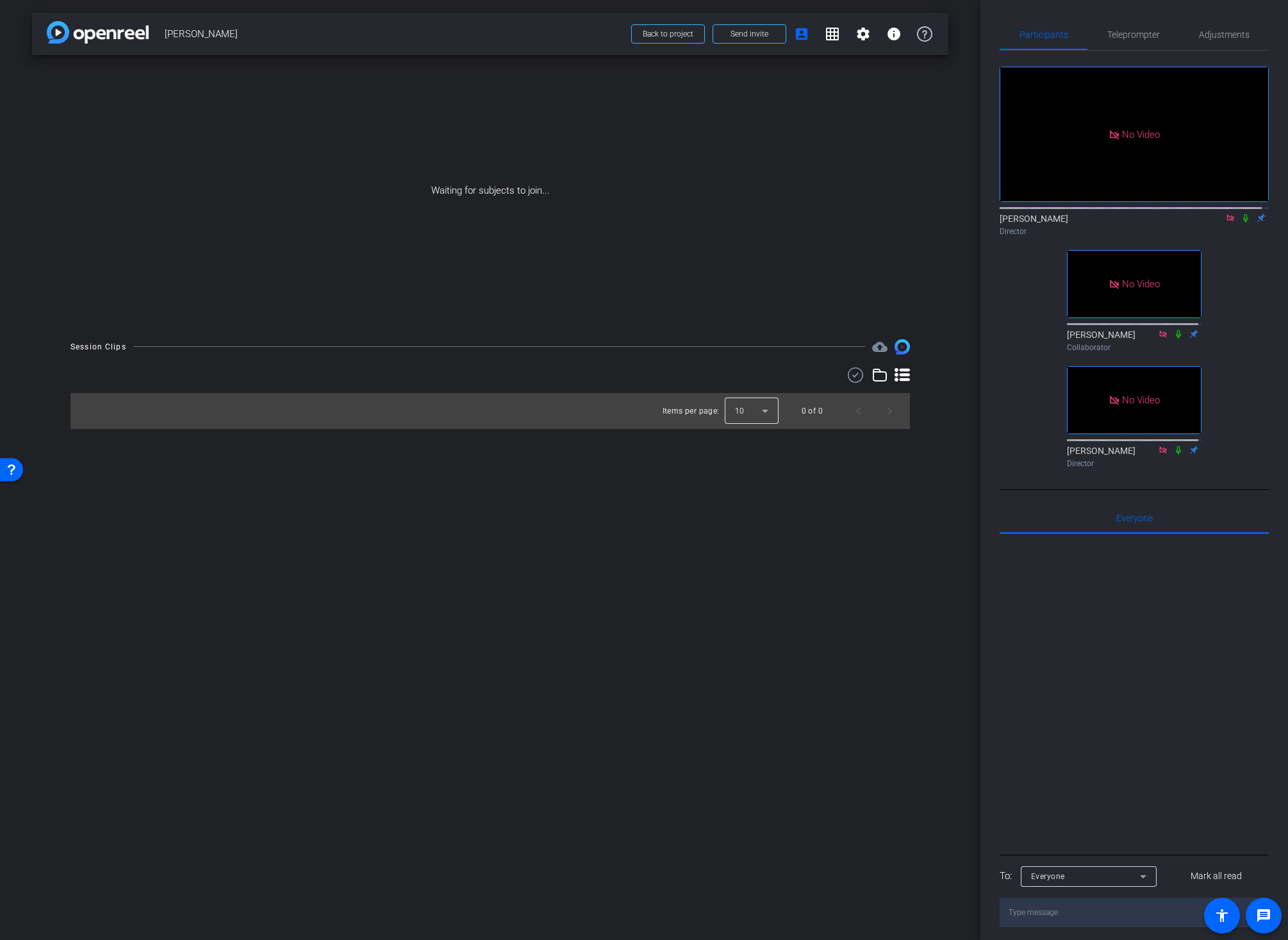
click at [741, 405] on div at bounding box center [751, 411] width 54 height 31
drag, startPoint x: 738, startPoint y: 477, endPoint x: 745, endPoint y: 475, distance: 7.3
click at [738, 478] on span "25" at bounding box center [739, 481] width 10 height 15
click at [898, 373] on icon at bounding box center [902, 375] width 15 height 14
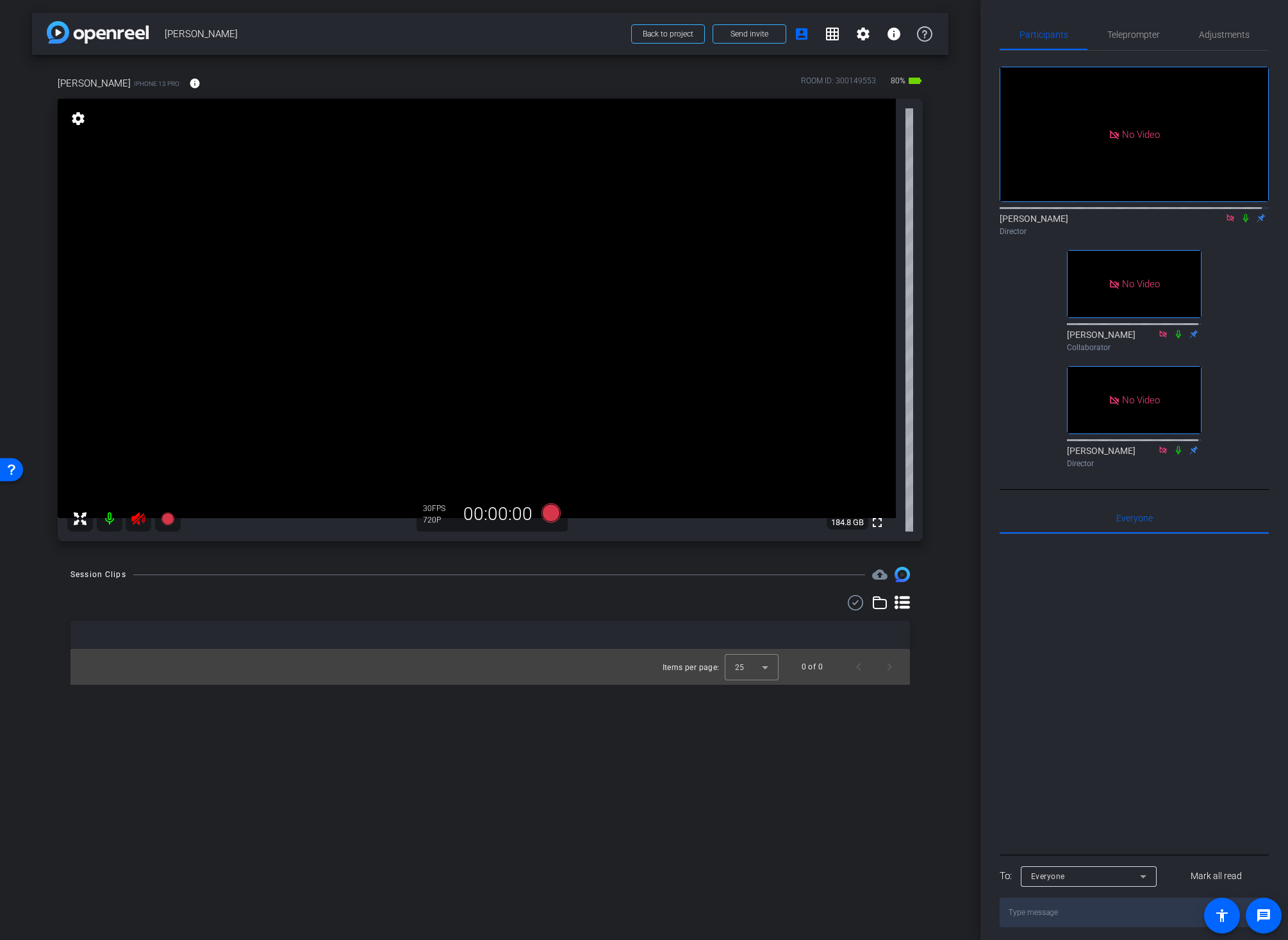
click at [139, 519] on icon at bounding box center [138, 519] width 15 height 15
click at [1225, 222] on icon at bounding box center [1230, 218] width 11 height 9
click at [189, 80] on mat-icon "info" at bounding box center [194, 83] width 11 height 11
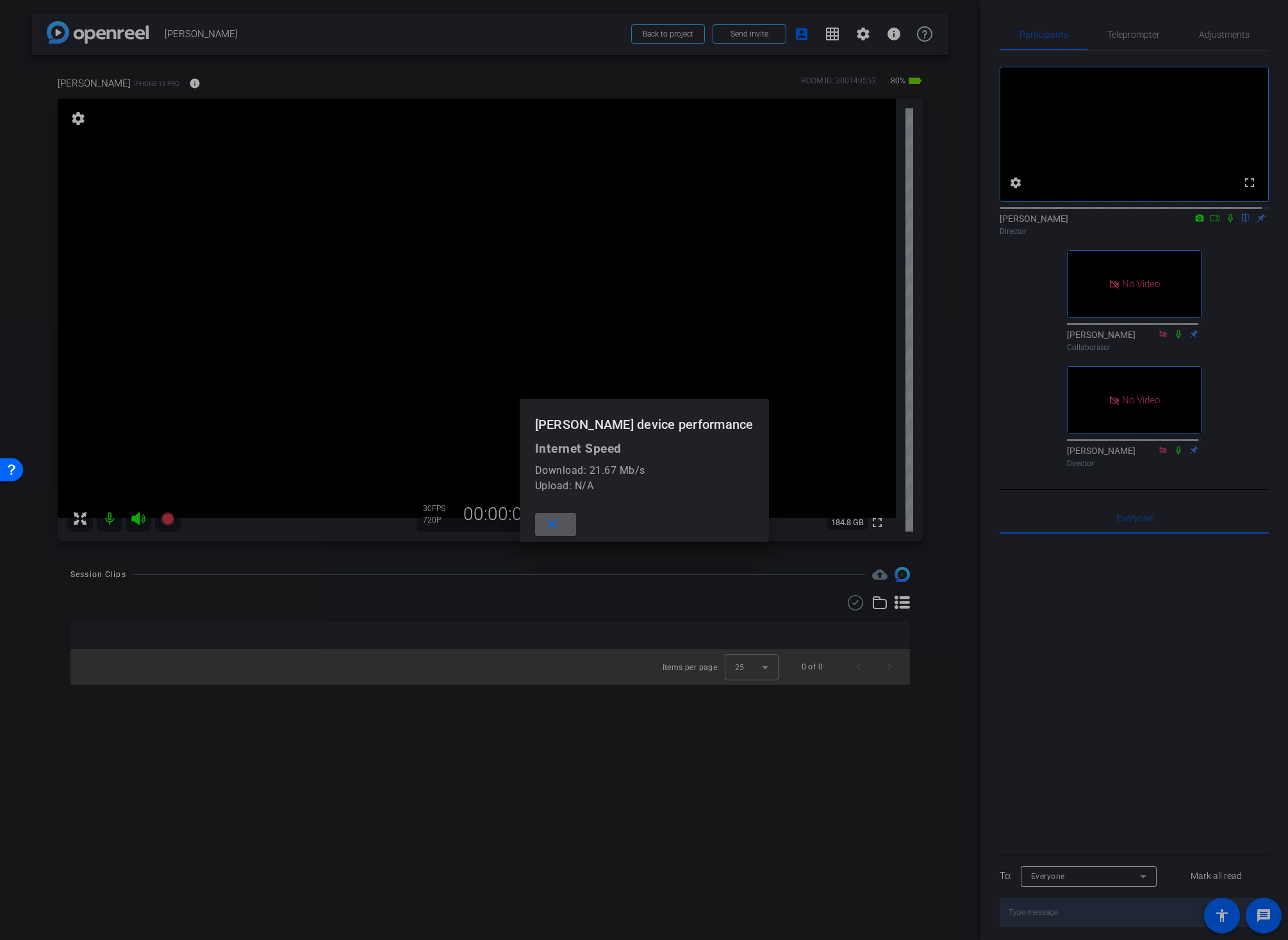
click at [561, 522] on mat-icon "close" at bounding box center [553, 524] width 16 height 16
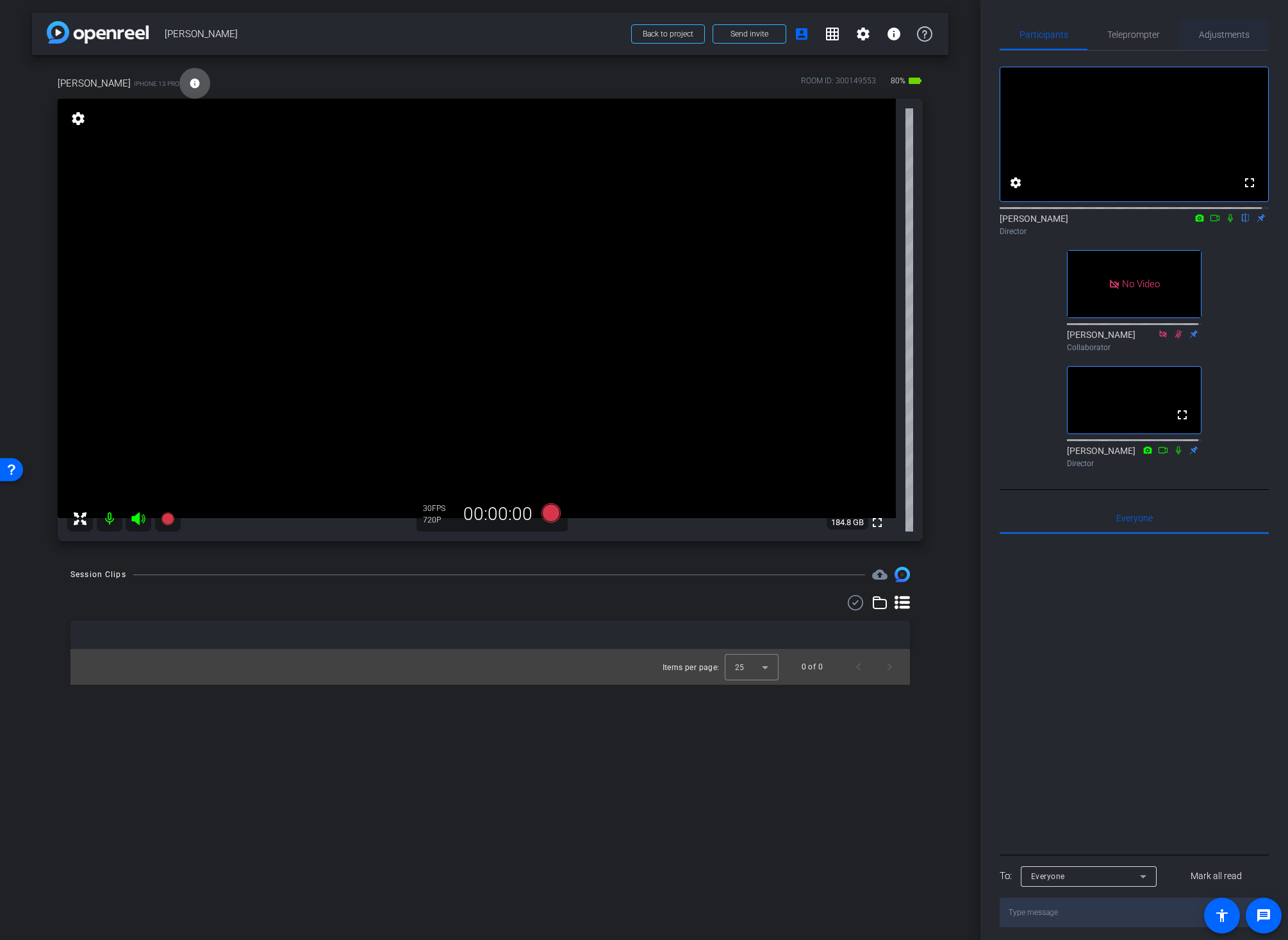
click at [1223, 38] on span "Adjustments" at bounding box center [1223, 35] width 51 height 9
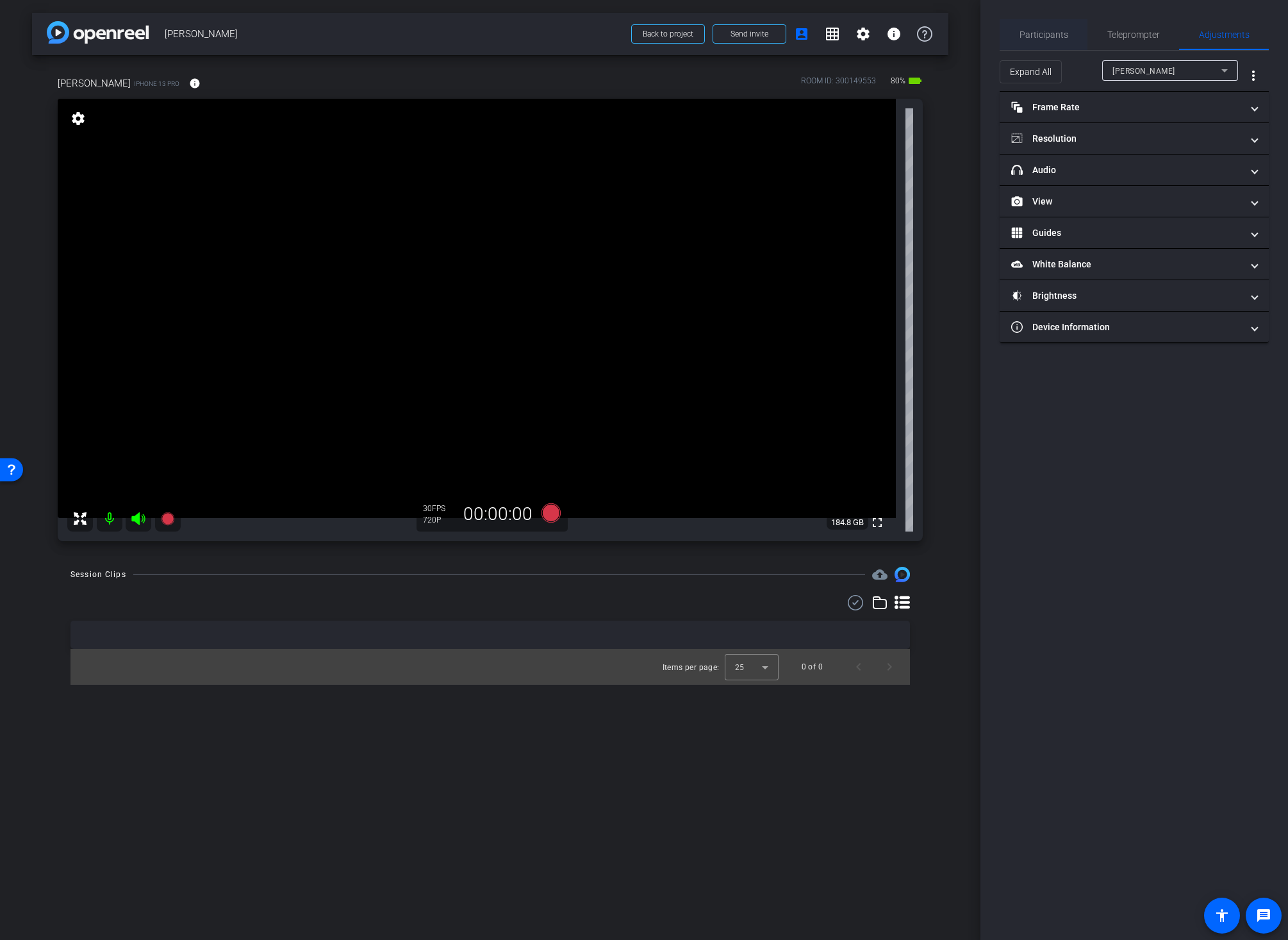
click at [1055, 37] on span "Participants" at bounding box center [1044, 35] width 49 height 9
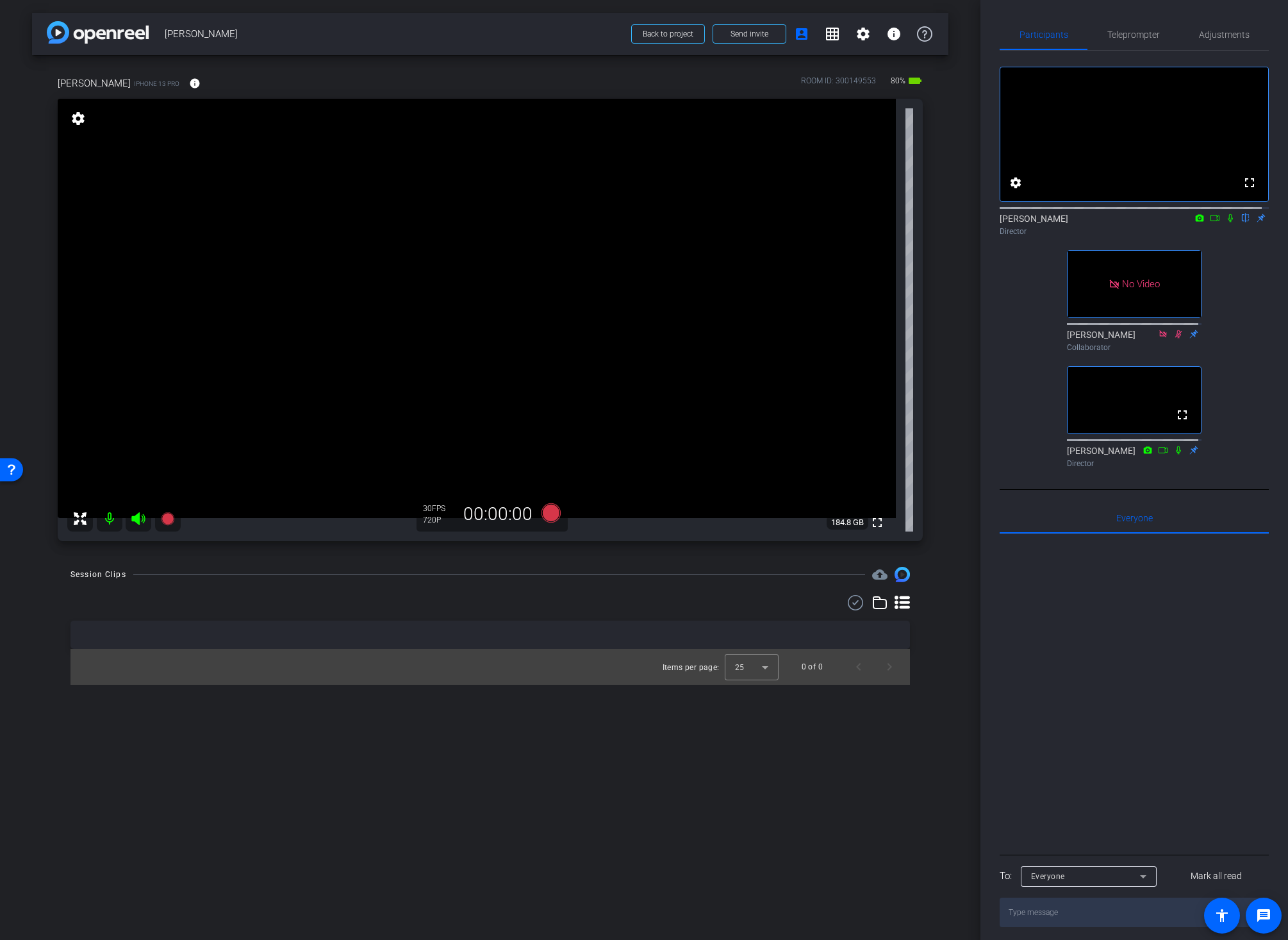
click at [1227, 222] on icon at bounding box center [1230, 218] width 5 height 8
click at [189, 83] on mat-icon "info" at bounding box center [194, 83] width 11 height 11
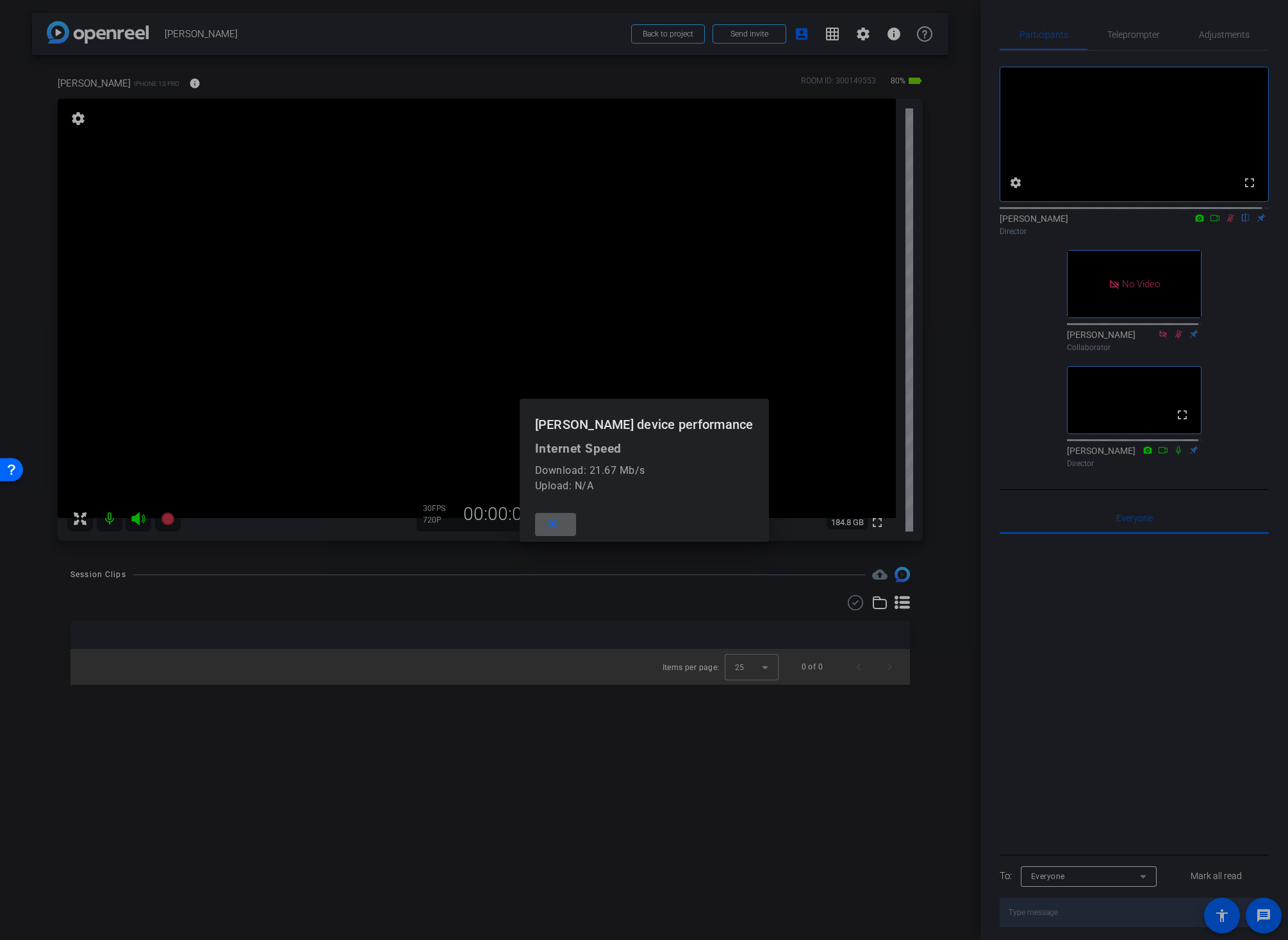
click at [553, 523] on mat-icon "close" at bounding box center [553, 524] width 16 height 16
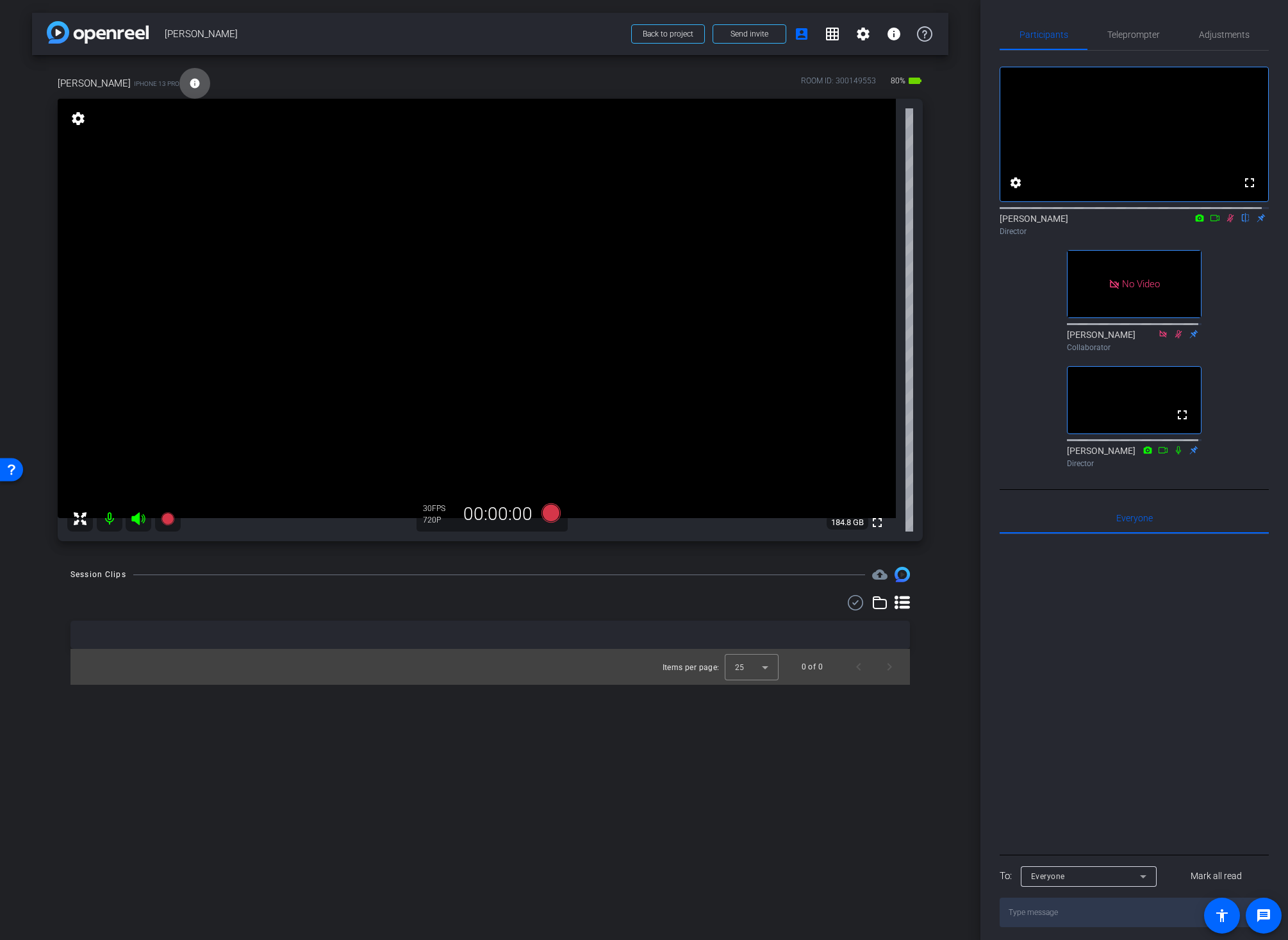
click at [525, 584] on div "Session Clips cloud_upload Items per page: 25 0 of 0" at bounding box center [490, 625] width 916 height 118
click at [1225, 222] on icon at bounding box center [1230, 218] width 11 height 9
click at [189, 81] on mat-icon "info" at bounding box center [194, 83] width 11 height 11
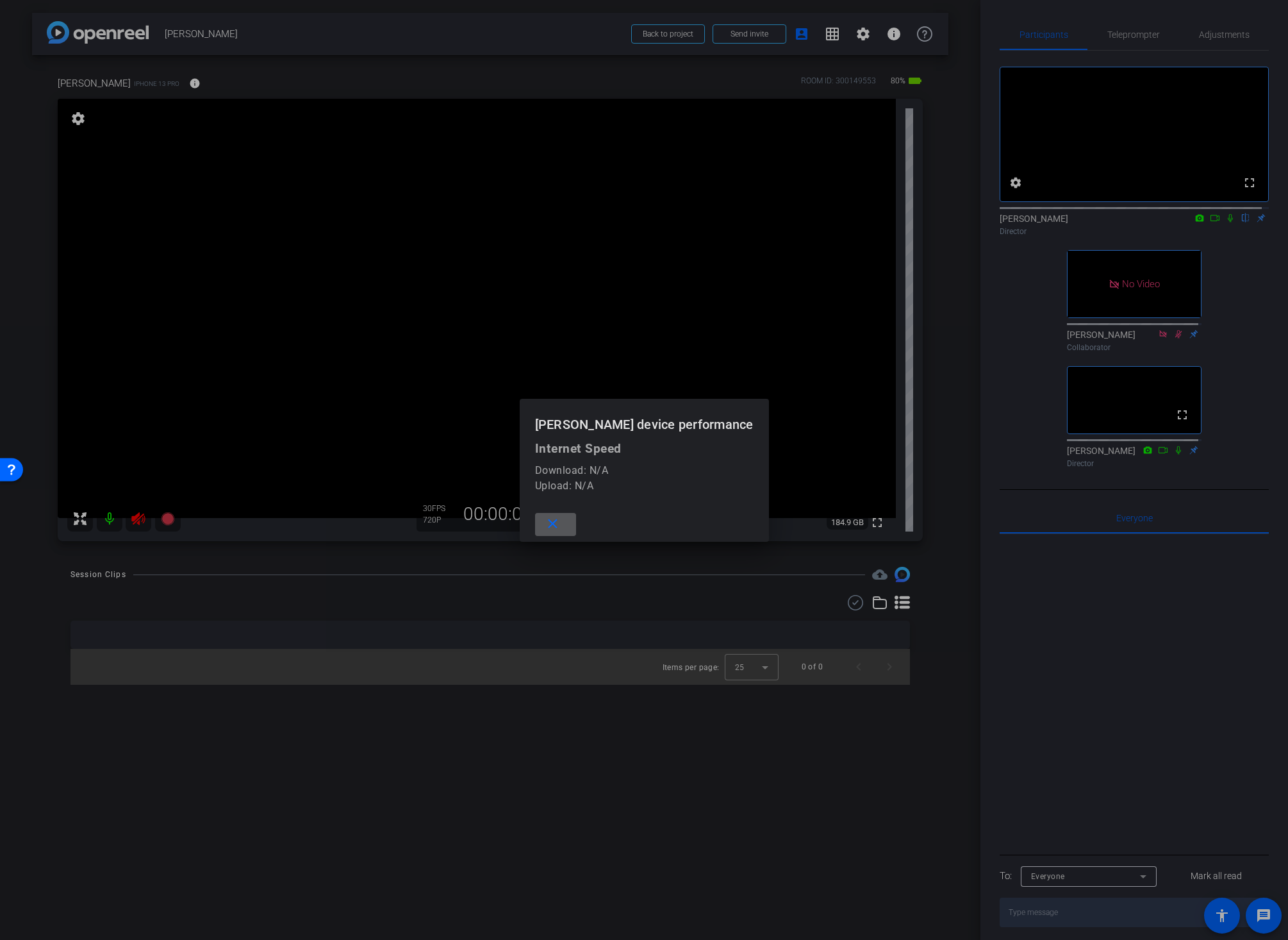
click at [558, 524] on mat-icon "close" at bounding box center [553, 524] width 16 height 16
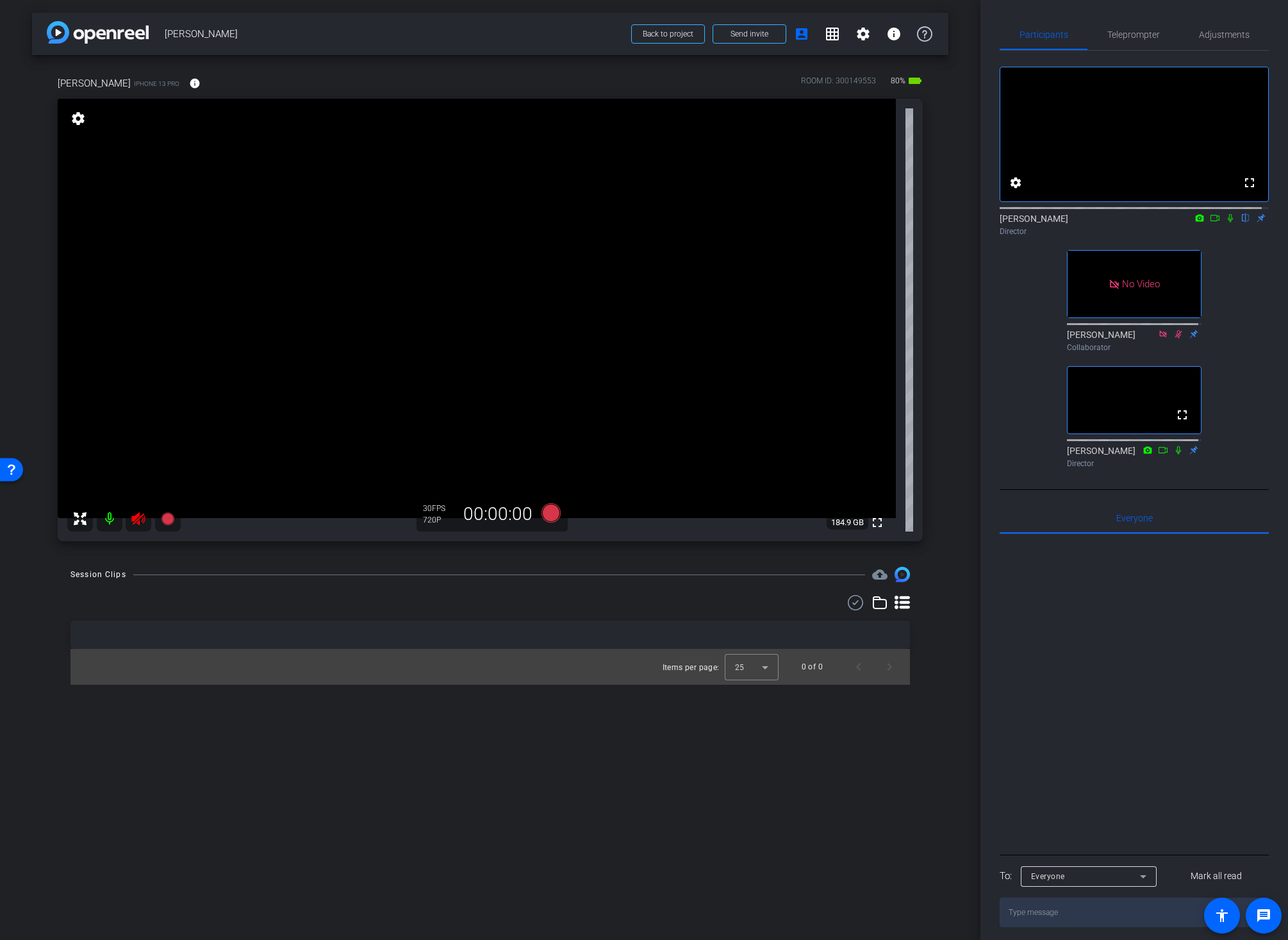
click at [130, 518] on mat-icon at bounding box center [138, 519] width 26 height 26
click at [189, 77] on mat-icon "info" at bounding box center [194, 83] width 11 height 11
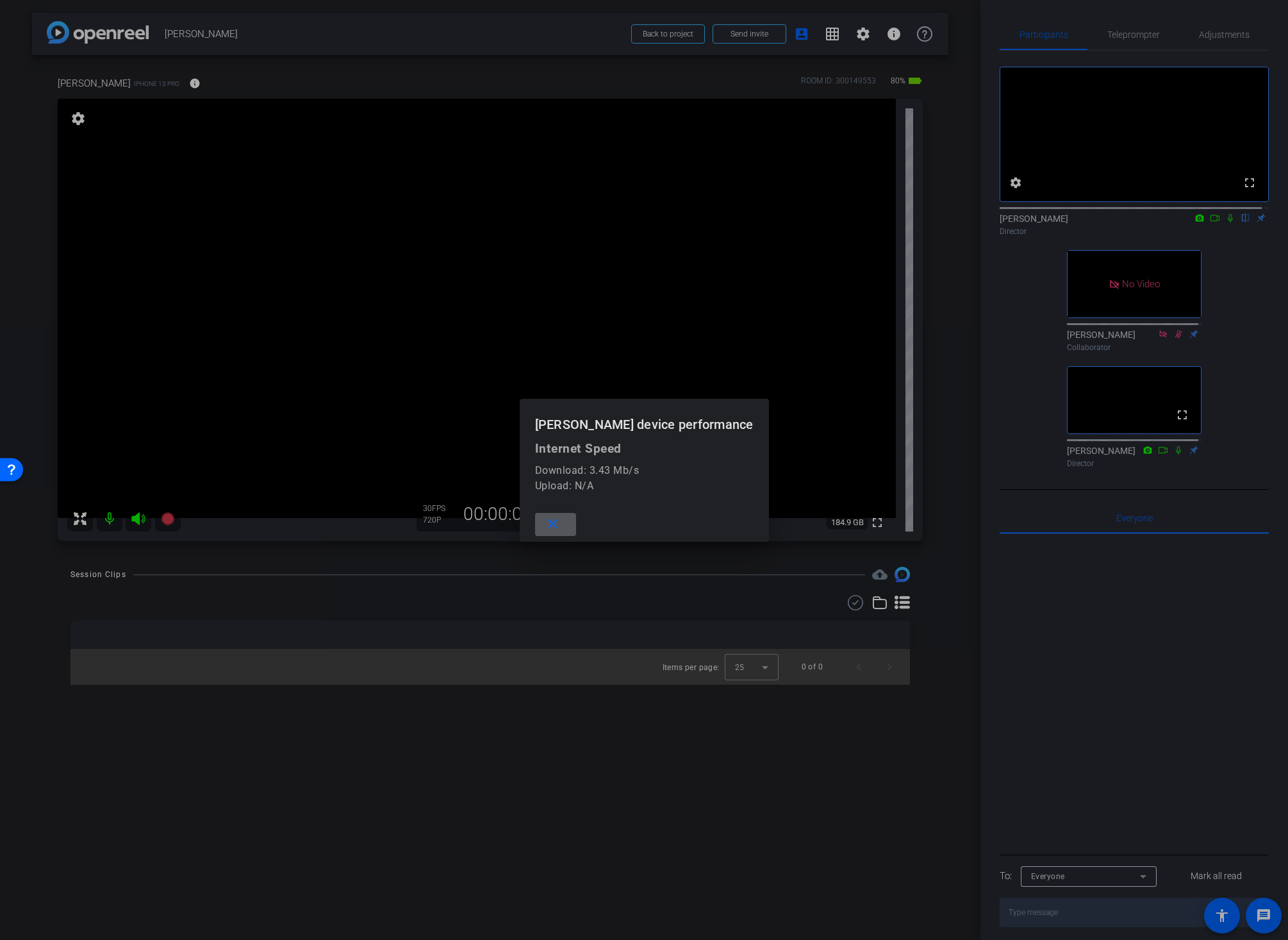
click at [561, 523] on mat-icon "close" at bounding box center [553, 524] width 16 height 16
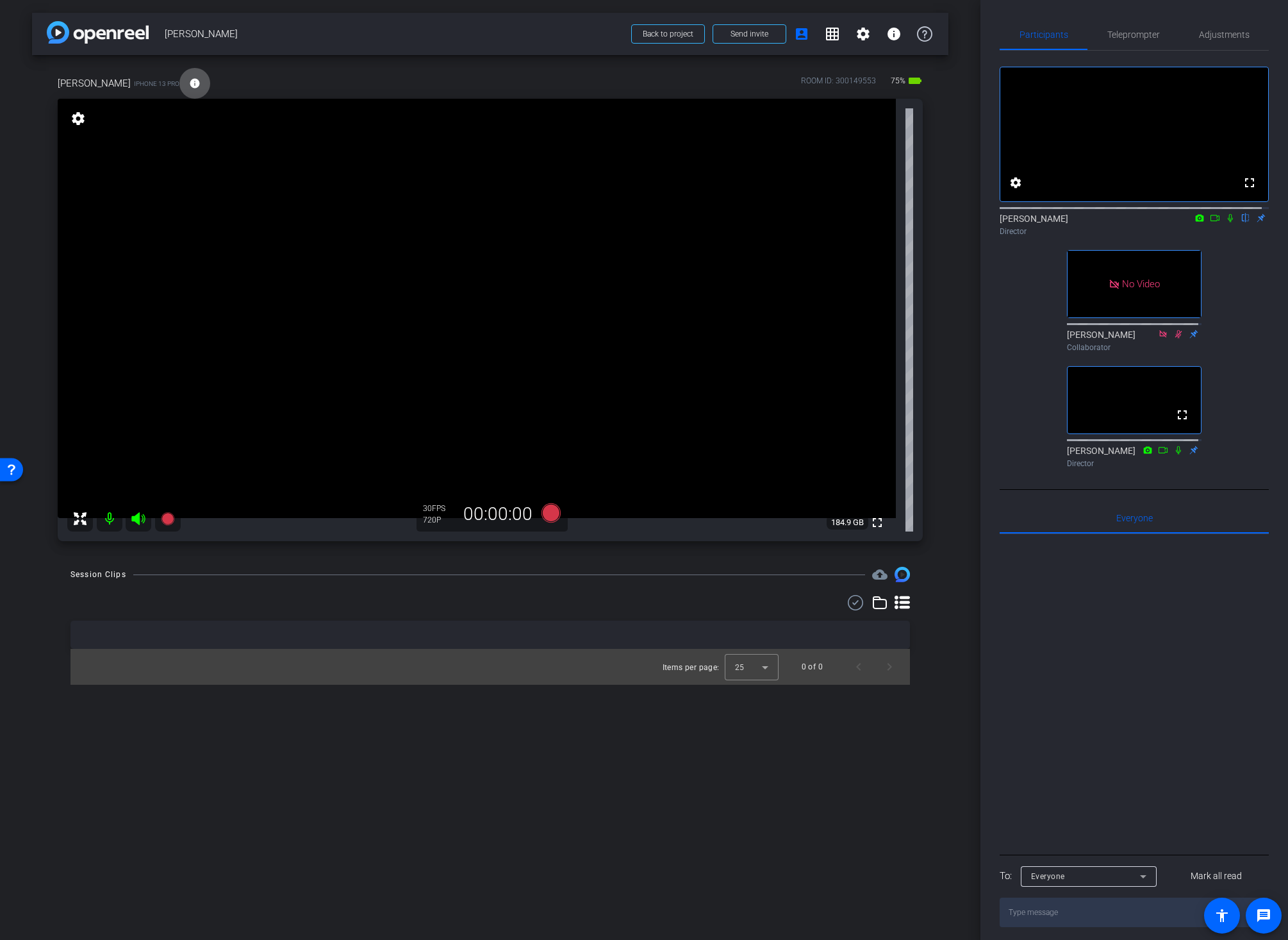
click at [941, 599] on div "Session Clips cloud_upload Items per page: 25 0 of 0" at bounding box center [490, 625] width 916 height 118
click at [950, 639] on div "arrow_back Chuck Streich Back to project Send invite account_box grid_on settin…" at bounding box center [490, 470] width 981 height 940
click at [946, 636] on div "Session Clips cloud_upload Items per page: 25 0 of 0" at bounding box center [490, 625] width 916 height 118
click at [1211, 35] on span "Adjustments" at bounding box center [1223, 35] width 51 height 9
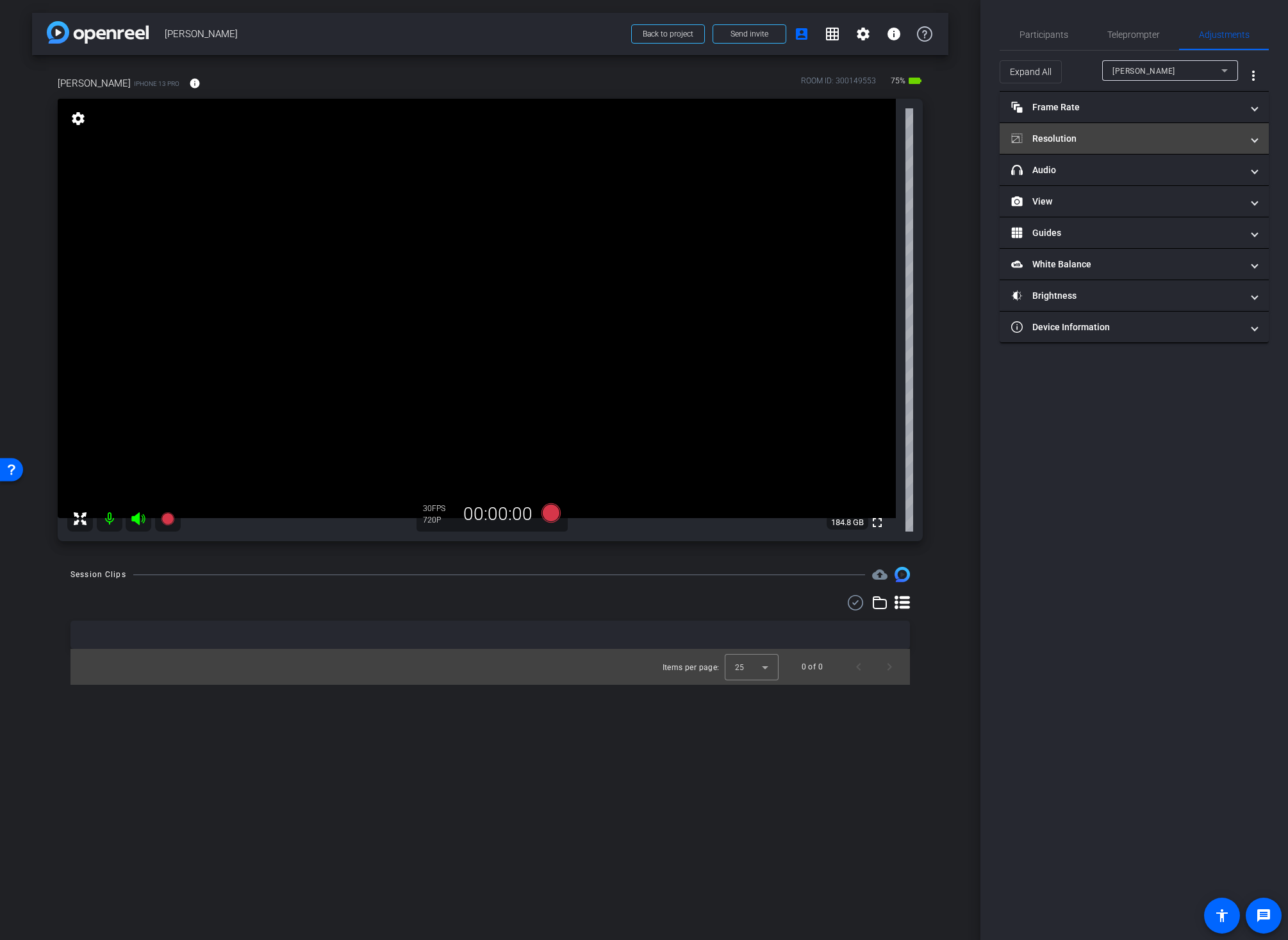
click at [1087, 138] on mat-panel-title "Resolution" at bounding box center [1126, 139] width 231 height 14
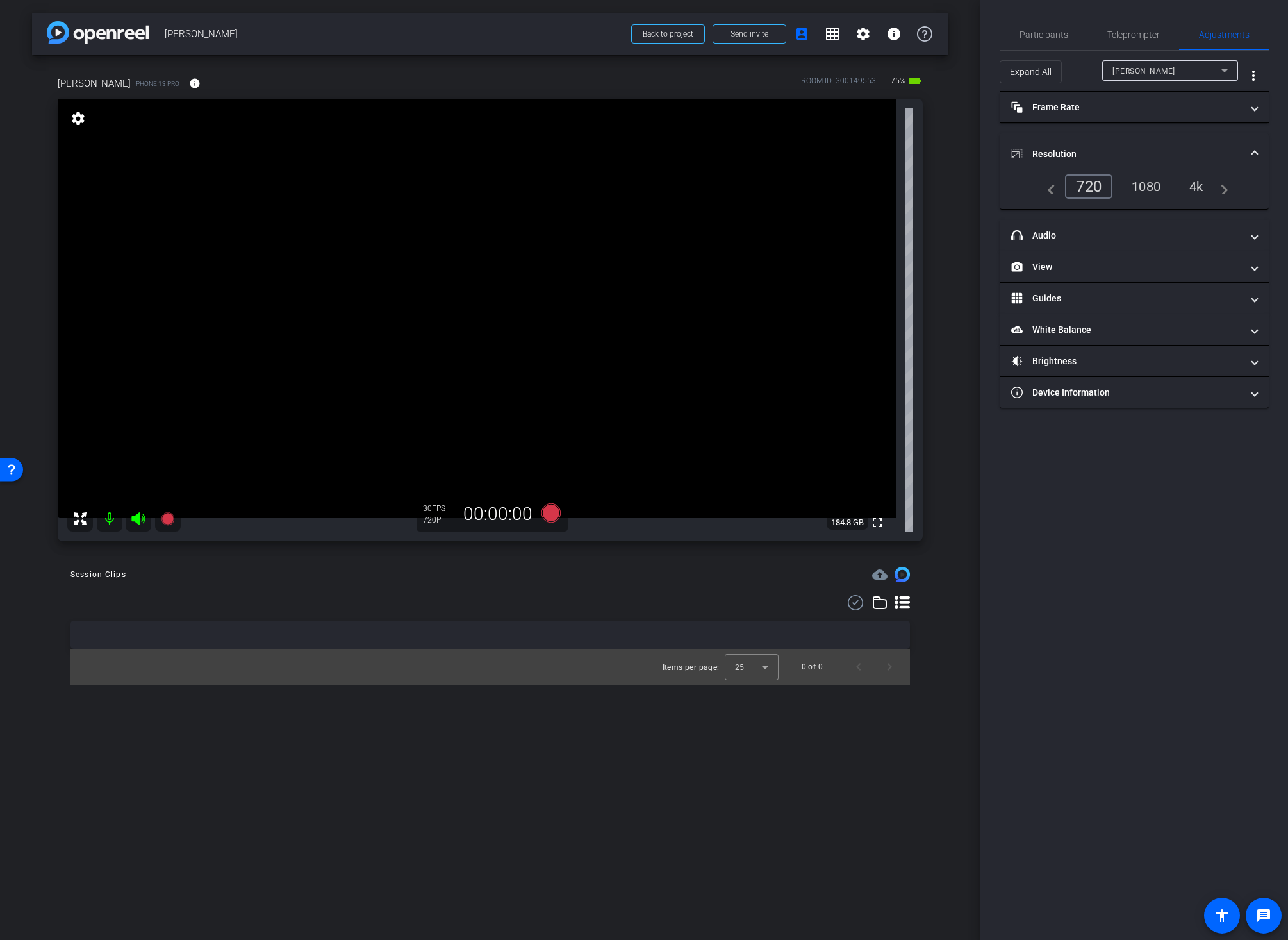
click at [1189, 185] on div "4k" at bounding box center [1196, 186] width 33 height 22
click at [1054, 267] on mat-panel-title "View" at bounding box center [1126, 267] width 231 height 14
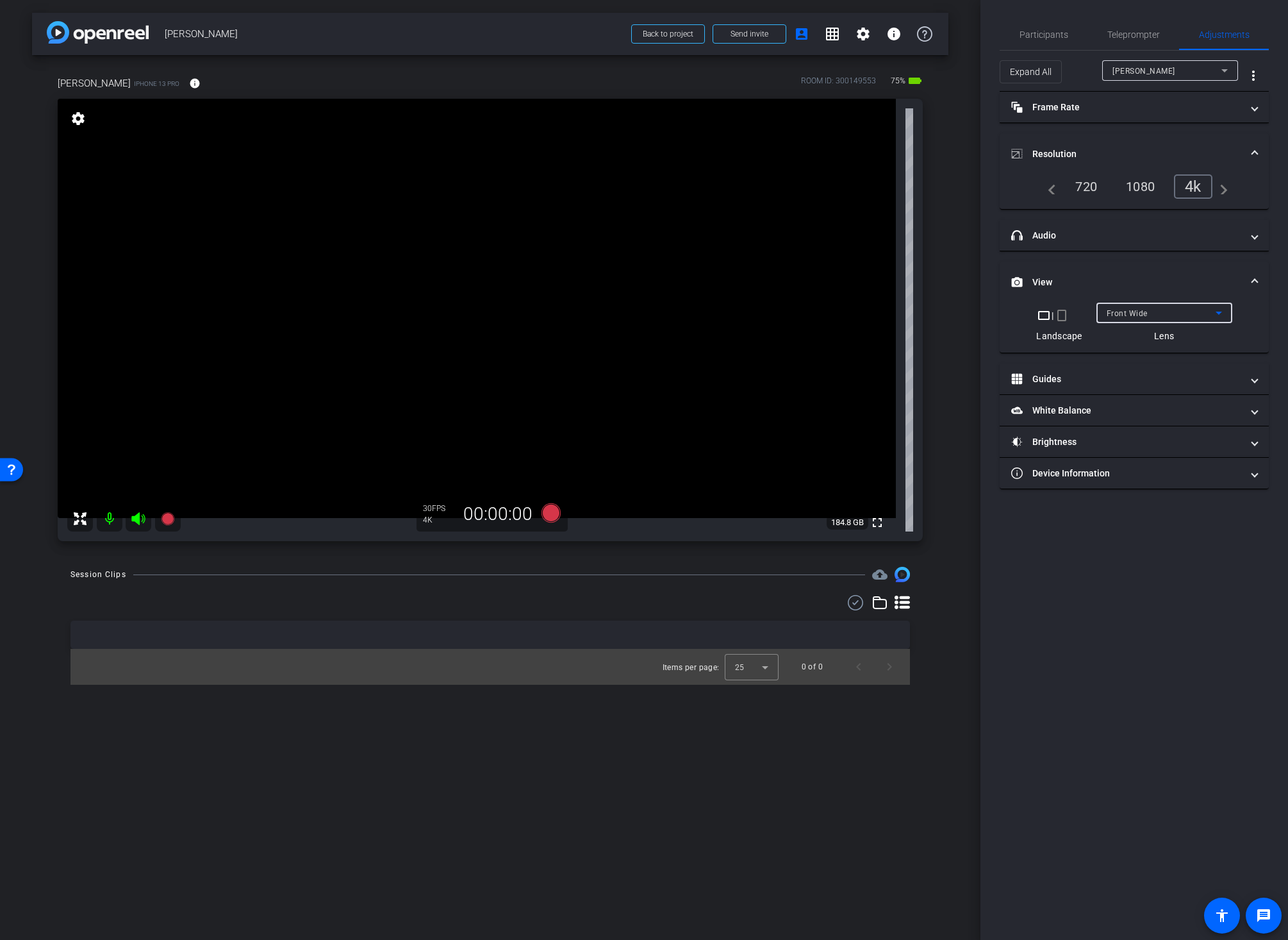
click at [1125, 315] on span "Front Wide" at bounding box center [1127, 314] width 41 height 9
click at [1141, 336] on span "Back Wide" at bounding box center [1126, 339] width 41 height 15
click at [938, 615] on div "Session Clips cloud_upload Items per page: 25 0 of 0" at bounding box center [490, 625] width 916 height 118
click at [1033, 32] on span "Participants" at bounding box center [1044, 35] width 49 height 9
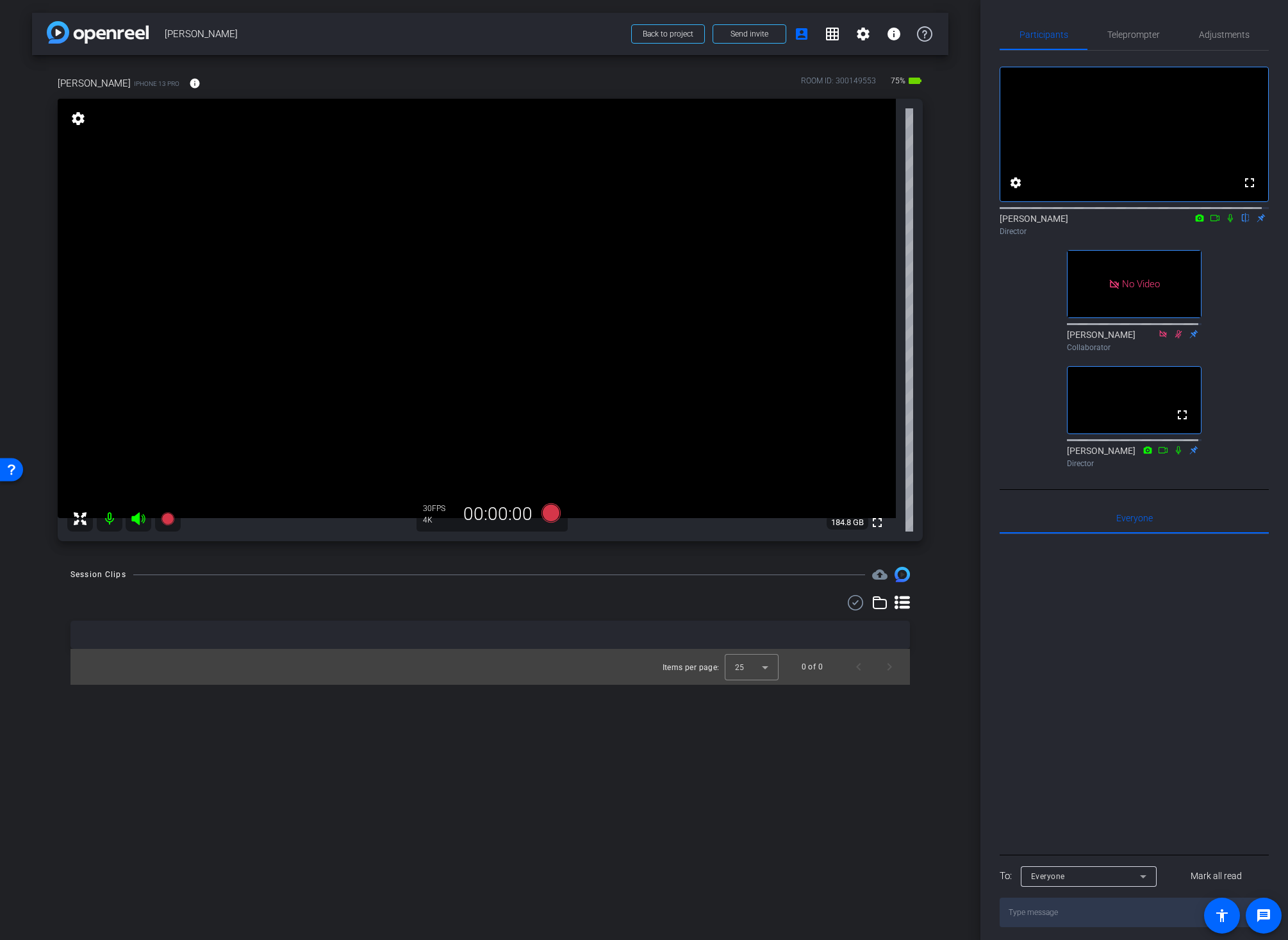
click at [514, 263] on video at bounding box center [477, 308] width 838 height 419
click at [226, 389] on video at bounding box center [477, 308] width 838 height 419
click at [499, 252] on video at bounding box center [477, 308] width 838 height 419
click at [516, 293] on video at bounding box center [477, 308] width 838 height 419
drag, startPoint x: 1206, startPoint y: 228, endPoint x: 1204, endPoint y: 235, distance: 7.3
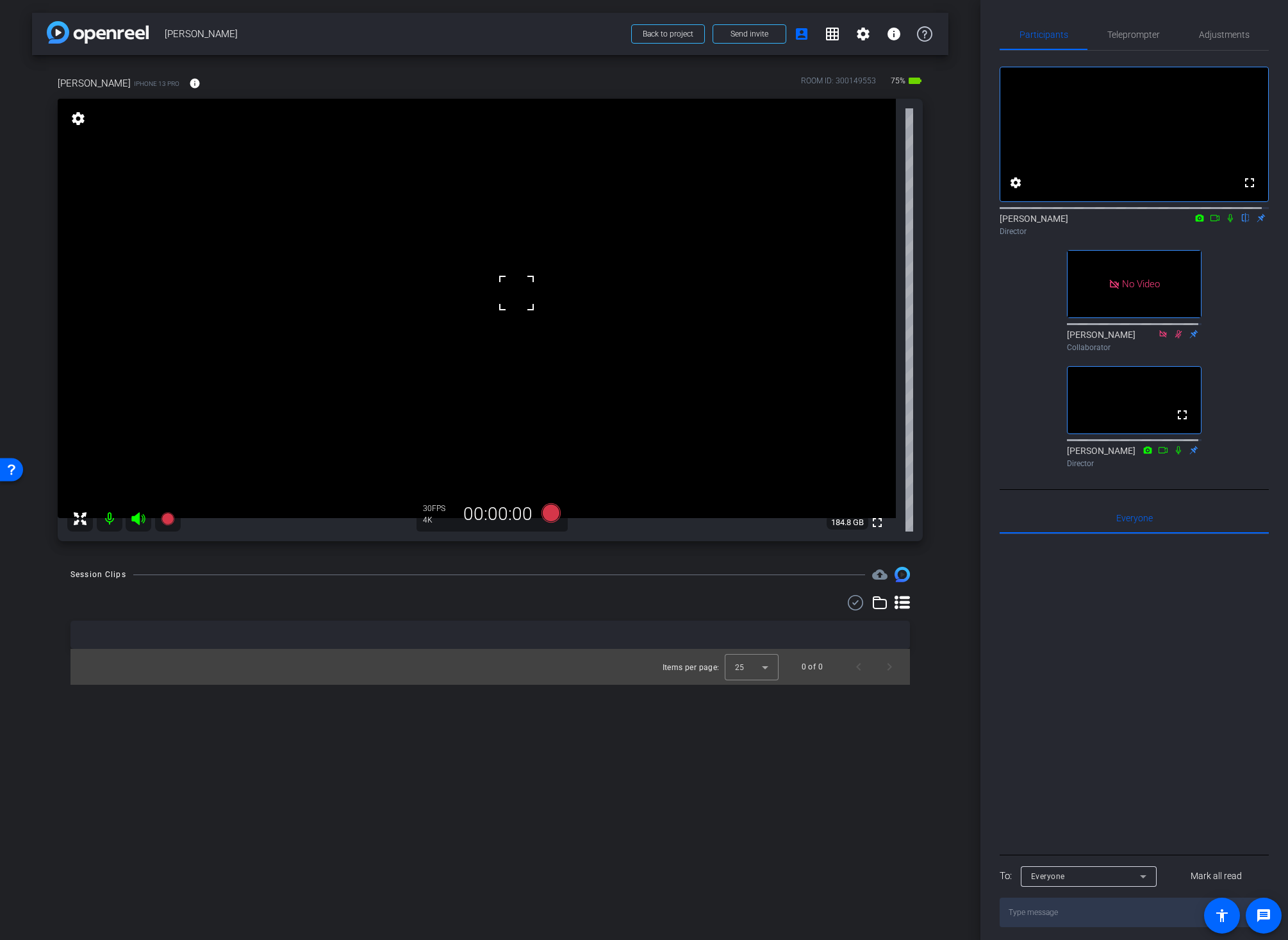
click at [1210, 222] on icon at bounding box center [1215, 218] width 11 height 9
click at [933, 656] on div "Session Clips cloud_upload Items per page: 25 0 of 0" at bounding box center [490, 625] width 916 height 118
click at [488, 248] on video at bounding box center [477, 308] width 838 height 419
click at [487, 316] on video at bounding box center [477, 308] width 838 height 419
click at [261, 285] on video at bounding box center [477, 308] width 838 height 419
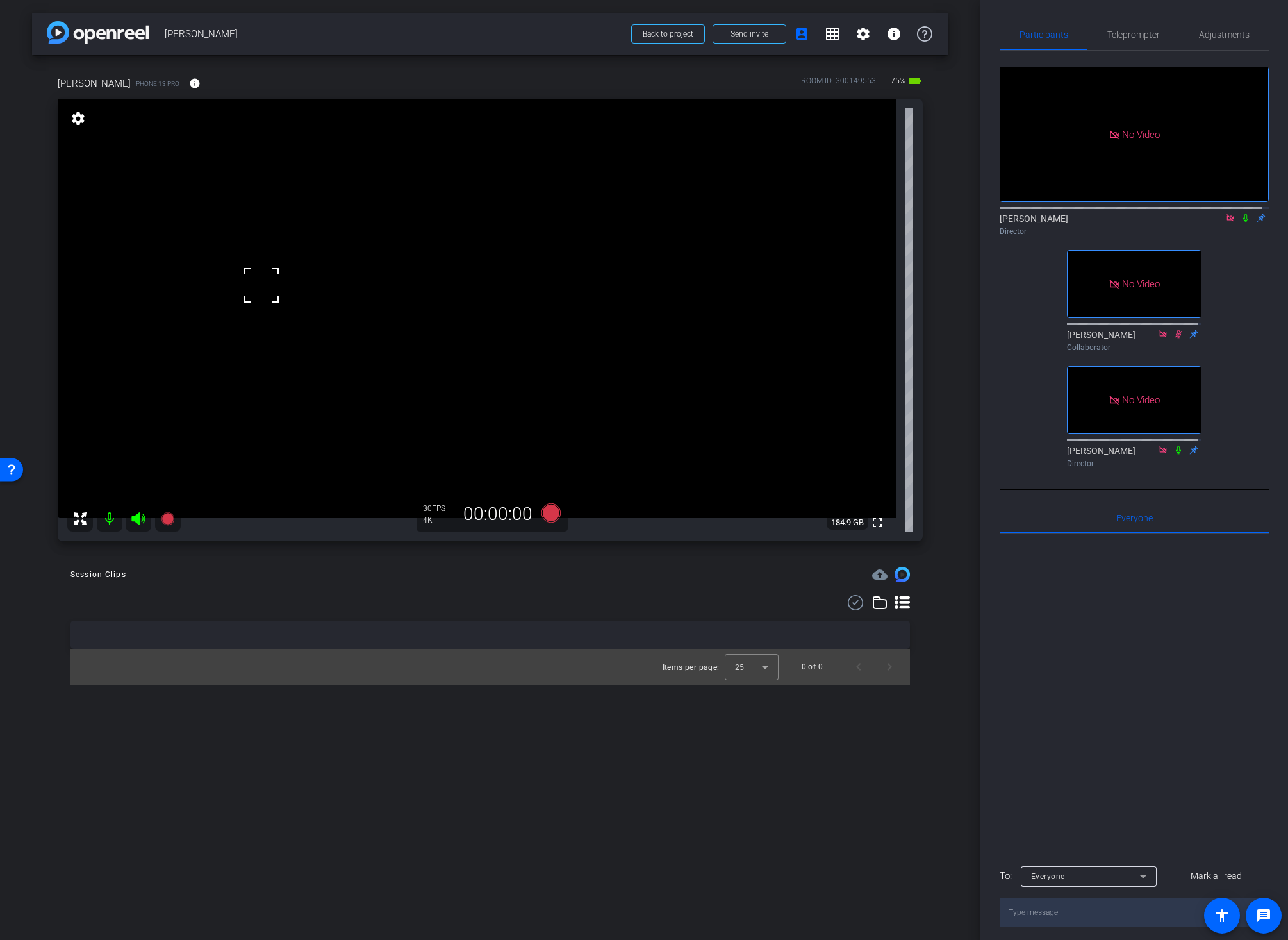
click at [495, 244] on video at bounding box center [477, 308] width 838 height 419
click at [496, 273] on video at bounding box center [477, 308] width 838 height 419
click at [506, 232] on video at bounding box center [477, 308] width 838 height 419
click at [937, 604] on div "Session Clips cloud_upload Items per page: 25 0 of 0" at bounding box center [490, 625] width 916 height 118
click at [1207, 34] on span "Adjustments" at bounding box center [1223, 35] width 51 height 9
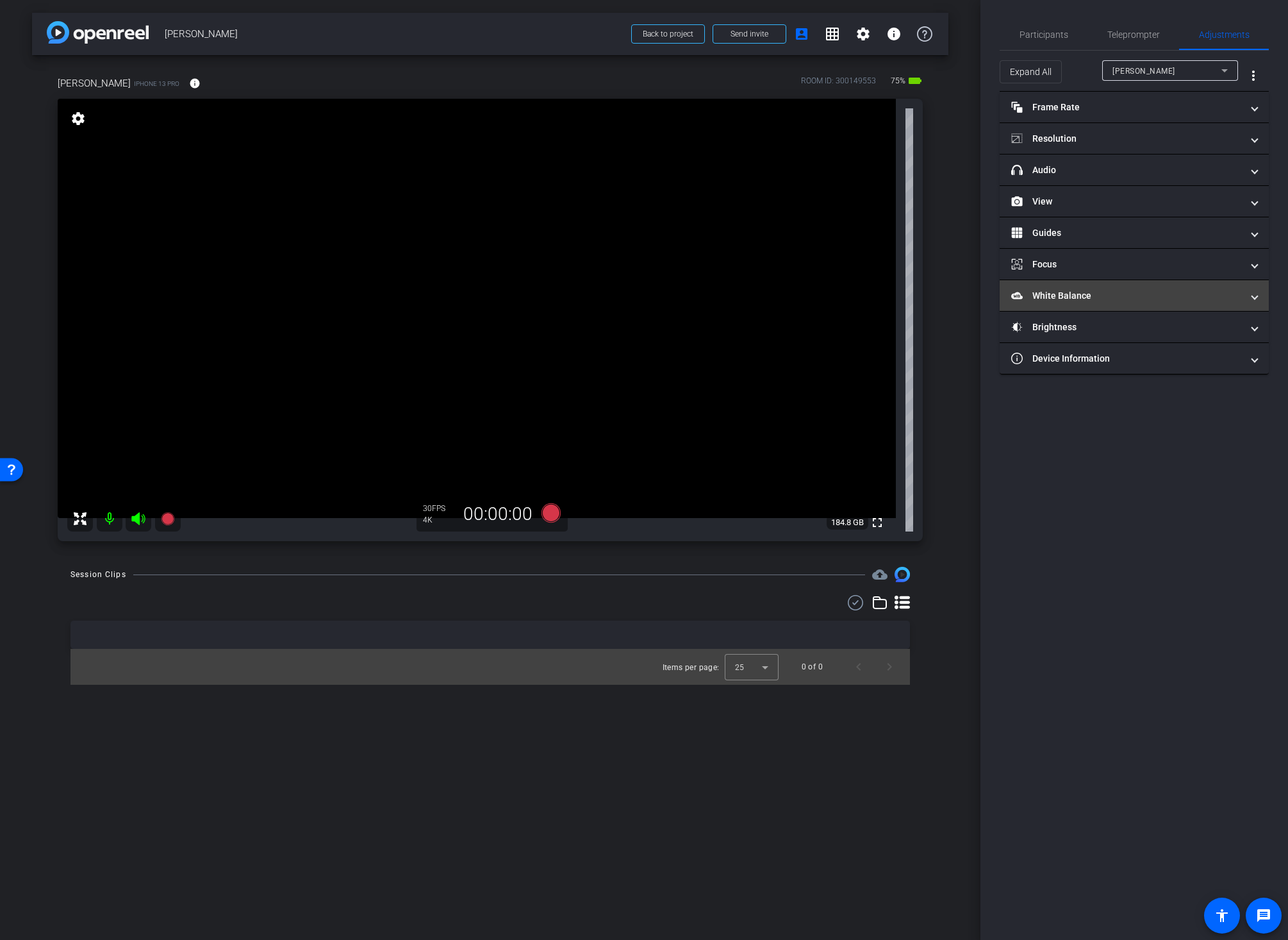
click at [1081, 293] on mat-panel-title "White Balance White Balance" at bounding box center [1126, 296] width 231 height 14
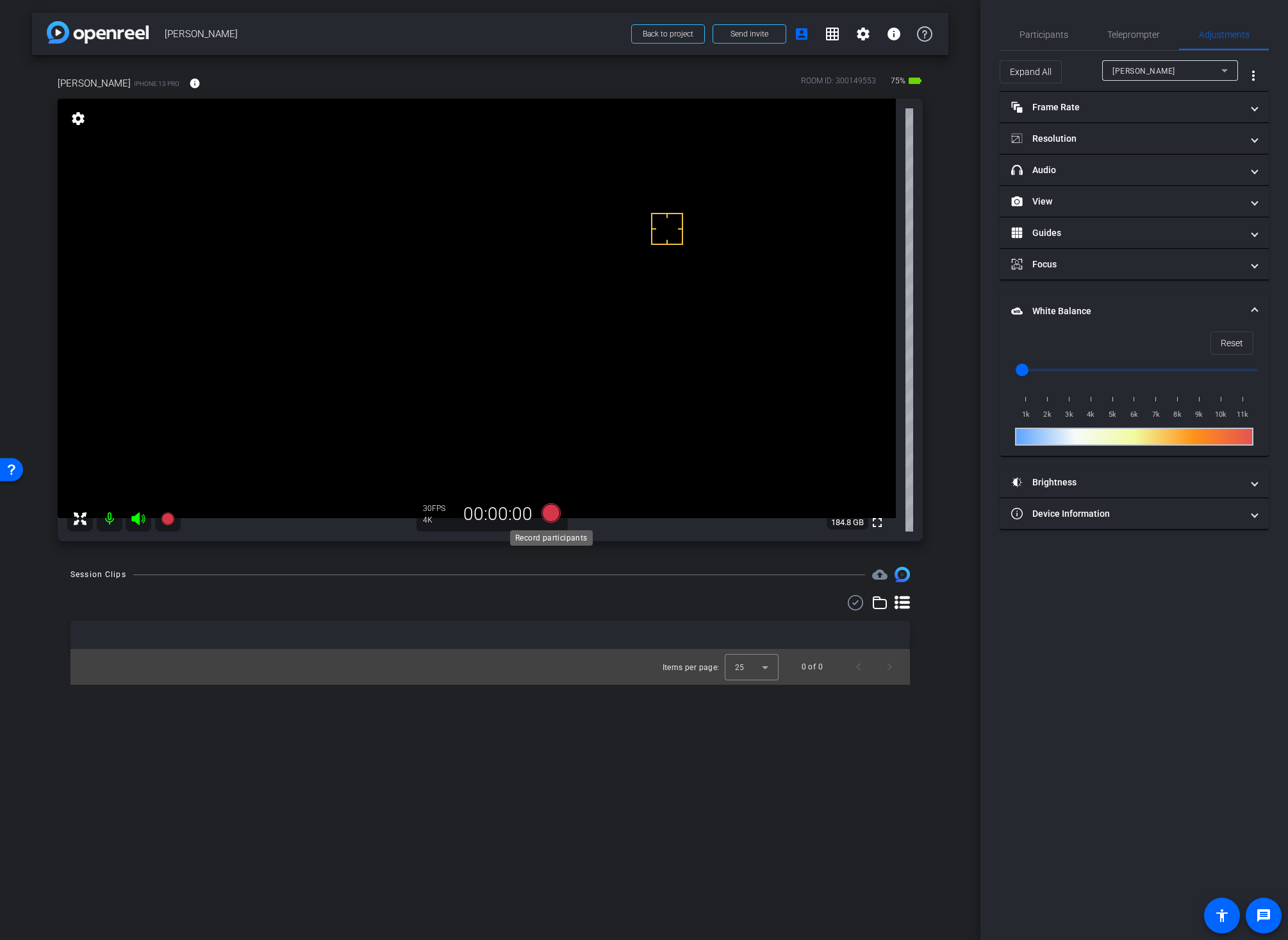
click at [550, 514] on icon at bounding box center [550, 513] width 19 height 19
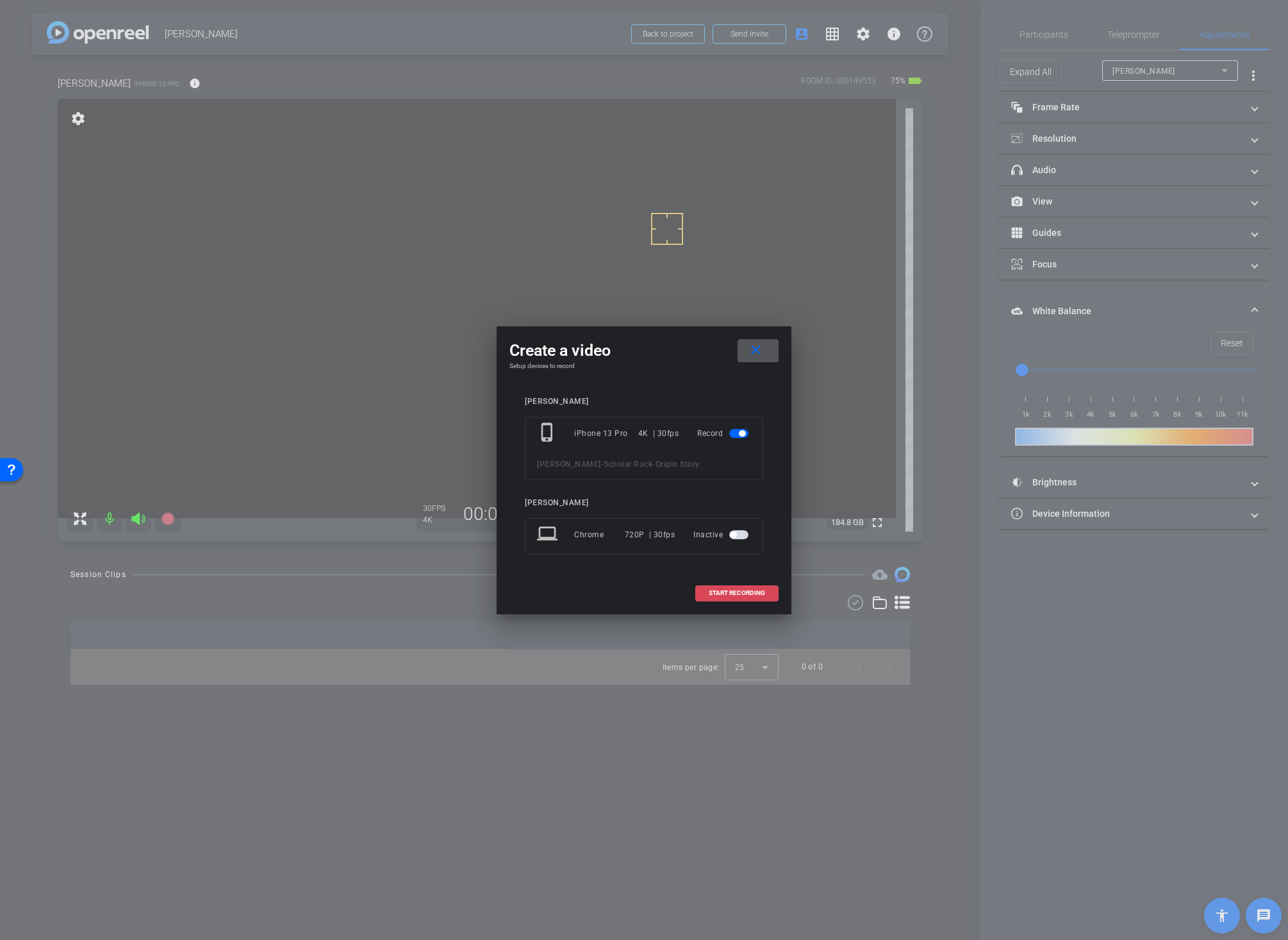
click at [726, 591] on span "START RECORDING" at bounding box center [737, 593] width 56 height 6
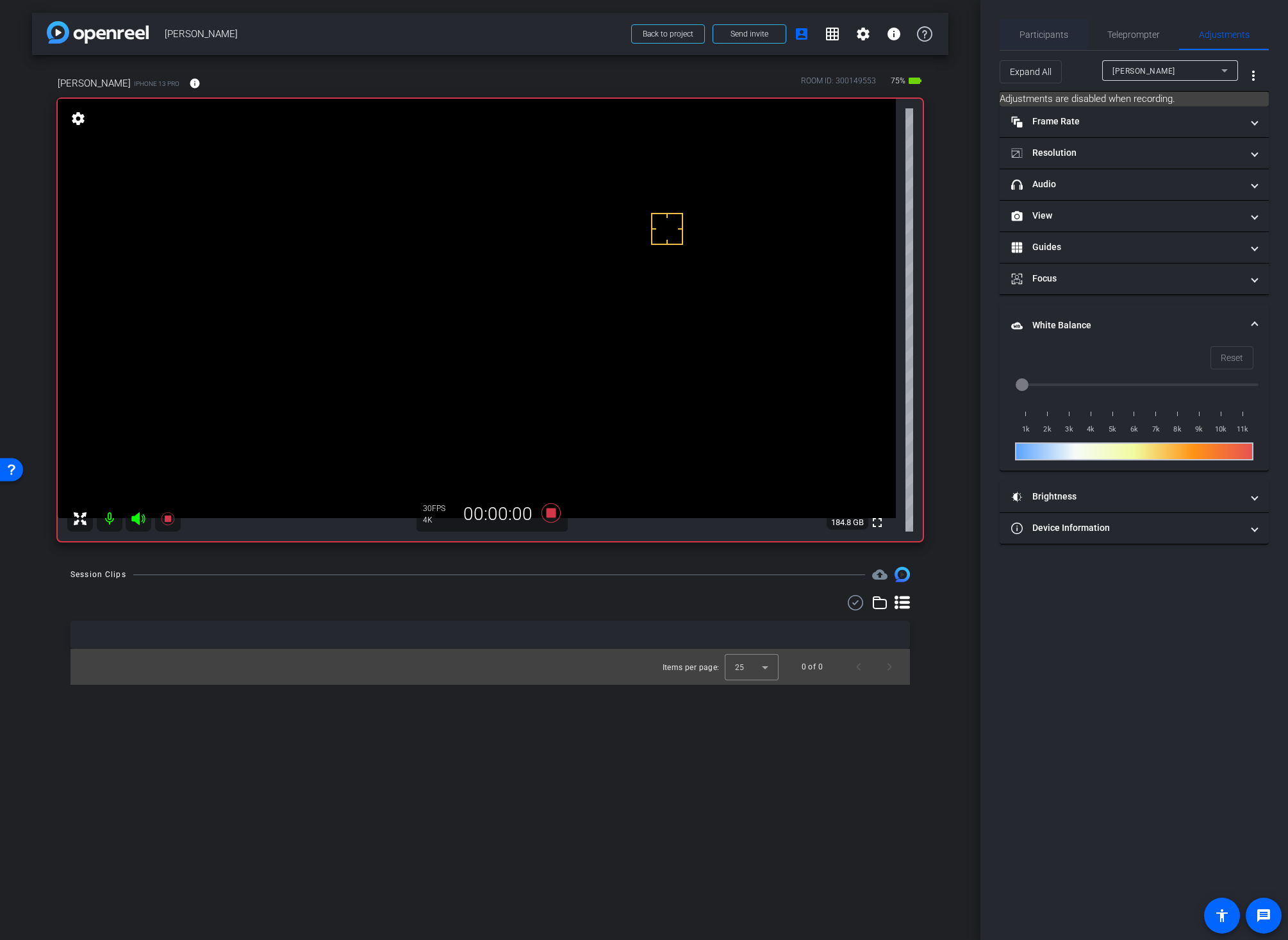
click at [1047, 35] on span "Participants" at bounding box center [1044, 35] width 49 height 9
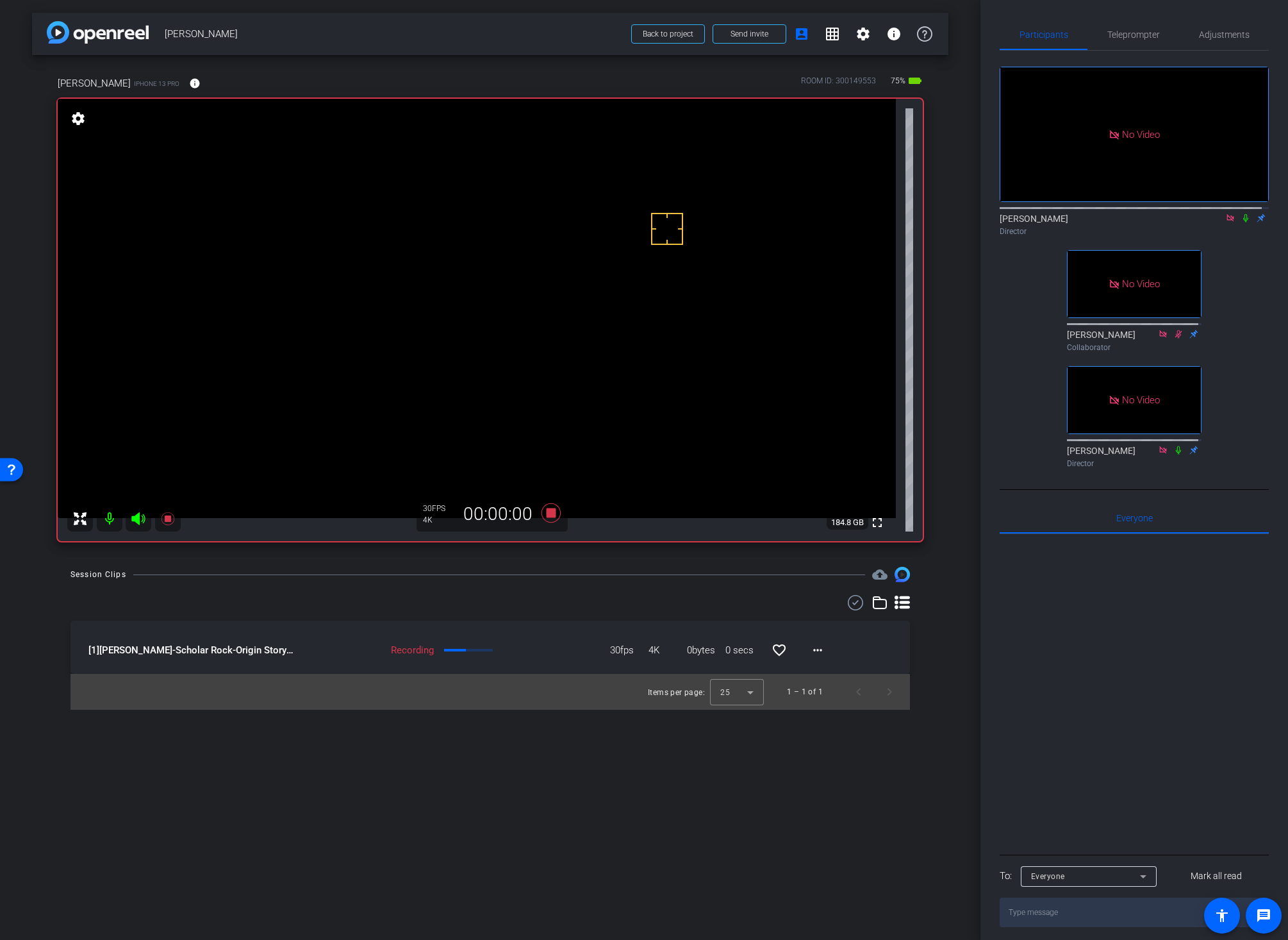
click at [1240, 213] on icon at bounding box center [1245, 218] width 11 height 9
click at [559, 578] on div "Session Clips cloud_upload" at bounding box center [490, 574] width 839 height 15
click at [549, 515] on icon at bounding box center [550, 513] width 19 height 19
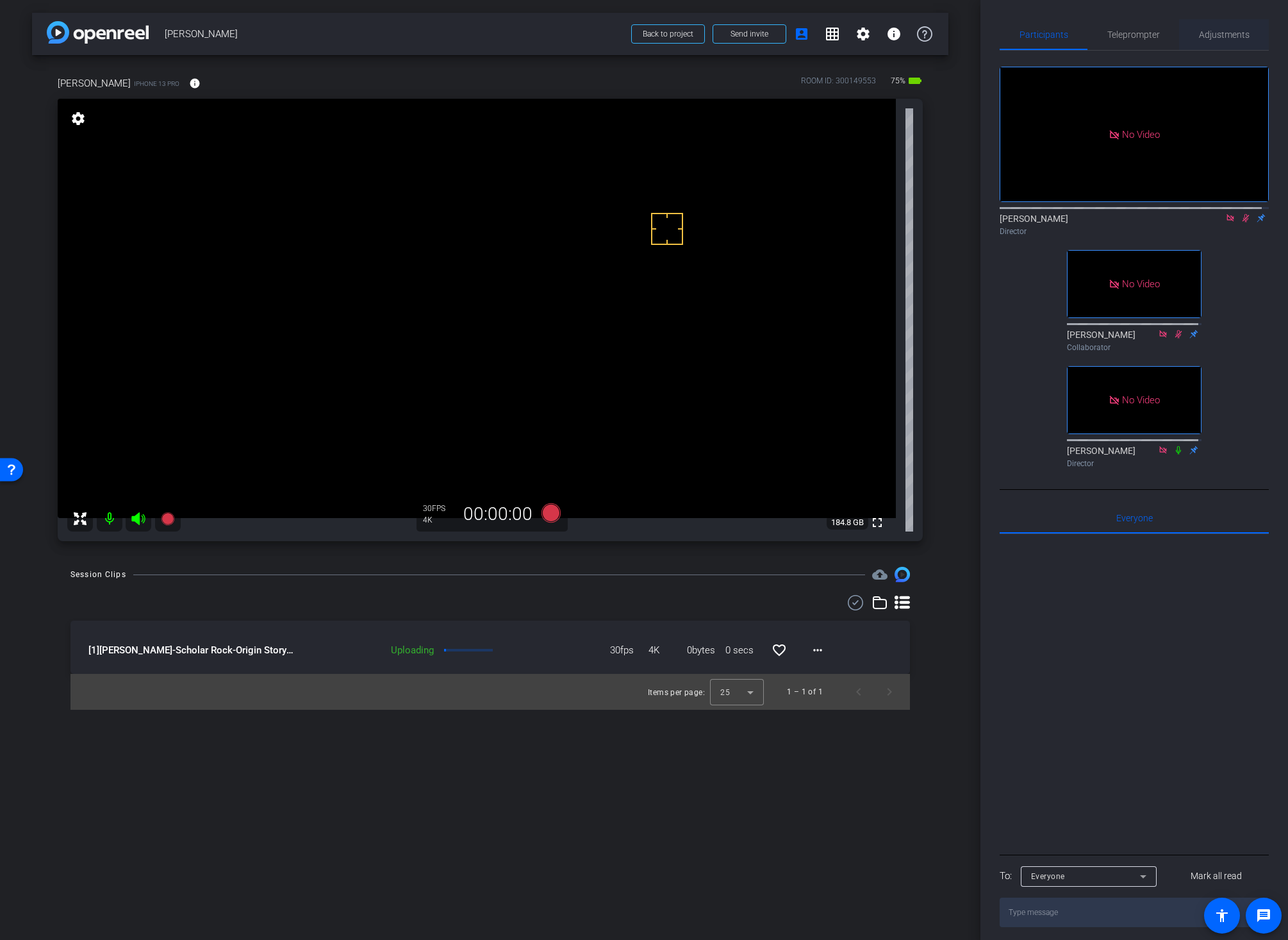
click at [1220, 35] on span "Adjustments" at bounding box center [1223, 35] width 51 height 9
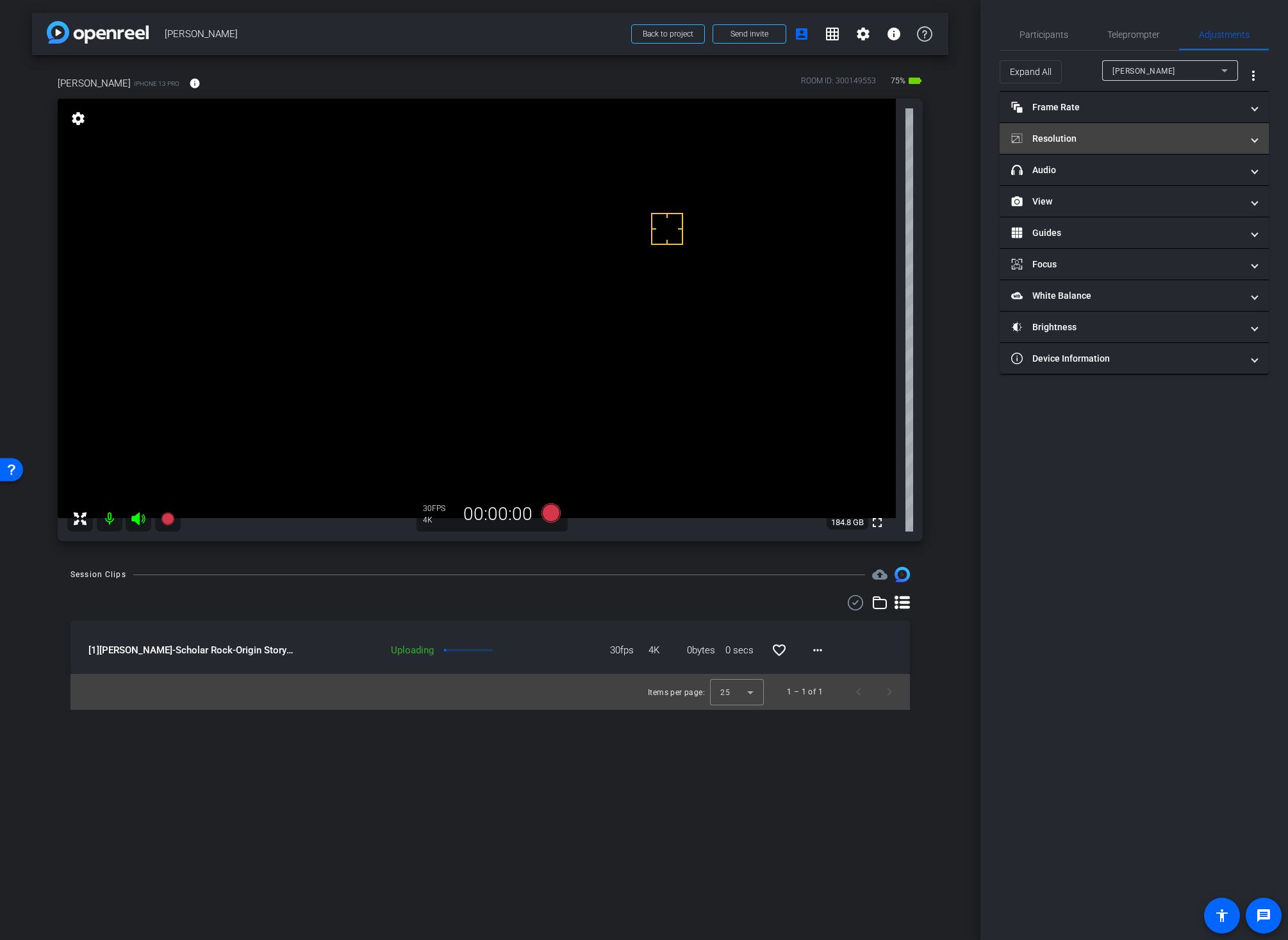
click at [1058, 138] on mat-panel-title "Resolution" at bounding box center [1126, 139] width 231 height 14
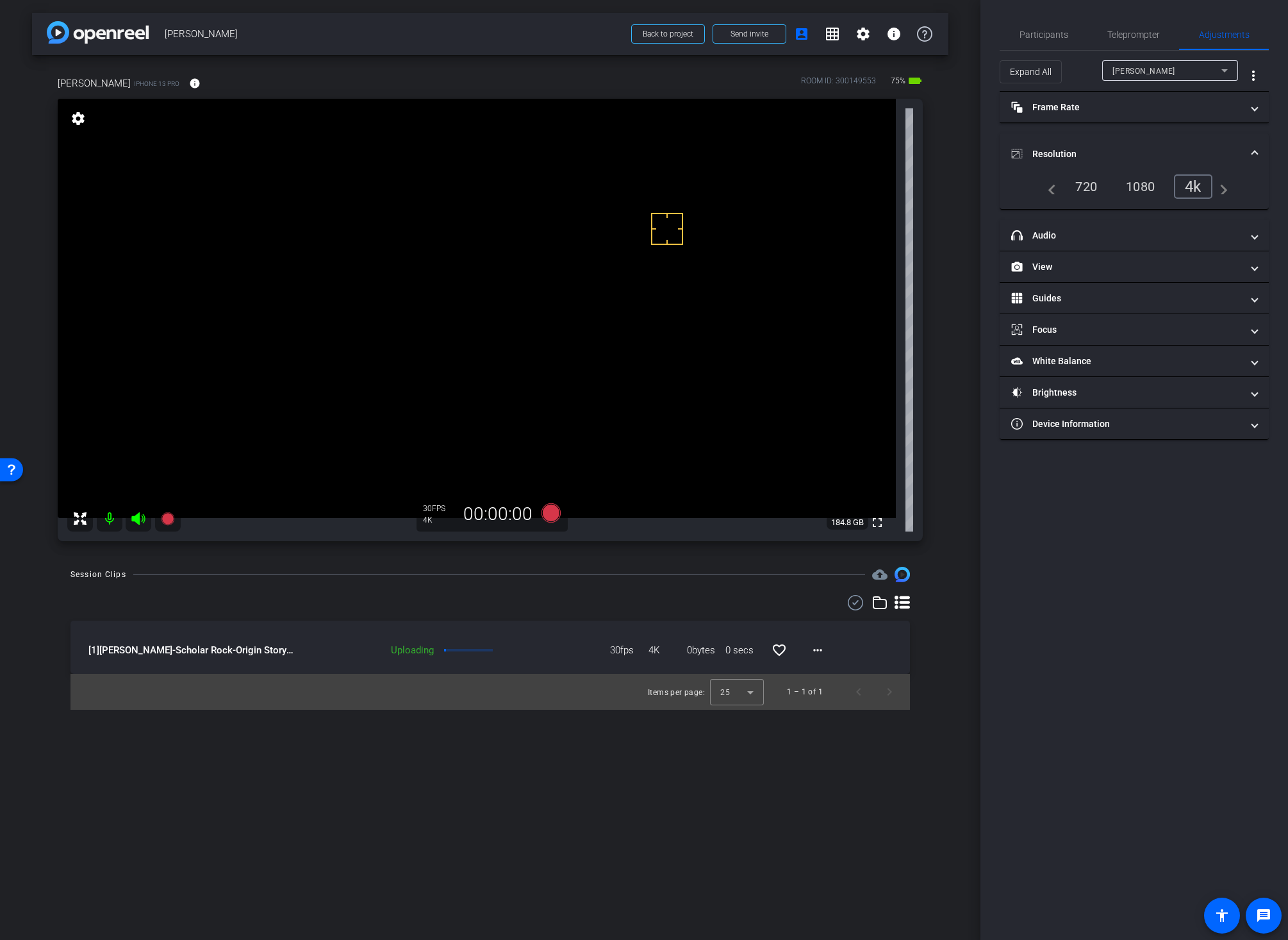
click at [1135, 184] on div "1080" at bounding box center [1140, 186] width 48 height 22
click at [501, 273] on video at bounding box center [477, 308] width 838 height 419
drag, startPoint x: 491, startPoint y: 599, endPoint x: 504, endPoint y: 585, distance: 19.1
click at [490, 599] on div at bounding box center [490, 602] width 839 height 15
click at [548, 513] on icon at bounding box center [550, 513] width 19 height 19
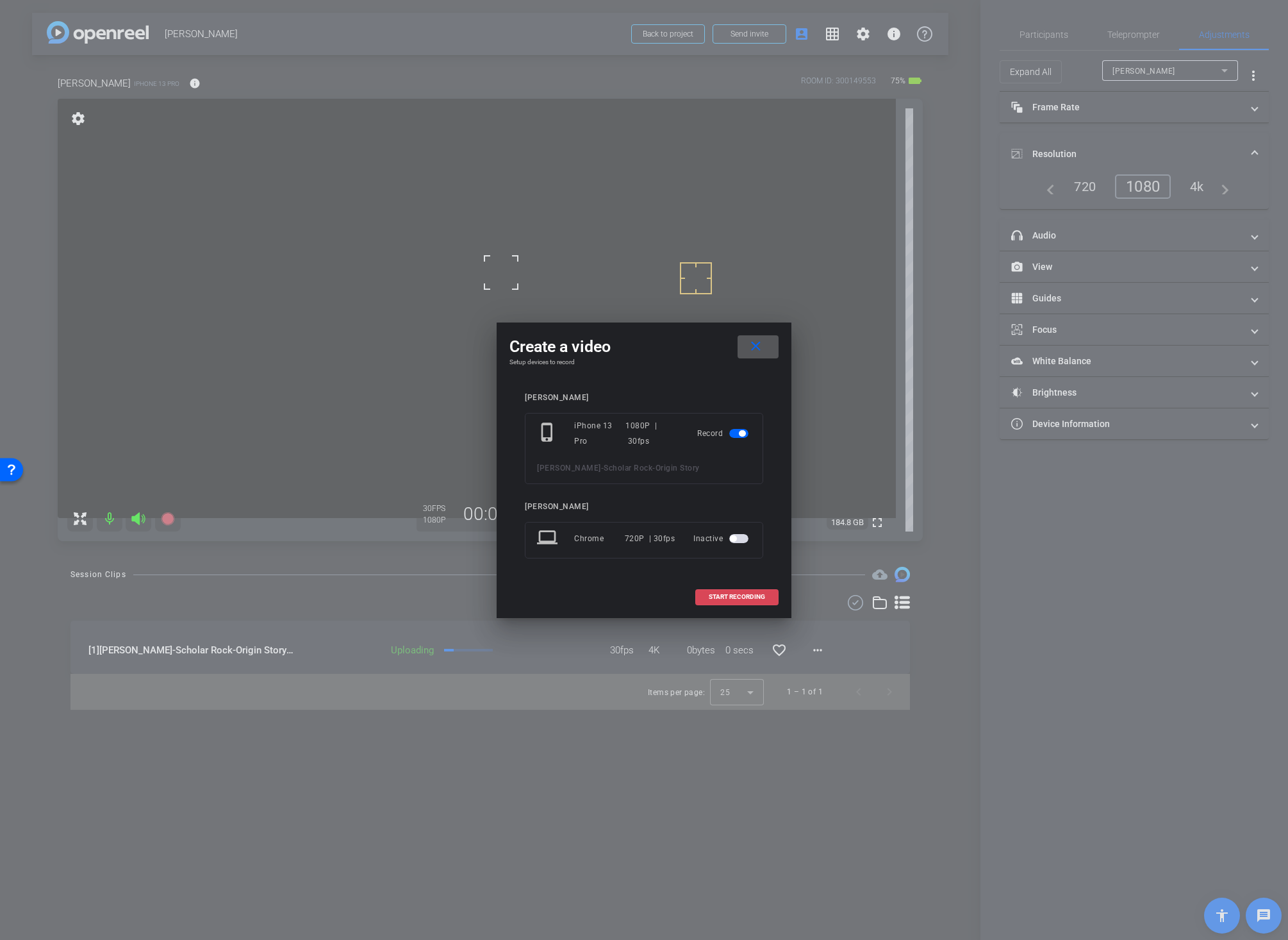
click at [751, 601] on button "START RECORDING" at bounding box center [737, 597] width 83 height 16
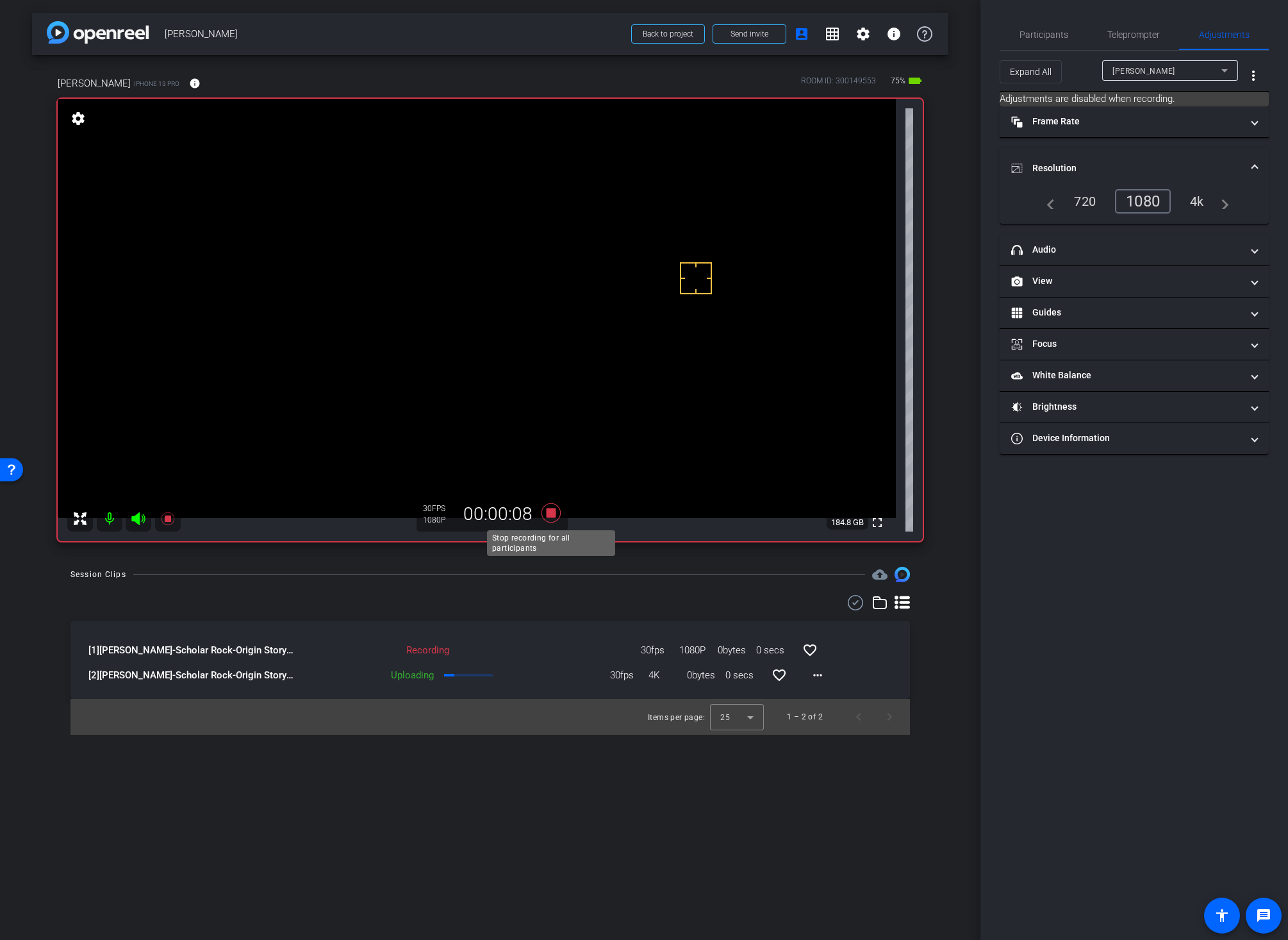
click at [546, 516] on icon at bounding box center [550, 513] width 19 height 19
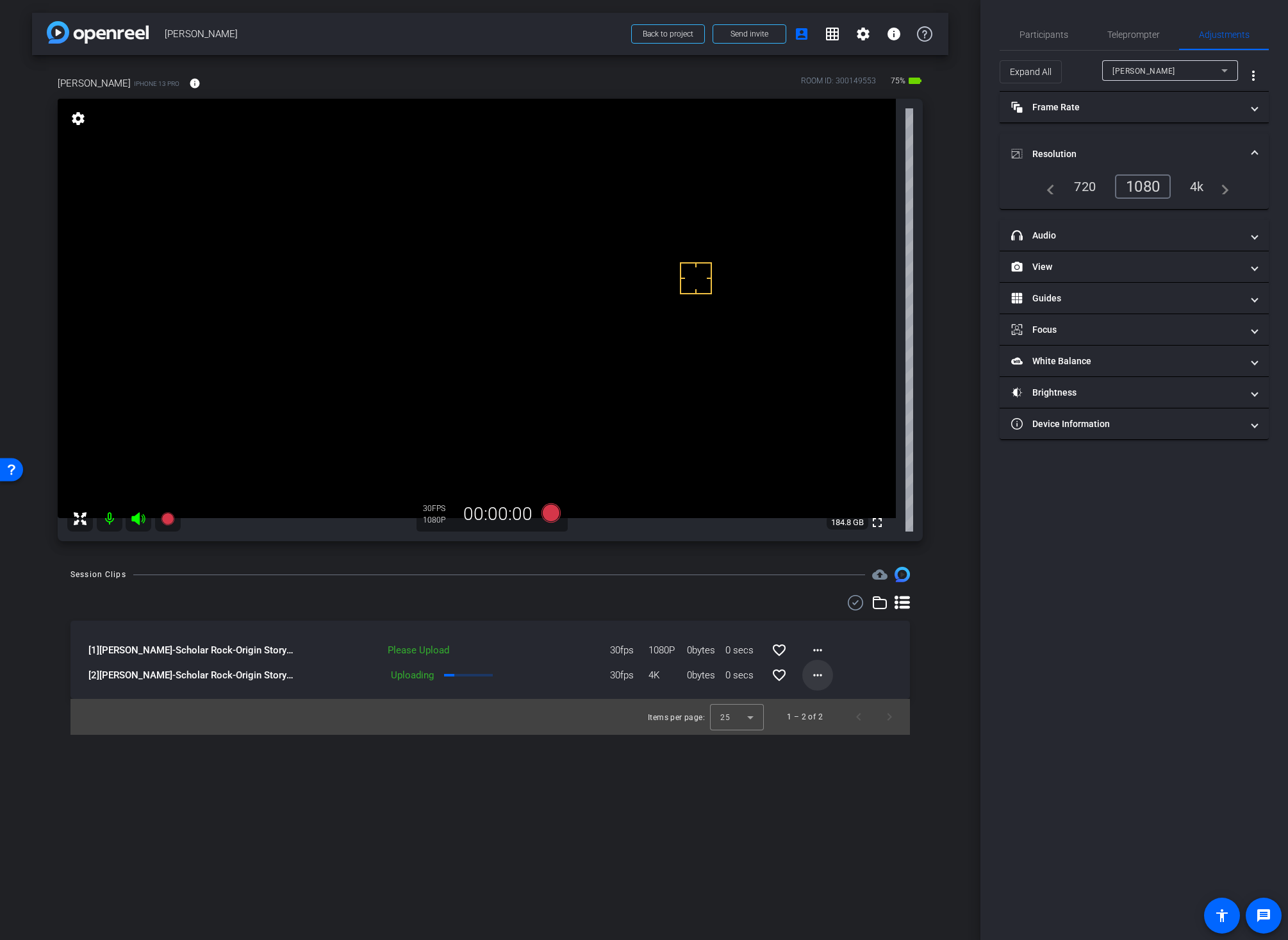
click at [817, 677] on mat-icon "more_horiz" at bounding box center [817, 675] width 15 height 15
click at [819, 702] on span "Cancel Upload" at bounding box center [839, 702] width 54 height 15
click at [816, 651] on mat-icon "more_horiz" at bounding box center [817, 650] width 15 height 15
click at [817, 673] on span "Upload" at bounding box center [838, 677] width 52 height 15
click at [1038, 31] on span "Participants" at bounding box center [1044, 35] width 49 height 9
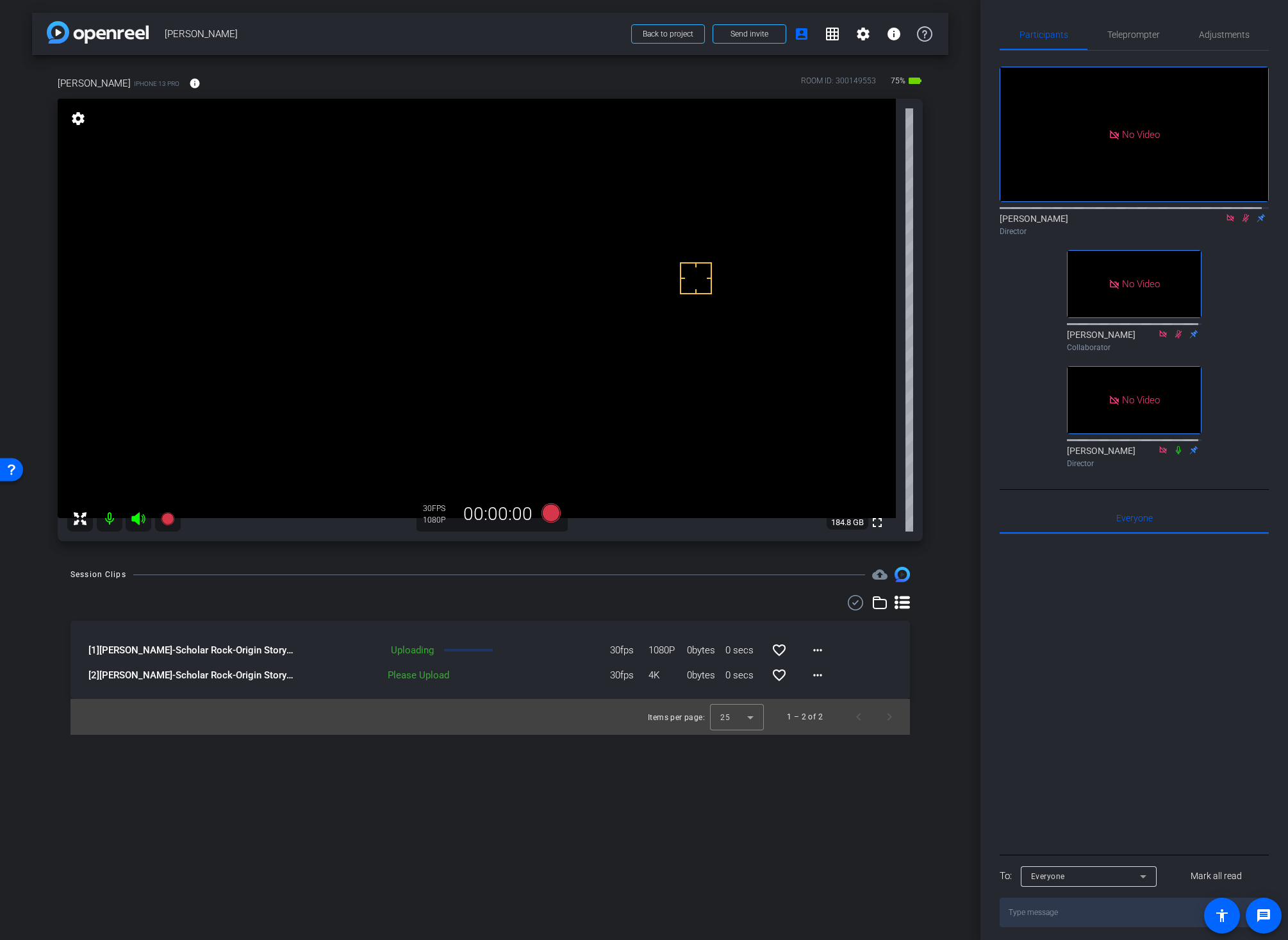
click at [1240, 213] on icon at bounding box center [1245, 218] width 11 height 9
click at [189, 83] on mat-icon "info" at bounding box center [194, 83] width 11 height 11
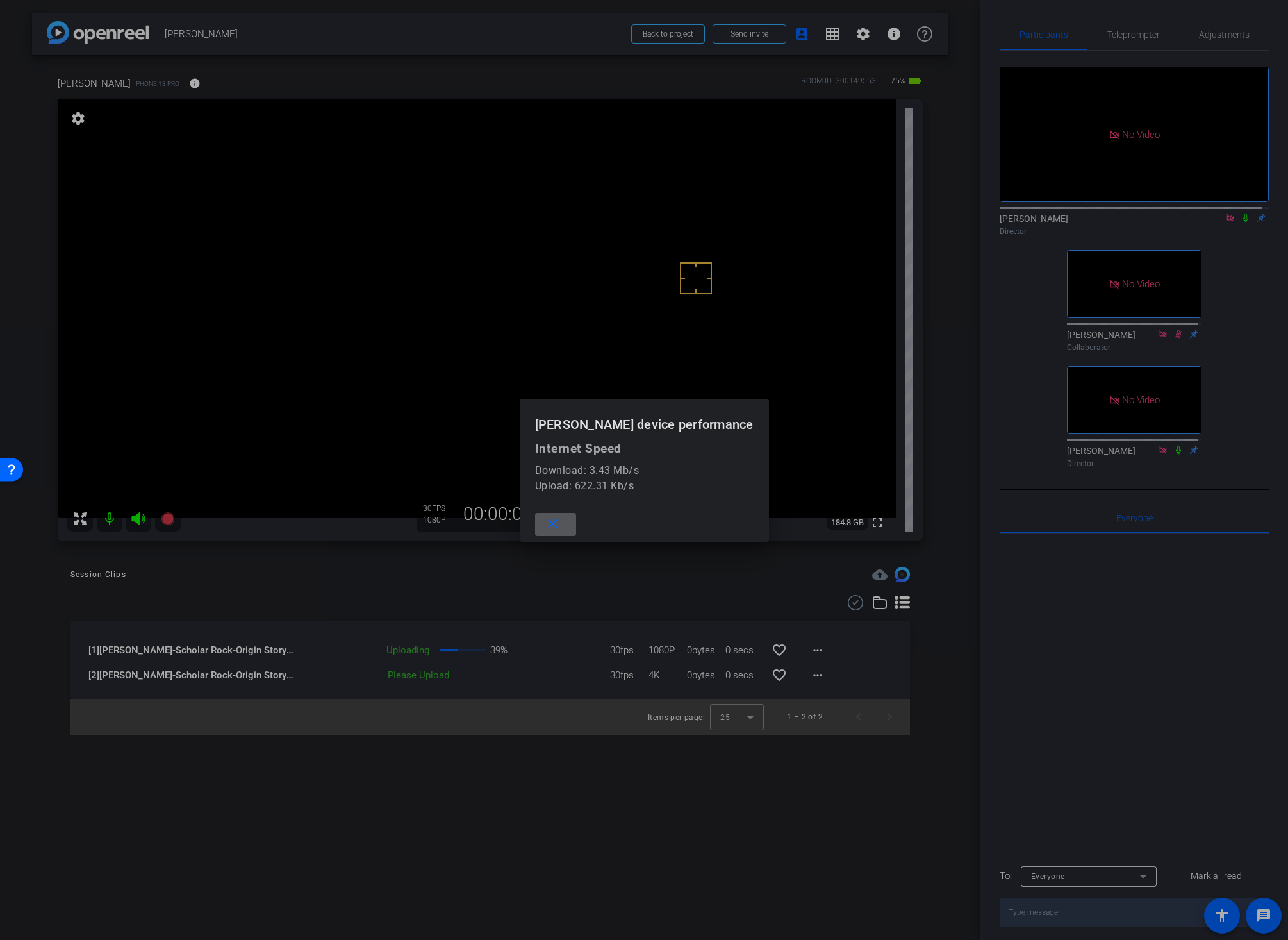
click at [561, 525] on mat-icon "close" at bounding box center [553, 524] width 16 height 16
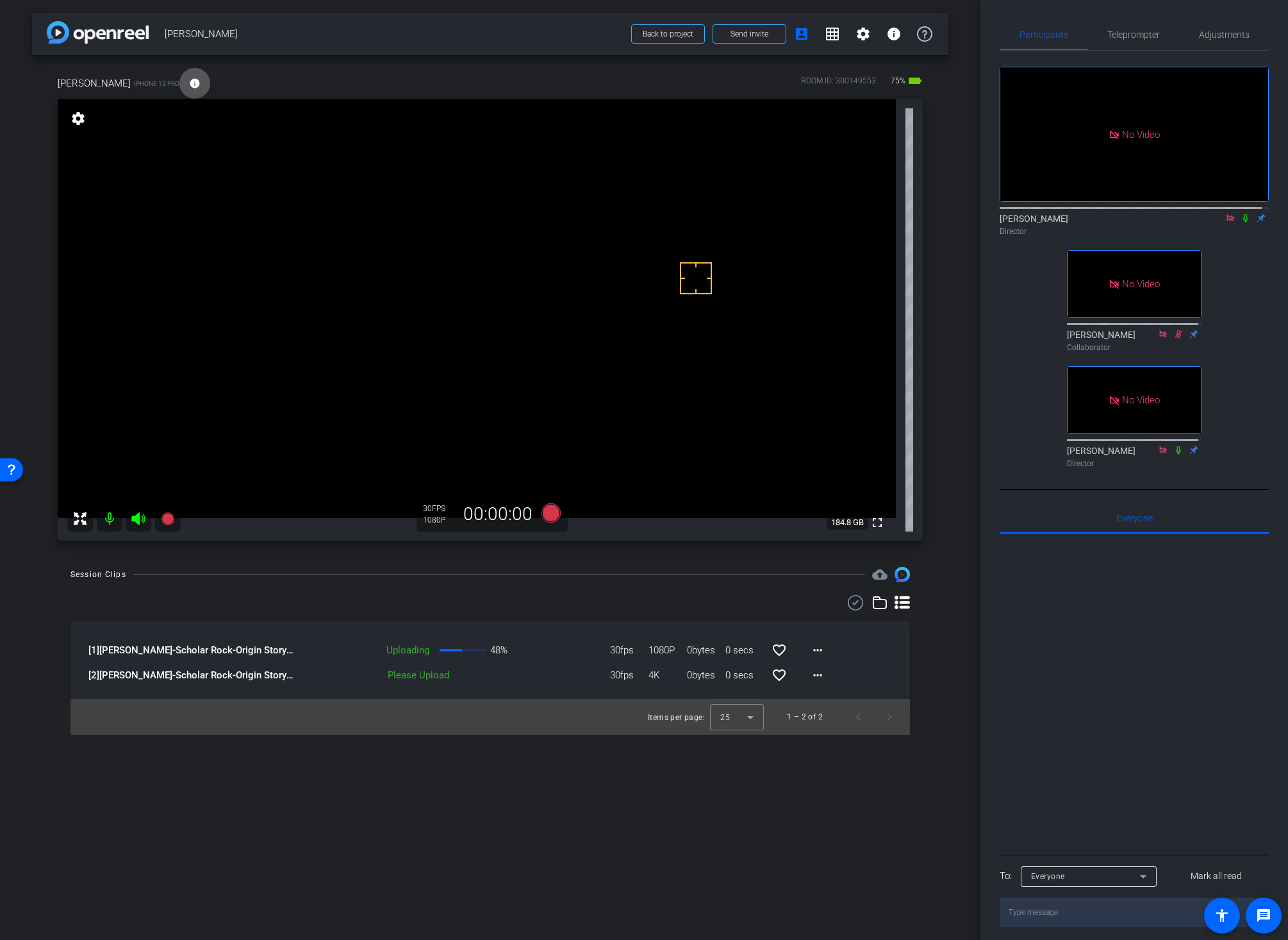
click at [939, 648] on div "Session Clips cloud_upload [1] Chuck Streich-Scholar Rock-Origin Story-2025-09-…" at bounding box center [490, 650] width 916 height 168
click at [924, 711] on div "Session Clips cloud_upload [1] Chuck Streich-Scholar Rock-Origin Story-2025-09-…" at bounding box center [490, 650] width 916 height 168
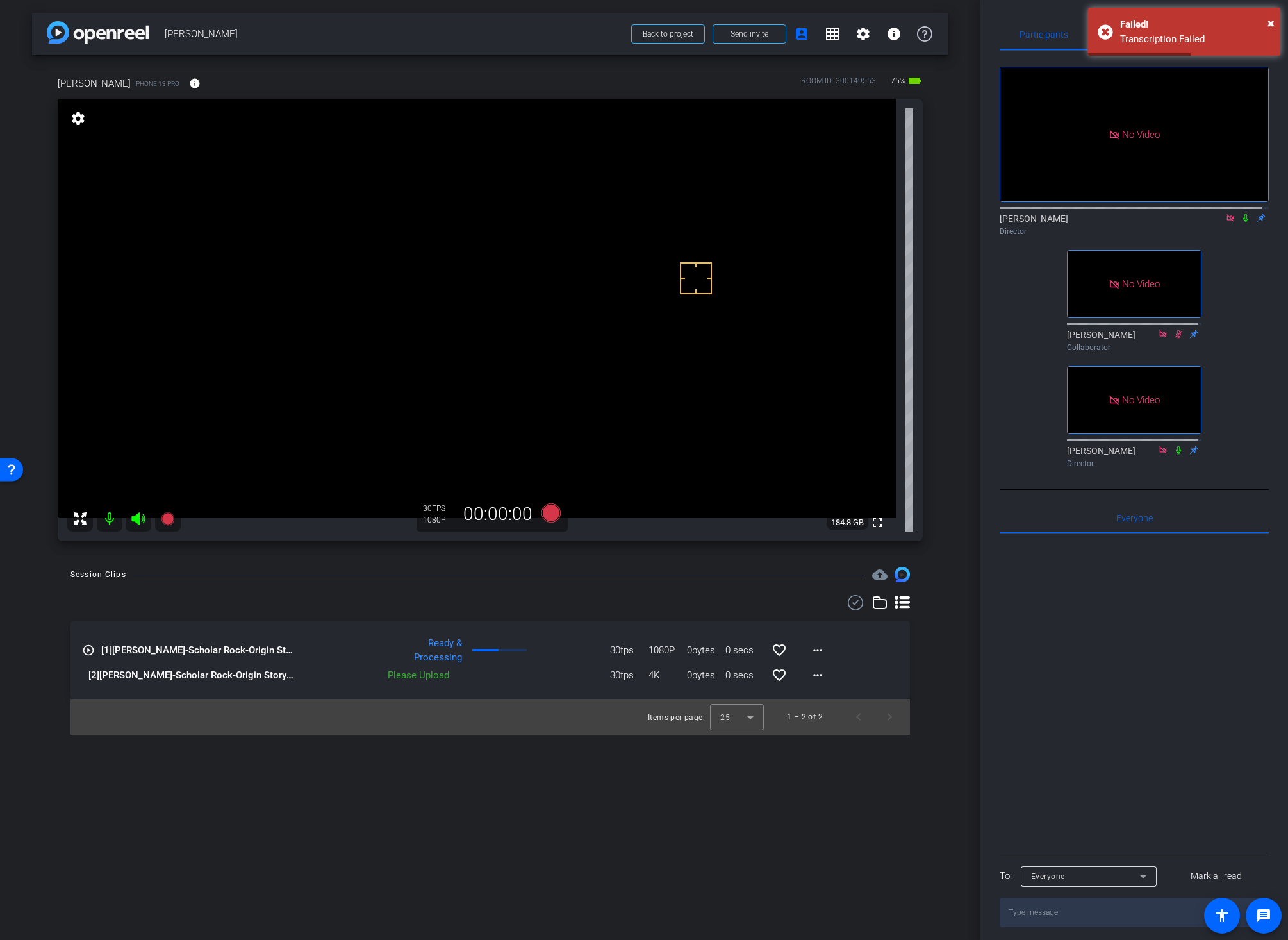
click at [934, 663] on div "Session Clips cloud_upload play_circle_outline [1] Chuck Streich-Scholar Rock-O…" at bounding box center [490, 650] width 916 height 168
click at [817, 649] on mat-icon "more_horiz" at bounding box center [817, 650] width 15 height 15
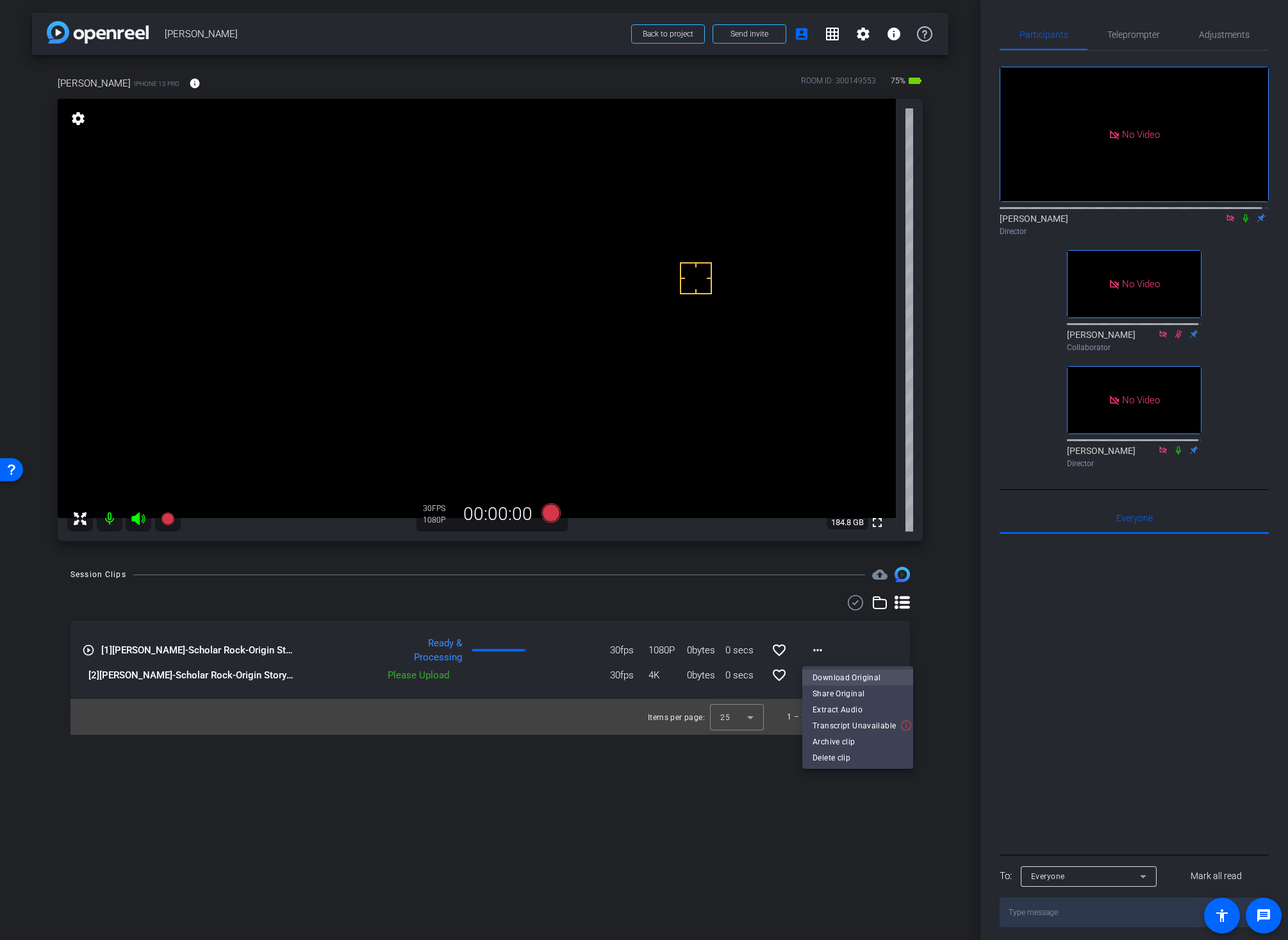
click at [828, 677] on span "Download Original" at bounding box center [857, 677] width 90 height 15
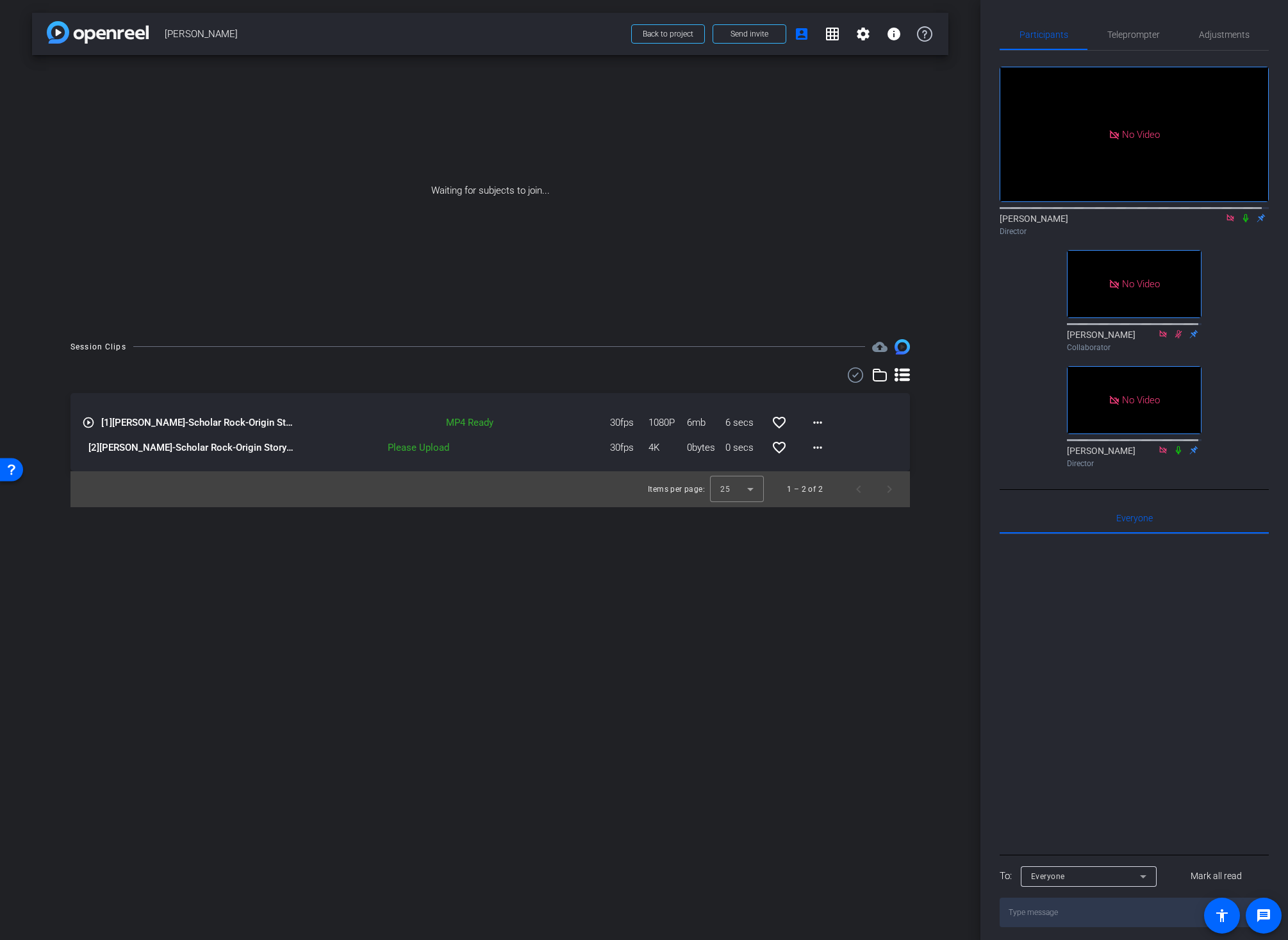
click at [938, 475] on div "Session Clips cloud_upload play_circle_outline [1] Chuck Streich-Scholar Rock-O…" at bounding box center [490, 423] width 916 height 168
click at [1243, 214] on icon at bounding box center [1245, 218] width 5 height 8
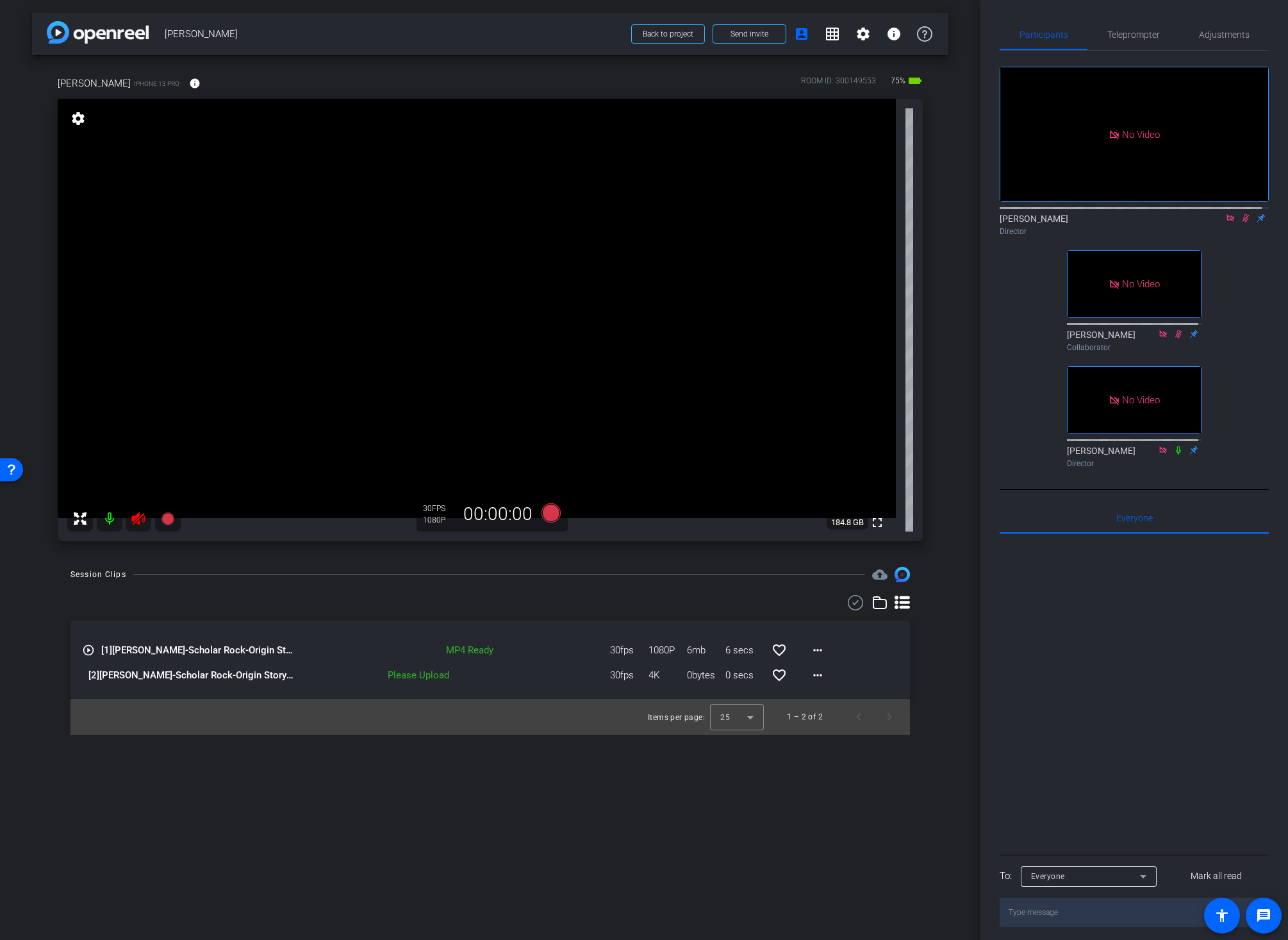
click at [1240, 213] on icon at bounding box center [1245, 218] width 11 height 9
click at [138, 514] on icon at bounding box center [138, 519] width 14 height 13
click at [189, 80] on mat-icon "info" at bounding box center [194, 83] width 11 height 11
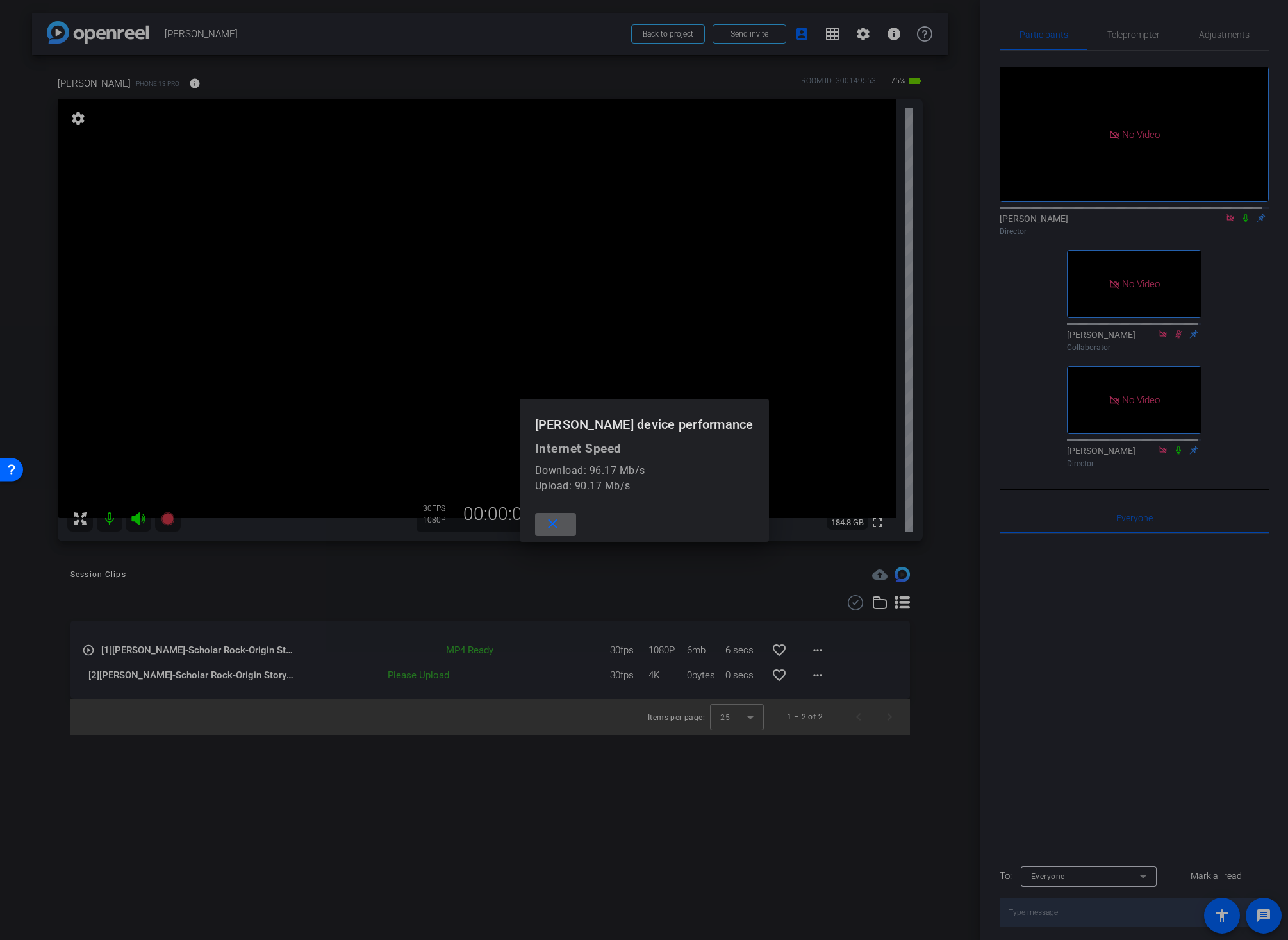
click at [561, 522] on mat-icon "close" at bounding box center [553, 524] width 16 height 16
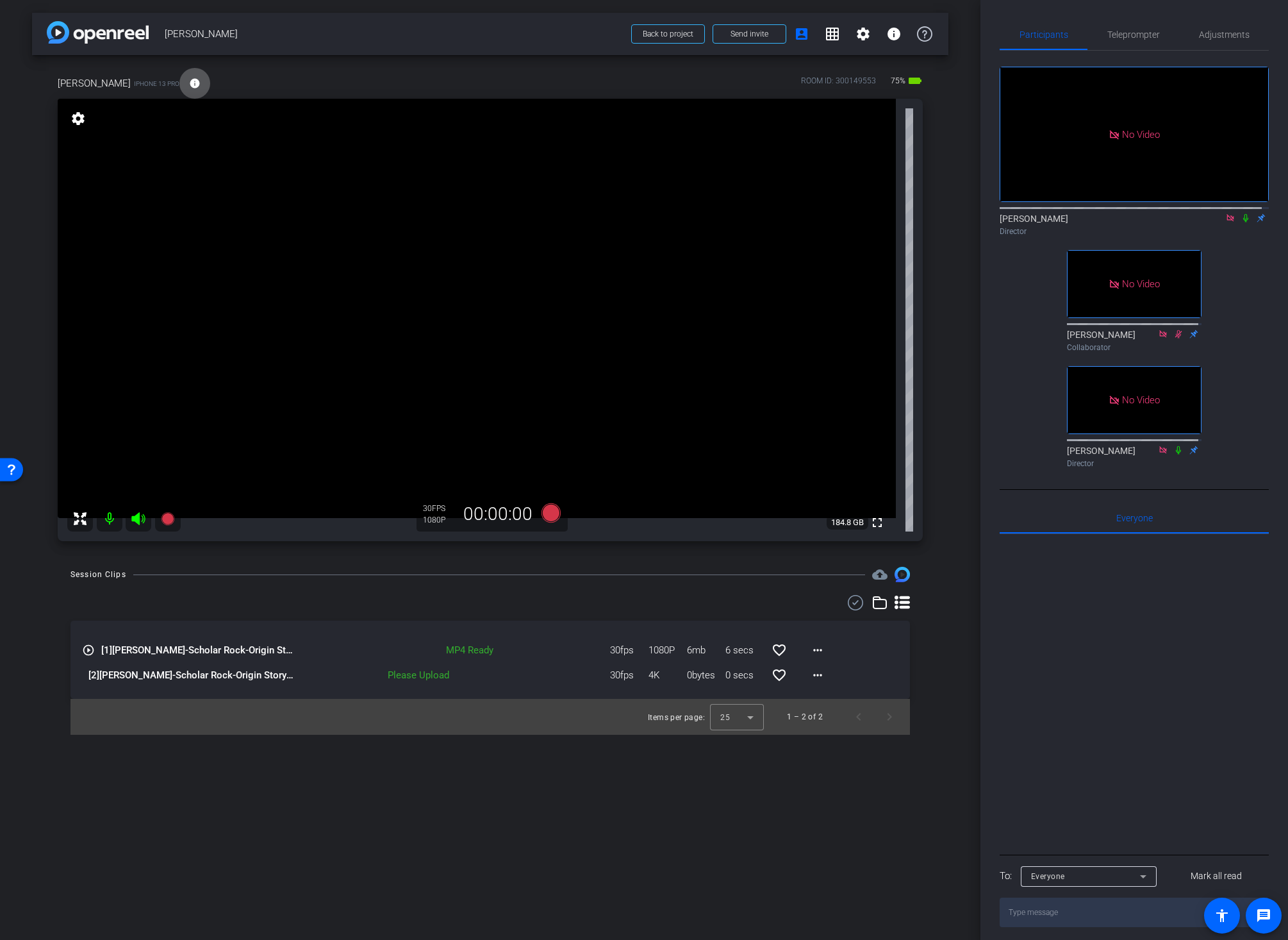
click at [528, 586] on div "Session Clips cloud_upload play_circle_outline [1] Chuck Streich-Scholar Rock-O…" at bounding box center [490, 650] width 916 height 168
click at [189, 83] on mat-icon "info" at bounding box center [194, 83] width 11 height 11
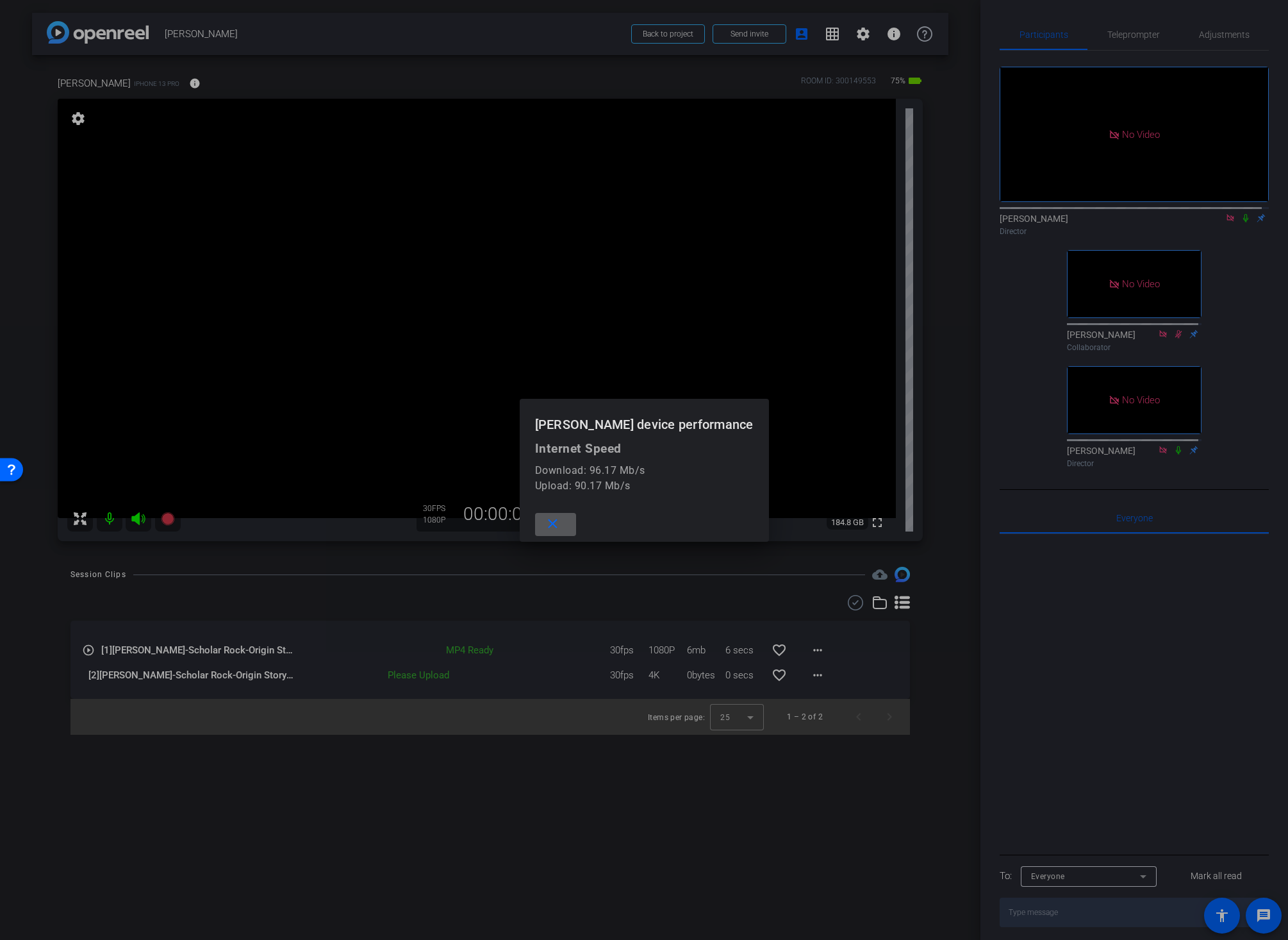
click at [561, 525] on mat-icon "close" at bounding box center [553, 524] width 16 height 16
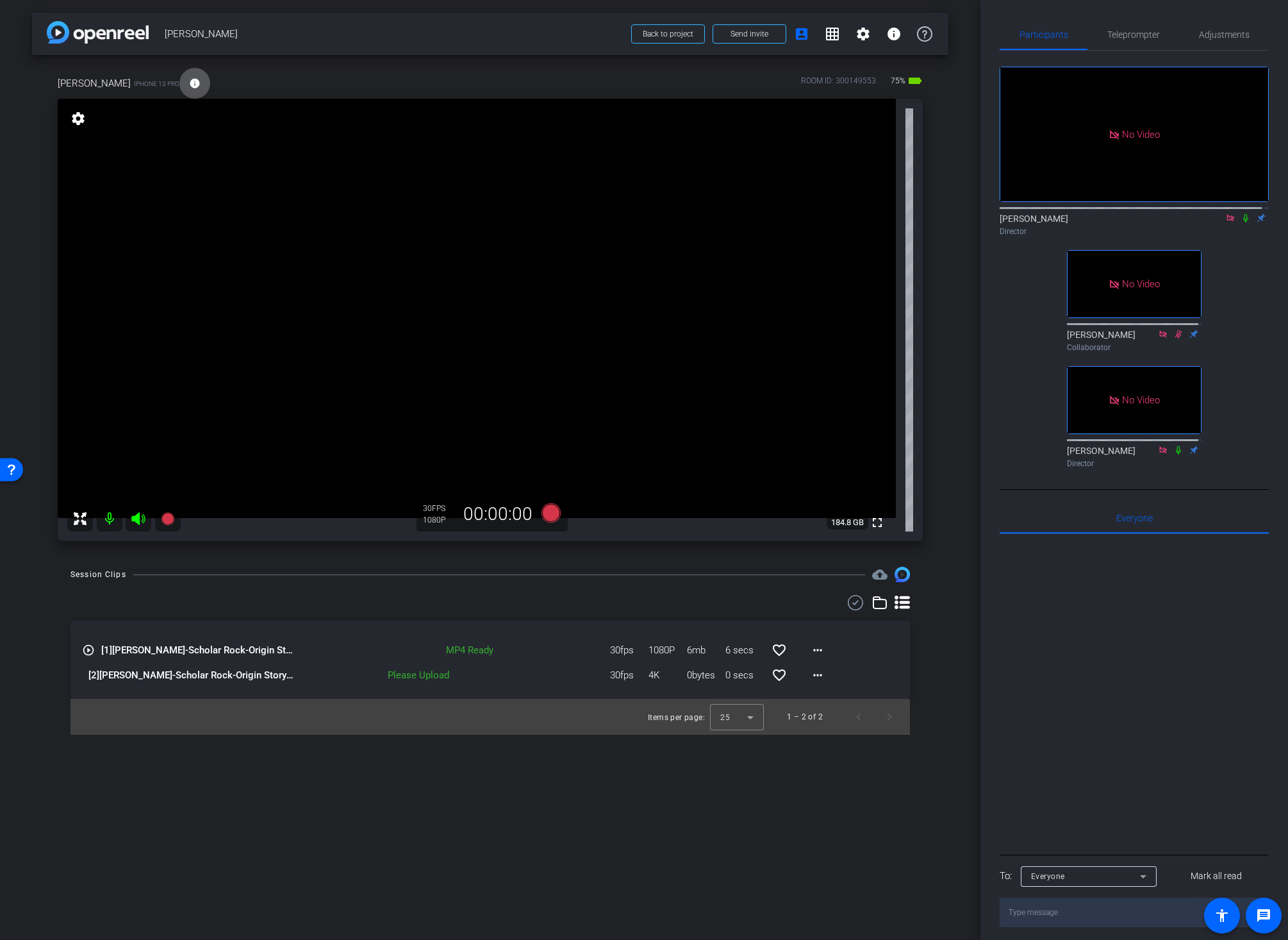
click at [935, 591] on div "Session Clips cloud_upload play_circle_outline [1] Chuck Streich-Scholar Rock-O…" at bounding box center [490, 650] width 916 height 168
click at [1215, 33] on span "Adjustments" at bounding box center [1223, 35] width 51 height 9
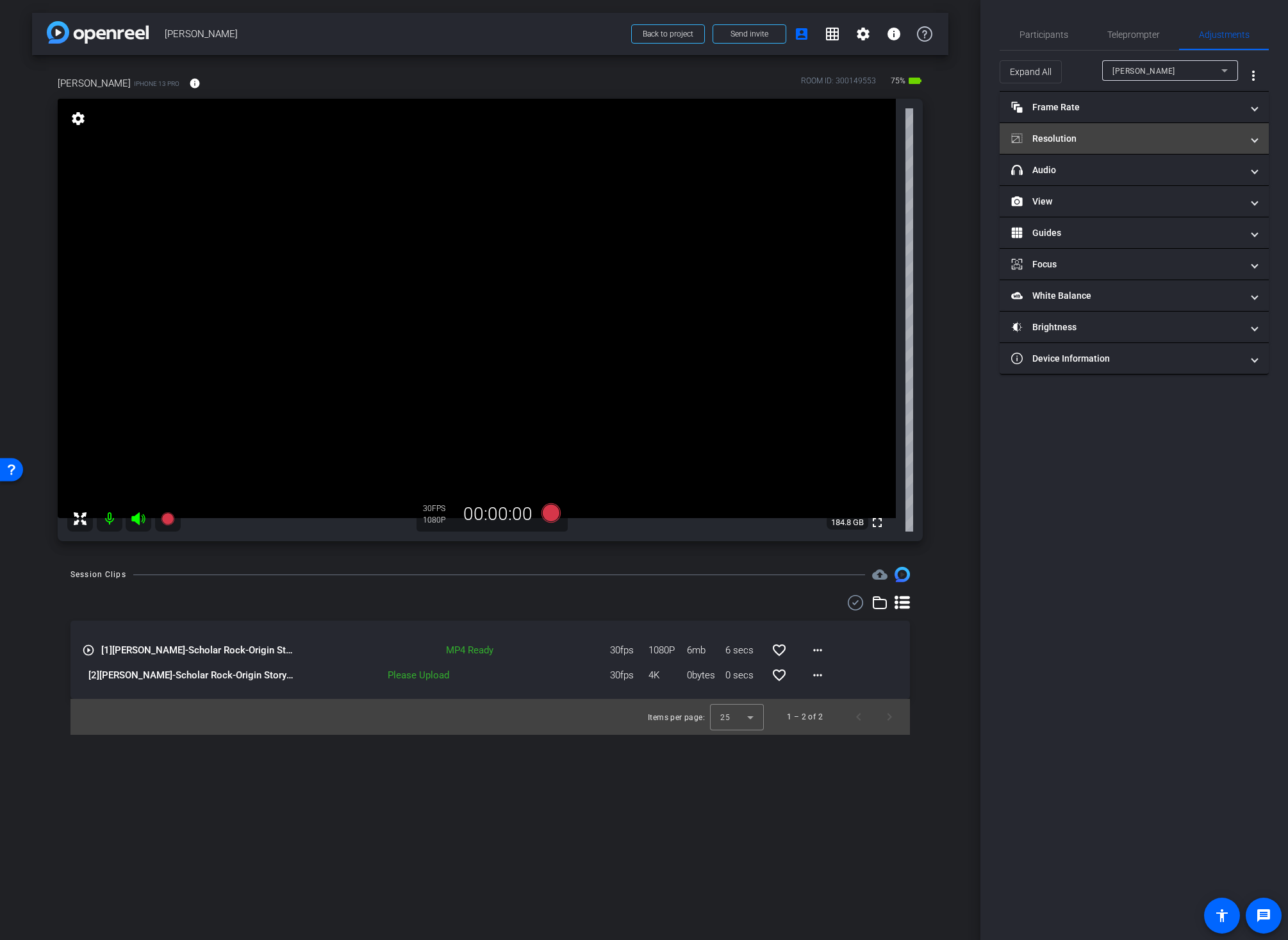
click at [1050, 140] on mat-panel-title "Resolution" at bounding box center [1126, 139] width 231 height 14
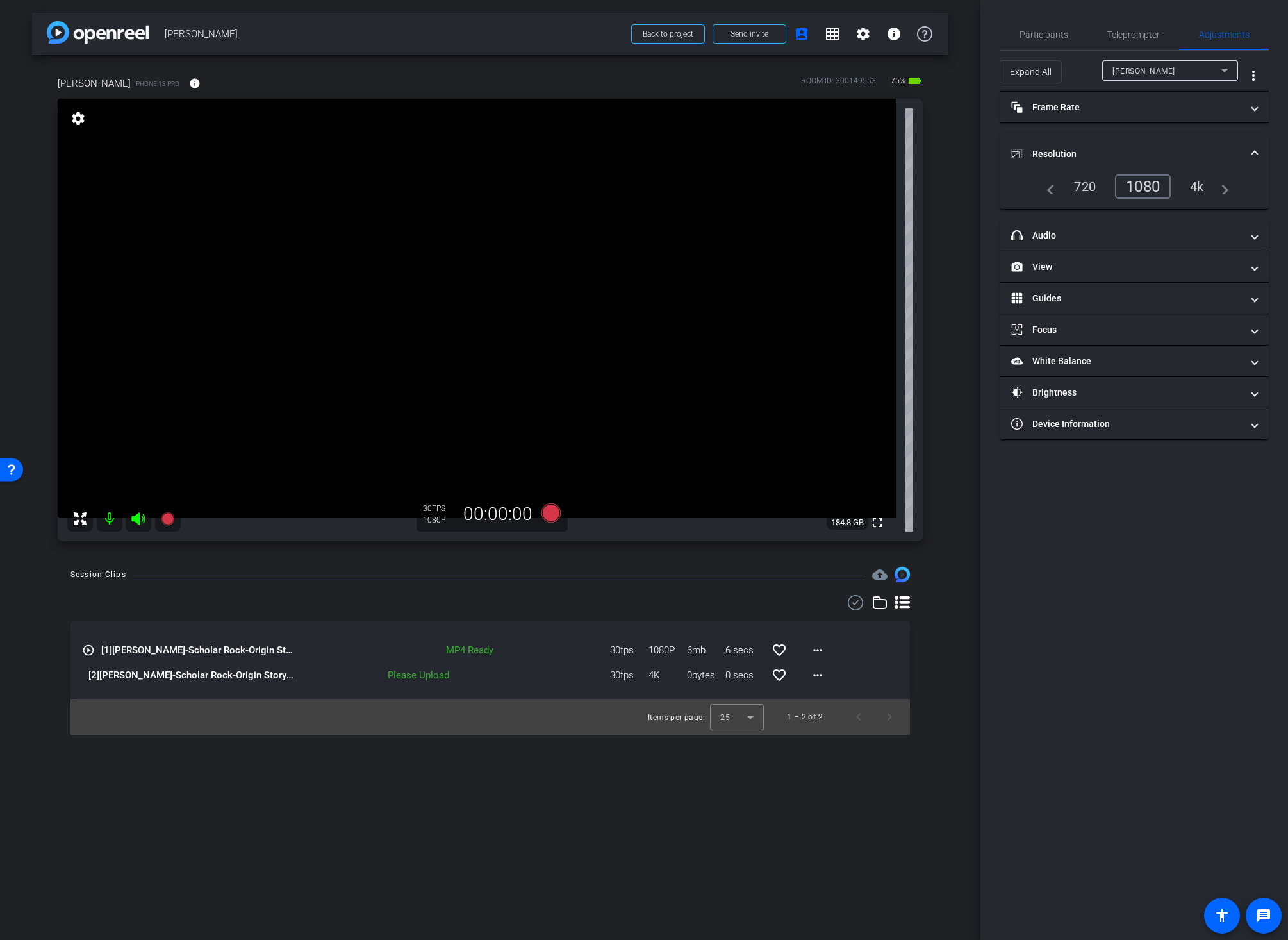
click at [1197, 186] on div "4k" at bounding box center [1197, 186] width 33 height 22
click at [501, 252] on video at bounding box center [477, 308] width 838 height 419
drag, startPoint x: 496, startPoint y: 572, endPoint x: 545, endPoint y: 533, distance: 62.6
click at [505, 562] on div "arrow_back Chuck Streich Back to project Send invite account_box grid_on settin…" at bounding box center [490, 470] width 981 height 940
click at [548, 513] on icon at bounding box center [550, 513] width 19 height 19
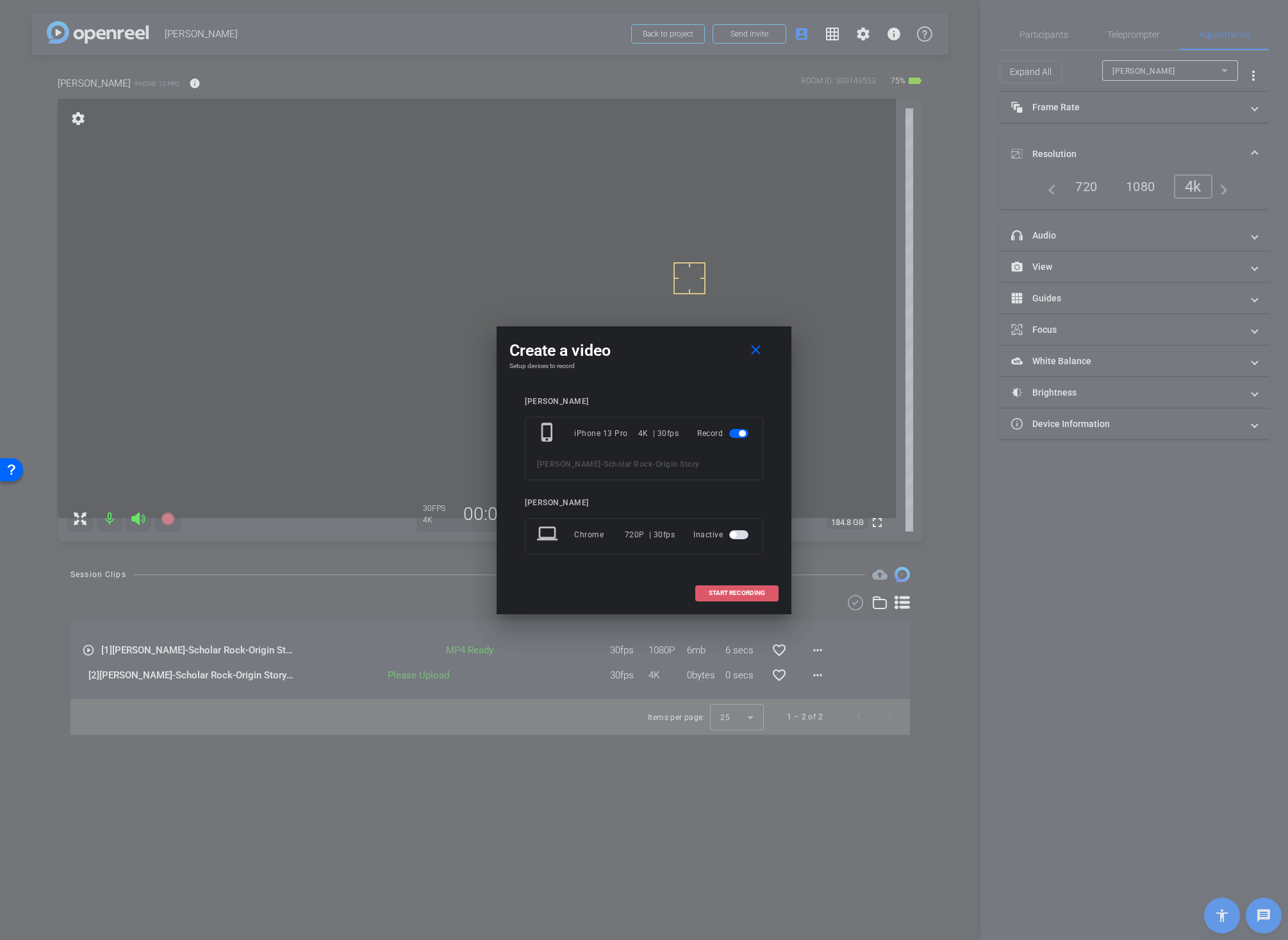
click at [727, 594] on span "START RECORDING" at bounding box center [737, 593] width 56 height 6
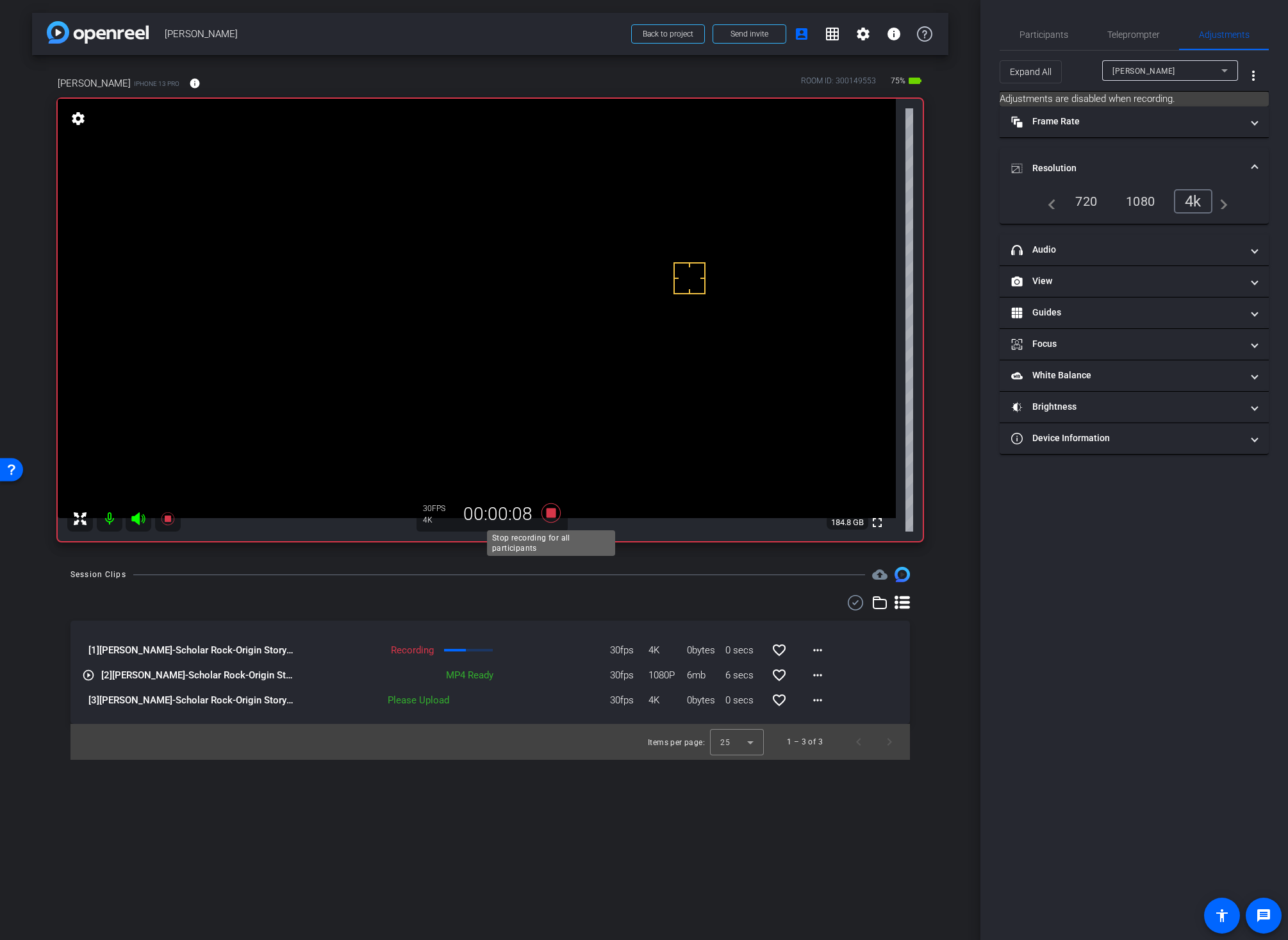
click at [549, 513] on icon at bounding box center [550, 513] width 19 height 19
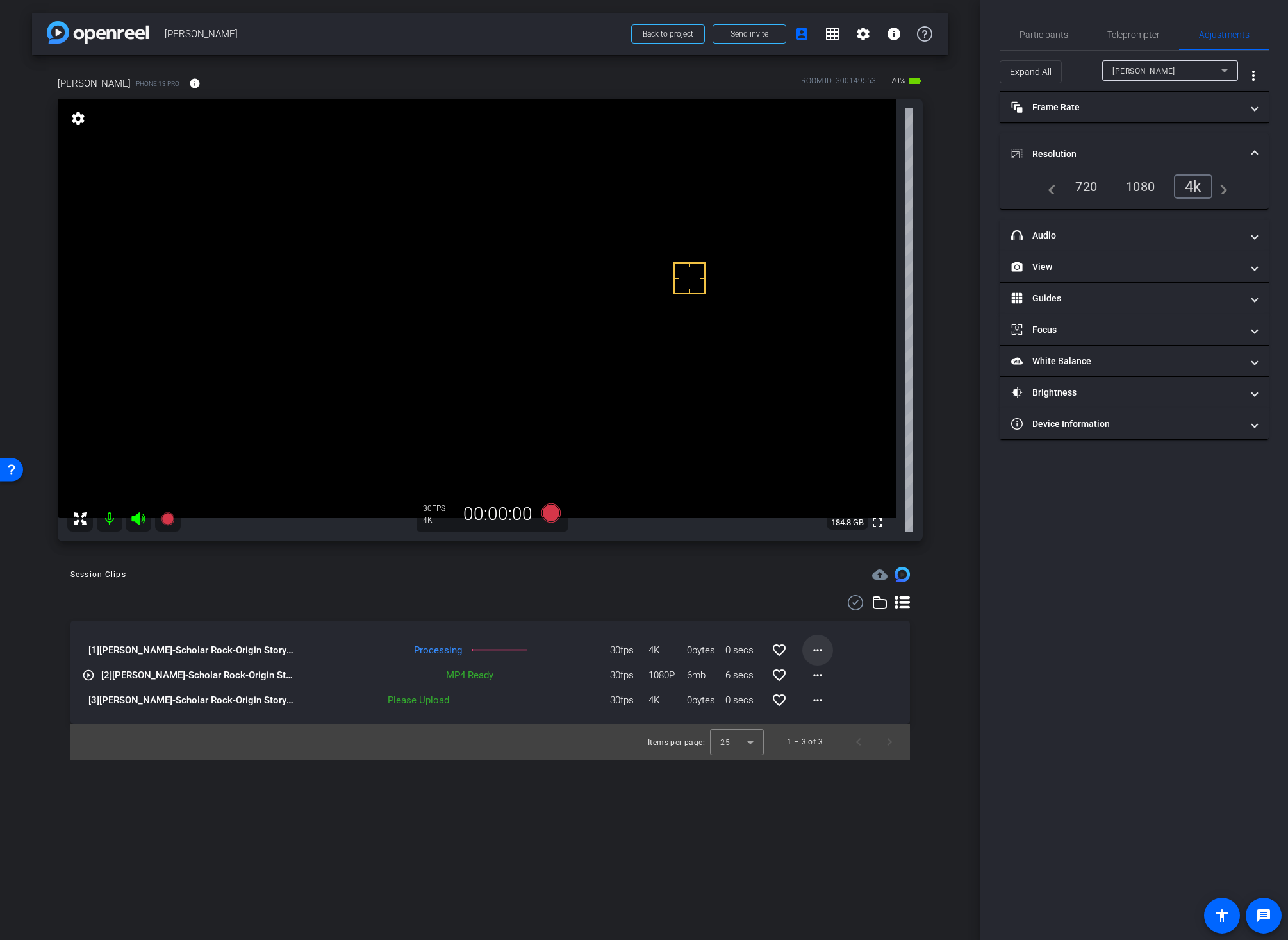
click at [816, 649] on mat-icon "more_horiz" at bounding box center [817, 650] width 15 height 15
click at [828, 675] on span "Download Original" at bounding box center [858, 677] width 93 height 15
click at [1050, 30] on span "Participants" at bounding box center [1044, 35] width 49 height 9
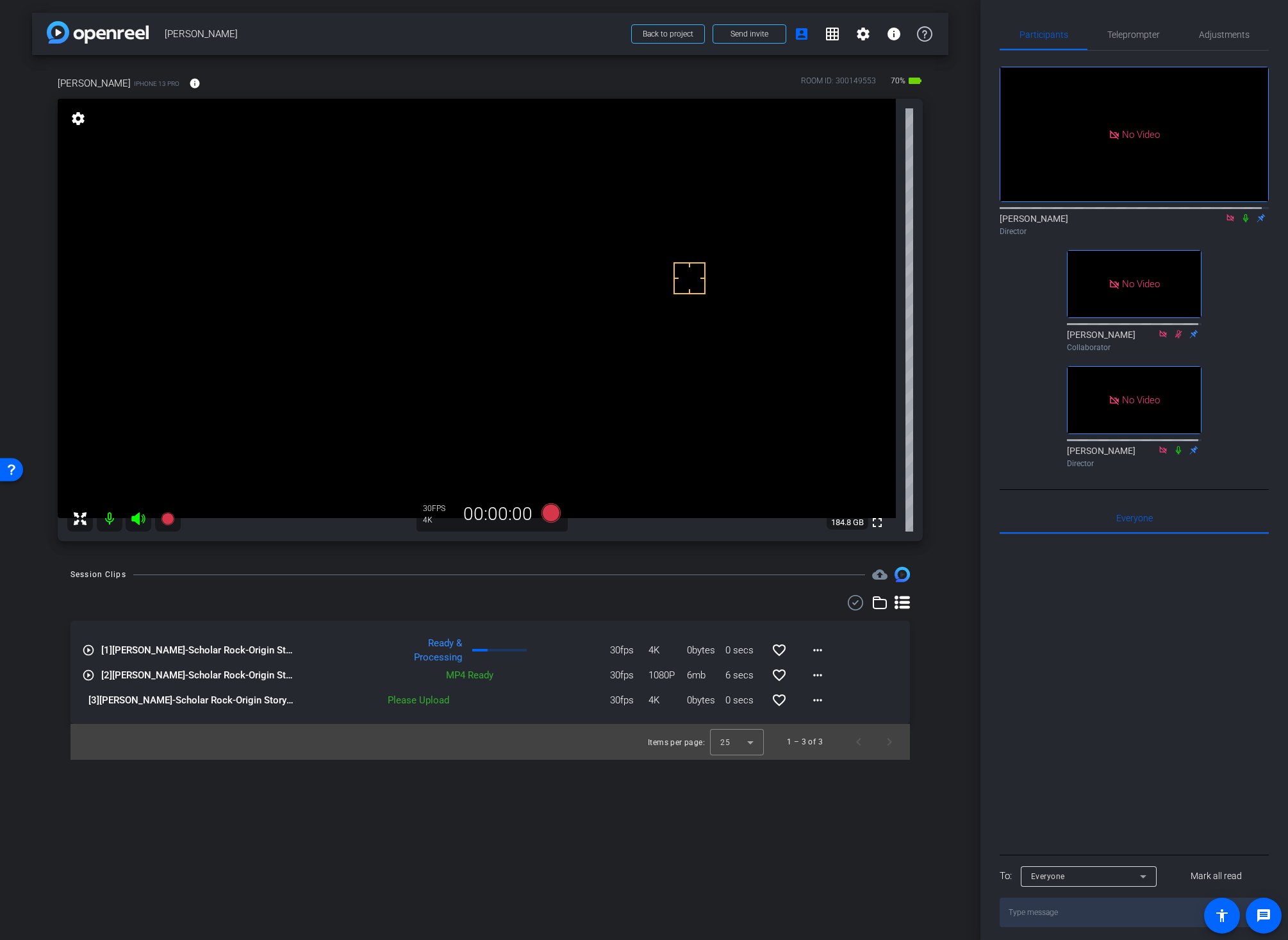
click at [1240, 213] on icon at bounding box center [1245, 218] width 11 height 9
click at [496, 244] on video at bounding box center [477, 308] width 838 height 419
click at [490, 236] on video at bounding box center [477, 308] width 838 height 419
click at [516, 592] on div "Session Clips cloud_upload play_circle_outline [1] Chuck Streich-Scholar Rock-O…" at bounding box center [490, 663] width 916 height 193
click at [814, 703] on mat-icon "more_horiz" at bounding box center [817, 700] width 15 height 15
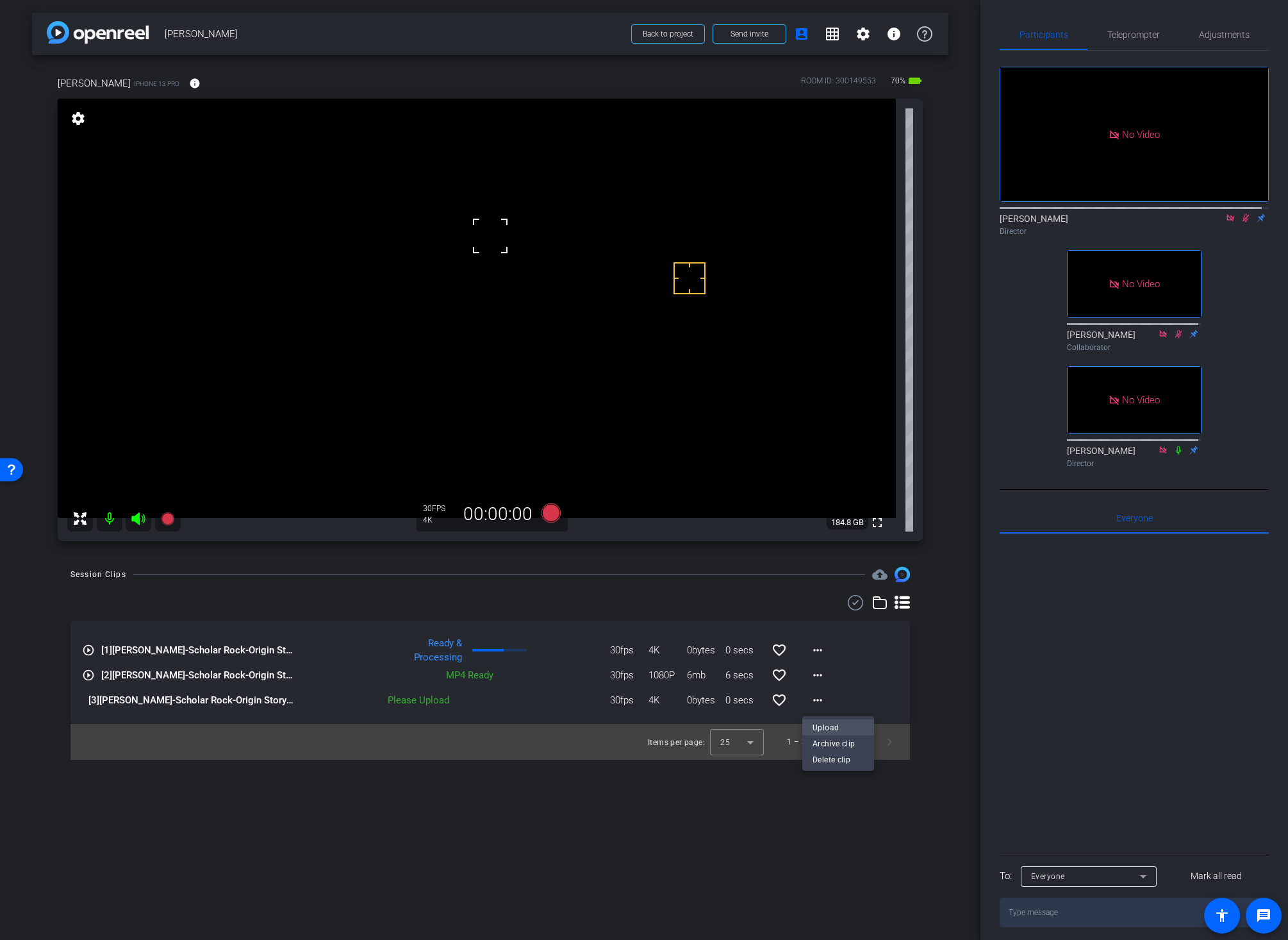
click at [835, 723] on span "Upload" at bounding box center [838, 727] width 52 height 15
click at [546, 511] on icon at bounding box center [550, 513] width 19 height 19
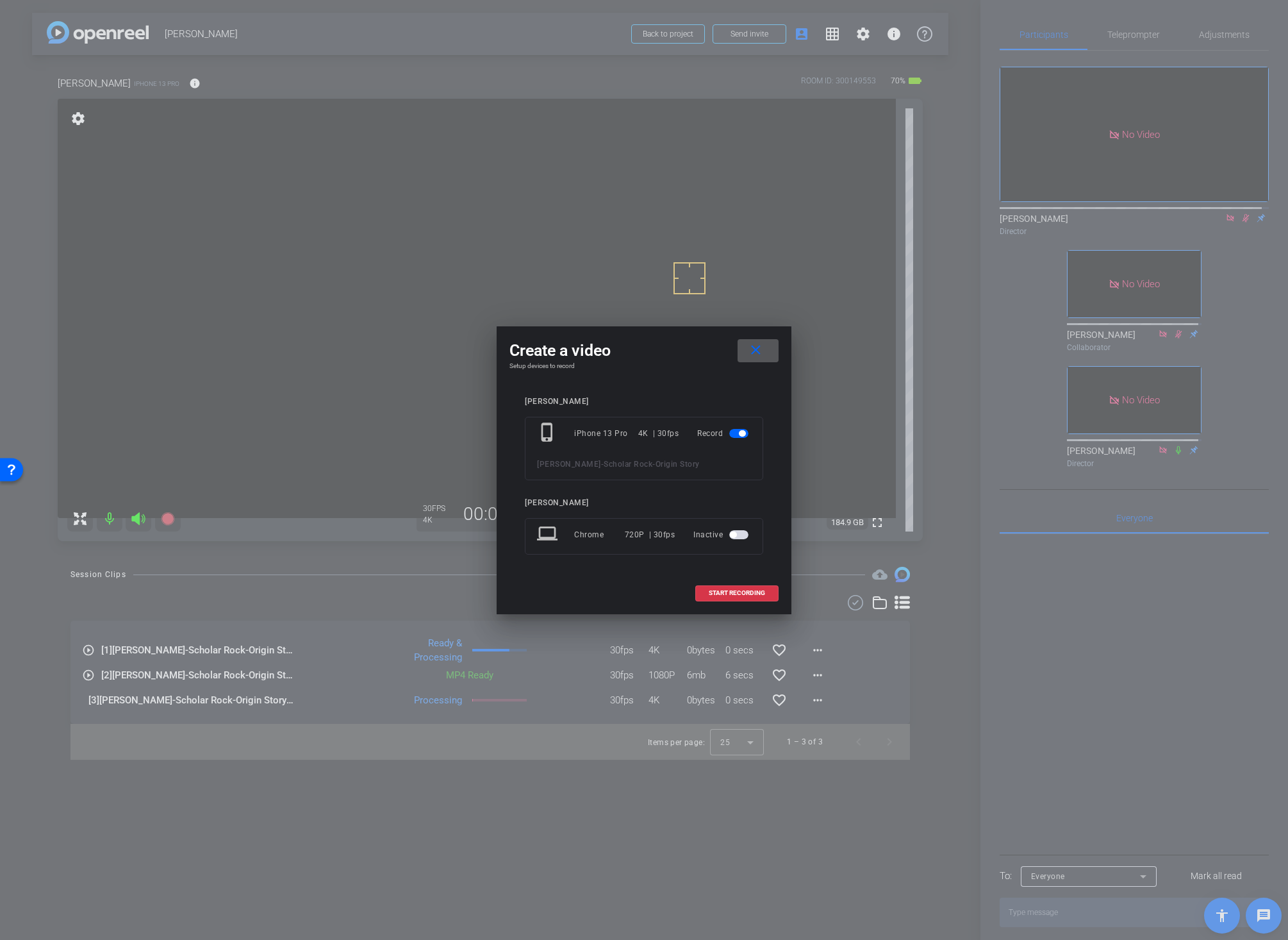
click at [723, 591] on span "START RECORDING" at bounding box center [737, 593] width 56 height 6
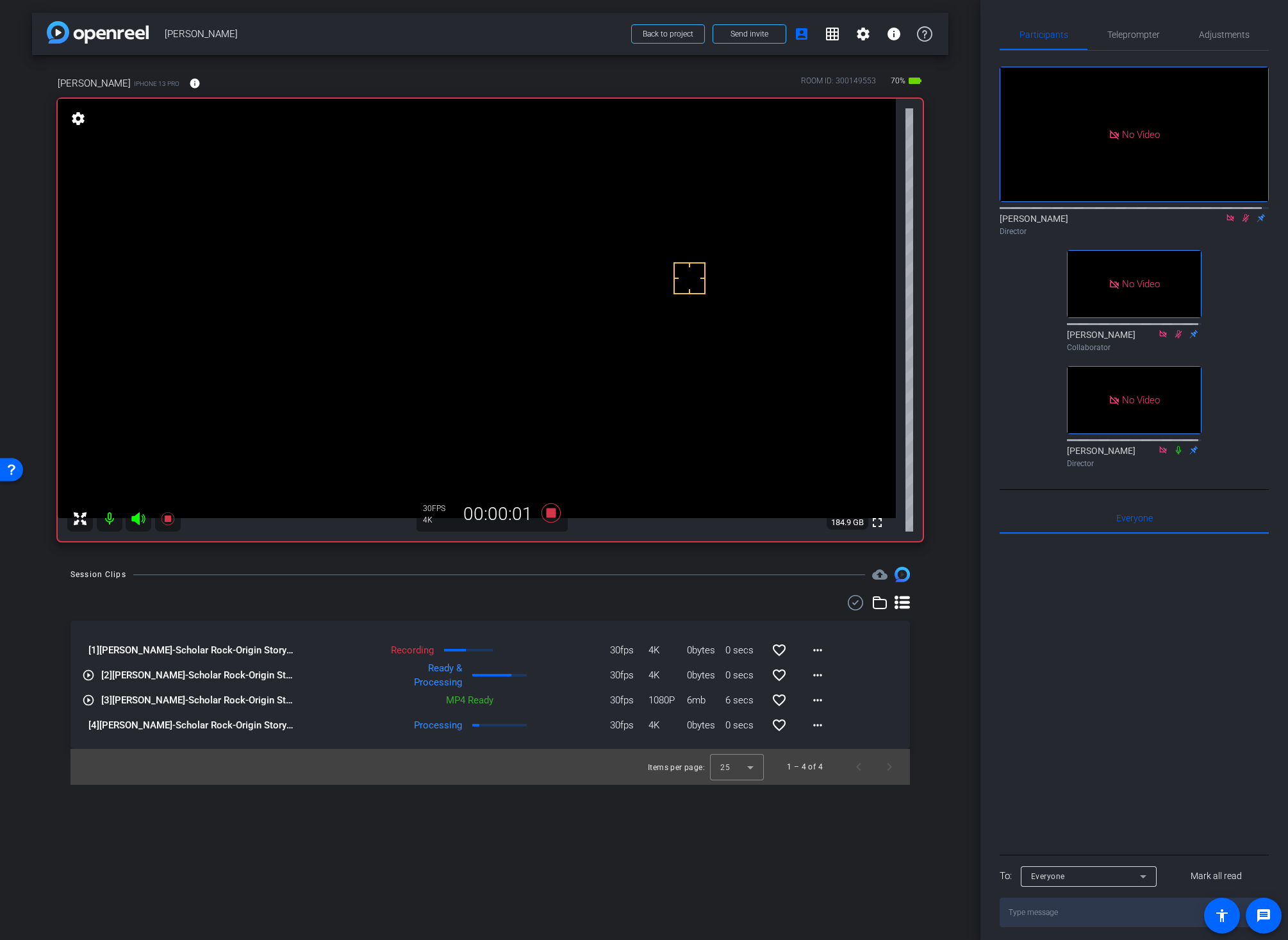
click at [1240, 213] on icon at bounding box center [1245, 218] width 11 height 9
click at [820, 723] on mat-icon "more_horiz" at bounding box center [817, 725] width 15 height 15
click at [833, 755] on span "Download Original" at bounding box center [850, 752] width 77 height 15
click at [818, 702] on mat-icon "more_horiz" at bounding box center [817, 700] width 15 height 15
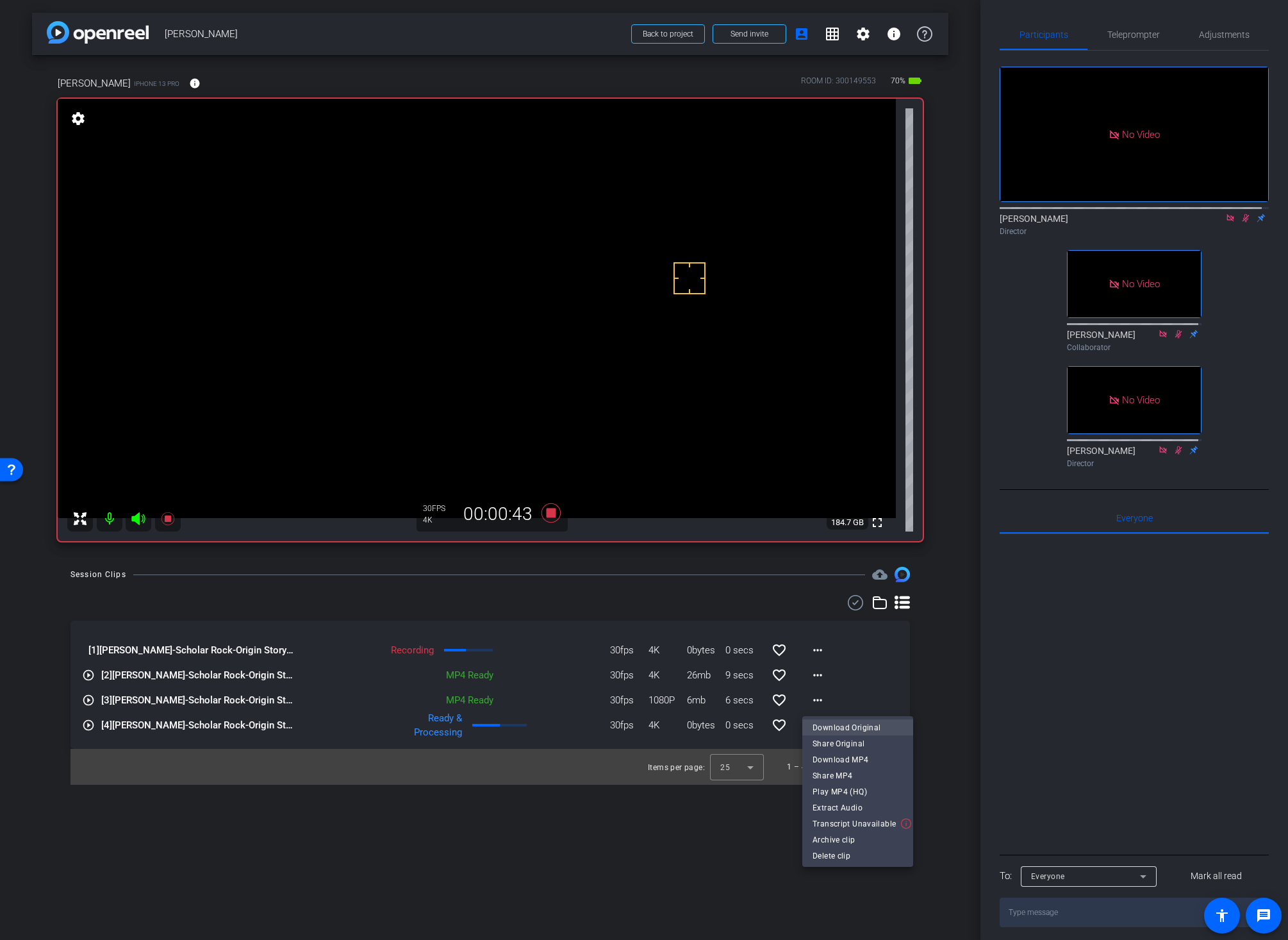
click at [839, 727] on span "Download Original" at bounding box center [857, 727] width 90 height 15
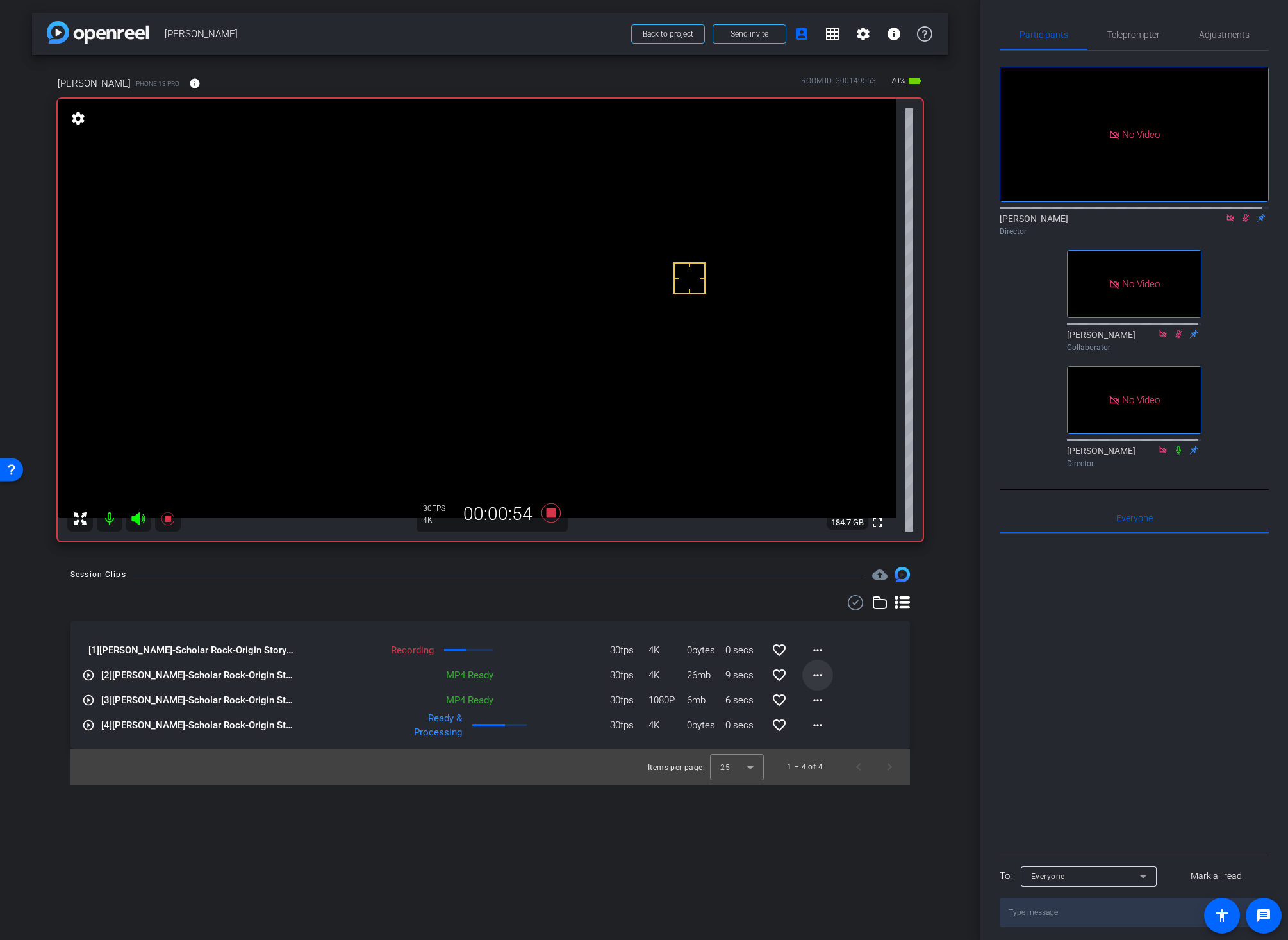
click at [817, 674] on mat-icon "more_horiz" at bounding box center [817, 675] width 15 height 15
click at [836, 699] on span "Download Original" at bounding box center [850, 702] width 77 height 15
click at [685, 875] on div "arrow_back Chuck Streich Back to project Send invite account_box grid_on settin…" at bounding box center [490, 470] width 981 height 940
click at [658, 566] on div "Session Clips cloud_upload" at bounding box center [490, 574] width 839 height 15
click at [554, 815] on div "arrow_back Chuck Streich Back to project Send invite account_box grid_on settin…" at bounding box center [490, 470] width 981 height 940
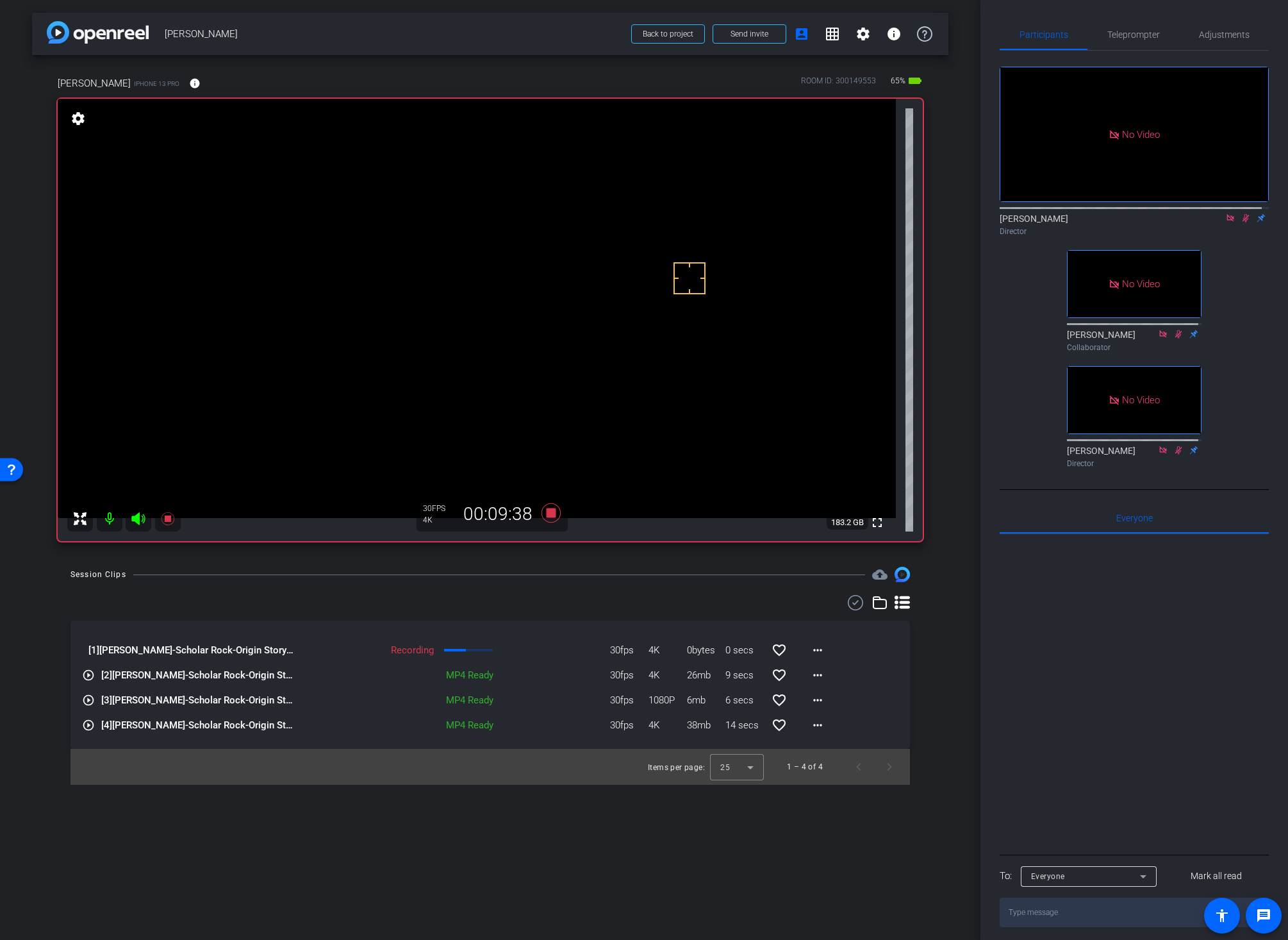
click at [430, 872] on div "arrow_back Chuck Streich Back to project Send invite account_box grid_on settin…" at bounding box center [490, 470] width 981 height 940
click at [1242, 214] on icon at bounding box center [1245, 218] width 7 height 8
click at [1240, 213] on icon at bounding box center [1245, 218] width 11 height 9
click at [909, 841] on div "arrow_back Chuck Streich Back to project Send invite account_box grid_on settin…" at bounding box center [490, 470] width 981 height 940
drag, startPoint x: 577, startPoint y: 564, endPoint x: 568, endPoint y: 565, distance: 9.1
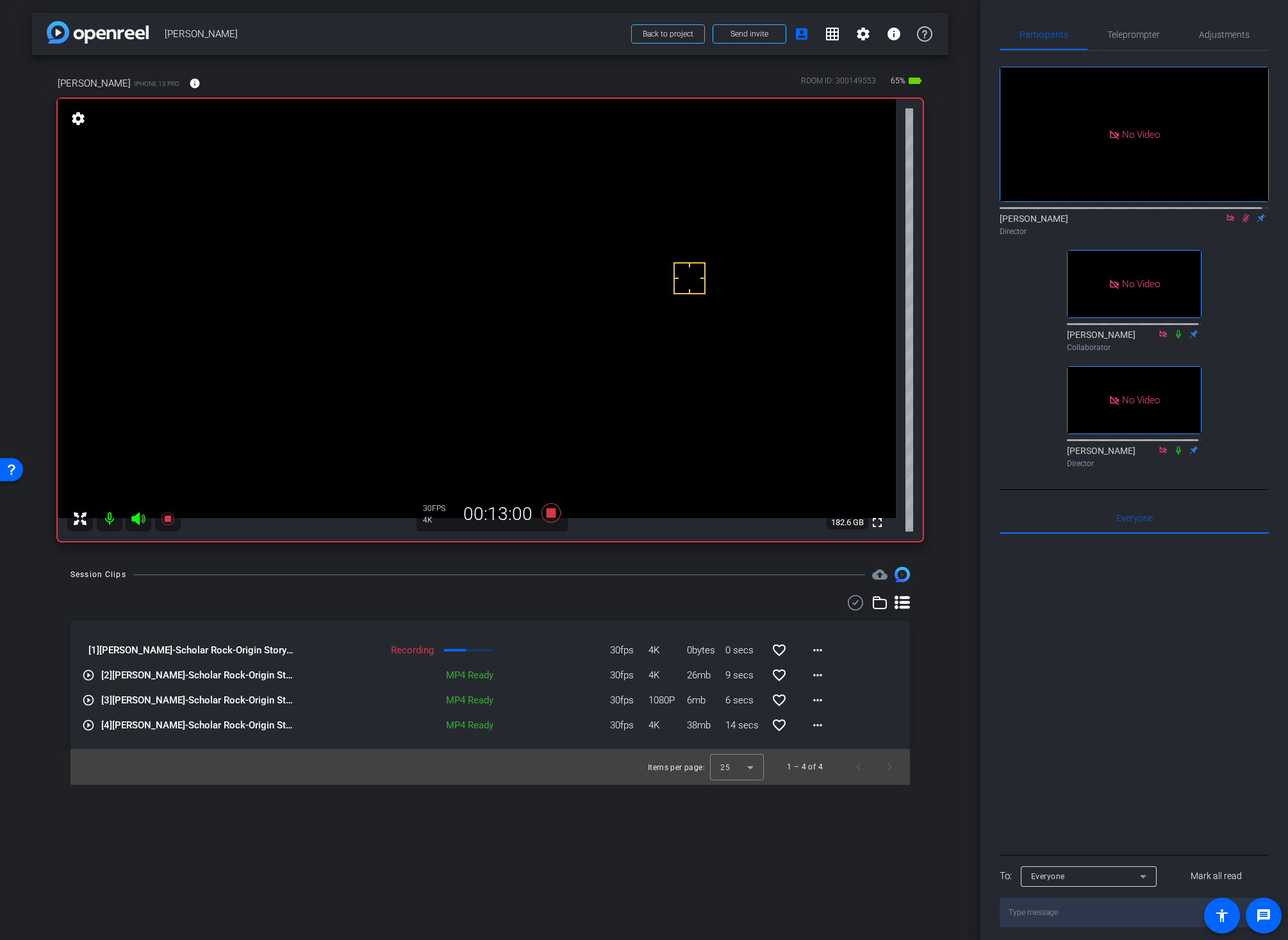
click at [577, 564] on div "arrow_back Chuck Streich Back to project Send invite account_box grid_on settin…" at bounding box center [490, 470] width 981 height 940
click at [548, 514] on icon at bounding box center [550, 513] width 19 height 19
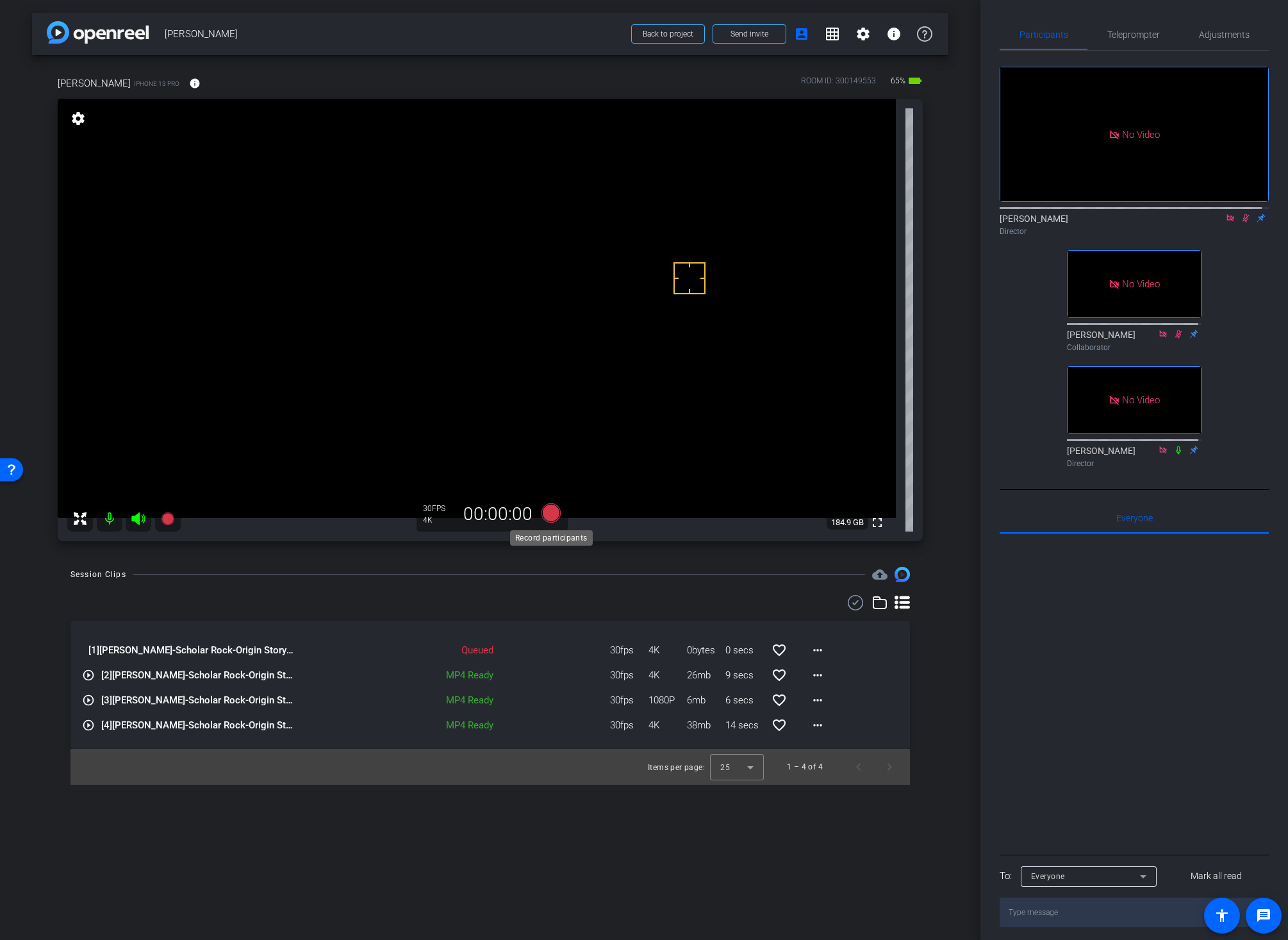
click at [550, 514] on icon at bounding box center [550, 513] width 19 height 19
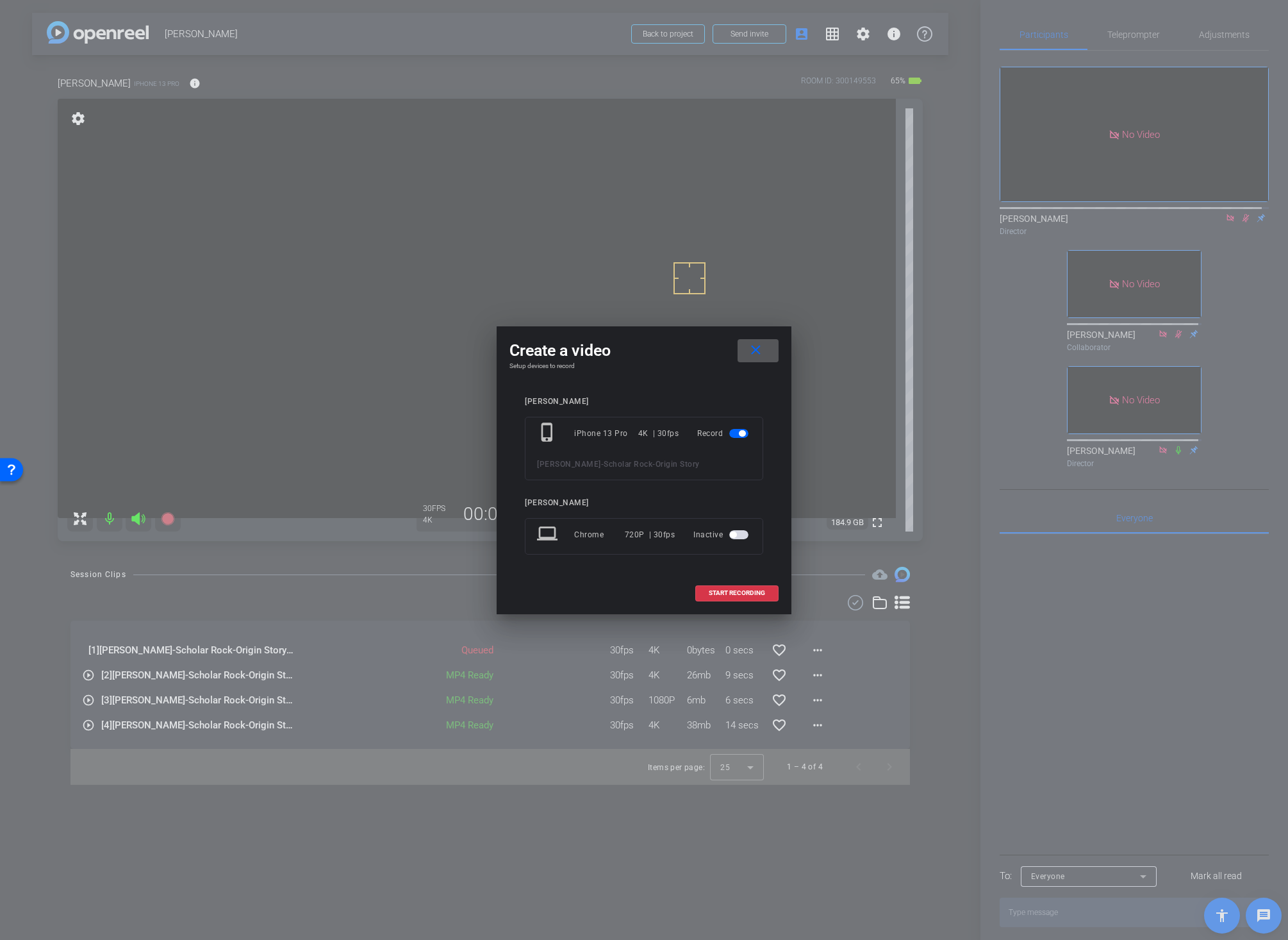
click at [754, 348] on mat-icon "close" at bounding box center [755, 350] width 16 height 16
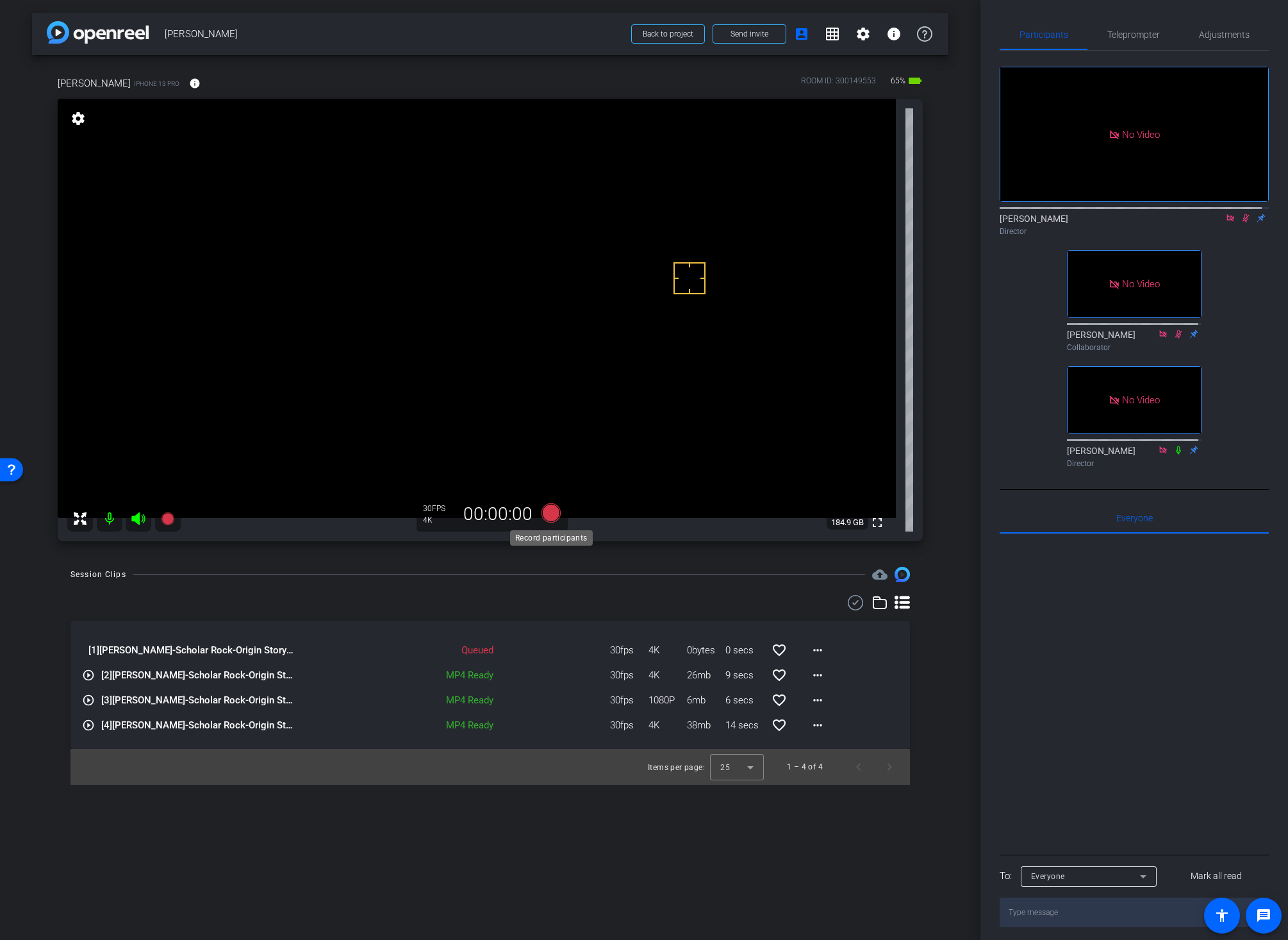
click at [551, 513] on icon at bounding box center [550, 513] width 19 height 19
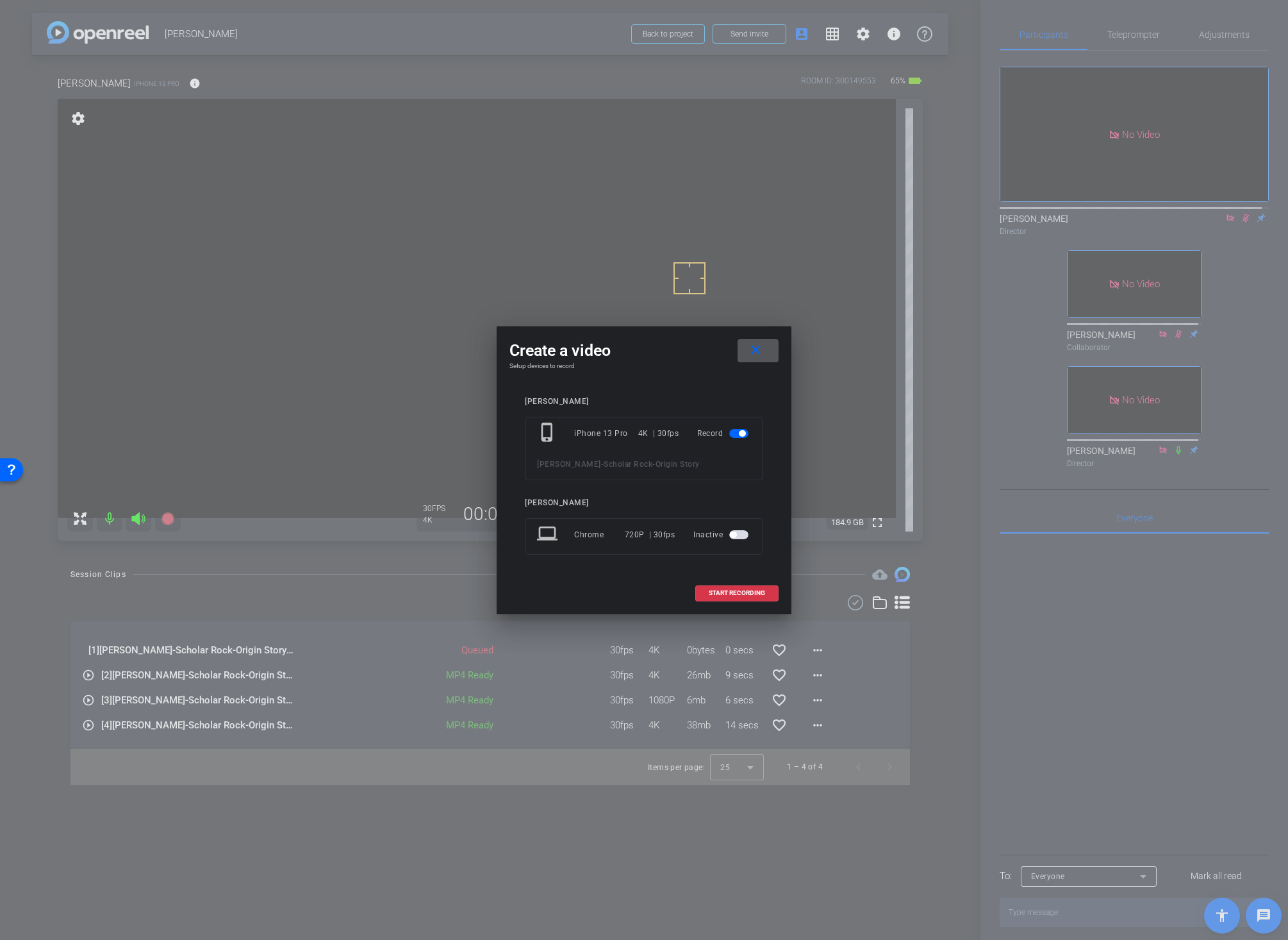
click at [719, 591] on span "START RECORDING" at bounding box center [737, 593] width 56 height 6
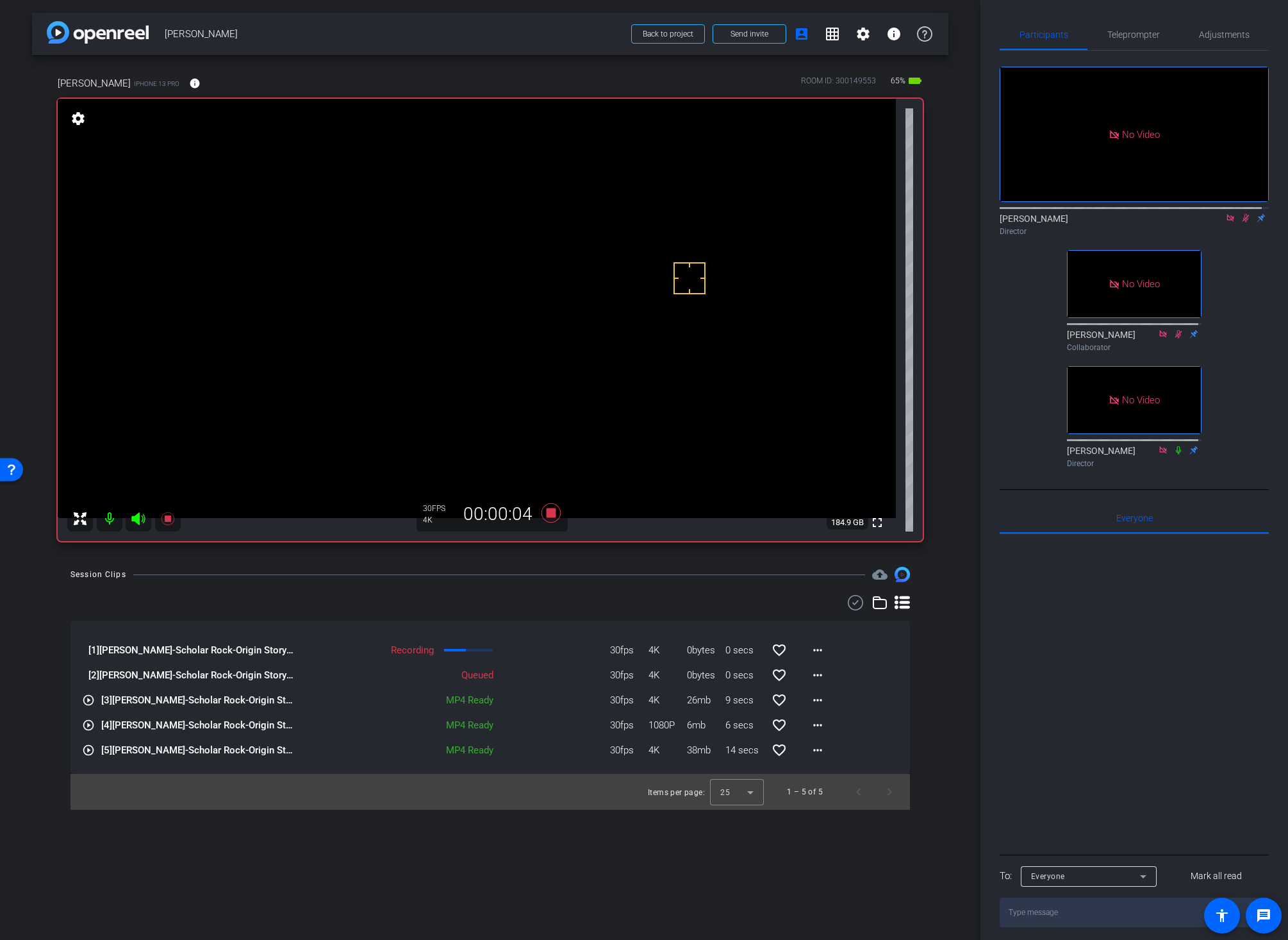
click at [480, 228] on video at bounding box center [477, 308] width 838 height 419
click at [1242, 214] on icon at bounding box center [1245, 218] width 7 height 8
click at [480, 247] on video at bounding box center [477, 308] width 838 height 419
click at [1243, 214] on icon at bounding box center [1245, 218] width 5 height 8
click at [961, 509] on div "arrow_back Chuck Streich Back to project Send invite account_box grid_on settin…" at bounding box center [490, 470] width 981 height 940
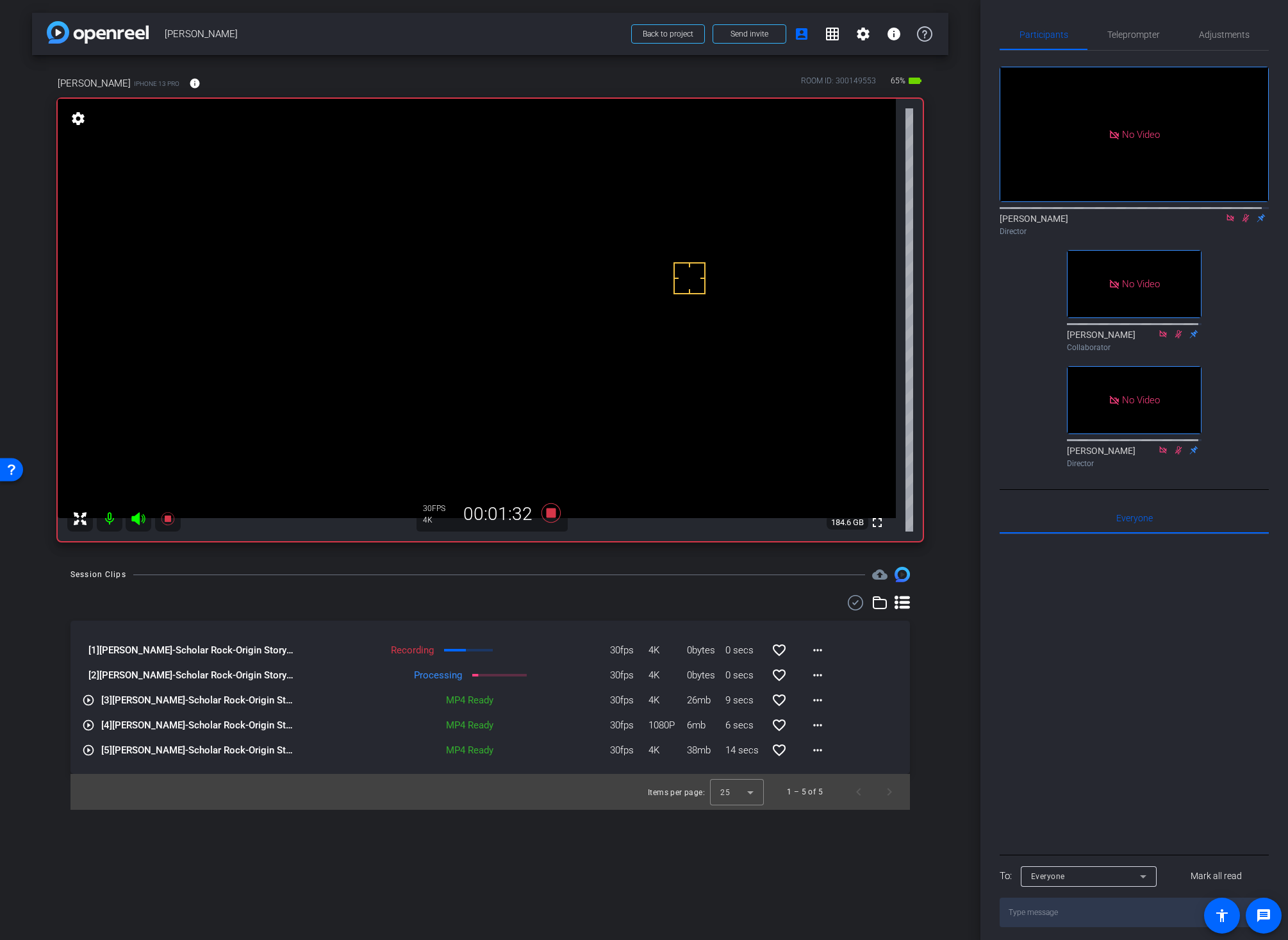
click at [1240, 213] on icon at bounding box center [1245, 218] width 11 height 9
click at [563, 565] on div "arrow_back Chuck Streich Back to project Send invite account_box grid_on settin…" at bounding box center [490, 470] width 981 height 940
click at [552, 508] on icon at bounding box center [550, 513] width 19 height 19
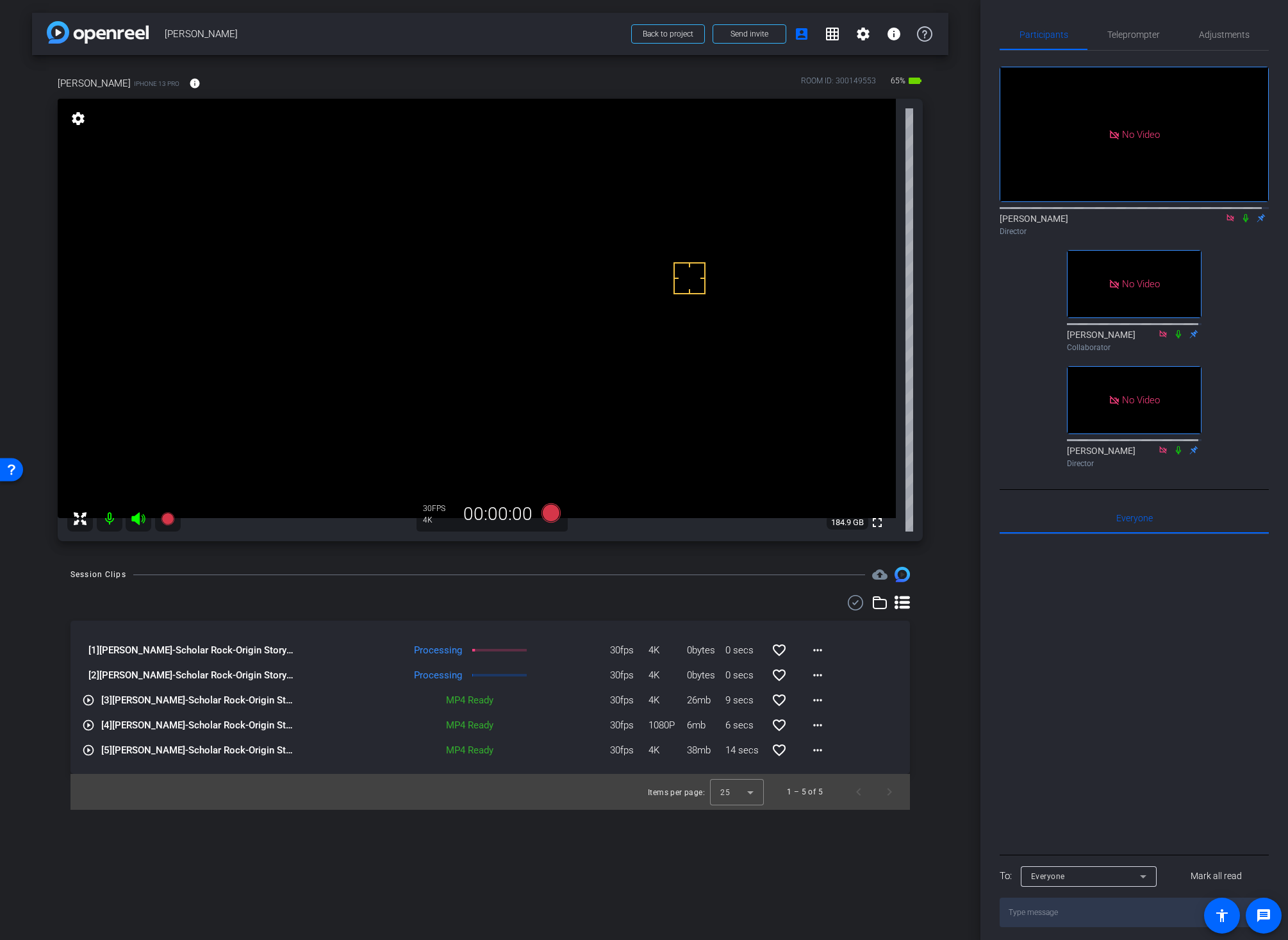
click at [1240, 213] on icon at bounding box center [1245, 218] width 11 height 9
click at [548, 513] on icon at bounding box center [550, 513] width 19 height 19
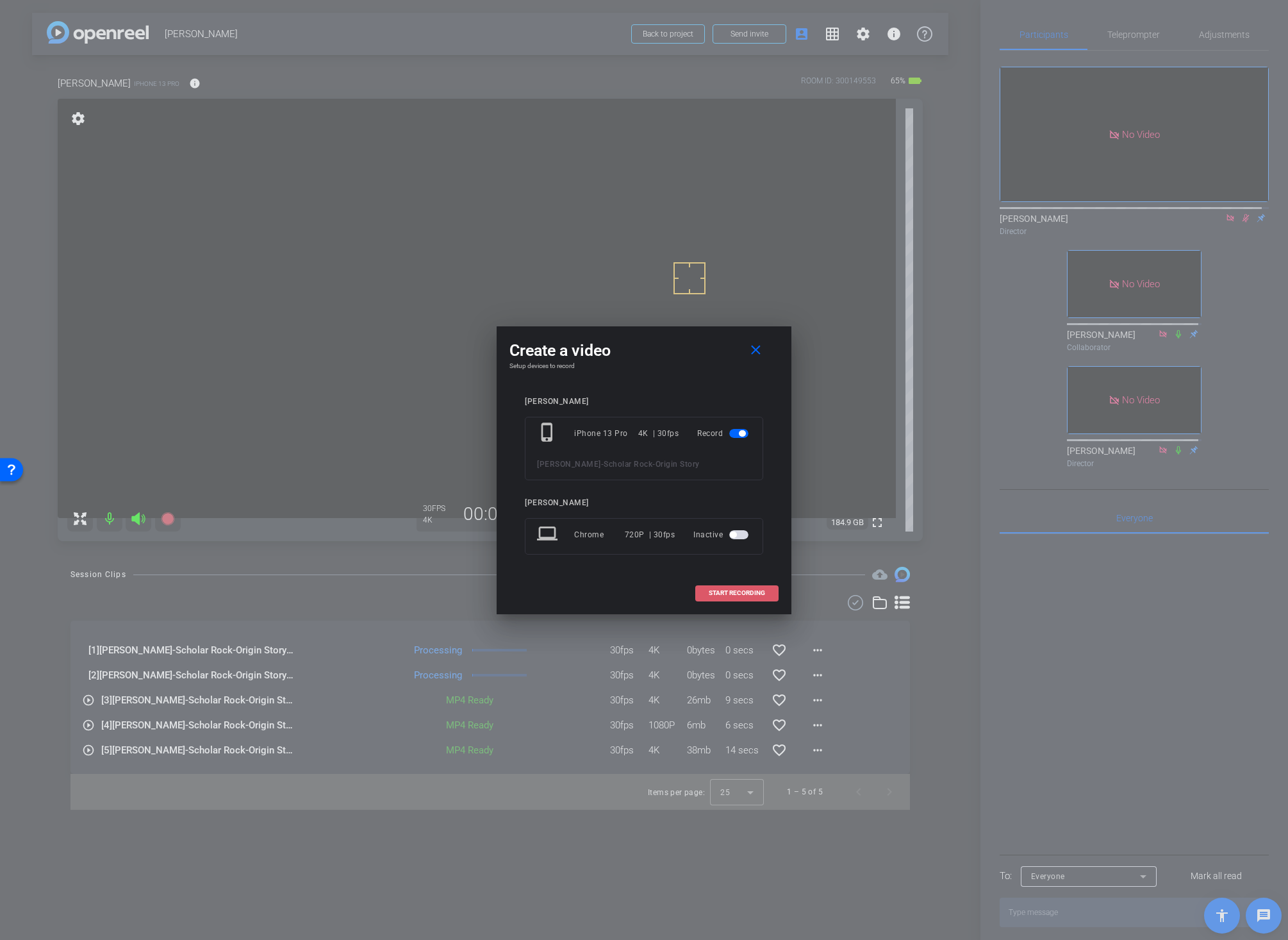
click at [738, 588] on span at bounding box center [737, 593] width 82 height 31
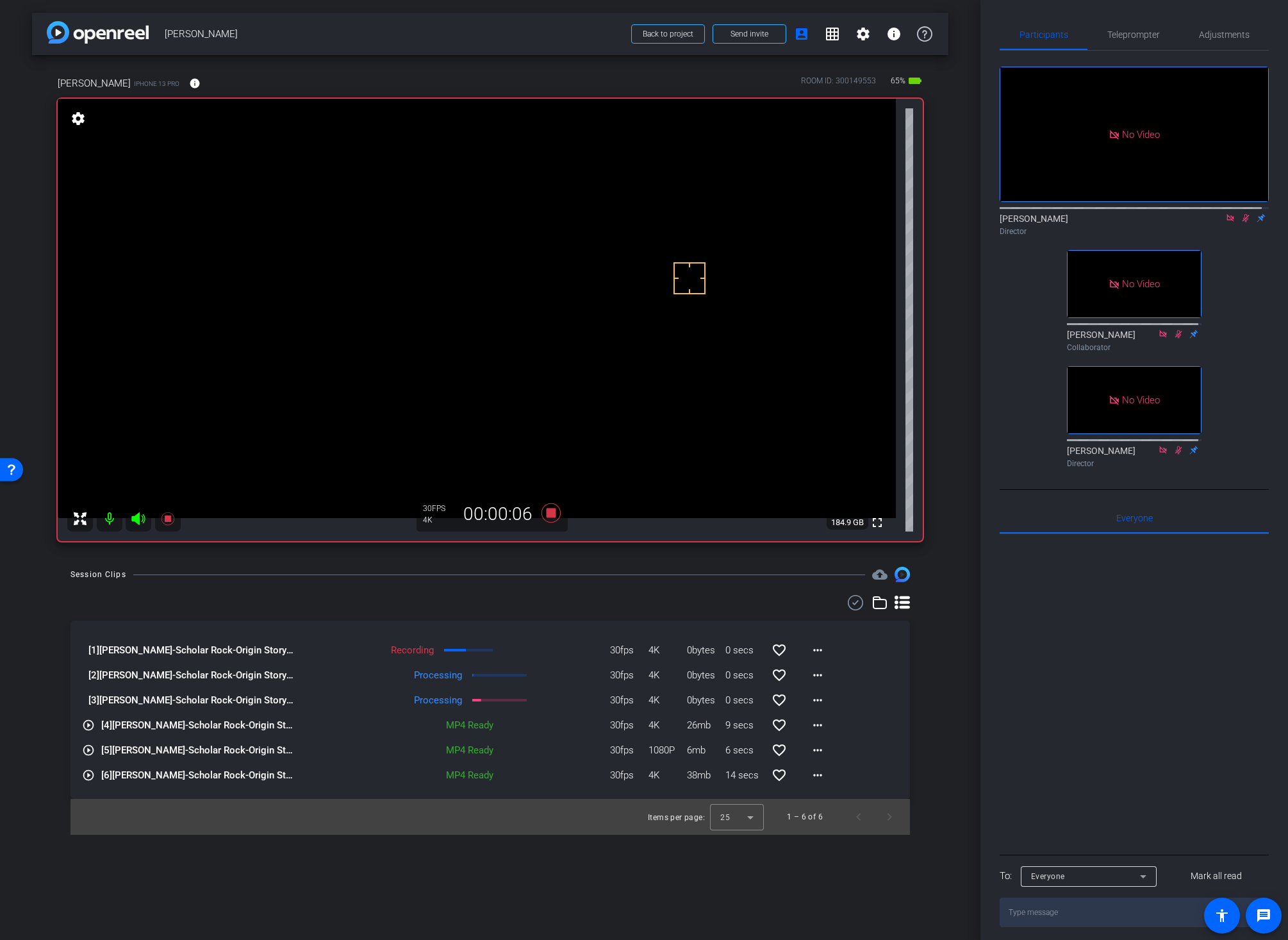
click at [477, 265] on video at bounding box center [477, 308] width 838 height 419
click at [1240, 213] on icon at bounding box center [1245, 218] width 11 height 9
click at [1243, 214] on icon at bounding box center [1245, 218] width 5 height 8
click at [607, 578] on div "Session Clips cloud_upload" at bounding box center [490, 574] width 839 height 15
click at [549, 513] on icon at bounding box center [550, 513] width 19 height 19
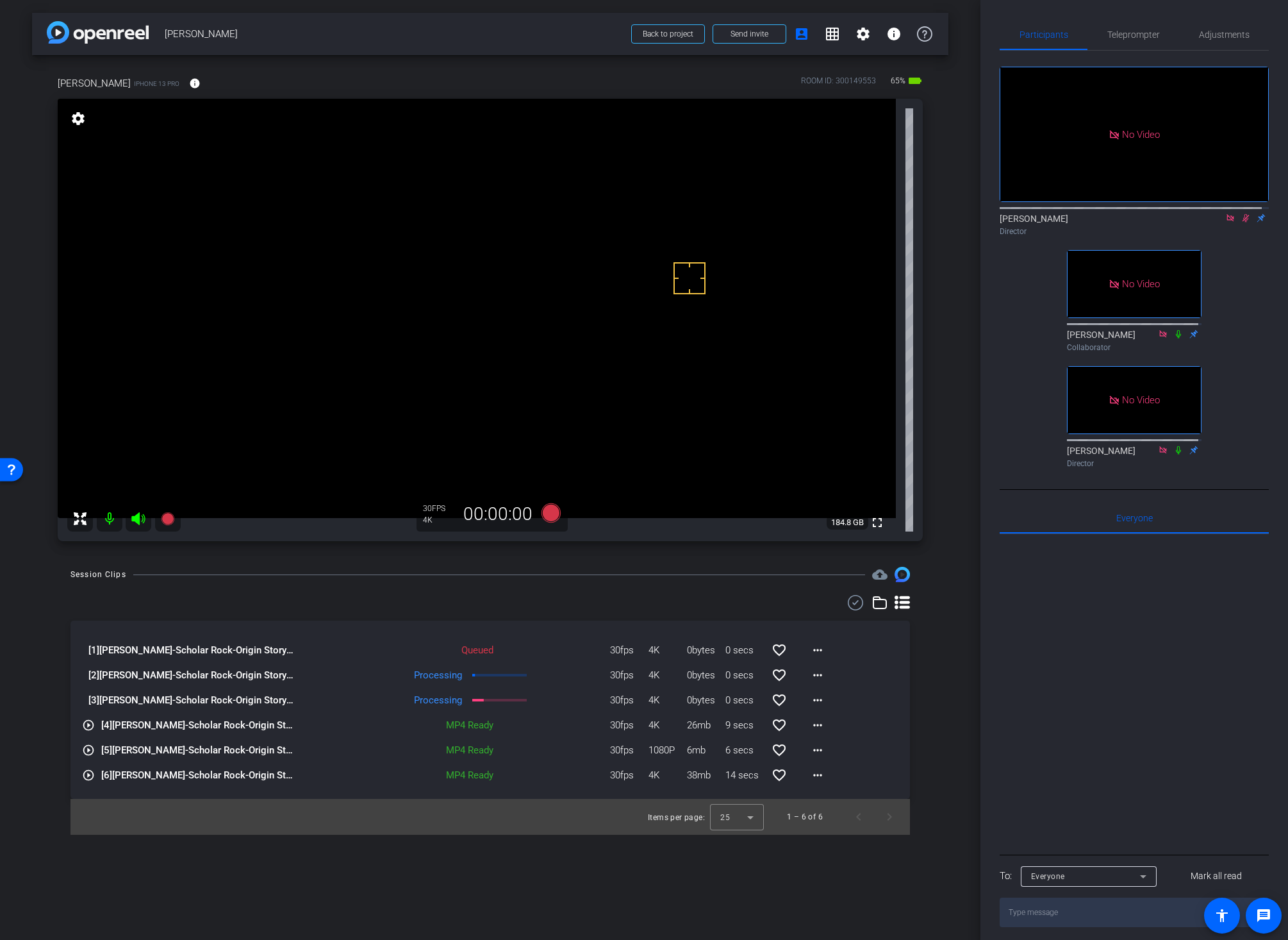
click at [1240, 213] on icon at bounding box center [1245, 218] width 11 height 9
click at [1227, 214] on icon at bounding box center [1230, 217] width 7 height 7
click at [1210, 222] on icon at bounding box center [1215, 218] width 11 height 9
click at [1220, 212] on div at bounding box center [1134, 207] width 269 height 11
click at [1225, 222] on icon at bounding box center [1230, 218] width 11 height 9
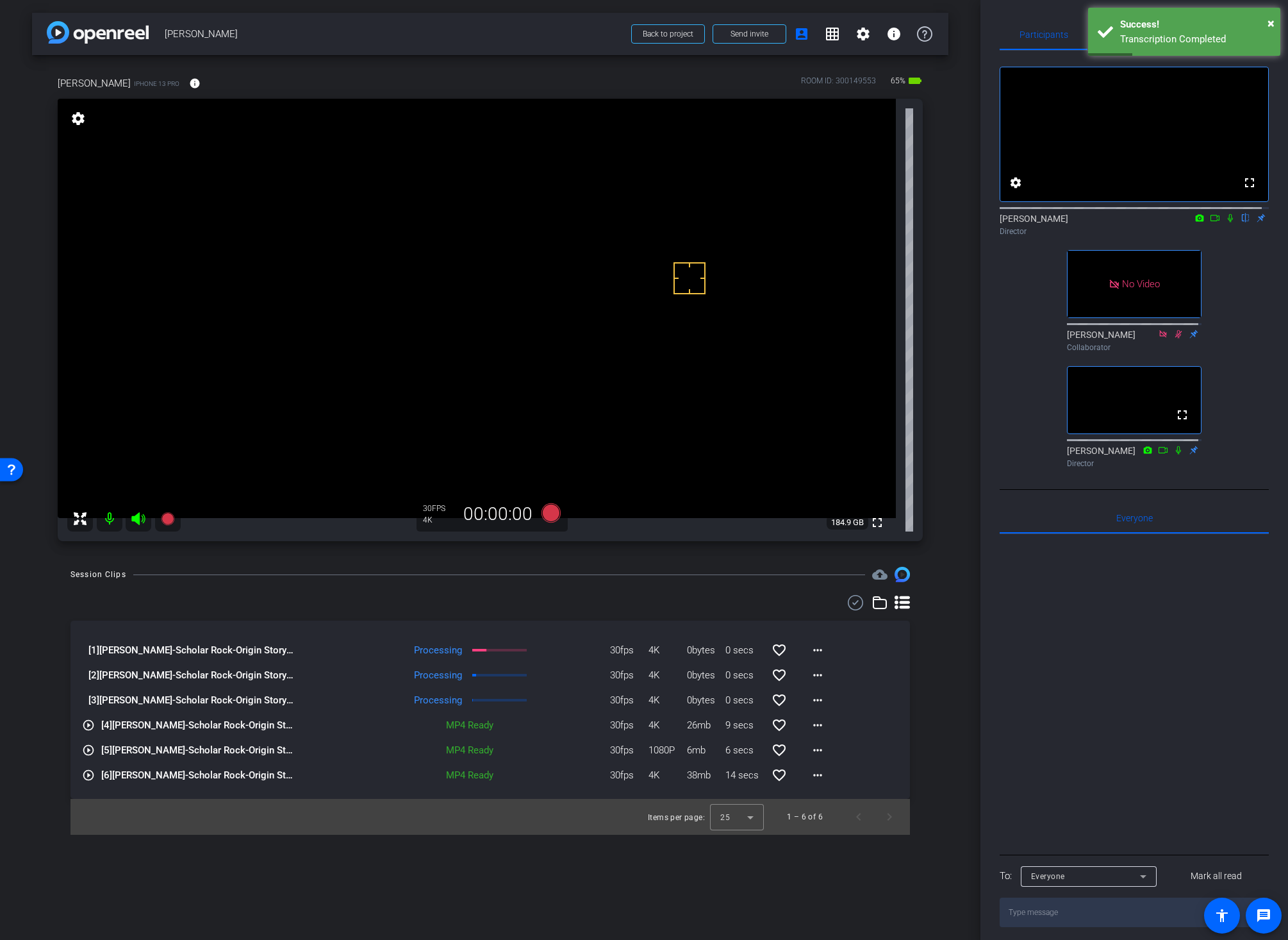
click at [952, 660] on div "arrow_back Chuck Streich Back to project Send invite account_box grid_on settin…" at bounding box center [490, 470] width 981 height 940
click at [1220, 37] on span "Adjustments" at bounding box center [1223, 35] width 51 height 9
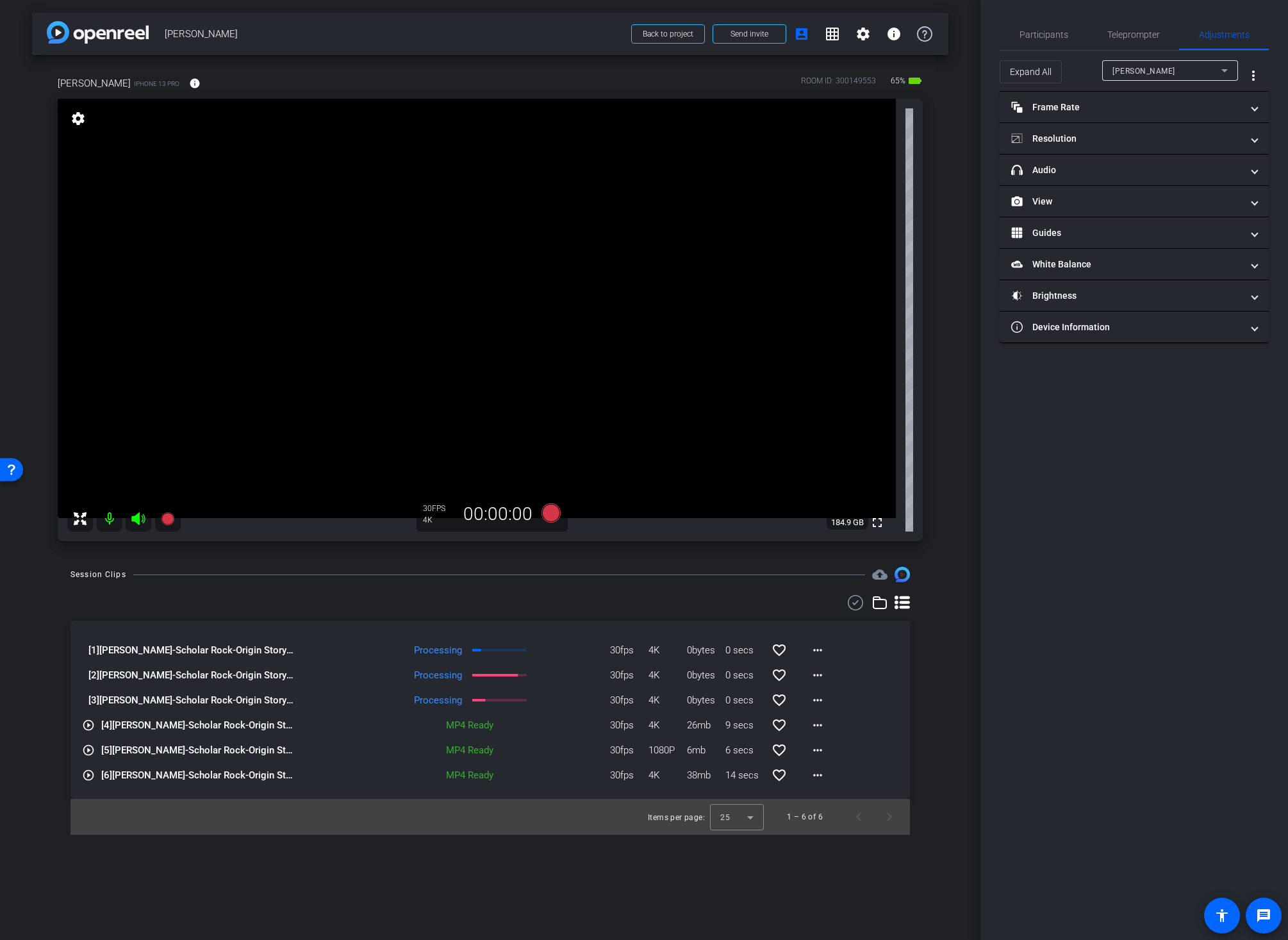
click at [952, 607] on div "arrow_back Chuck Streich Back to project Send invite account_box grid_on settin…" at bounding box center [490, 470] width 981 height 940
click at [1039, 36] on span "Participants" at bounding box center [1044, 35] width 49 height 9
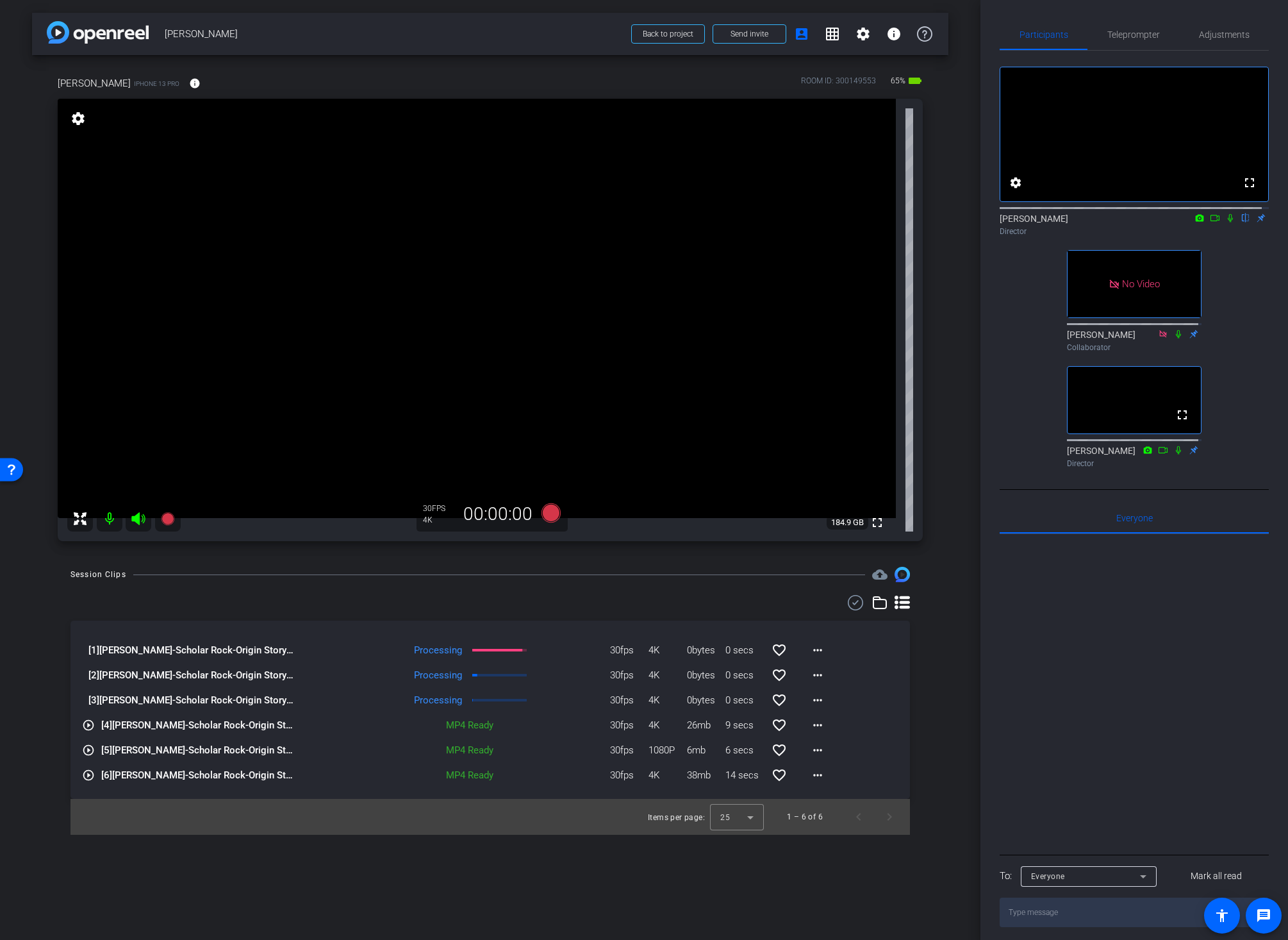
click at [944, 610] on div "Session Clips cloud_upload [1] Chuck Streich-Scholar Rock-Origin Story-2025-09-…" at bounding box center [490, 700] width 916 height 268
click at [934, 647] on div "Session Clips cloud_upload play_circle_outline [1] Chuck Streich-Scholar Rock-O…" at bounding box center [490, 700] width 916 height 268
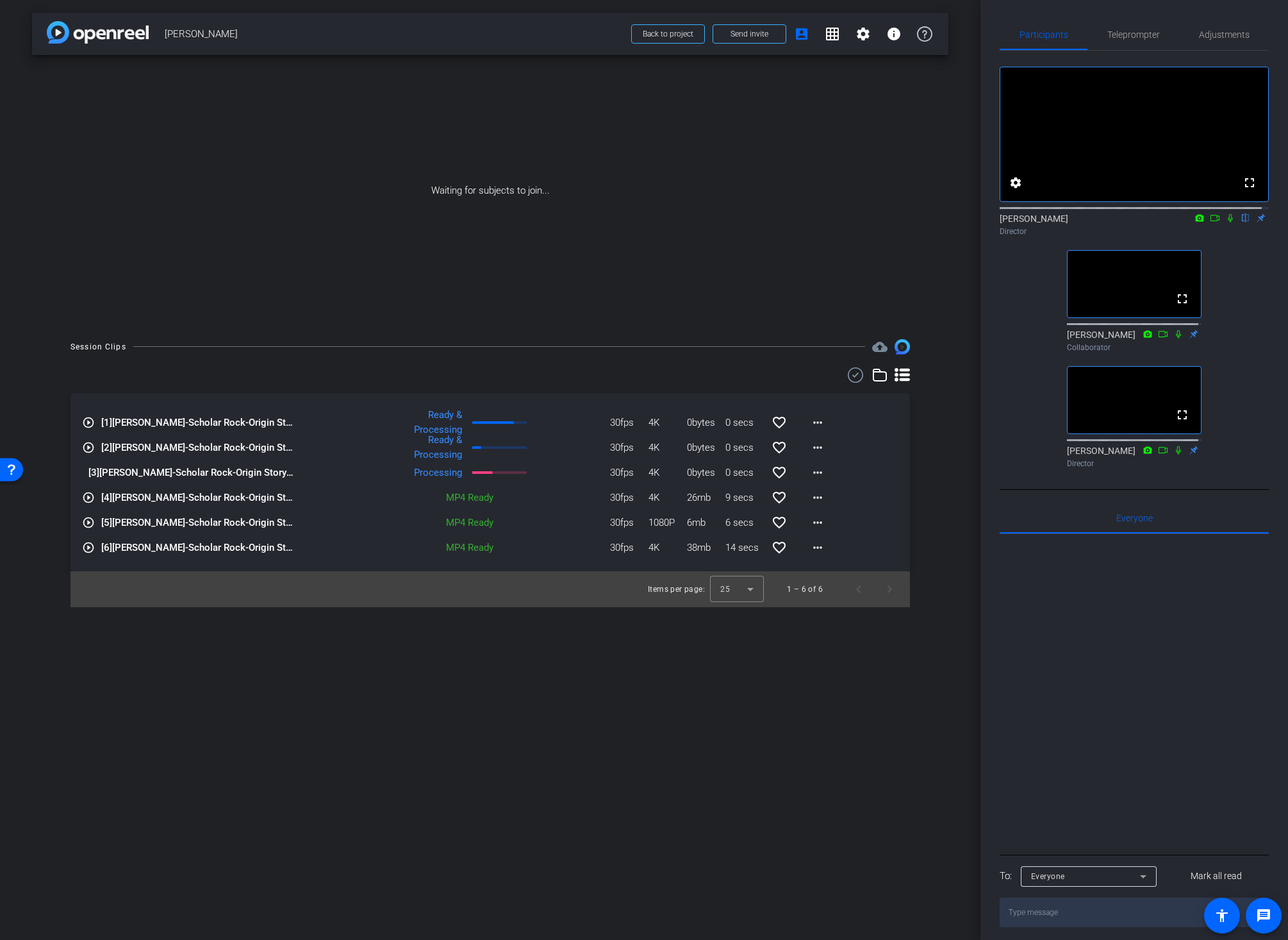
click at [442, 663] on div "arrow_back Chuck Streich Back to project Send invite account_box grid_on settin…" at bounding box center [490, 470] width 981 height 940
click at [820, 418] on mat-icon "more_horiz" at bounding box center [817, 422] width 15 height 15
click at [832, 446] on span "Download Original" at bounding box center [850, 449] width 77 height 15
click at [814, 451] on mat-icon "more_horiz" at bounding box center [817, 447] width 15 height 15
click at [823, 471] on span "Download Original" at bounding box center [850, 475] width 77 height 15
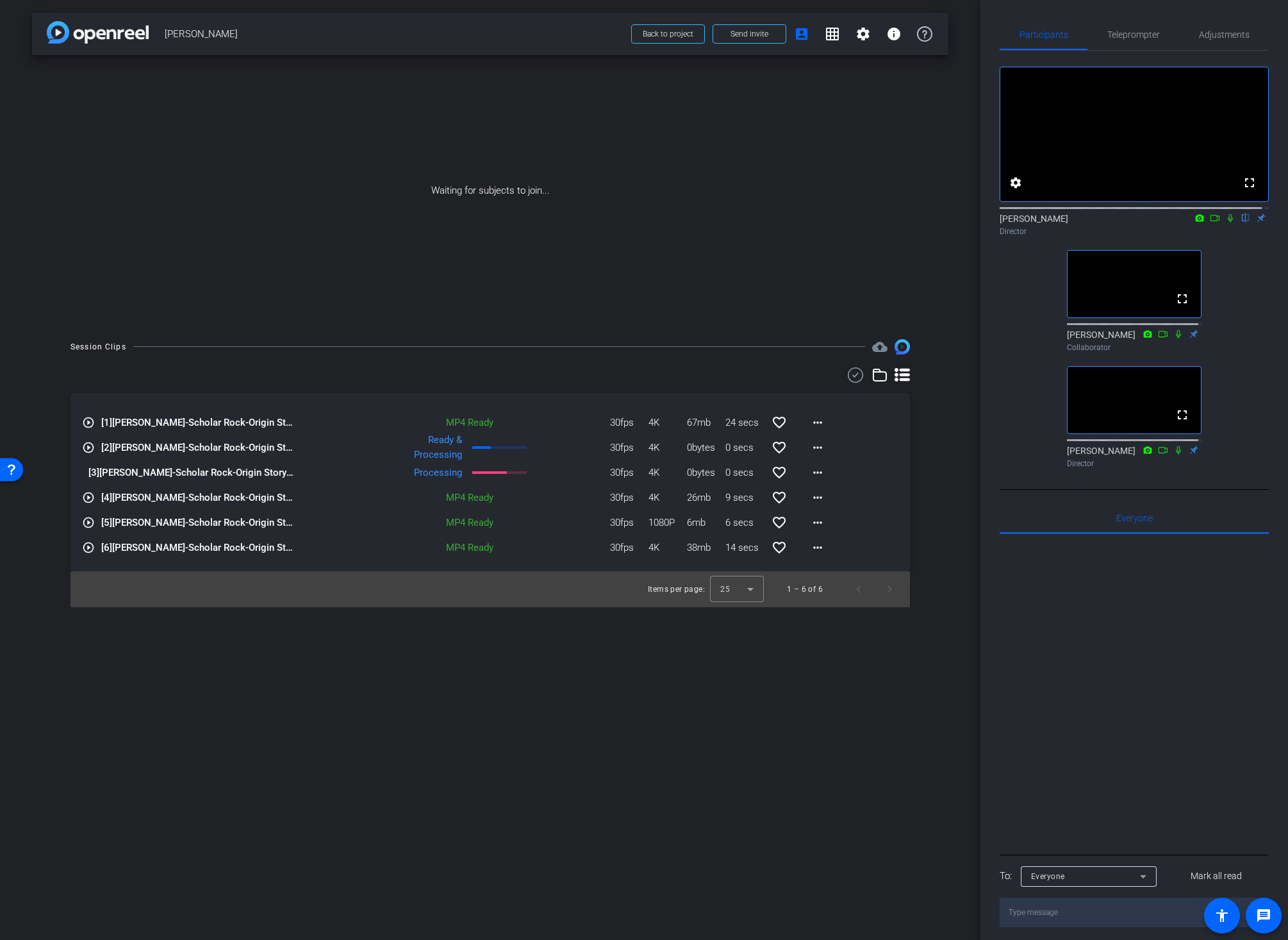
click at [425, 796] on div "arrow_back Chuck Streich Back to project Send invite account_box grid_on settin…" at bounding box center [490, 470] width 981 height 940
click at [944, 599] on div "Session Clips cloud_upload play_circle_outline [1] Chuck Streich-Scholar Rock-O…" at bounding box center [490, 473] width 916 height 268
click at [948, 455] on div "Session Clips cloud_upload play_circle_outline [1] Chuck Streich-Scholar Rock-O…" at bounding box center [490, 473] width 916 height 268
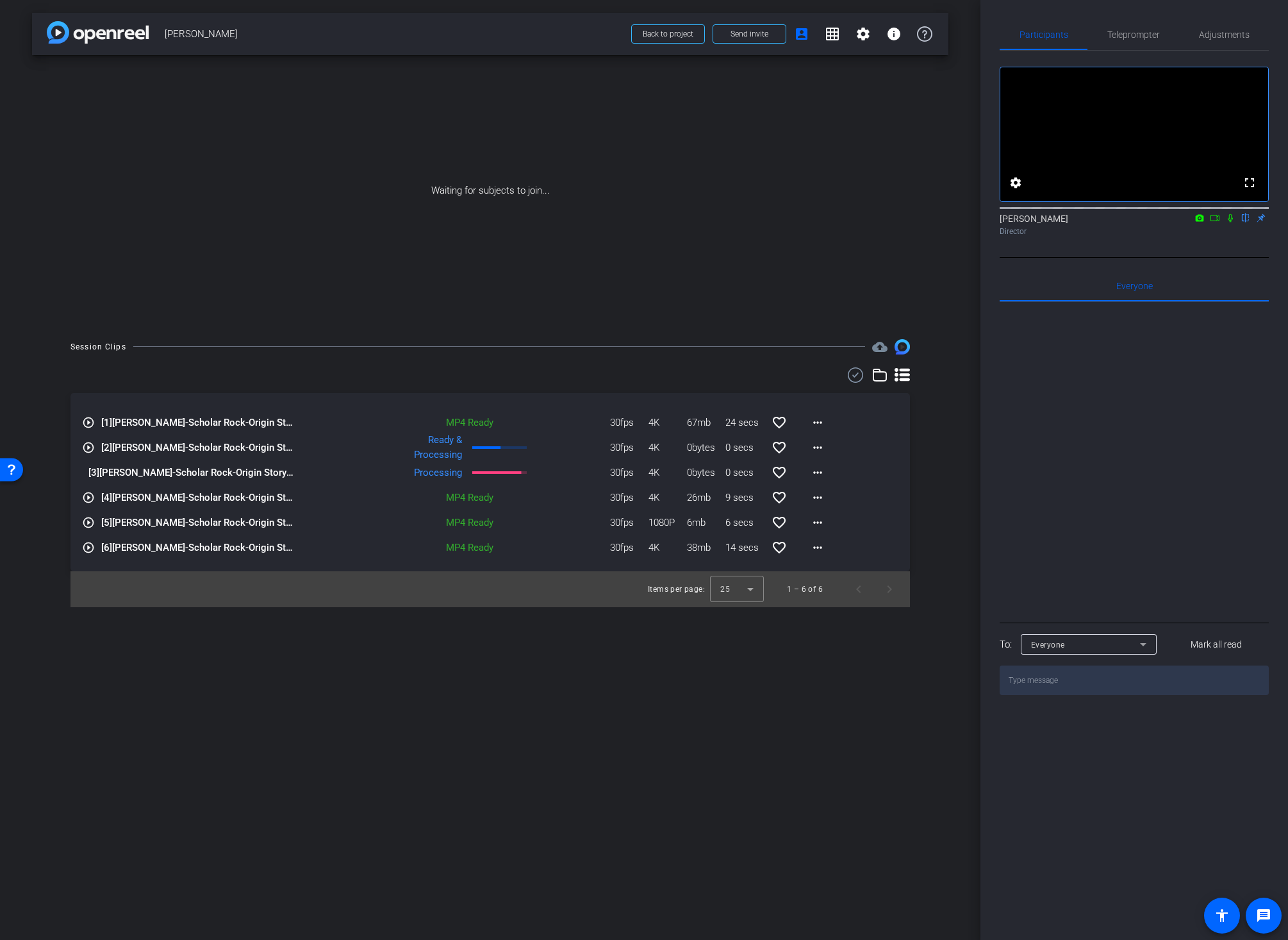
click at [1214, 222] on icon at bounding box center [1215, 218] width 11 height 9
click at [1245, 222] on icon at bounding box center [1245, 218] width 11 height 9
click at [812, 472] on mat-icon "more_horiz" at bounding box center [817, 472] width 15 height 15
click at [840, 496] on span "Download Original" at bounding box center [850, 499] width 77 height 15
click at [659, 36] on span "Back to project" at bounding box center [668, 34] width 51 height 9
